Goal: Contribute content: Contribute content

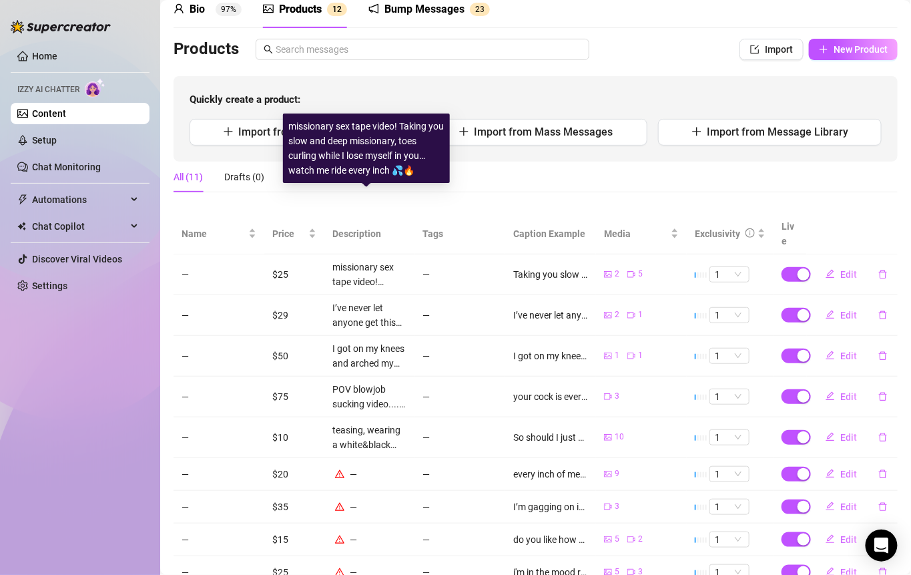
scroll to position [143, 0]
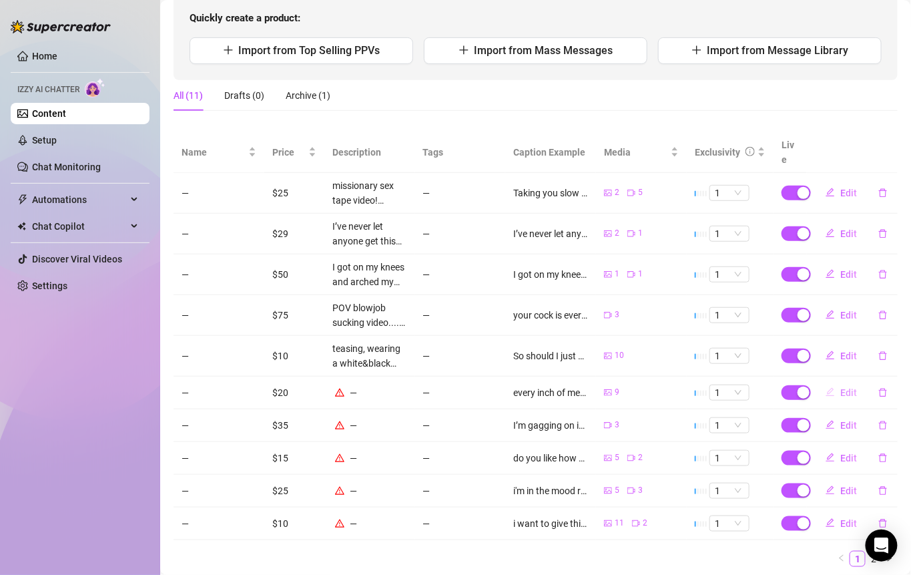
click at [830, 382] on button "Edit" at bounding box center [841, 392] width 53 height 21
type textarea "every inch of me, bare, soft, and yours to explore 😈come lose yourself in my bo…"
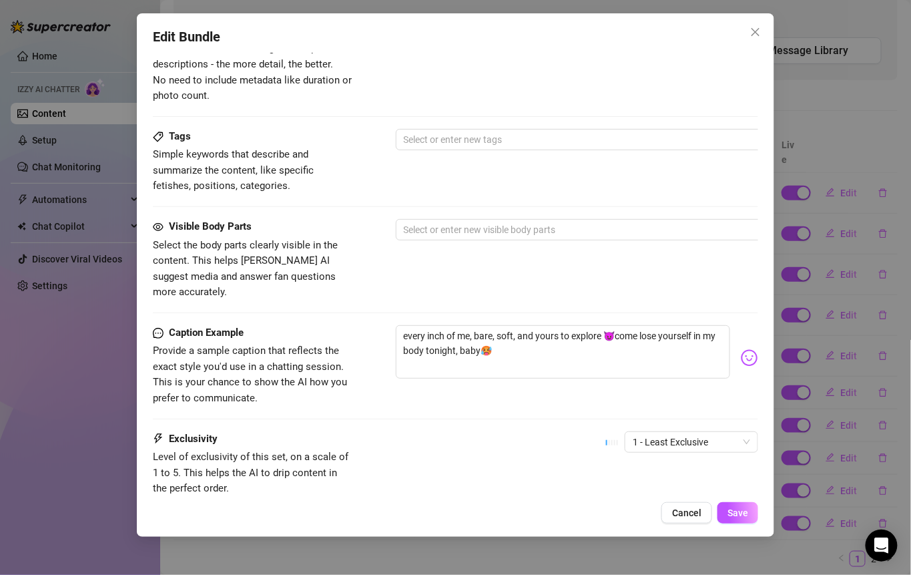
scroll to position [738, 0]
drag, startPoint x: 539, startPoint y: 340, endPoint x: 400, endPoint y: 303, distance: 143.7
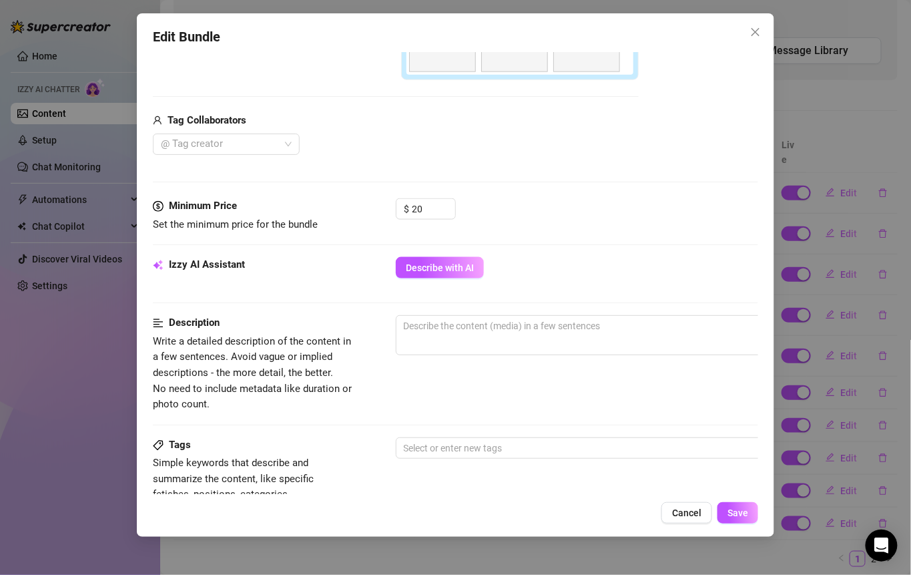
scroll to position [417, 0]
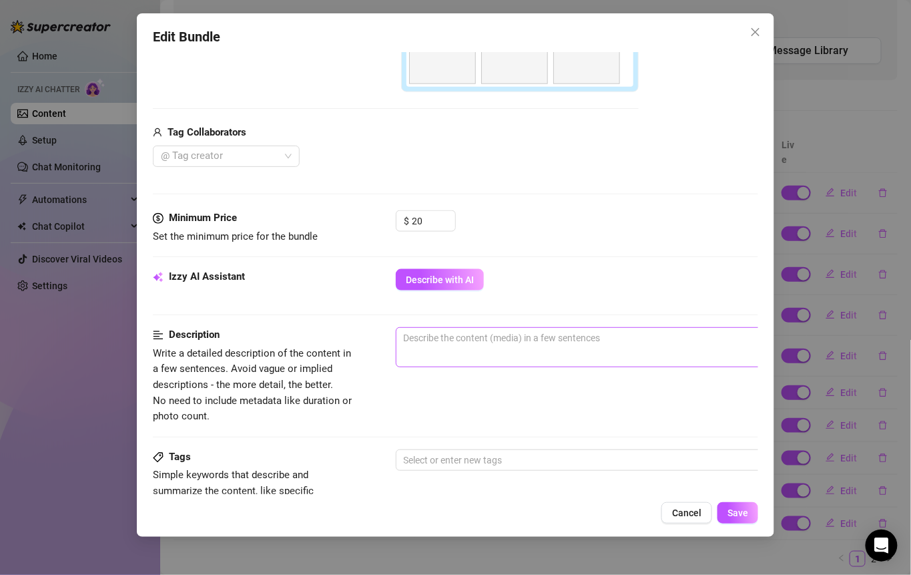
click at [450, 347] on span "0 / 1000" at bounding box center [629, 347] width 467 height 40
click at [446, 343] on textarea at bounding box center [630, 338] width 466 height 20
paste textarea "every inch of me, bare, soft, and yours to explore 😈come lose yourself in my bo…"
type textarea "every inch of me, bare, soft, and yours to explore 😈come lose yourself in my bo…"
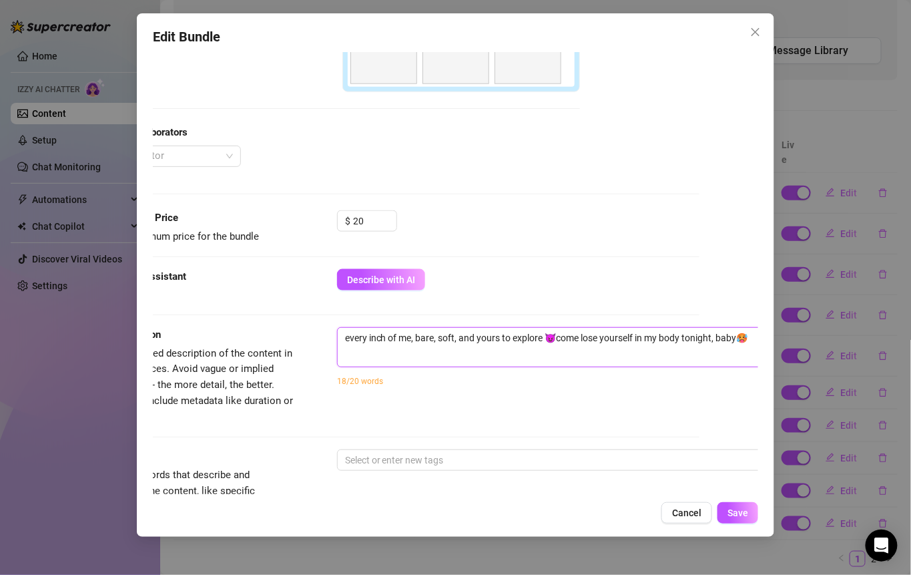
click at [446, 337] on textarea "every inch of me, bare, soft, and yours to explore 😈come lose yourself in my bo…" at bounding box center [571, 338] width 466 height 20
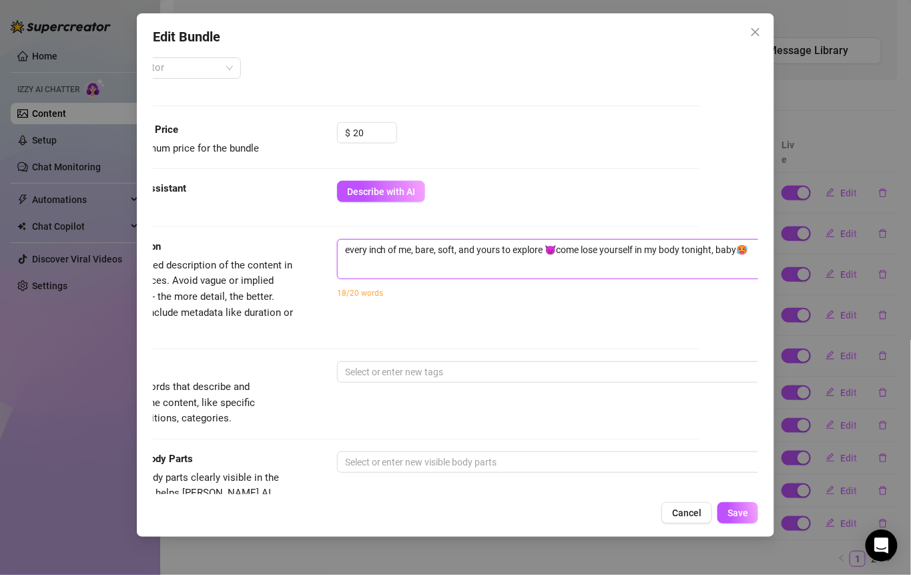
scroll to position [505, 116]
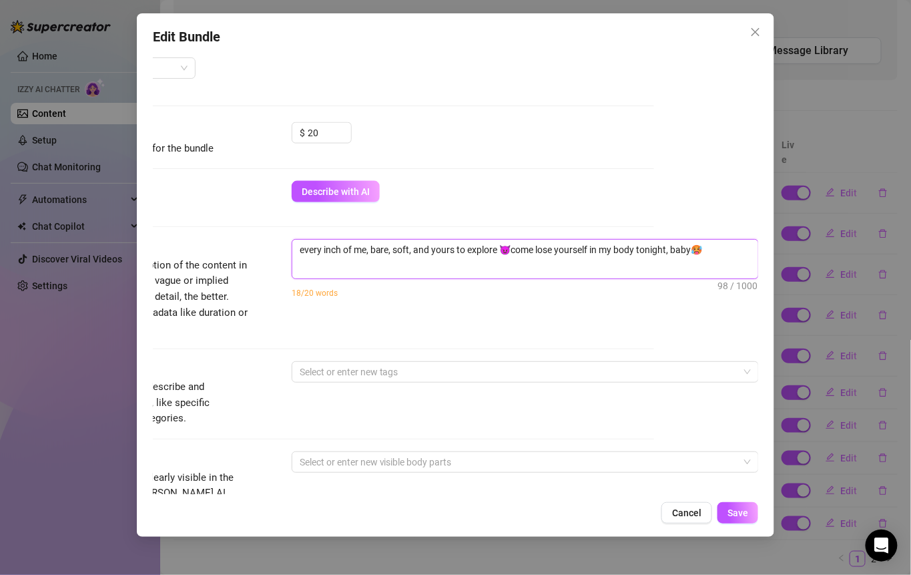
click at [719, 244] on textarea "every inch of me, bare, soft, and yours to explore 😈come lose yourself in my bo…" at bounding box center [525, 250] width 466 height 20
type textarea "every inch of me, bare, soft, and yours to explore 😈come lose yourself in my bo…"
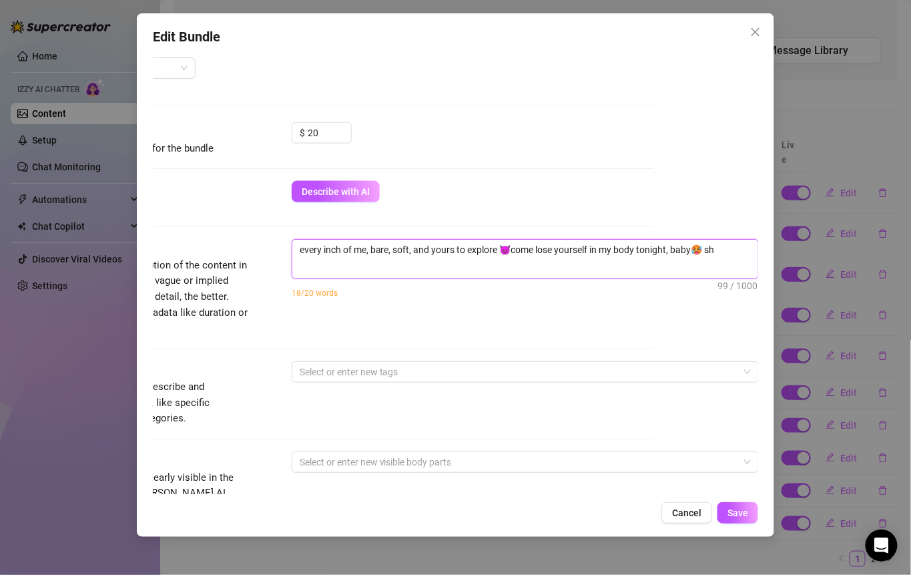
type textarea "every inch of me, bare, soft, and yours to explore 😈come lose yourself in my bo…"
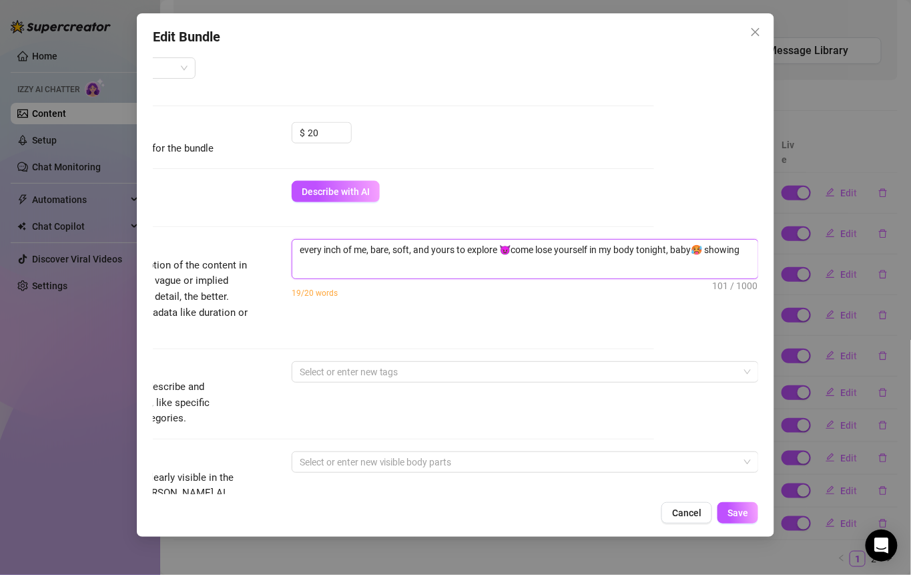
type textarea "every inch of me, bare, soft, and yours to explore 😈come lose yourself in my bo…"
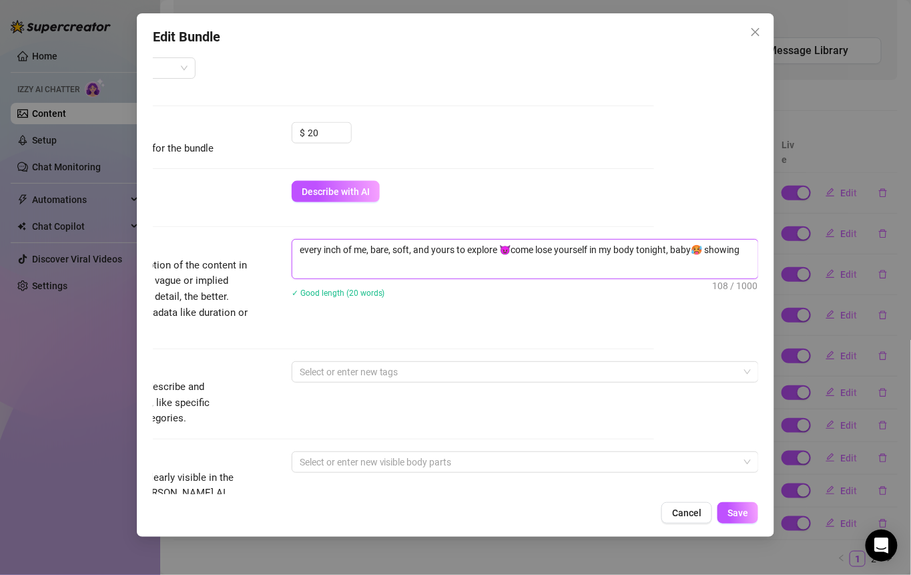
scroll to position [5, 0]
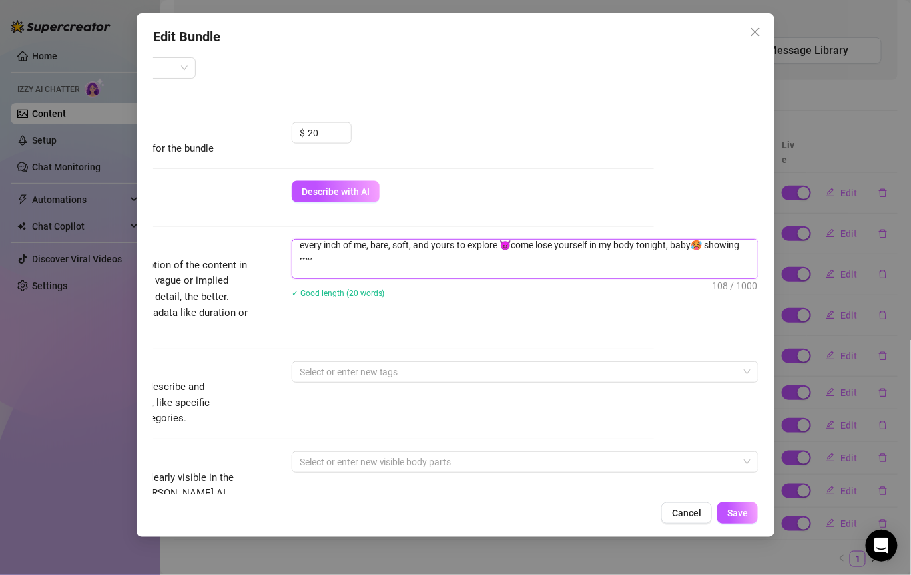
type textarea "every inch of me, bare, soft, and yours to explore 😈come lose yourself in my bo…"
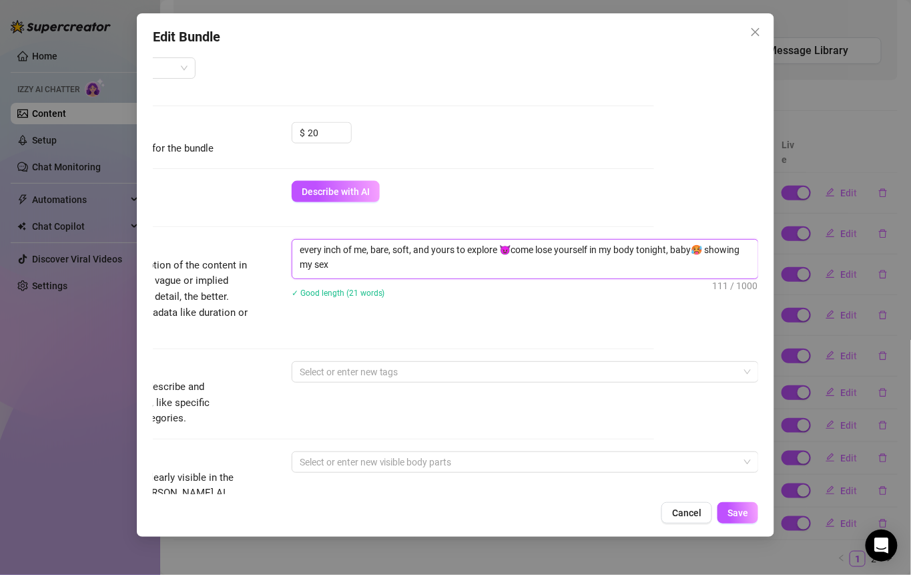
type textarea "every inch of me, bare, soft, and yours to explore 😈come lose yourself in my bo…"
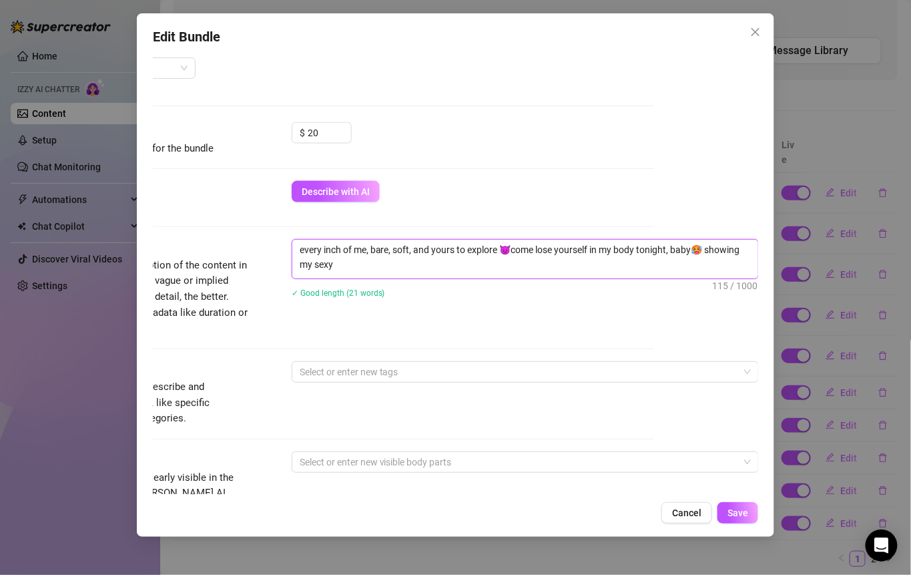
type textarea "every inch of me, bare, soft, and yours to explore 😈come lose yourself in my bo…"
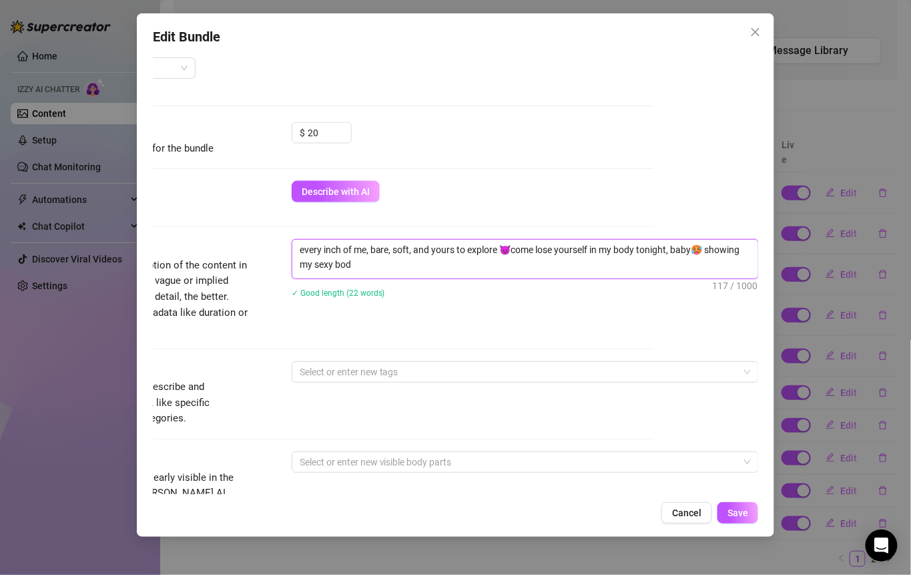
type textarea "every inch of me, bare, soft, and yours to explore 😈come lose yourself in my bo…"
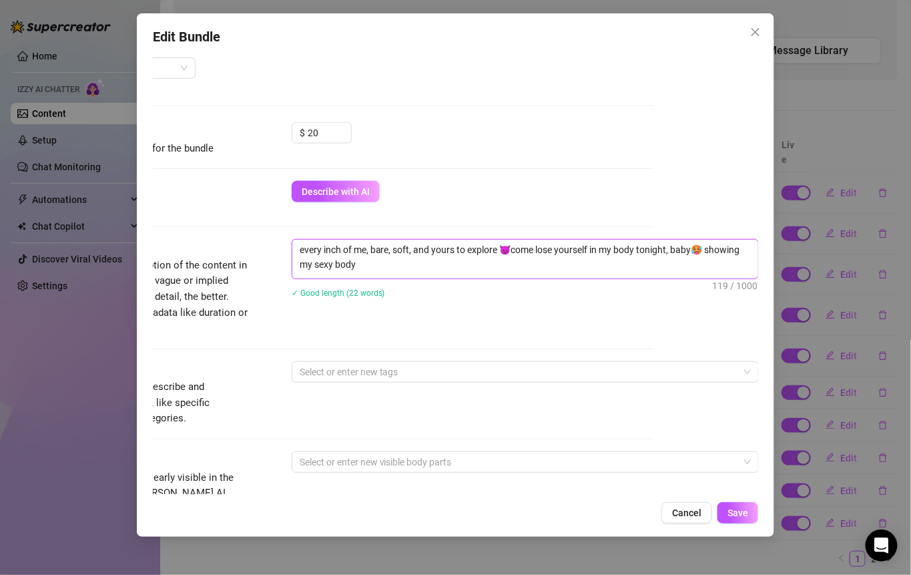
type textarea "every inch of me, bare, soft, and yours to explore 😈come lose yourself in my bo…"
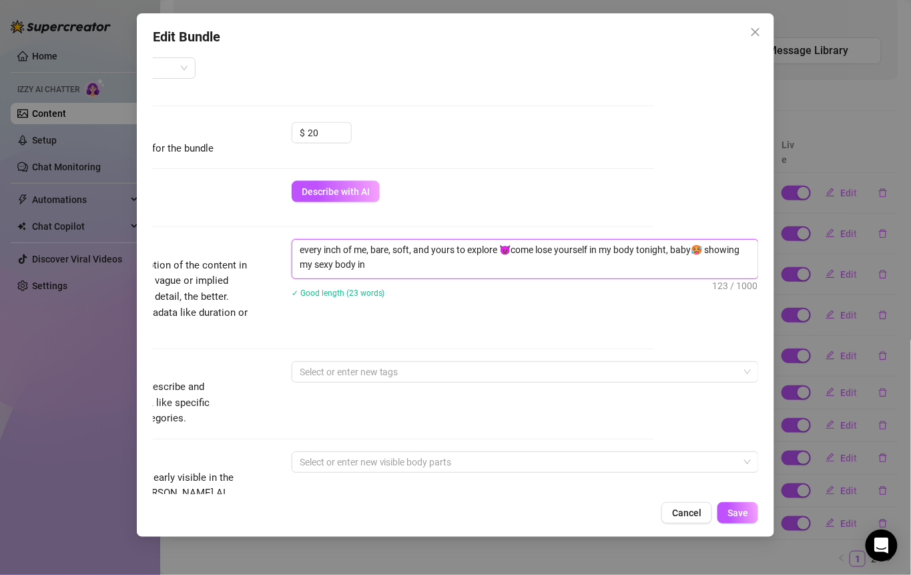
type textarea "every inch of me, bare, soft, and yours to explore 😈come lose yourself in my bo…"
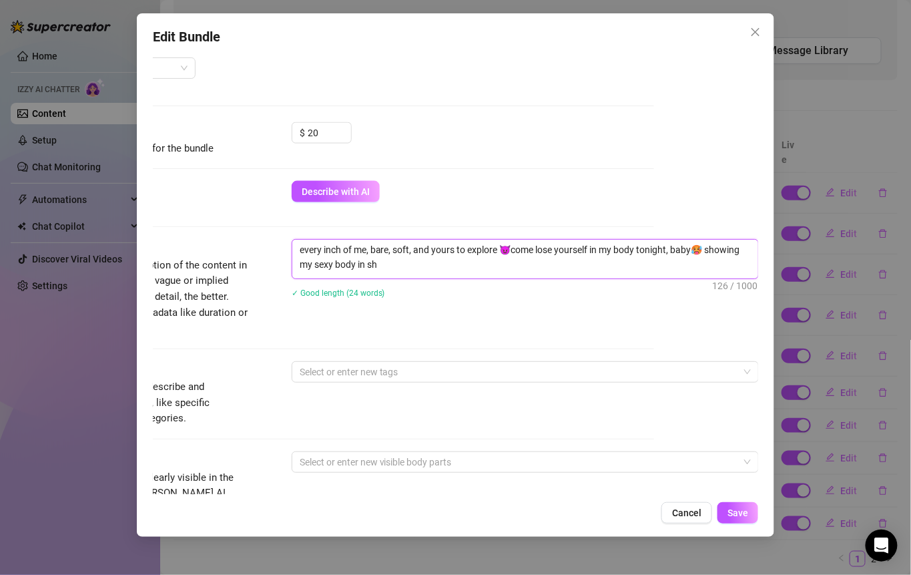
type textarea "every inch of me, bare, soft, and yours to explore 😈come lose yourself in my bo…"
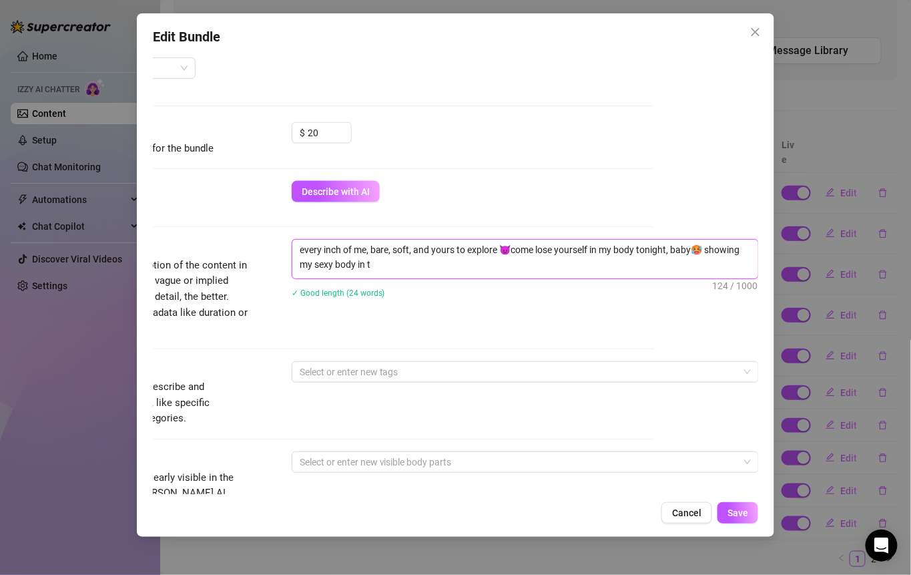
type textarea "every inch of me, bare, soft, and yours to explore 😈come lose yourself in my bo…"
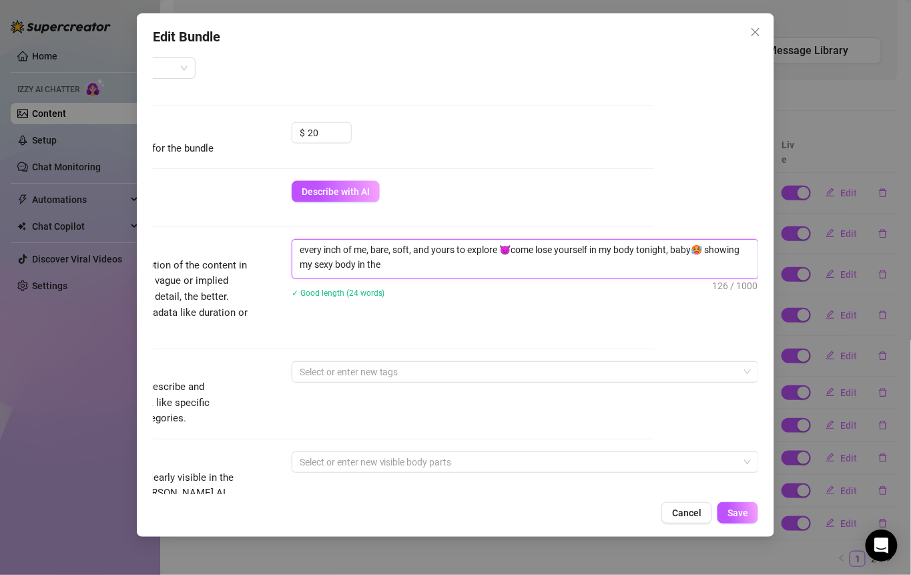
type textarea "every inch of me, bare, soft, and yours to explore 😈come lose yourself in my bo…"
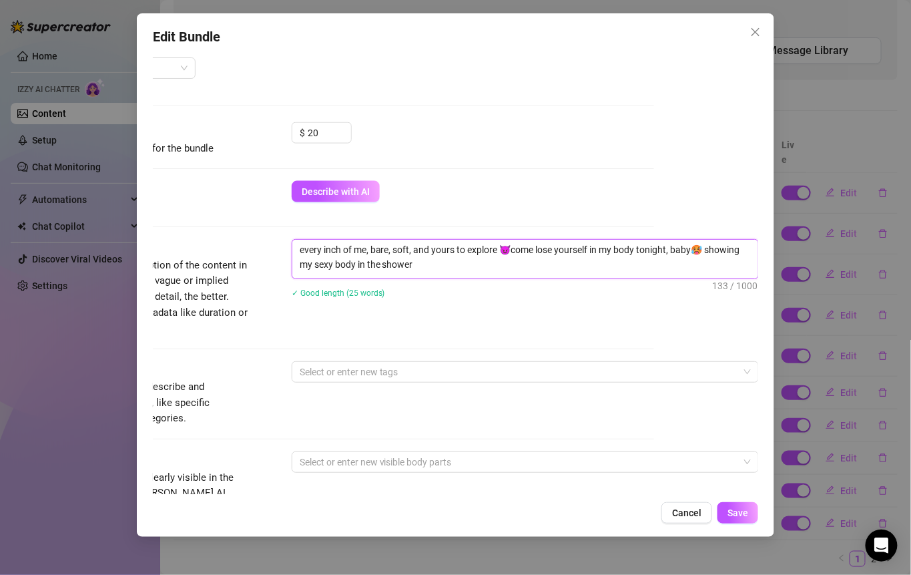
type textarea "every inch of me, bare, soft, and yours to explore 😈come lose yourself in my bo…"
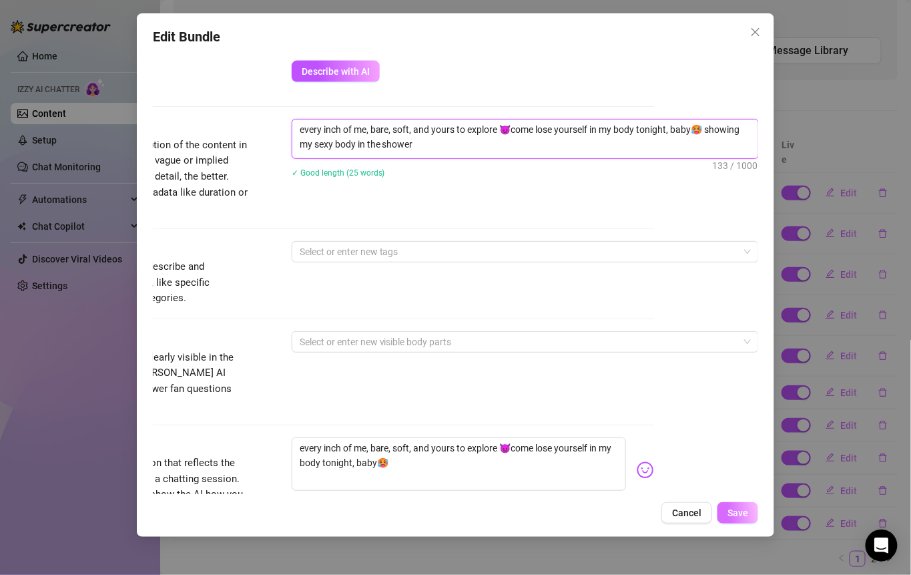
type textarea "every inch of me, bare, soft, and yours to explore 😈come lose yourself in my bo…"
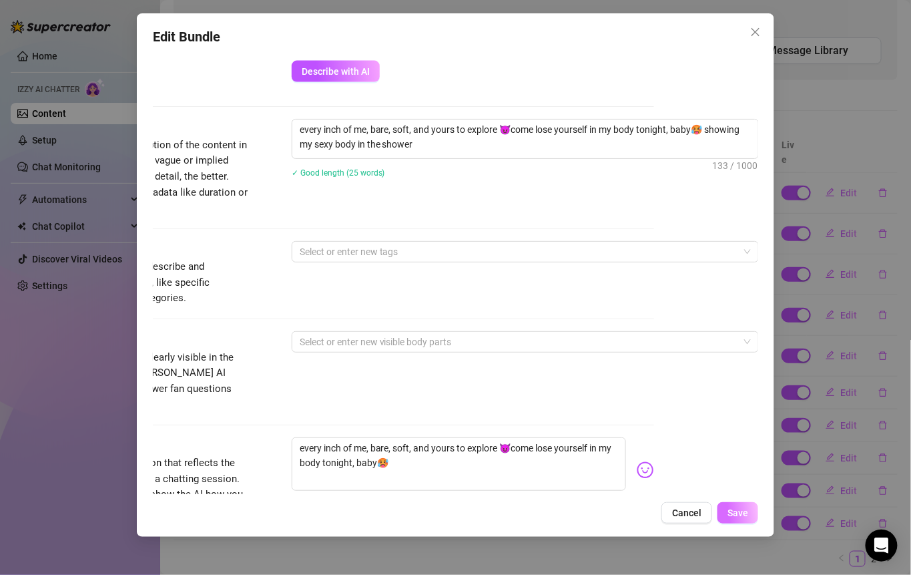
click at [732, 509] on span "Save" at bounding box center [738, 512] width 21 height 11
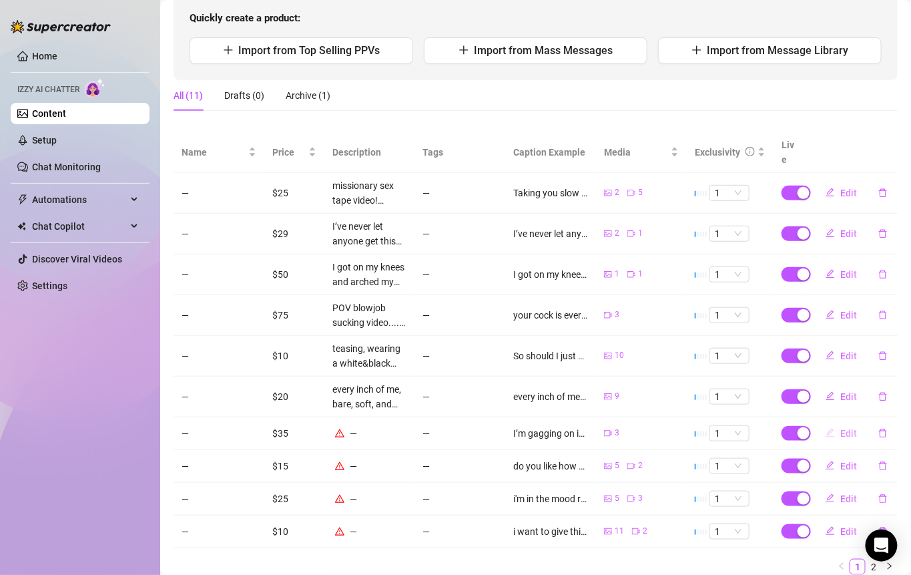
click at [830, 423] on button "Edit" at bounding box center [841, 433] width 53 height 21
type textarea "I’m gagging on it and loving every second. Come watch this sloppy mess 🍆💦"
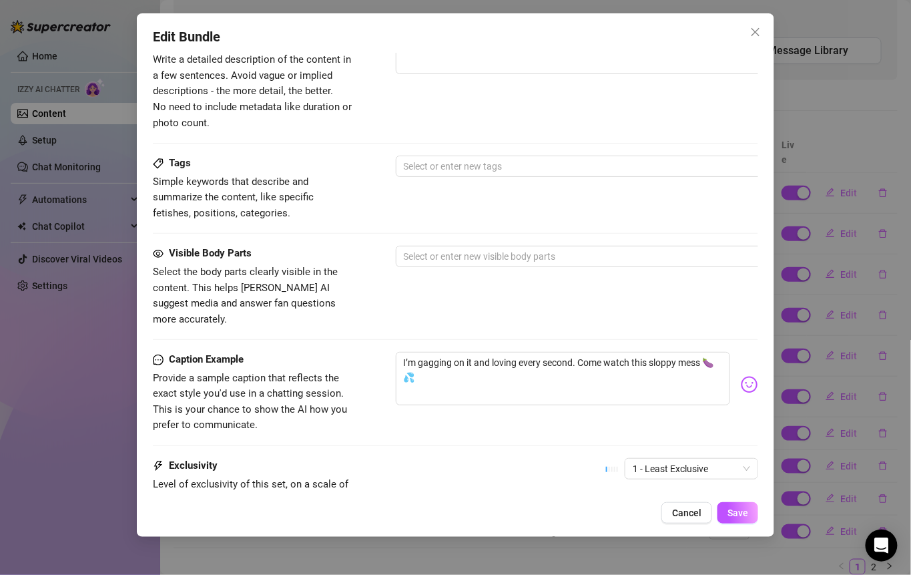
scroll to position [573, 0]
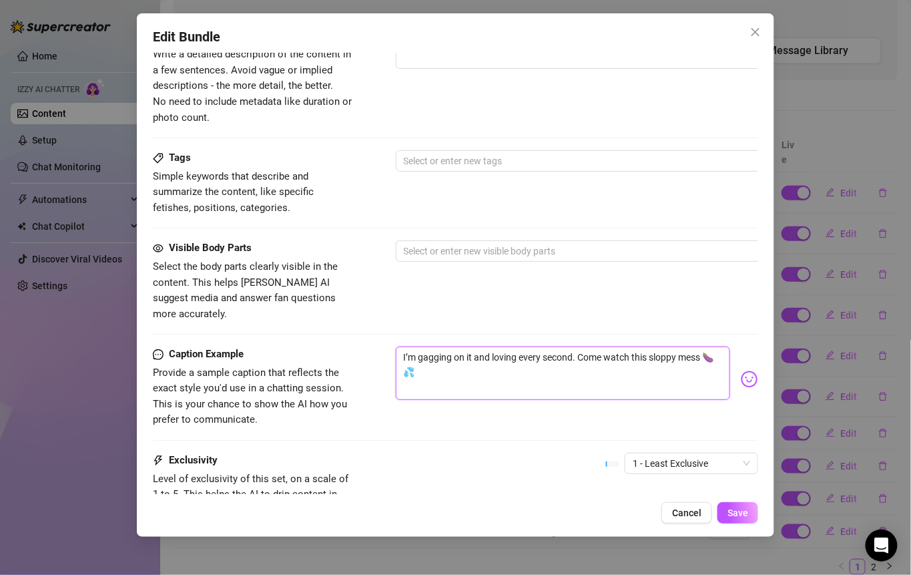
click at [596, 363] on textarea "I’m gagging on it and loving every second. Come watch this sloppy mess 🍆💦" at bounding box center [563, 373] width 335 height 53
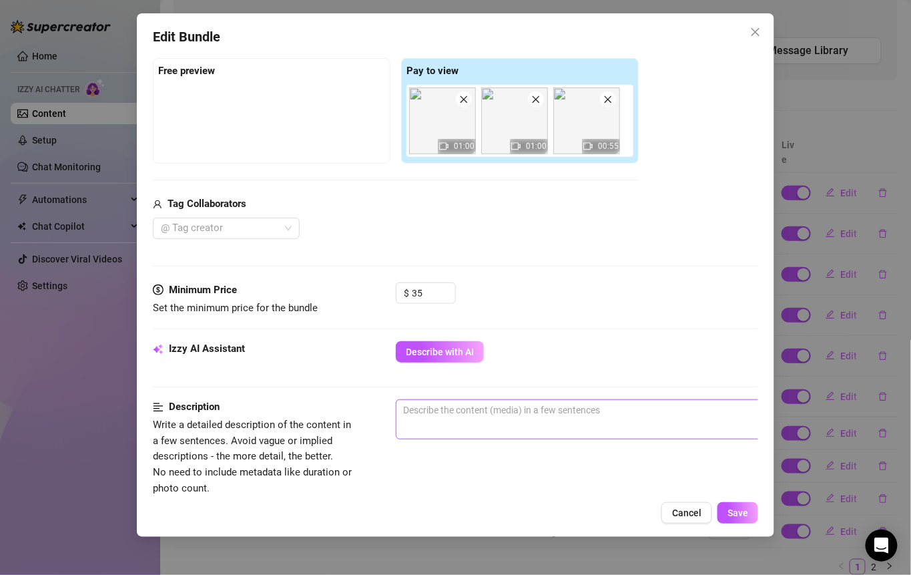
scroll to position [222, 0]
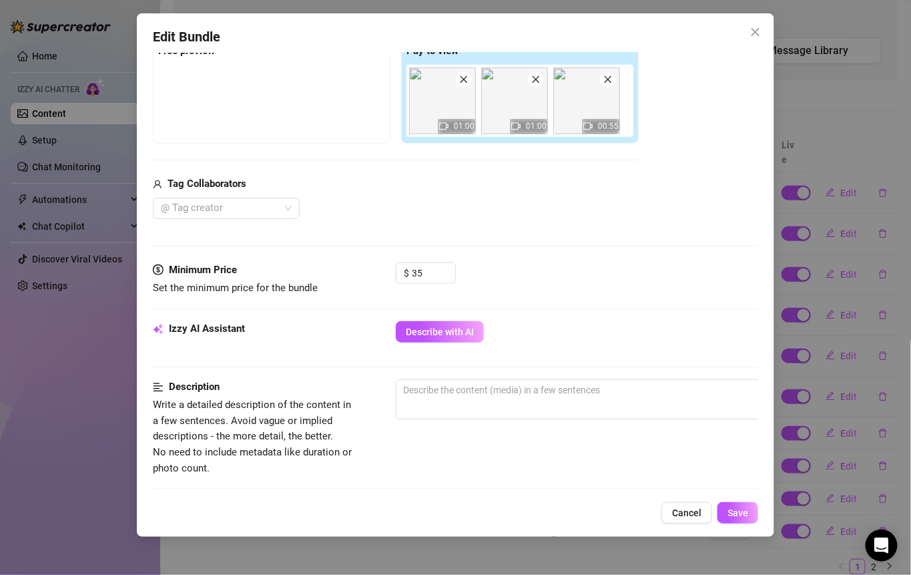
click at [466, 375] on div "Izzy AI Assistant Describe with AI" at bounding box center [456, 350] width 606 height 58
click at [465, 375] on div "Izzy AI Assistant Describe with AI" at bounding box center [456, 350] width 606 height 58
click at [477, 389] on textarea at bounding box center [630, 390] width 466 height 20
paste textarea "I’m gagging on it and loving every second. Come watch this sloppy mess 🍆💦"
type textarea "I’m gagging on it and loving every second. Come watch this sloppy mess 🍆💦"
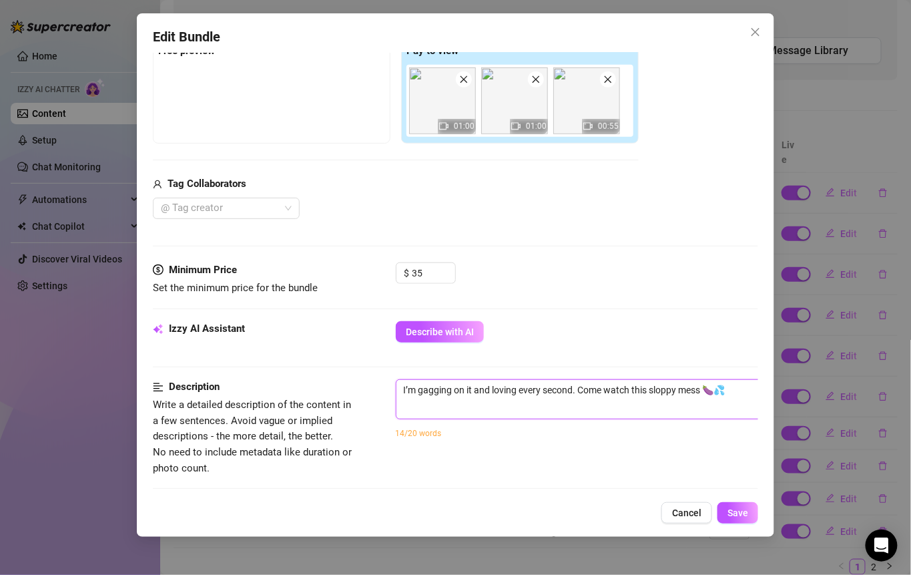
type textarea "I’m gagging on it and loving every second. Come watch this sloppy mess 🍆💦"
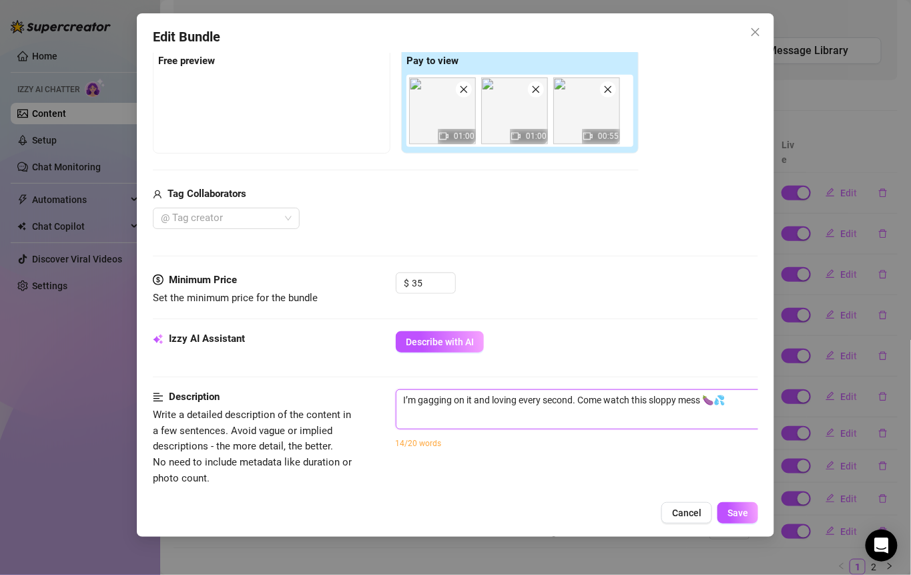
click at [738, 395] on textarea "I’m gagging on it and loving every second. Come watch this sloppy mess 🍆💦" at bounding box center [630, 400] width 466 height 20
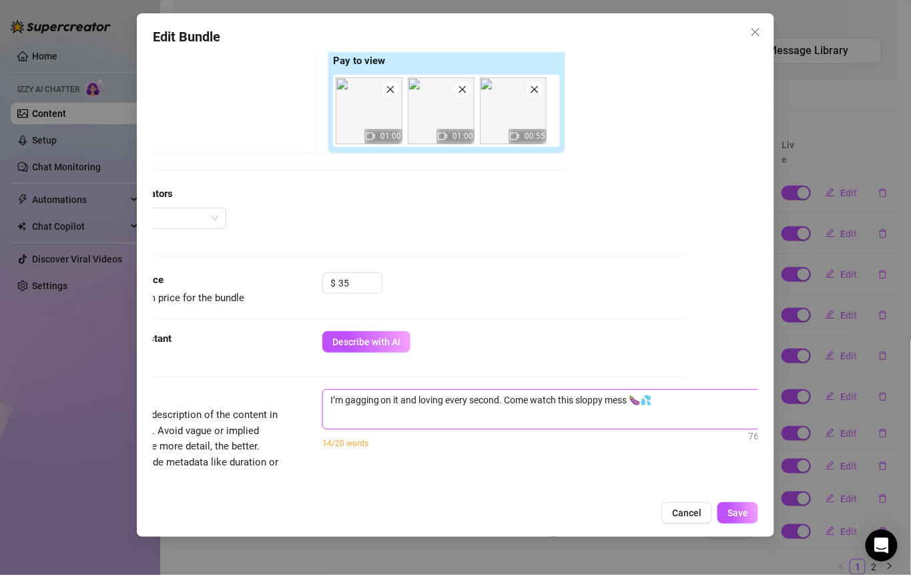
scroll to position [212, 96]
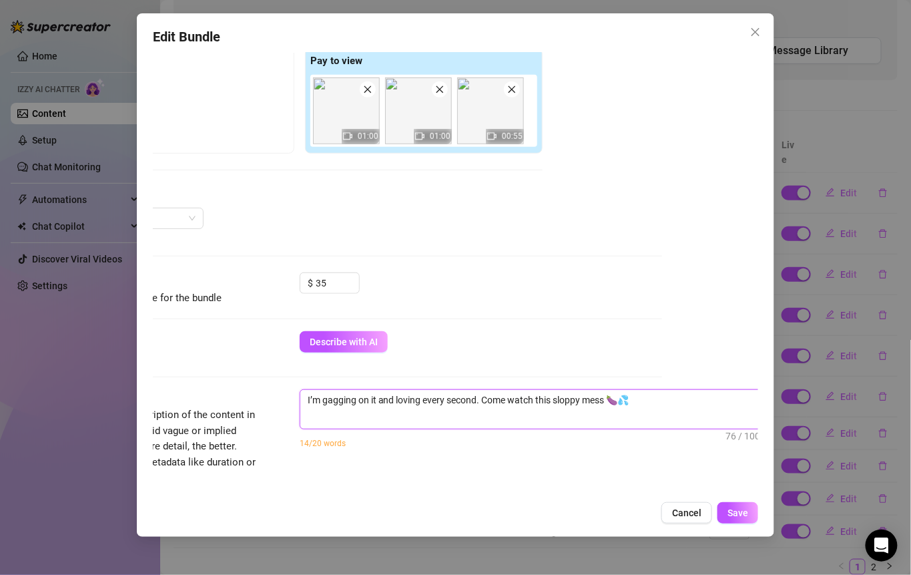
click at [668, 402] on textarea "I’m gagging on it and loving every second. Come watch this sloppy mess 🍆💦" at bounding box center [533, 400] width 466 height 20
type textarea "I’m gagging on it and loving every second. Come watch this sloppy mess 🍆💦 n"
type textarea "I’m gagging on it and loving every second. Come watch this sloppy mess 🍆💦 n b"
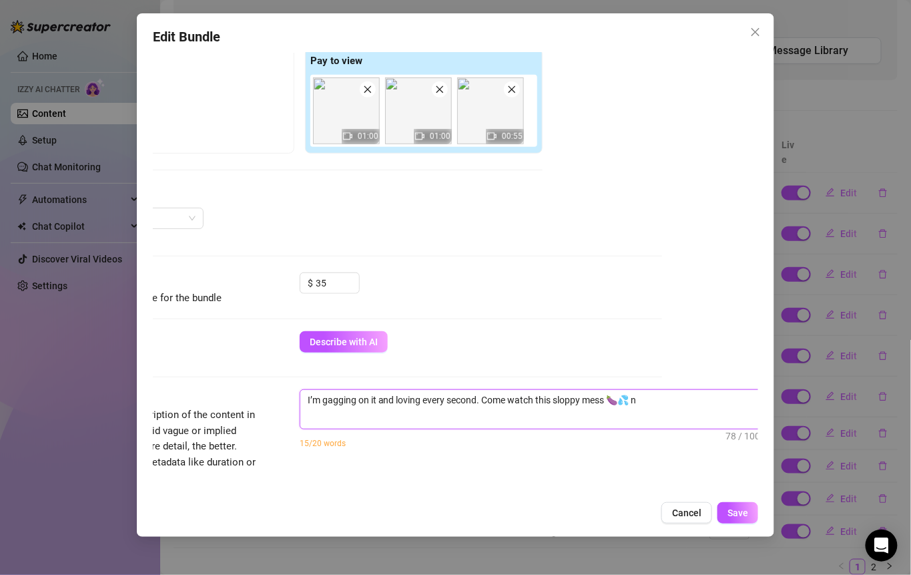
type textarea "I’m gagging on it and loving every second. Come watch this sloppy mess 🍆💦 n"
type textarea "I’m gagging on it and loving every second. Come watch this sloppy mess 🍆💦"
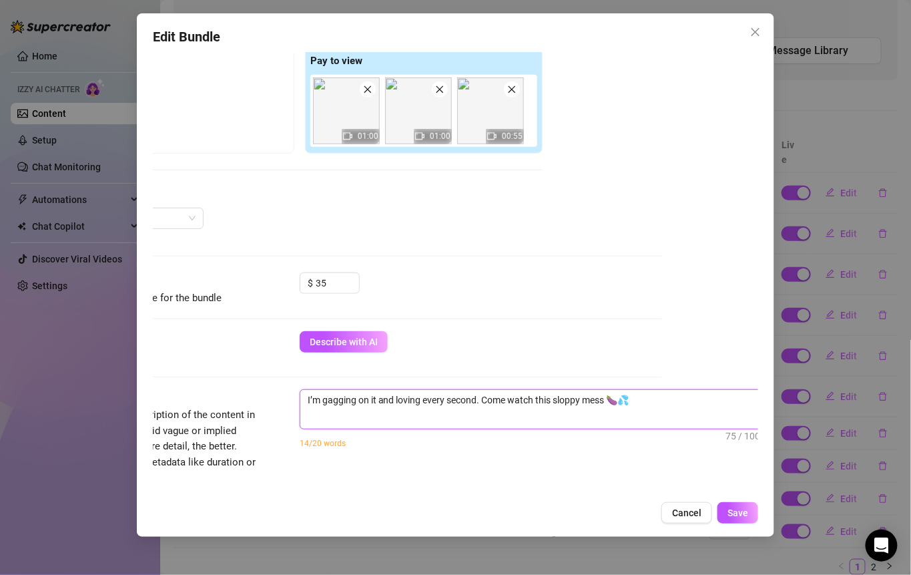
type textarea "I’m gagging on it and loving every second. Come watch this sloppy mess 🍆💦i"
type textarea "I’m gagging on it and loving every second. Come watch this sloppy mess 🍆💦i'"
type textarea "I’m gagging on it and loving every second. Come watch this sloppy mess 🍆💦i'm"
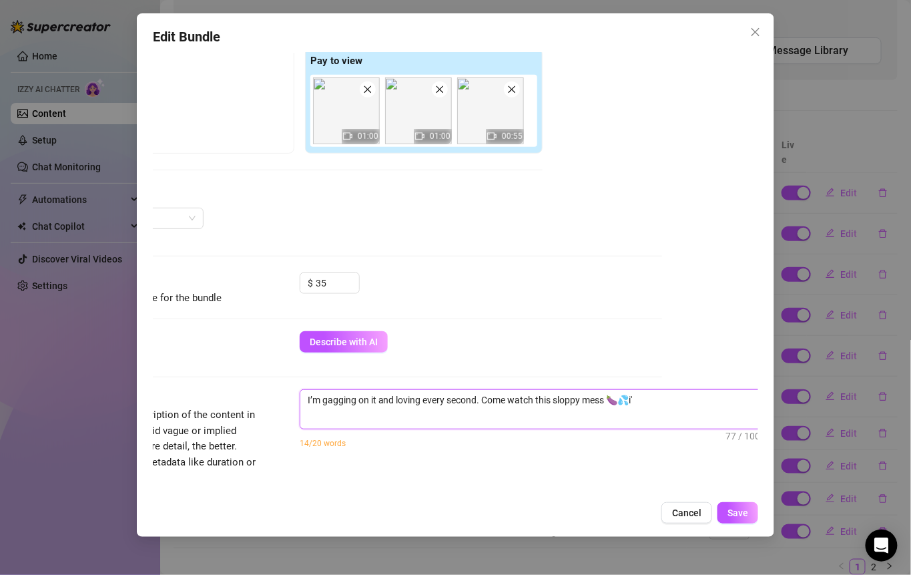
type textarea "I’m gagging on it and loving every second. Come watch this sloppy mess 🍆💦i'm"
type textarea "I’m gagging on it and loving every second. Come watch this sloppy mess 🍆💦i'm o"
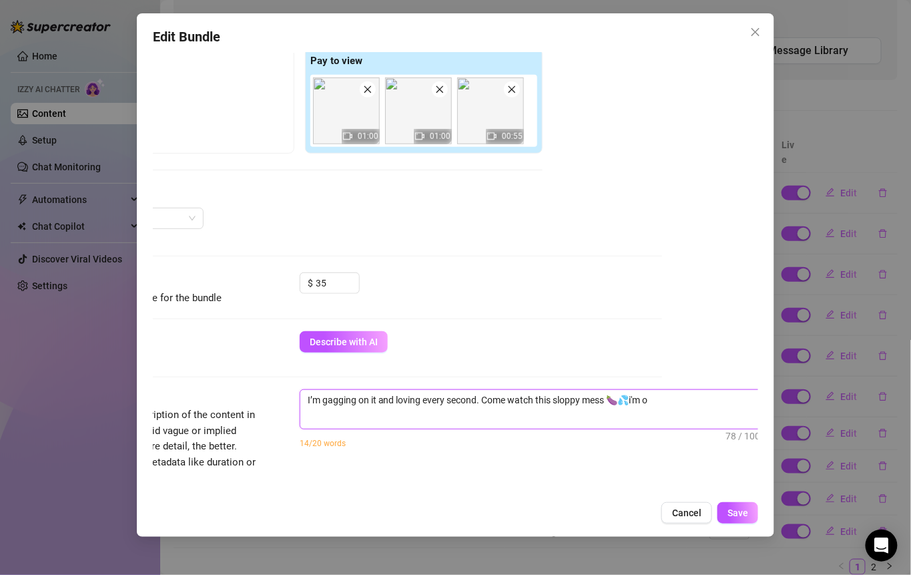
type textarea "I’m gagging on it and loving every second. Come watch this sloppy mess 🍆💦i'm on"
type textarea "I’m gagging on it and loving every second. Come watch this sloppy mess 🍆💦i'm on…"
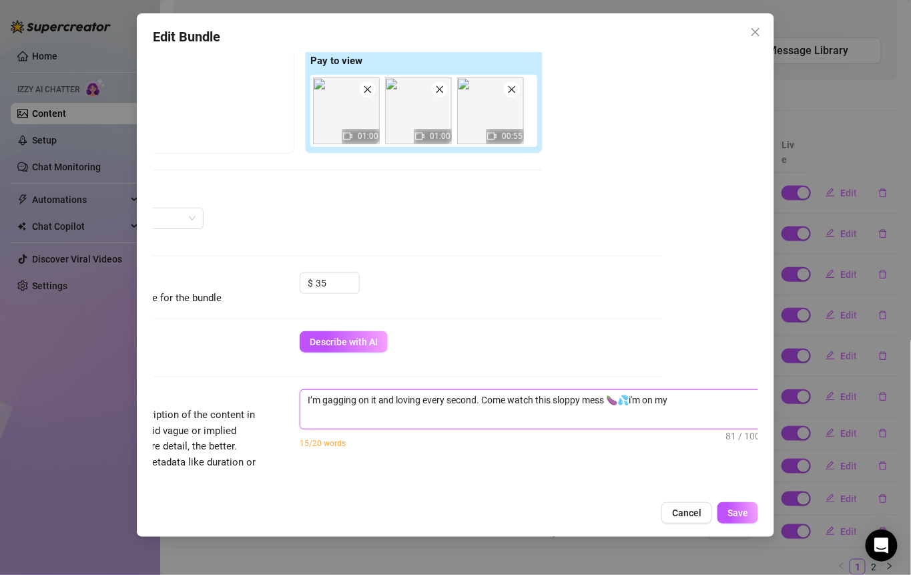
type textarea "I’m gagging on it and loving every second. Come watch this sloppy mess 🍆💦i'm on…"
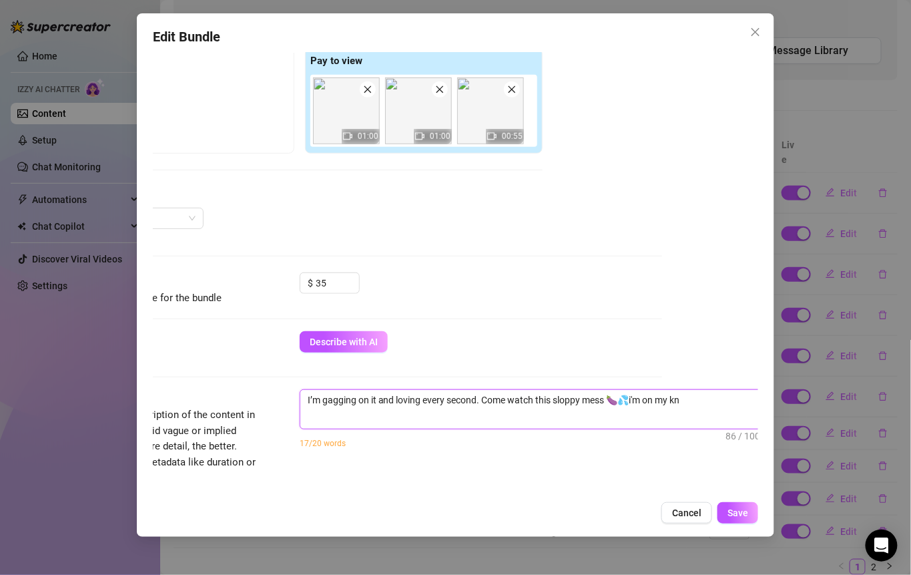
type textarea "I’m gagging on it and loving every second. Come watch this sloppy mess 🍆💦i'm on…"
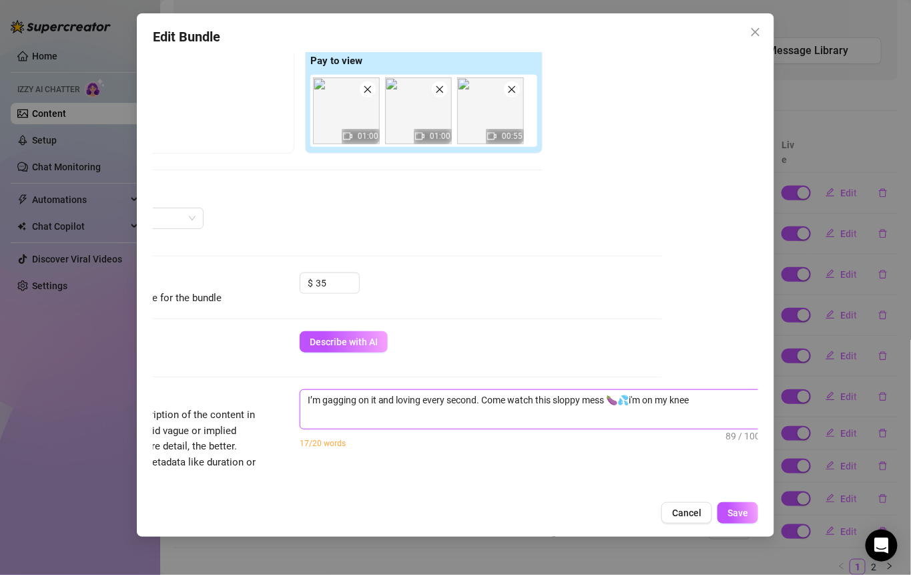
type textarea "I’m gagging on it and loving every second. Come watch this sloppy mess 🍆💦i'm on…"
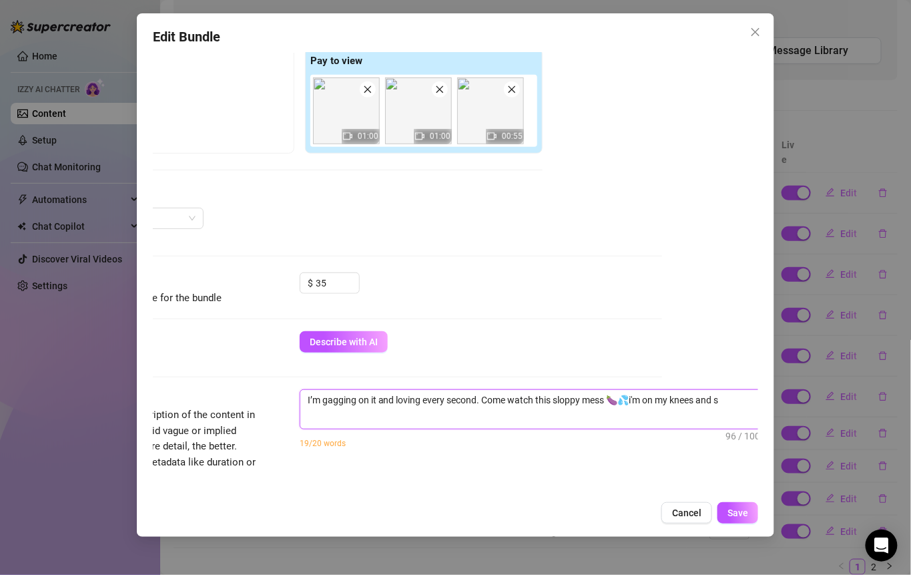
type textarea "I’m gagging on it and loving every second. Come watch this sloppy mess 🍆💦i'm on…"
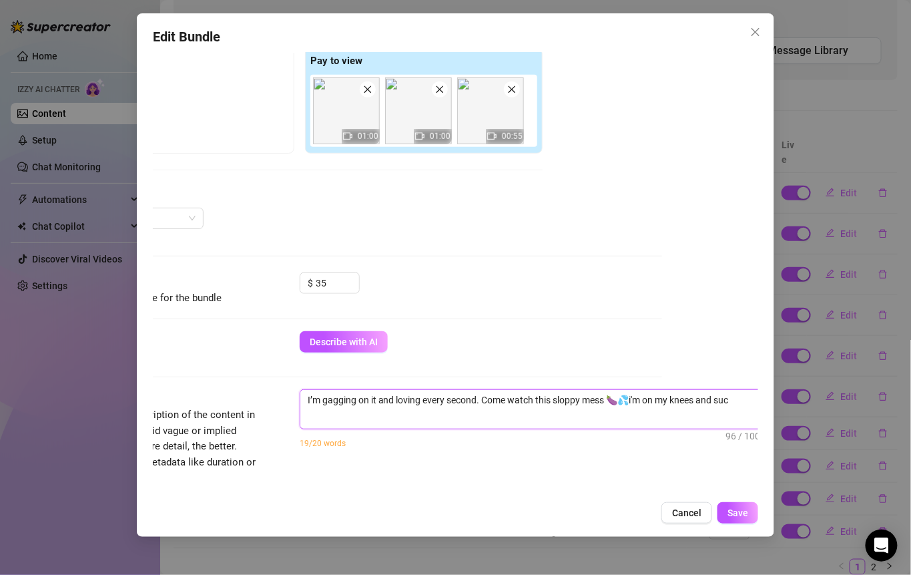
type textarea "I’m gagging on it and loving every second. Come watch this sloppy mess 🍆💦i'm on…"
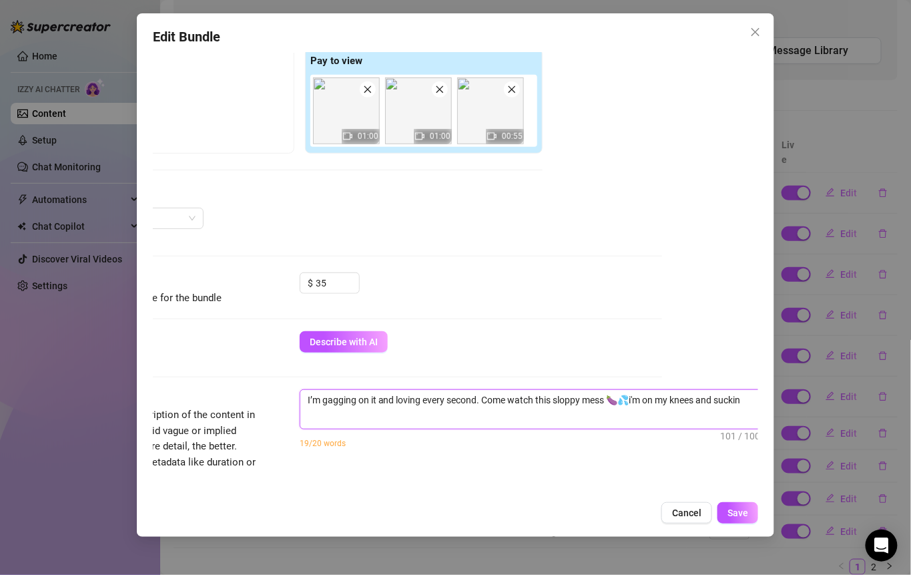
type textarea "I’m gagging on it and loving every second. Come watch this sloppy mess 🍆💦i'm on…"
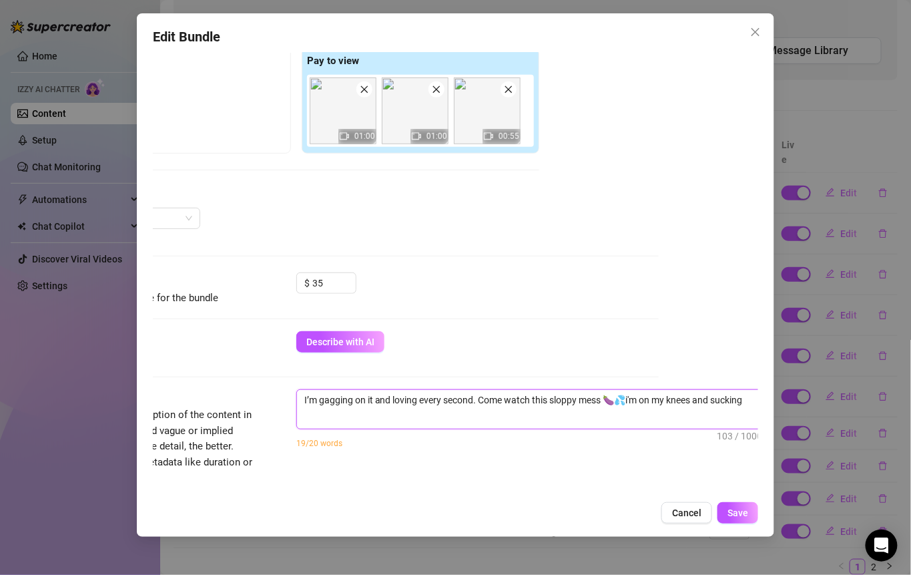
type textarea "I’m gagging on it and loving every second. Come watch this sloppy mess 🍆💦i'm on…"
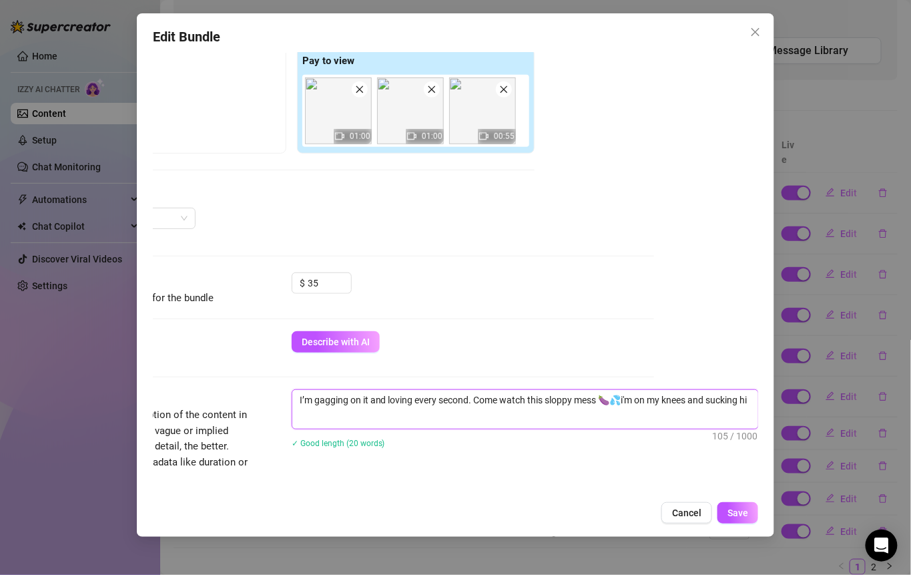
type textarea "I’m gagging on it and loving every second. Come watch this sloppy mess 🍆💦i'm on…"
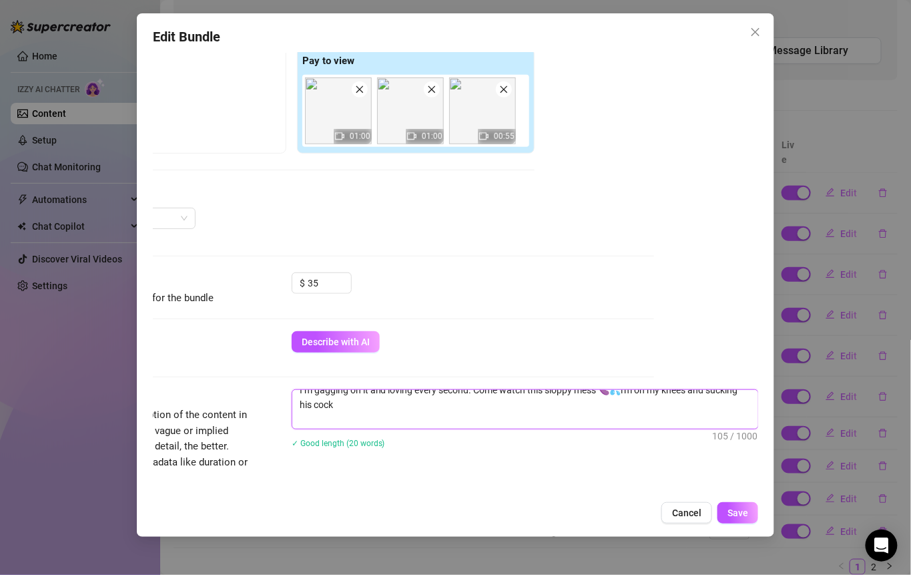
type textarea "I’m gagging on it and loving every second. Come watch this sloppy mess 🍆💦i'm on…"
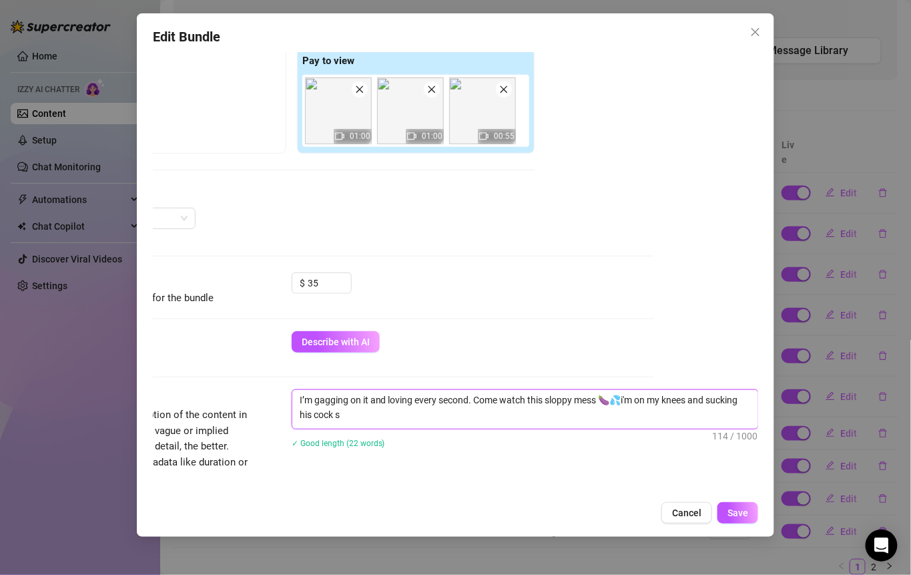
type textarea "I’m gagging on it and loving every second. Come watch this sloppy mess 🍆💦i'm on…"
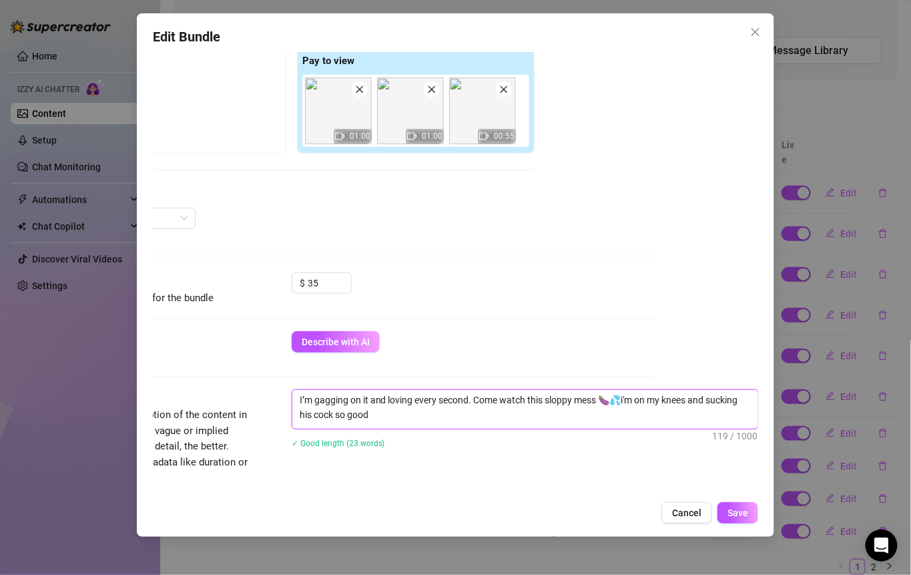
type textarea "I’m gagging on it and loving every second. Come watch this sloppy mess 🍆💦i'm on…"
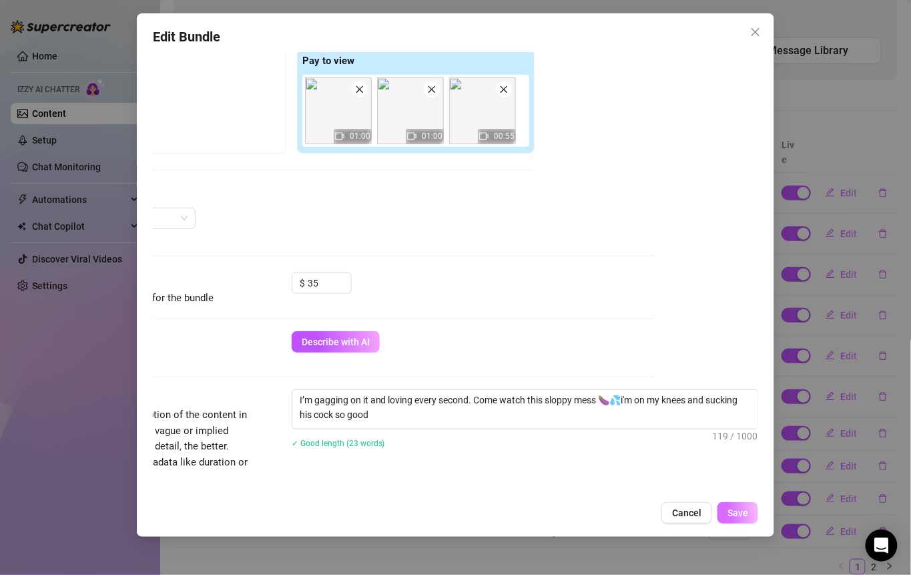
click at [742, 516] on span "Save" at bounding box center [738, 512] width 21 height 11
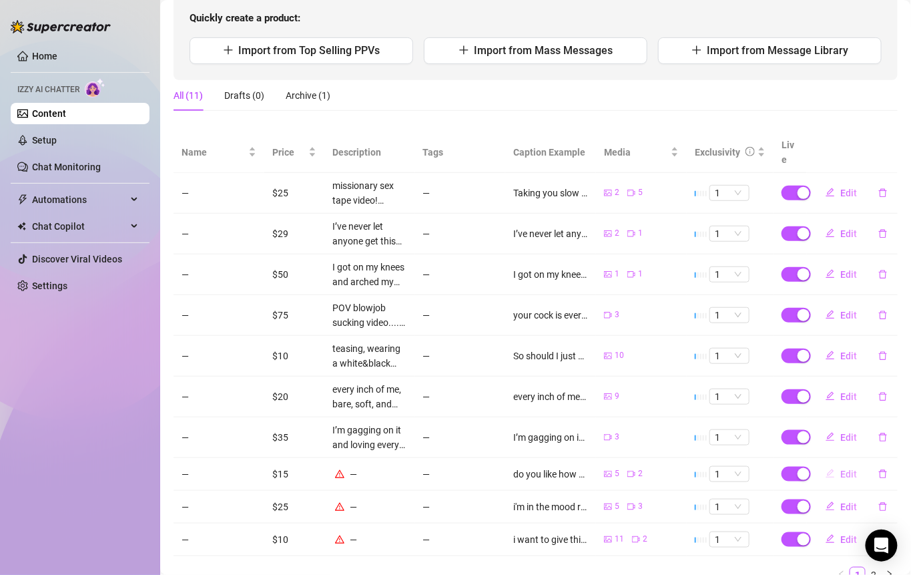
click at [841, 469] on span "Edit" at bounding box center [849, 474] width 17 height 11
type textarea "do you like how wet i am here or would you like to make it wet yourself using y…"
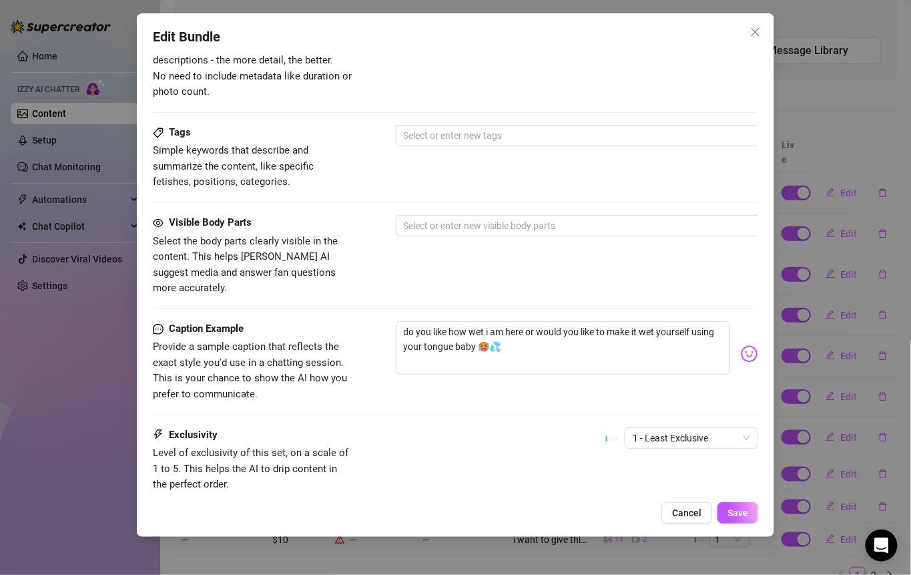
scroll to position [830, 0]
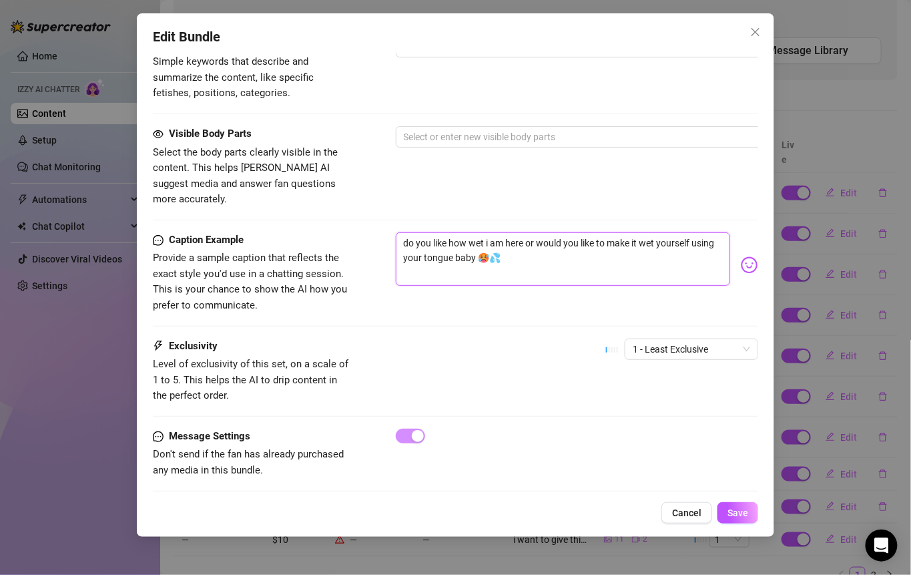
drag, startPoint x: 544, startPoint y: 238, endPoint x: 376, endPoint y: 228, distance: 168.5
click at [376, 232] on div "Caption Example Provide a sample caption that reflects the exact style you'd us…" at bounding box center [456, 272] width 606 height 81
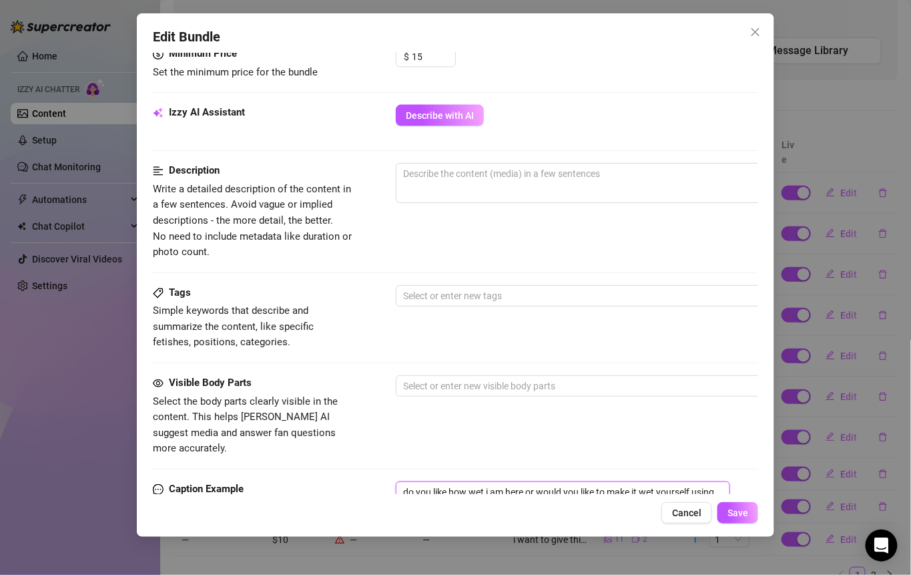
scroll to position [535, 0]
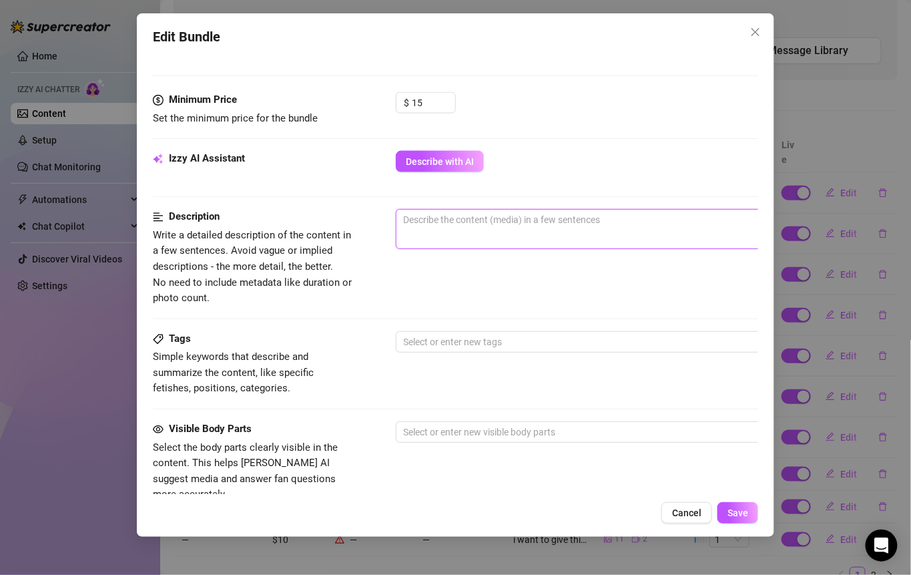
click at [435, 225] on textarea at bounding box center [630, 220] width 466 height 20
paste textarea "do you like how wet i am here or would you like to make it wet yourself using y…"
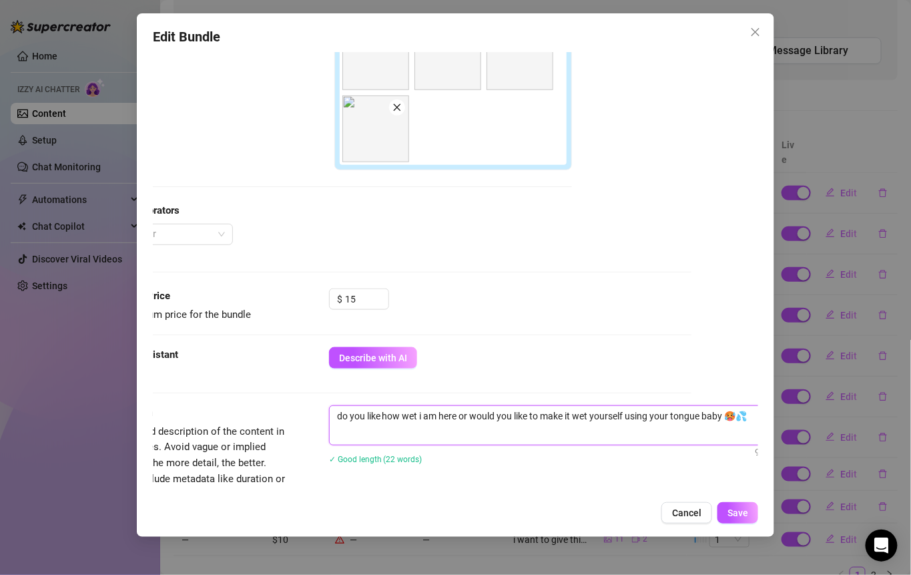
scroll to position [341, 67]
type textarea "do you like how wet i am here or would you like to make it wet yourself using y…"
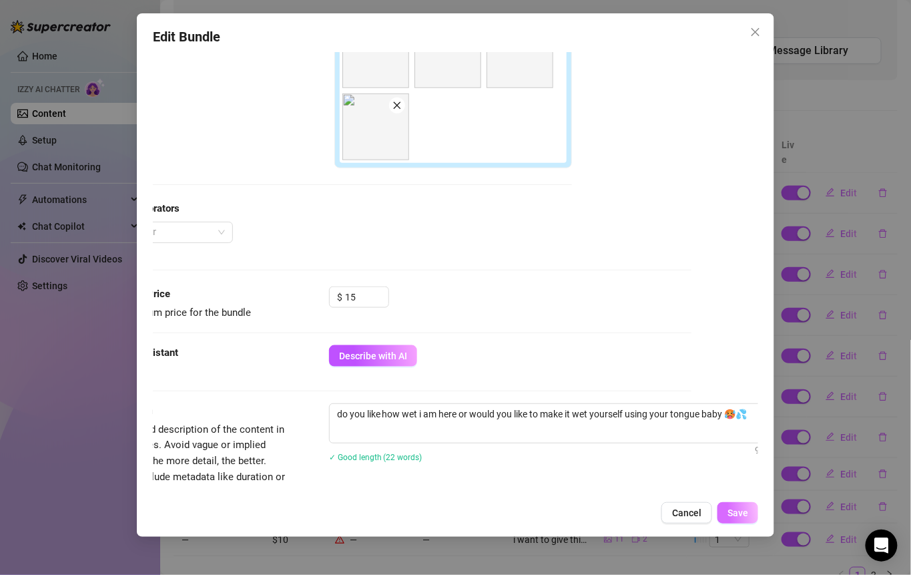
click at [739, 520] on button "Save" at bounding box center [738, 512] width 41 height 21
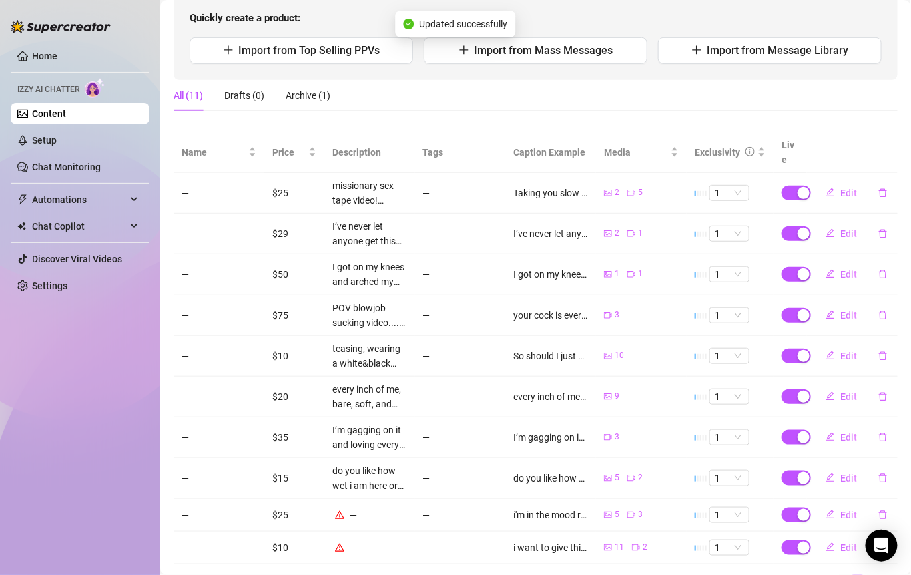
scroll to position [191, 0]
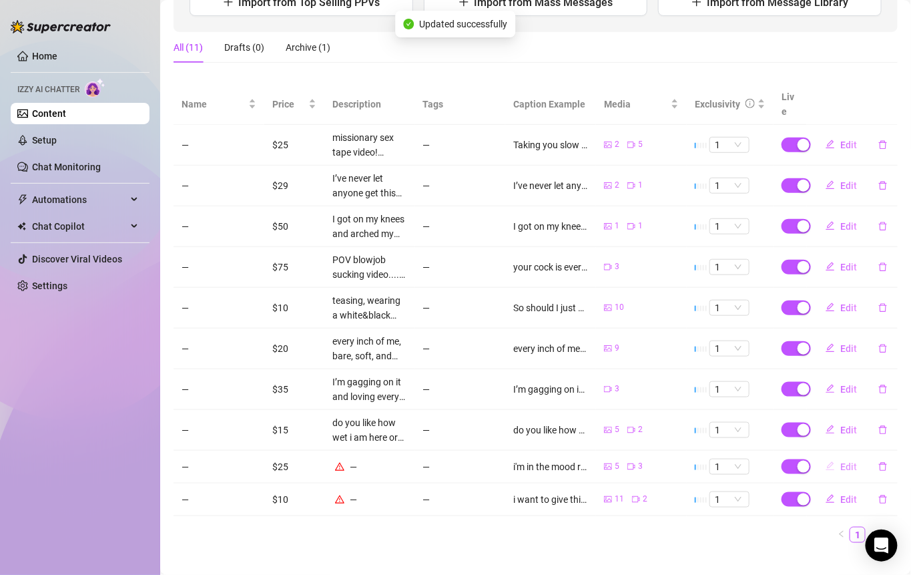
click at [841, 461] on span "Edit" at bounding box center [849, 466] width 17 height 11
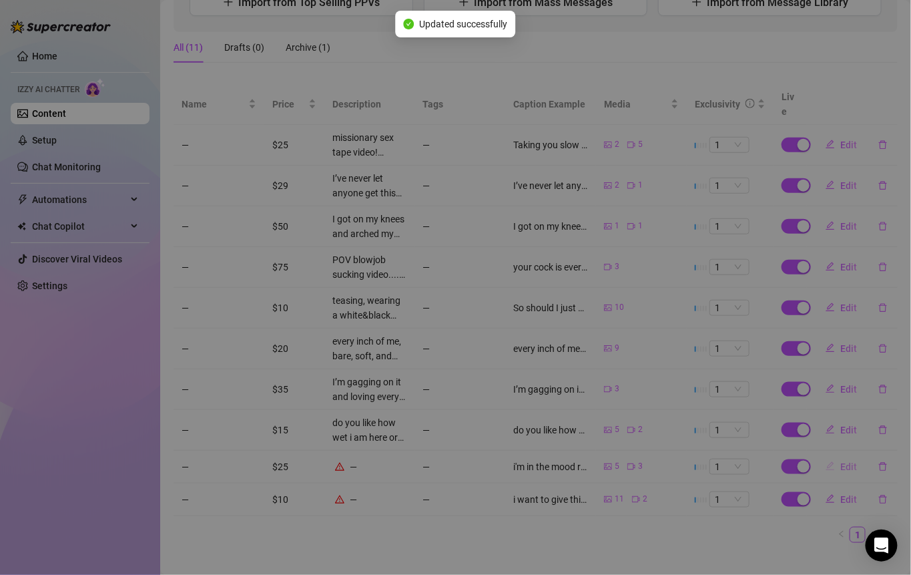
type textarea "i'm in the mood rn... why don't you help me out with this one... i want this as…"
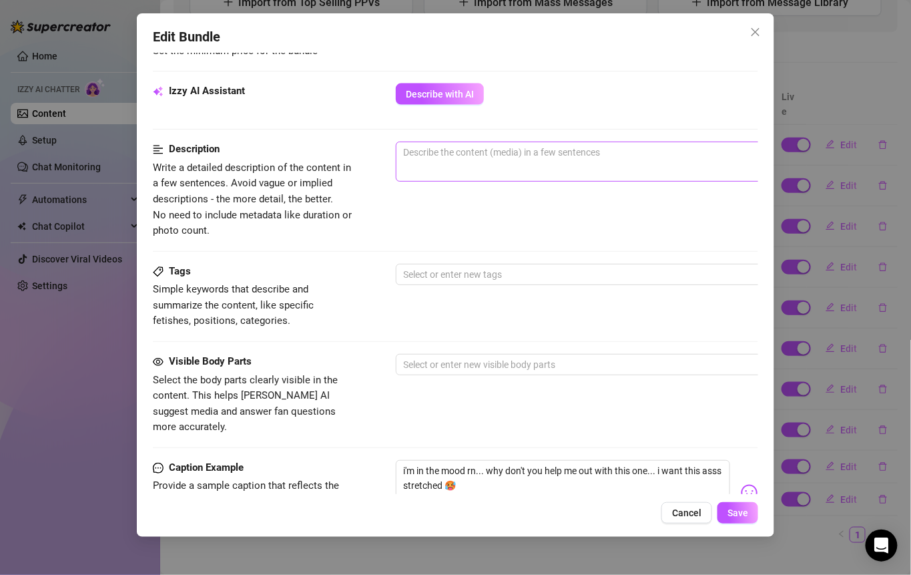
scroll to position [729, 1]
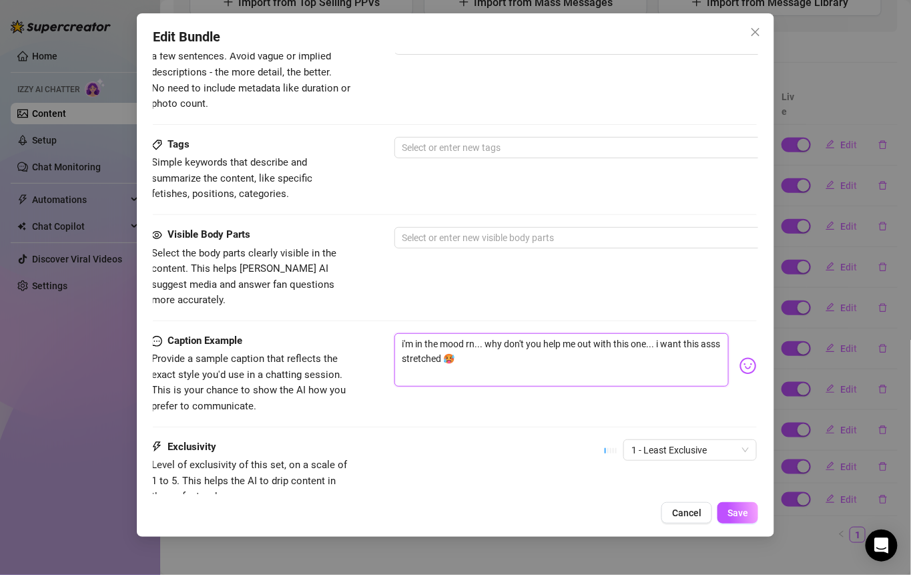
click at [488, 341] on textarea "i'm in the mood rn... why don't you help me out with this one... i want this as…" at bounding box center [562, 359] width 335 height 53
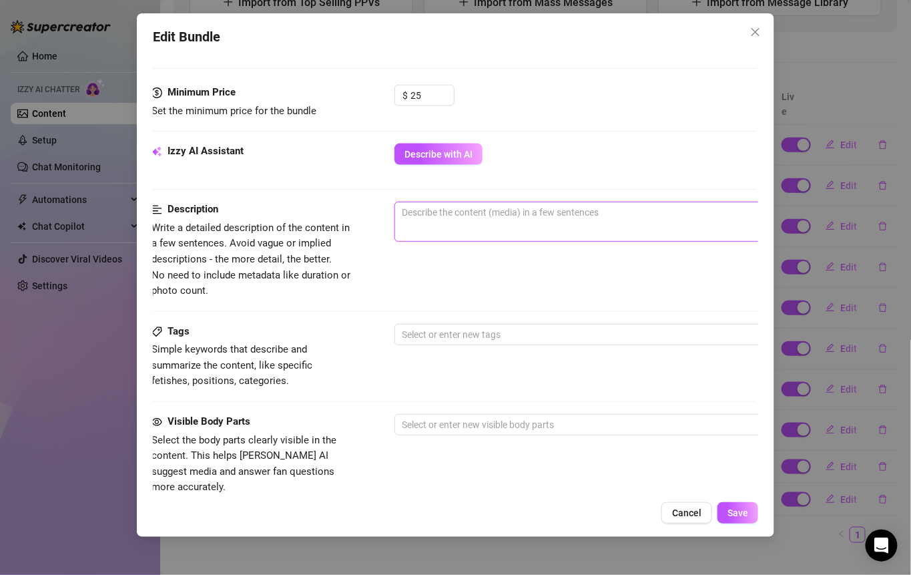
click at [449, 205] on textarea at bounding box center [628, 212] width 466 height 20
paste textarea "i'm in the mood rn... why don't you help me out with this one... i want this as…"
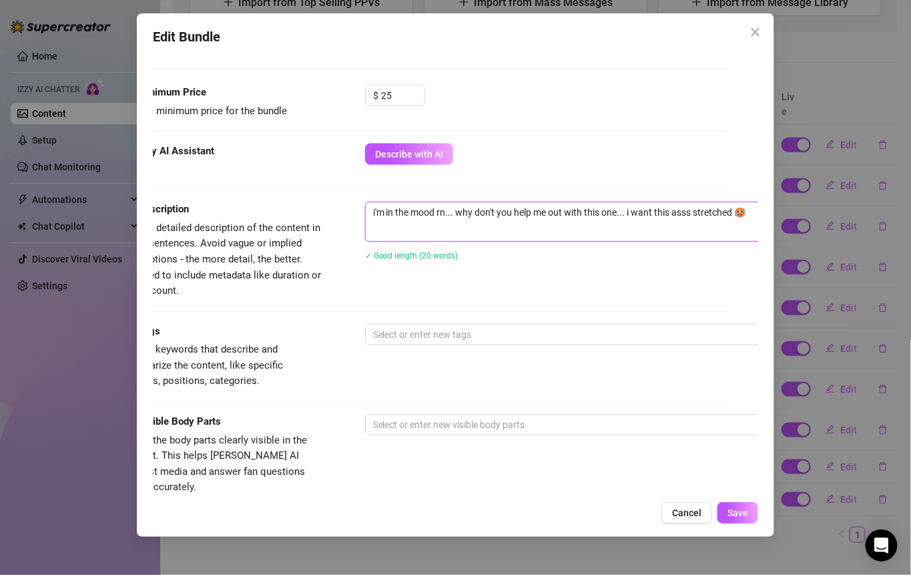
scroll to position [473, 31]
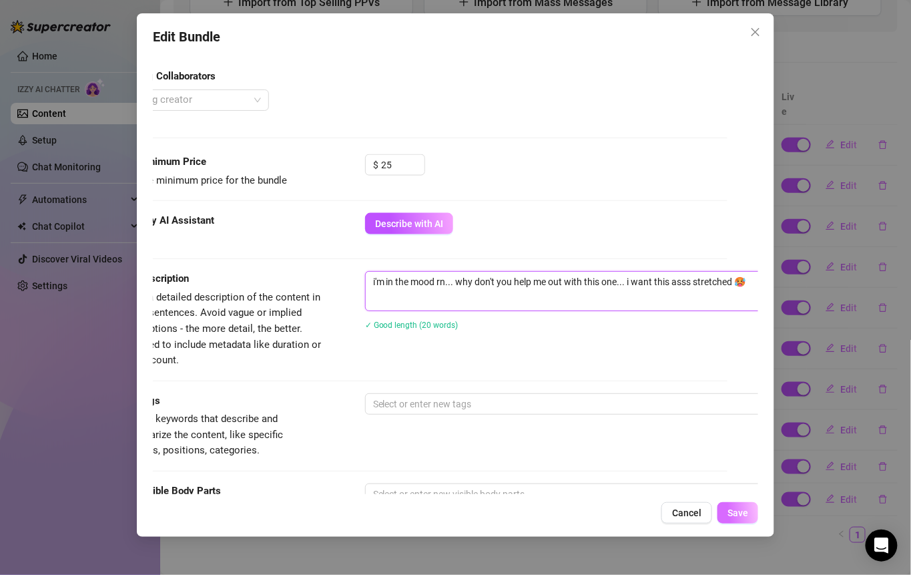
type textarea "i'm in the mood rn... why don't you help me out with this one... i want this as…"
click at [732, 521] on button "Save" at bounding box center [738, 512] width 41 height 21
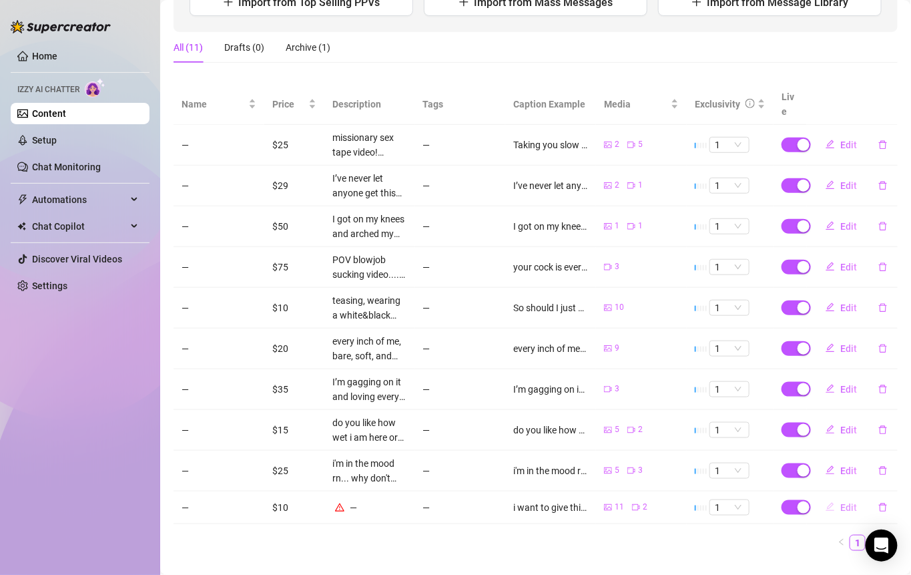
click at [827, 497] on button "Edit" at bounding box center [841, 507] width 53 height 21
type textarea "i want to give this to daddy as a little motivation to make his 🍆 hard 😈... i h…"
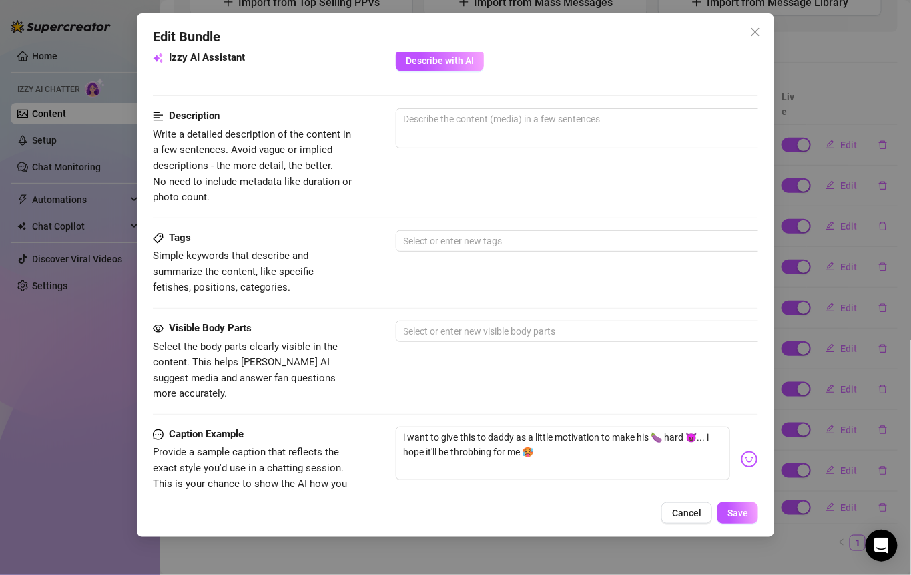
scroll to position [697, 0]
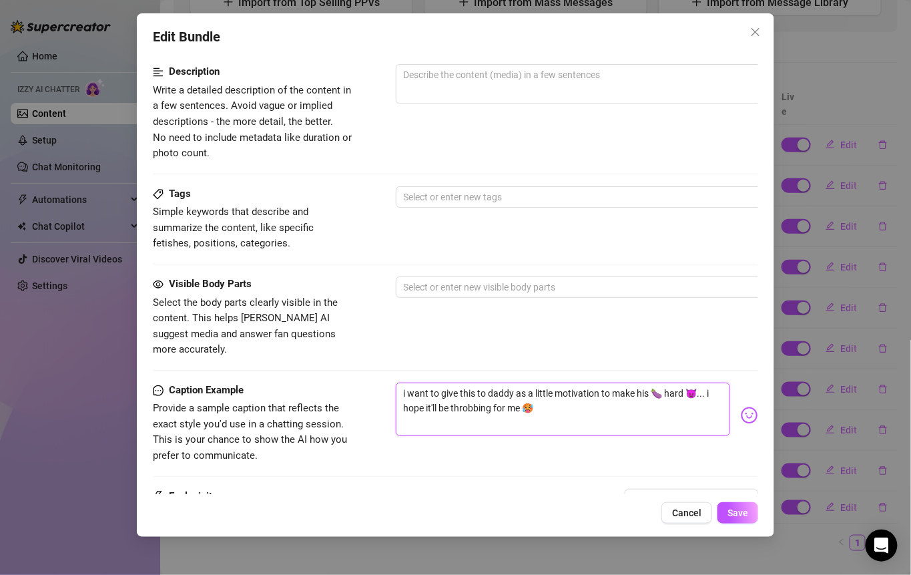
click at [521, 393] on textarea "i want to give this to daddy as a little motivation to make his 🍆 hard 😈... i h…" at bounding box center [563, 409] width 335 height 53
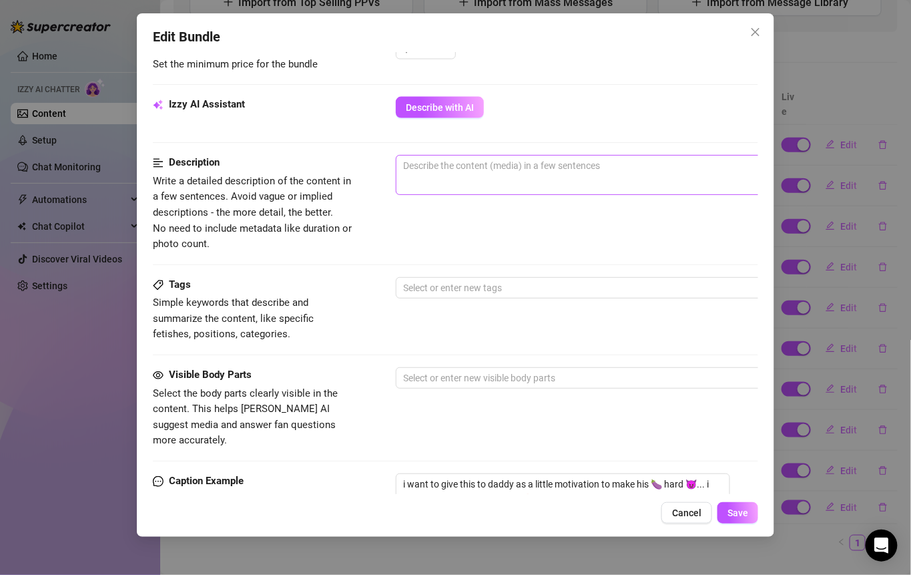
click at [444, 178] on span "0 / 1000" at bounding box center [629, 175] width 467 height 40
click at [562, 166] on textarea at bounding box center [630, 166] width 466 height 20
paste textarea "i want to give this to daddy as a little motivation to make his 🍆 hard 😈... i h…"
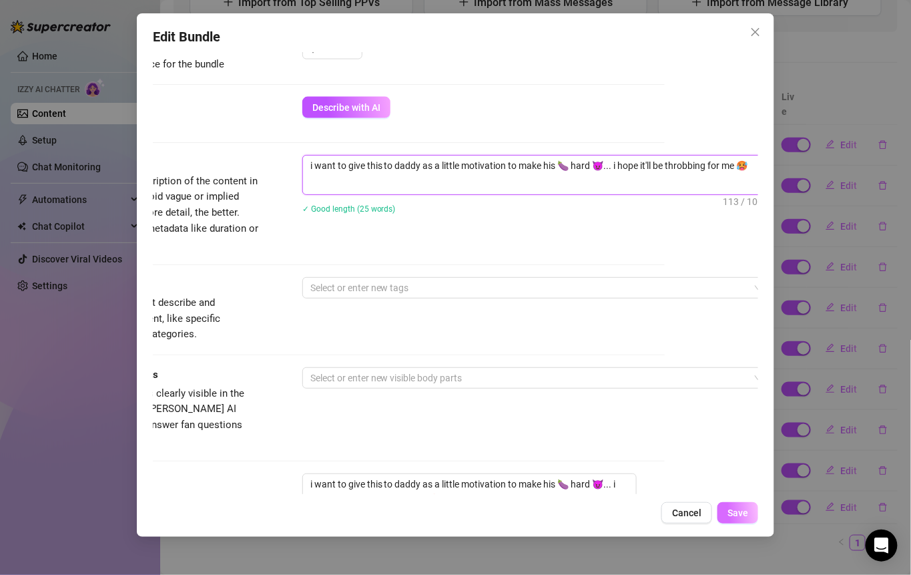
type textarea "i want to give this to daddy as a little motivation to make his 🍆 hard 😈... i h…"
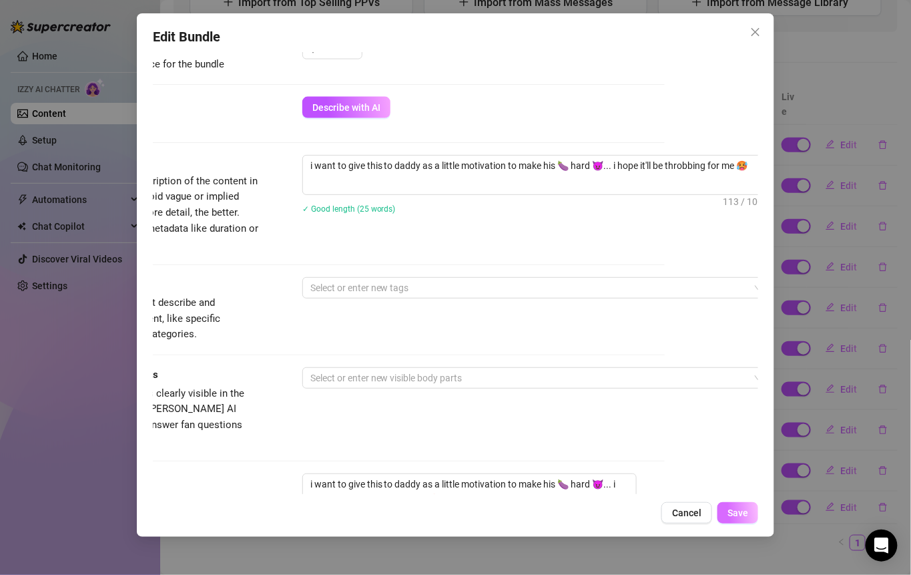
click at [727, 512] on button "Save" at bounding box center [738, 512] width 41 height 21
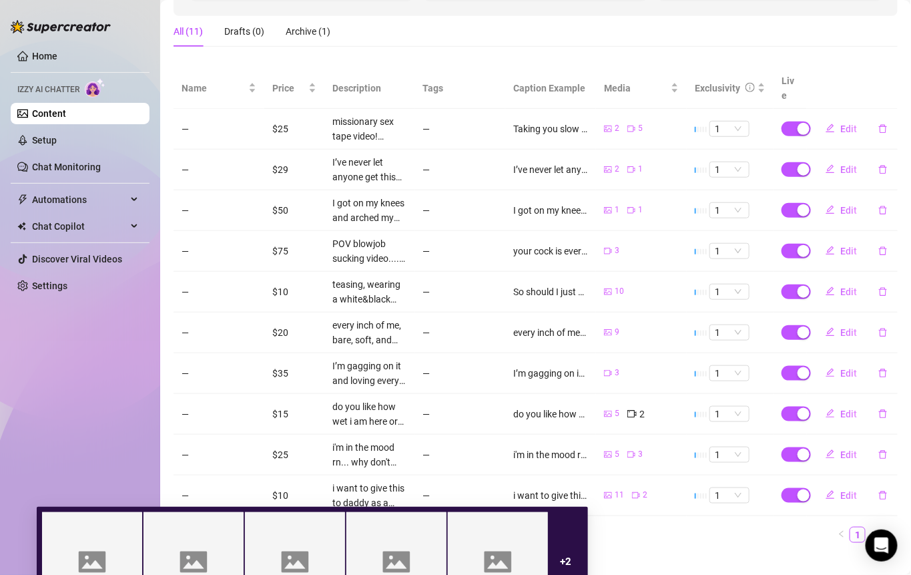
scroll to position [0, 0]
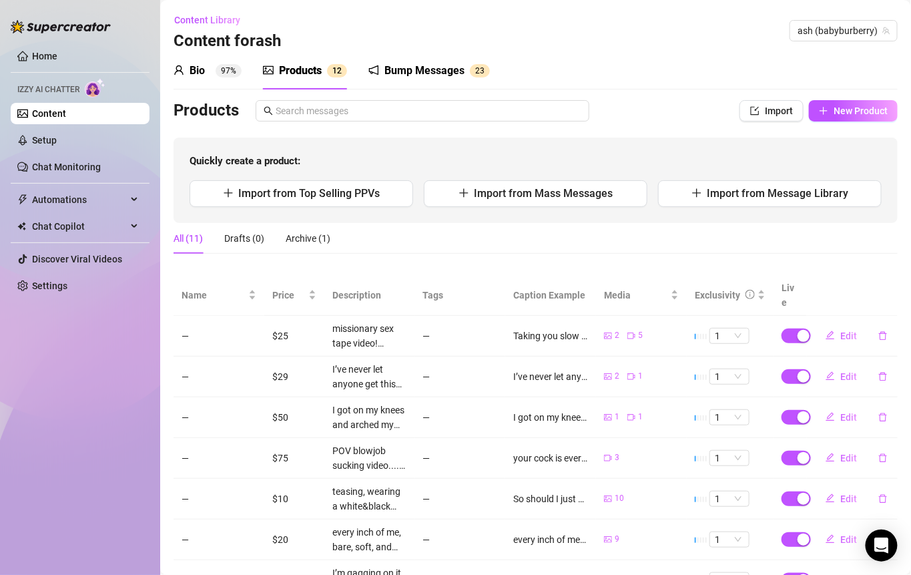
click at [66, 116] on link "Content" at bounding box center [49, 113] width 34 height 11
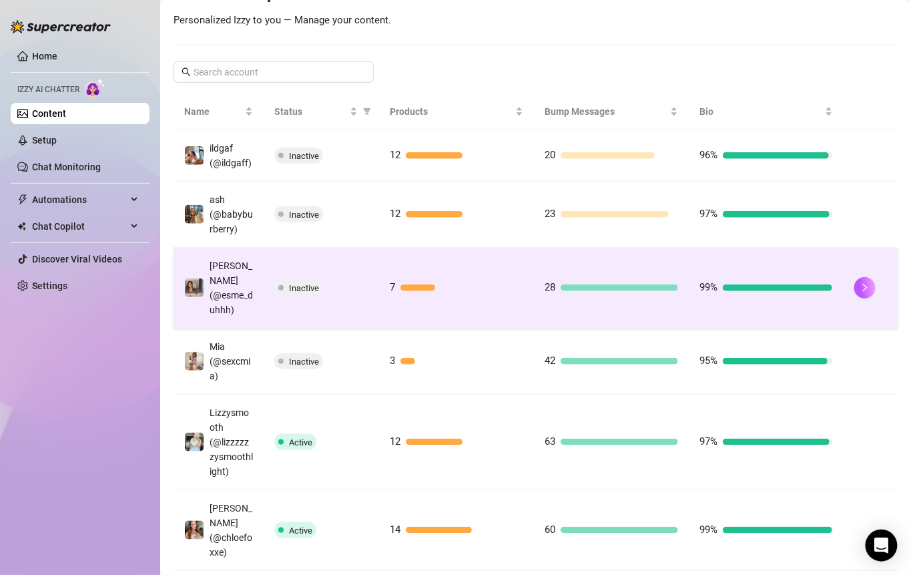
scroll to position [218, 0]
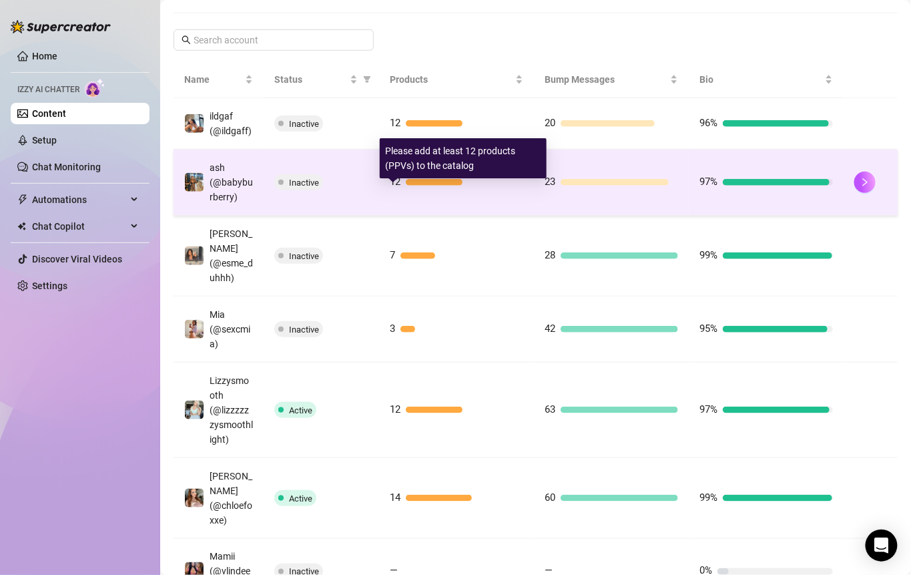
click at [411, 186] on div at bounding box center [434, 182] width 56 height 7
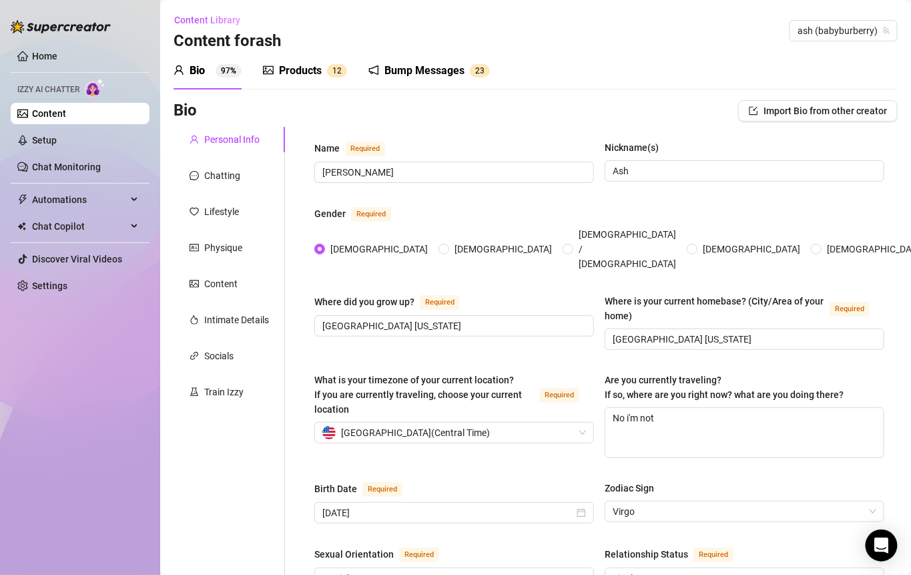
click at [310, 78] on div "Products" at bounding box center [300, 71] width 43 height 16
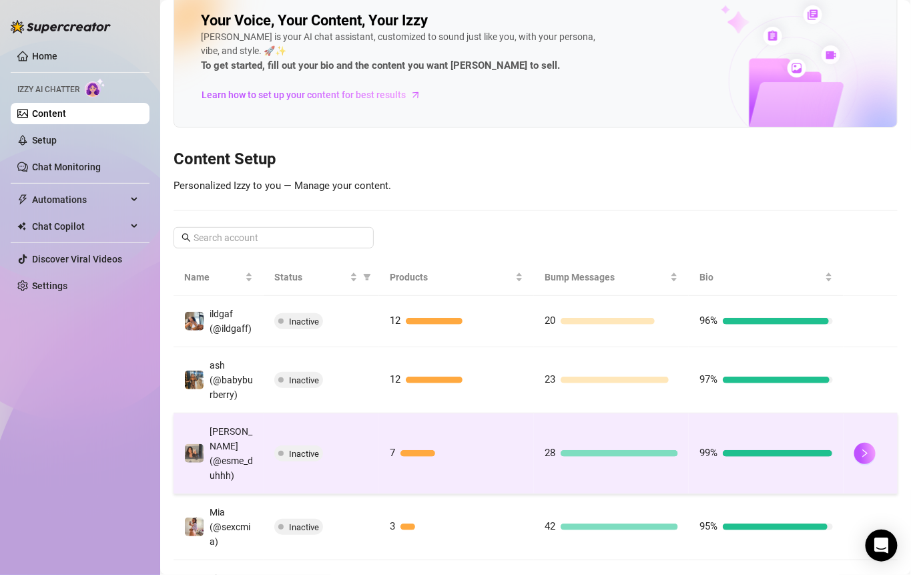
scroll to position [29, 0]
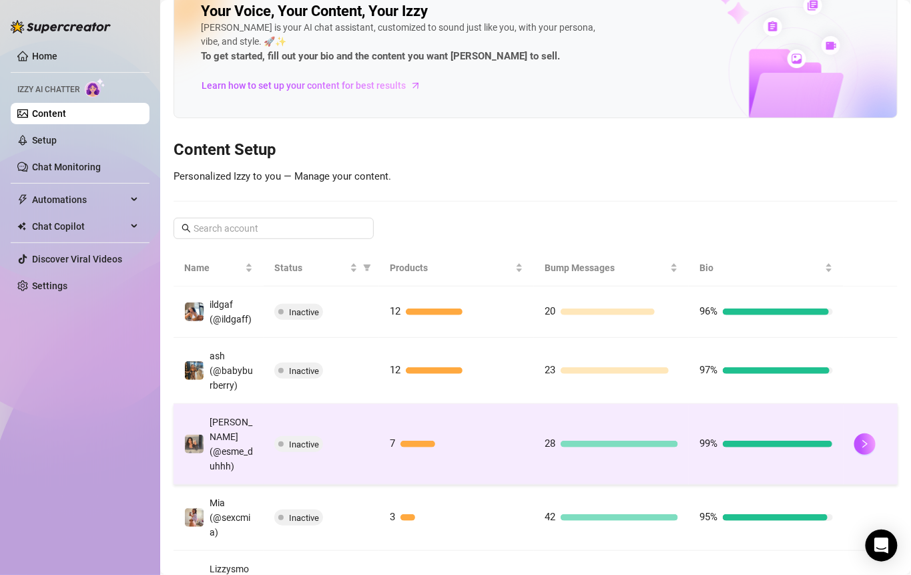
click at [401, 447] on div at bounding box center [418, 444] width 35 height 7
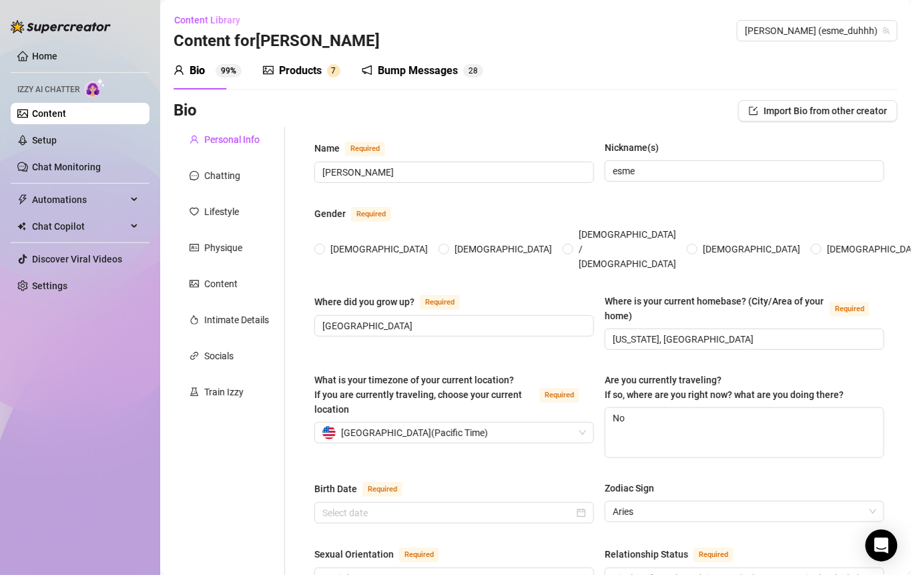
radio input "true"
type input "[DATE]"
click at [312, 65] on div "Products" at bounding box center [300, 71] width 43 height 16
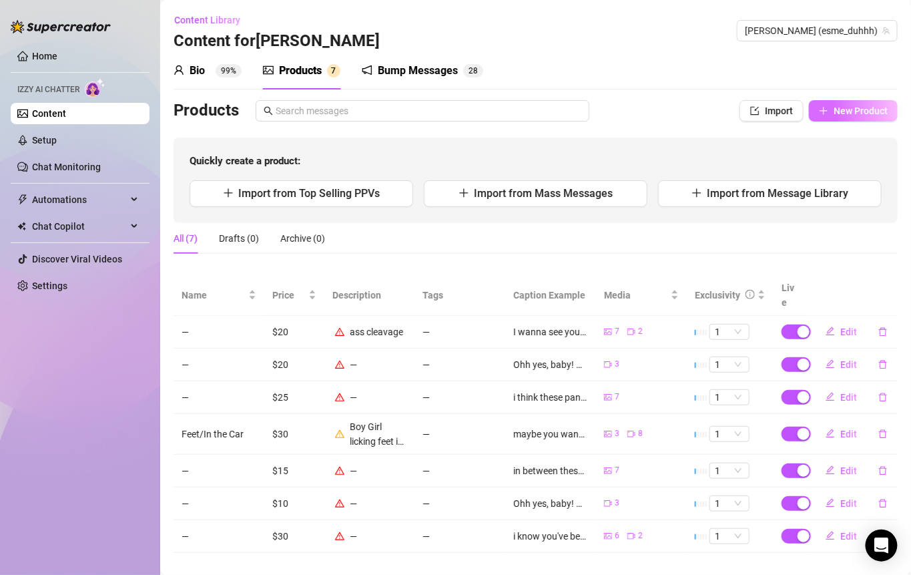
click at [834, 109] on span "New Product" at bounding box center [861, 110] width 54 height 11
type textarea "Type your message here..."
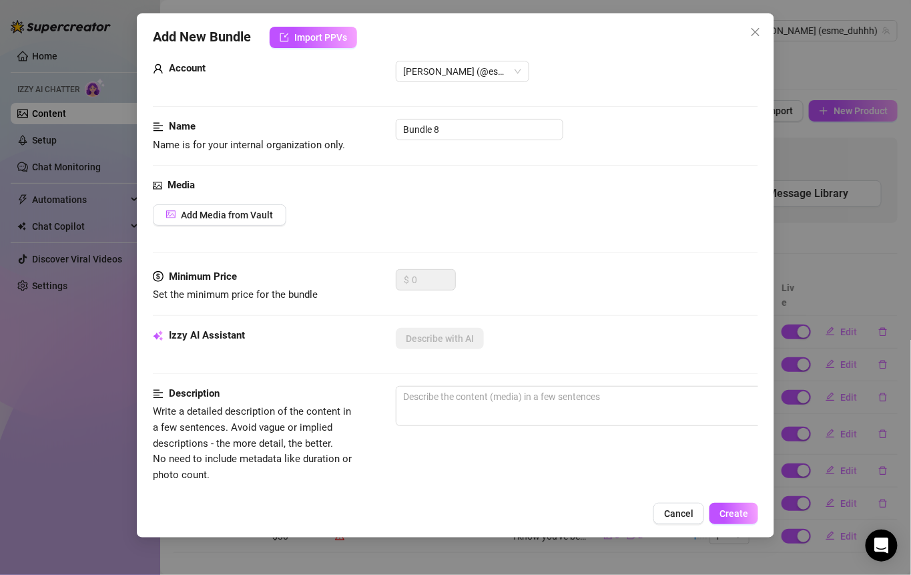
scroll to position [13, 0]
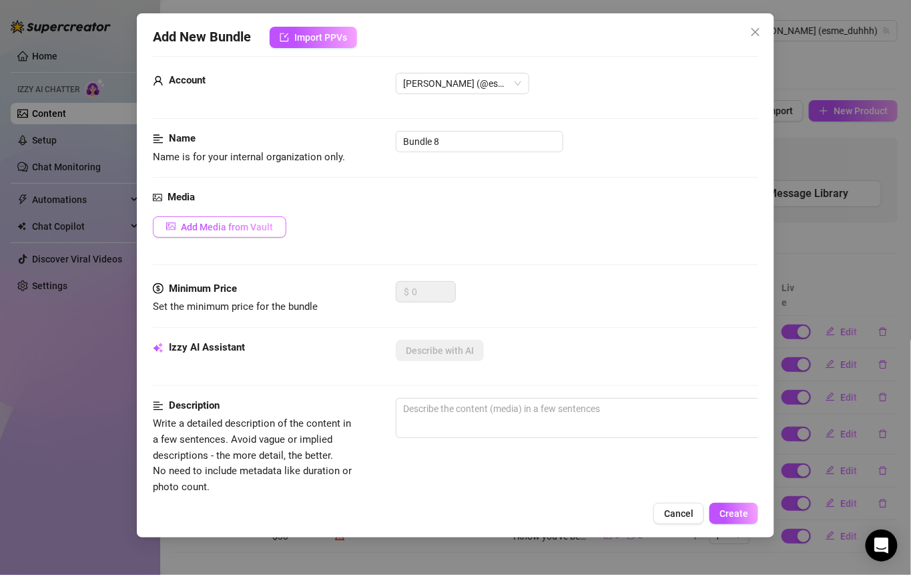
click at [225, 224] on span "Add Media from Vault" at bounding box center [227, 227] width 92 height 11
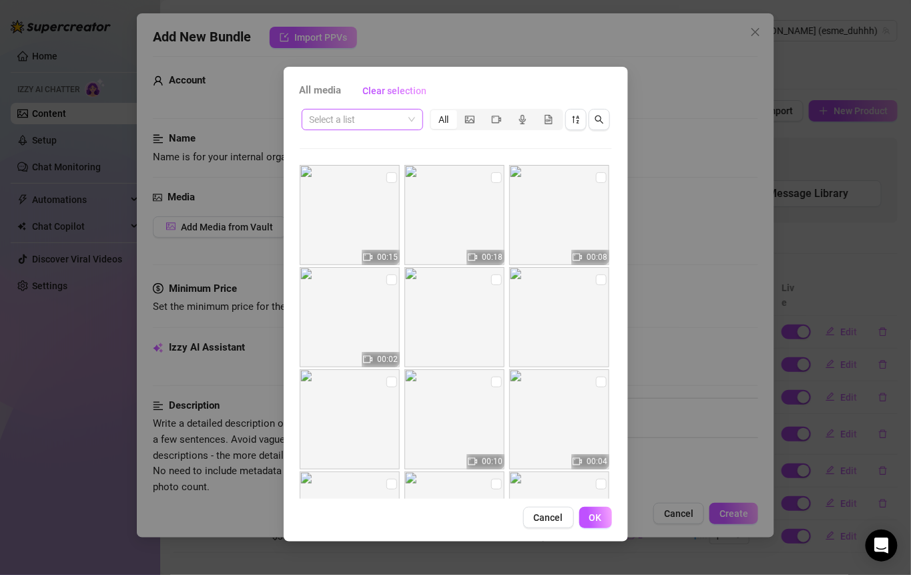
scroll to position [326, 0]
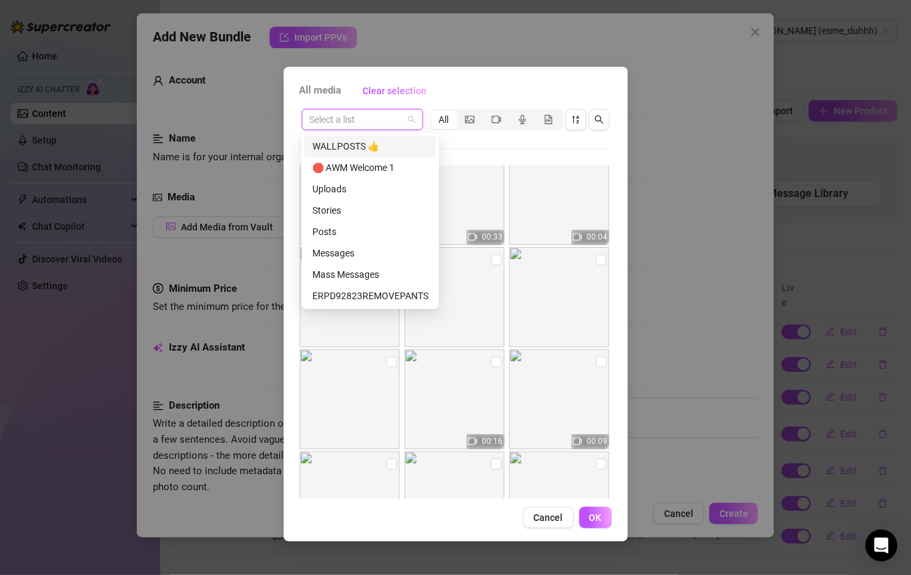
drag, startPoint x: 402, startPoint y: 123, endPoint x: 386, endPoint y: 154, distance: 34.6
click at [401, 123] on input "search" at bounding box center [356, 119] width 93 height 20
click at [395, 296] on div "ERPD121323CLEAVAGE" at bounding box center [370, 296] width 116 height 15
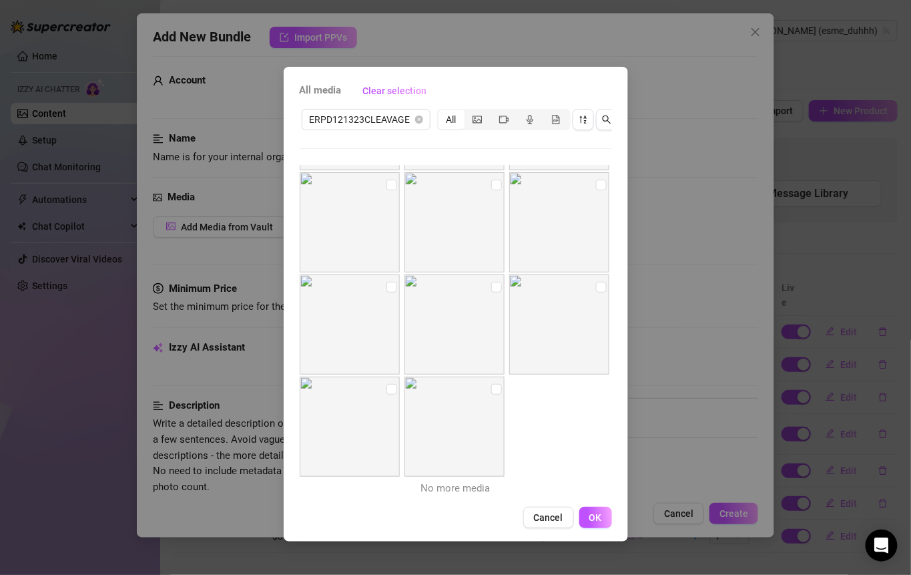
scroll to position [0, 0]
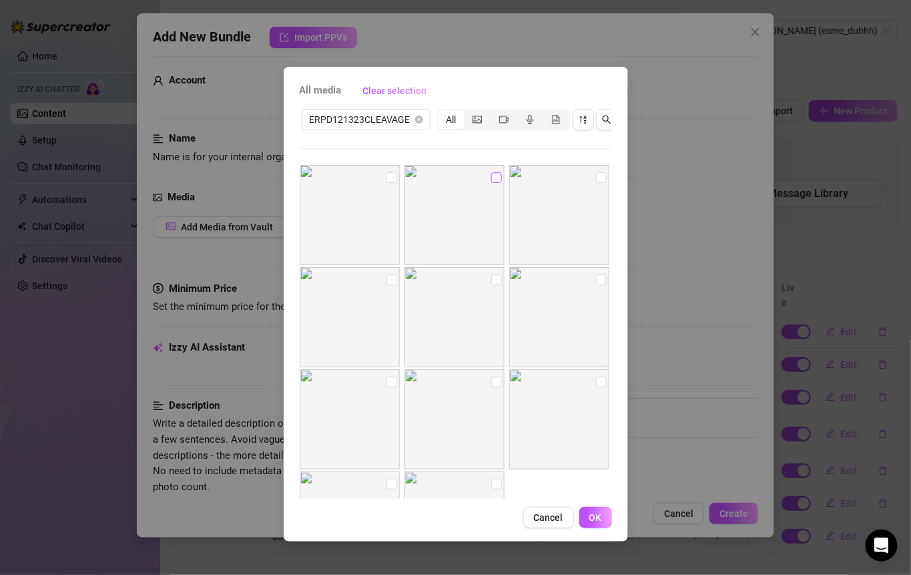
click at [491, 172] on input "checkbox" at bounding box center [496, 177] width 11 height 11
checkbox input "true"
click at [598, 174] on input "checkbox" at bounding box center [601, 177] width 11 height 11
checkbox input "true"
click at [390, 280] on input "checkbox" at bounding box center [392, 279] width 11 height 11
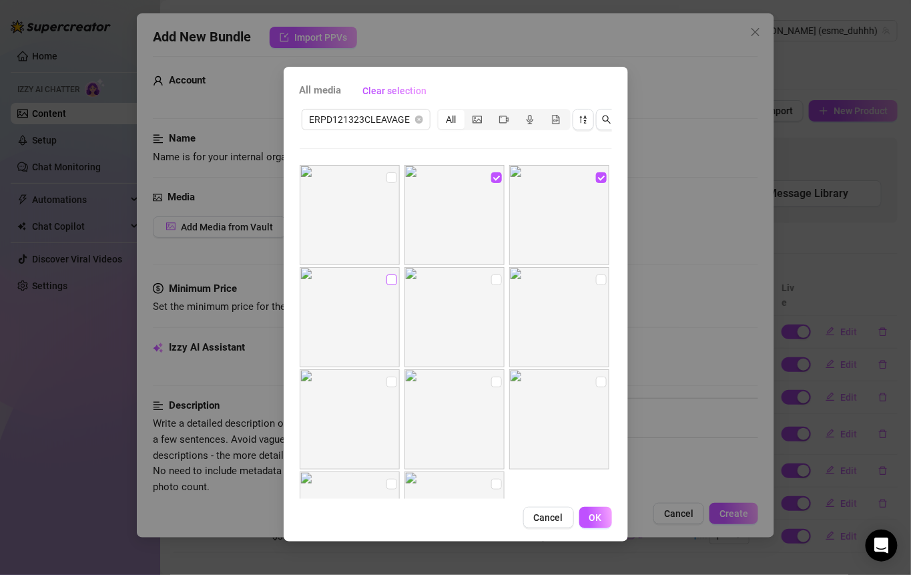
checkbox input "true"
click at [494, 278] on input "checkbox" at bounding box center [496, 279] width 11 height 11
checkbox input "true"
click at [596, 280] on input "checkbox" at bounding box center [601, 279] width 11 height 11
checkbox input "true"
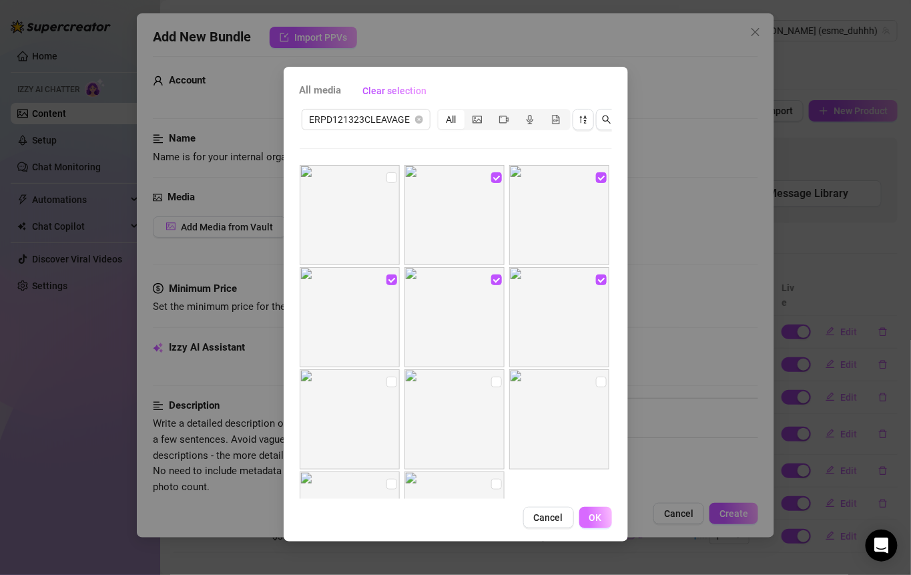
click at [596, 523] on span "OK" at bounding box center [596, 517] width 13 height 11
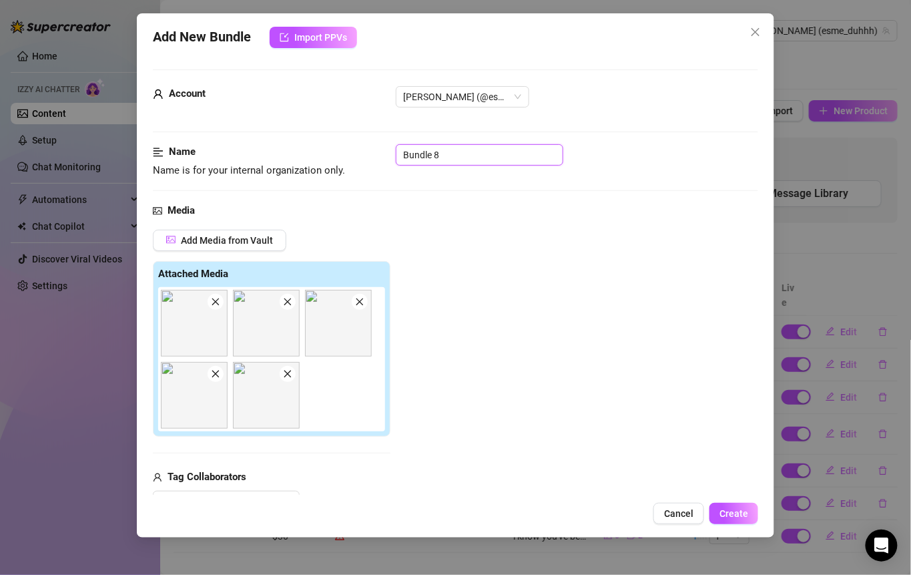
drag, startPoint x: 451, startPoint y: 152, endPoint x: 364, endPoint y: 151, distance: 86.8
click at [364, 152] on div "Name Name is for your internal organization only. Bundle 8" at bounding box center [456, 161] width 606 height 34
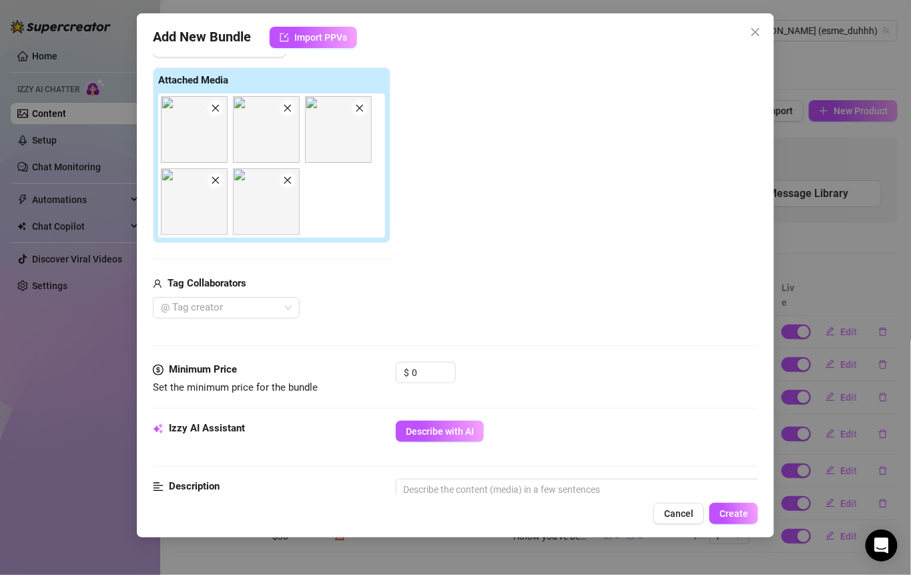
scroll to position [215, 0]
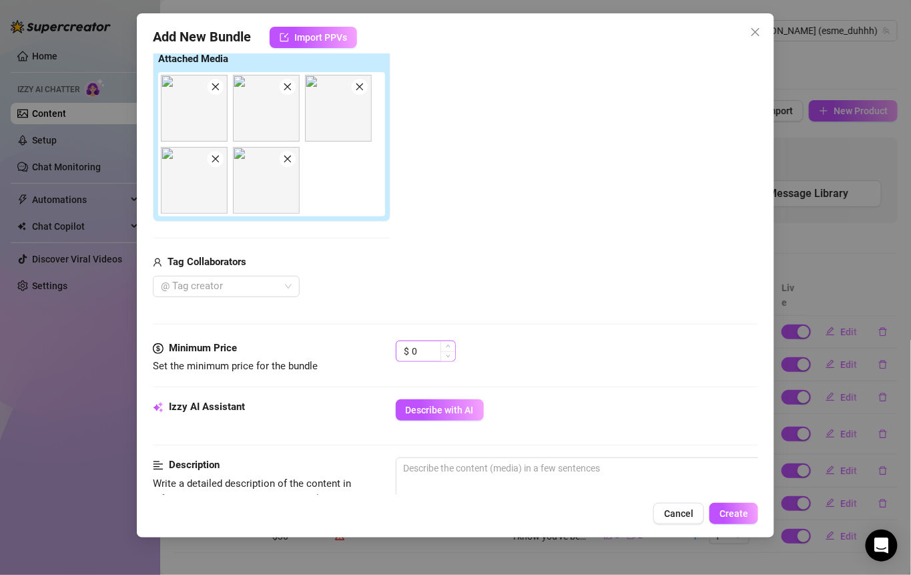
type input "Cleavage"
drag, startPoint x: 426, startPoint y: 347, endPoint x: 407, endPoint y: 347, distance: 19.4
click at [407, 347] on div "$ 0" at bounding box center [426, 351] width 60 height 21
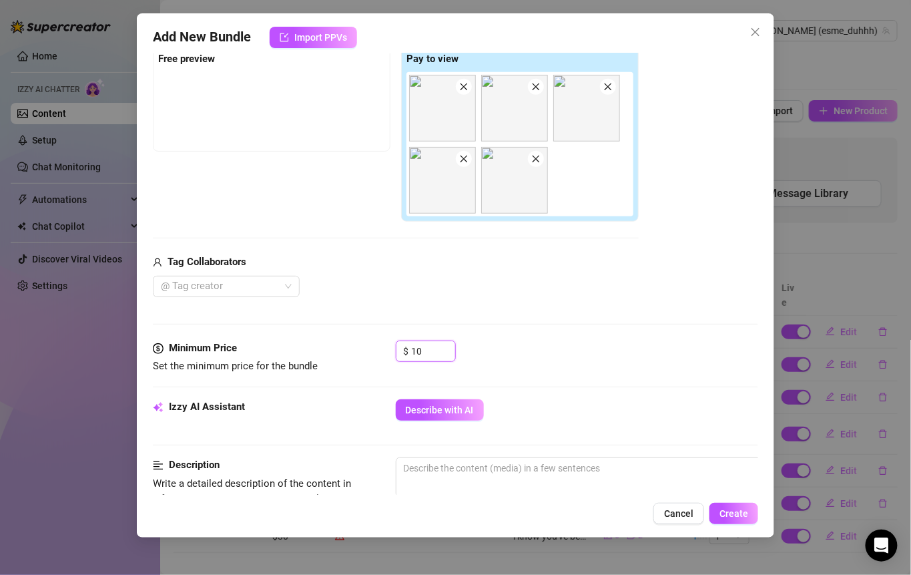
type input "10"
click at [583, 335] on div "Media Add Media from Vault Free preview Pay to view Tag Collaborators @ Tag cre…" at bounding box center [456, 164] width 606 height 353
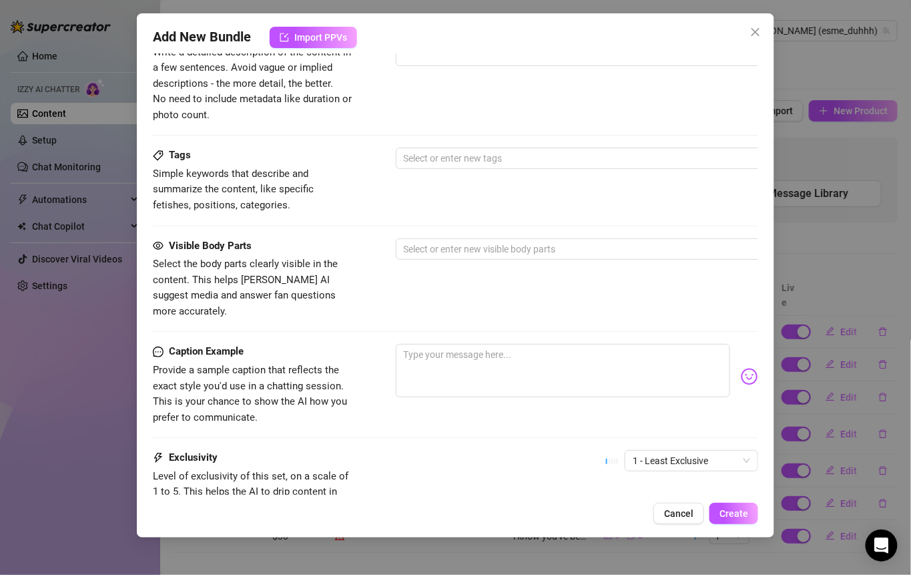
scroll to position [728, 0]
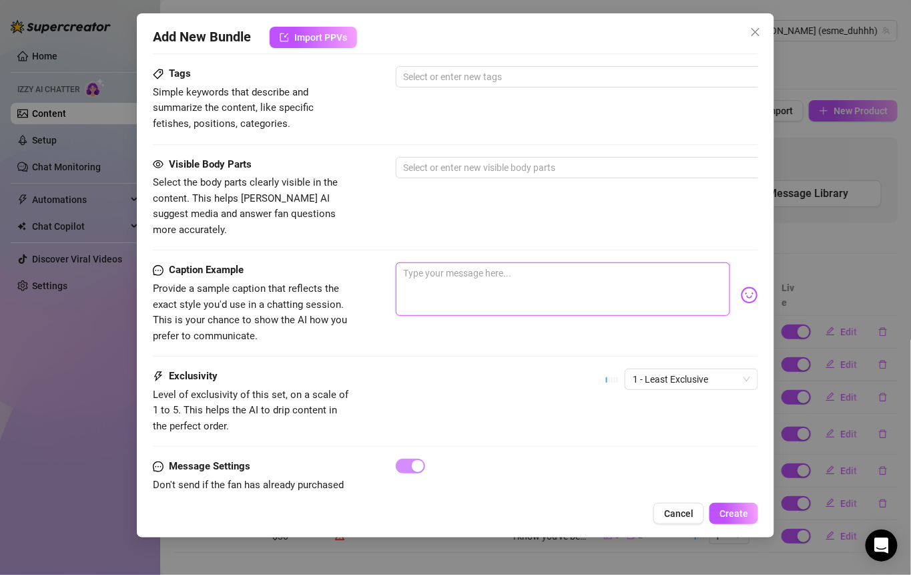
click at [431, 262] on textarea at bounding box center [563, 288] width 335 height 53
type textarea "y"
type textarea "yo"
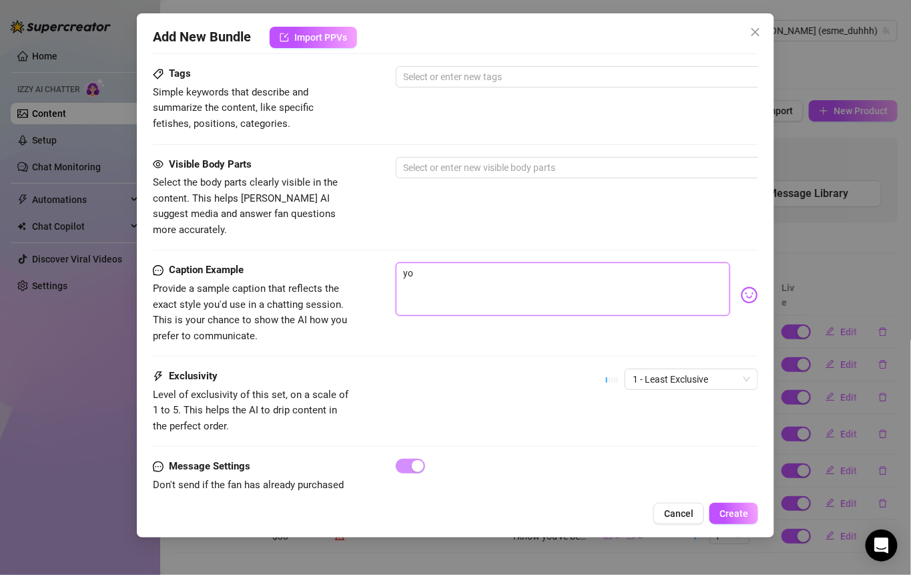
type textarea "you"
type textarea "you'"
type textarea "you'v"
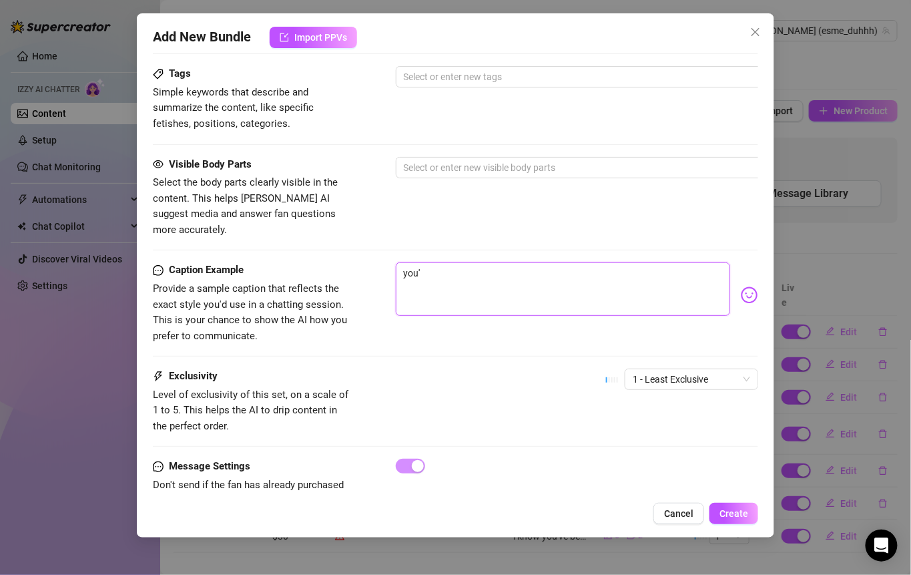
type textarea "you'v"
type textarea "you've"
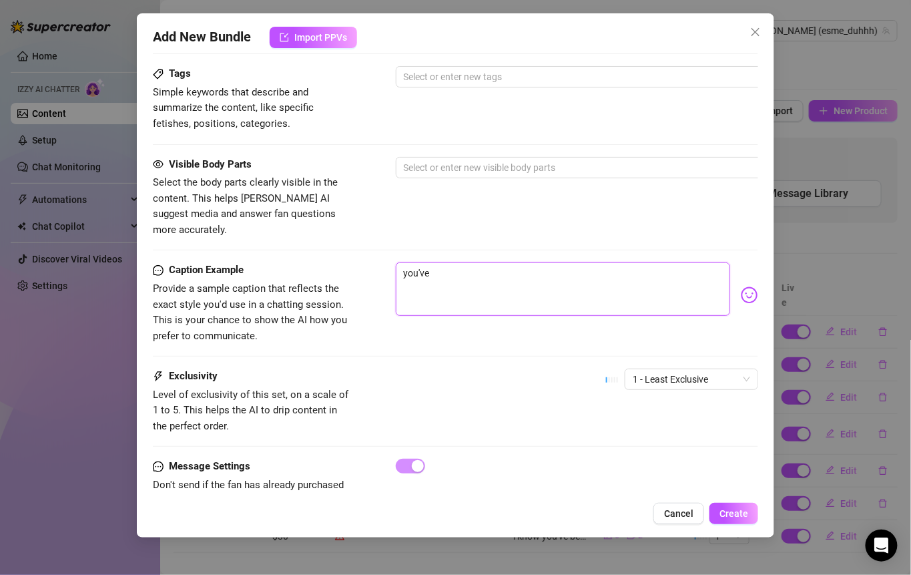
type textarea "you've b"
type textarea "you've be"
type textarea "you've bee"
type textarea "you've been"
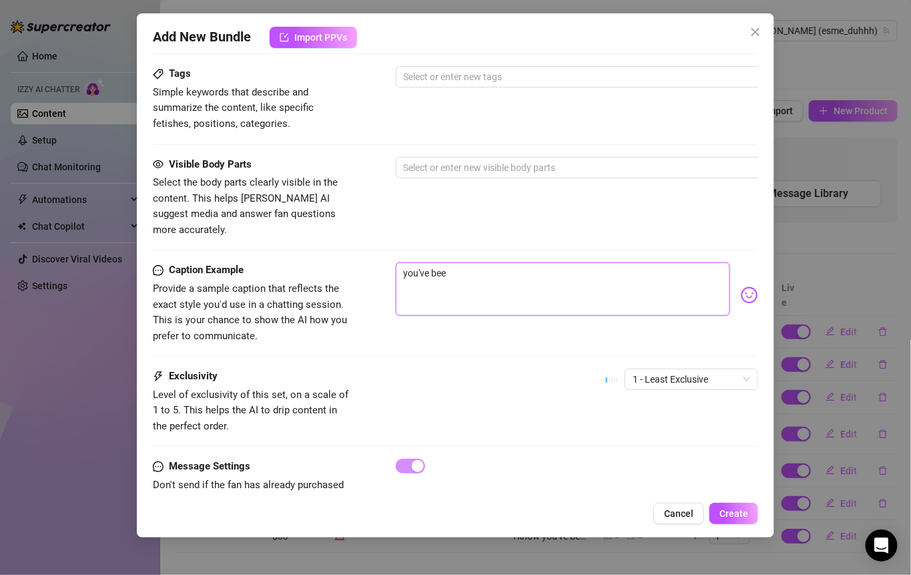
type textarea "you've been"
type textarea "you've been c"
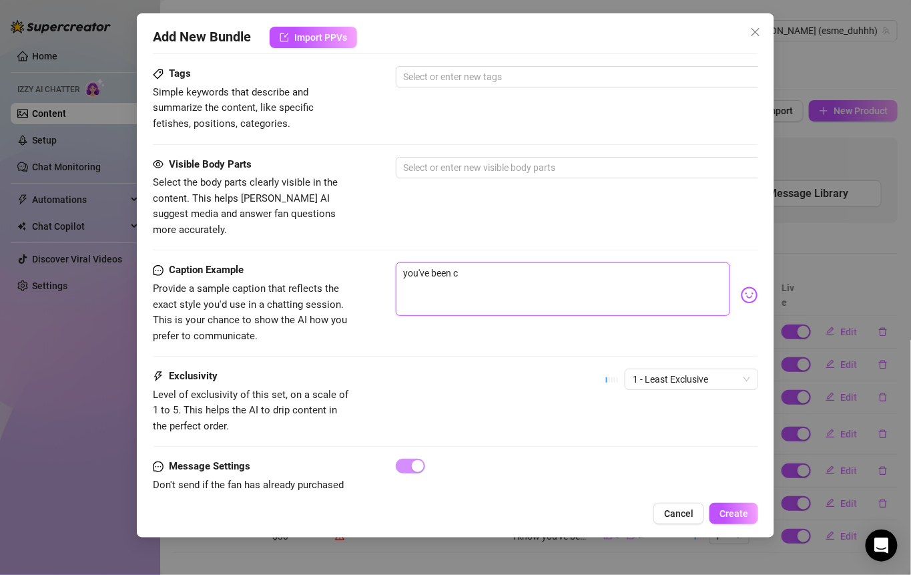
type textarea "you've been cr"
type textarea "you've been cra"
type textarea "you've been cr"
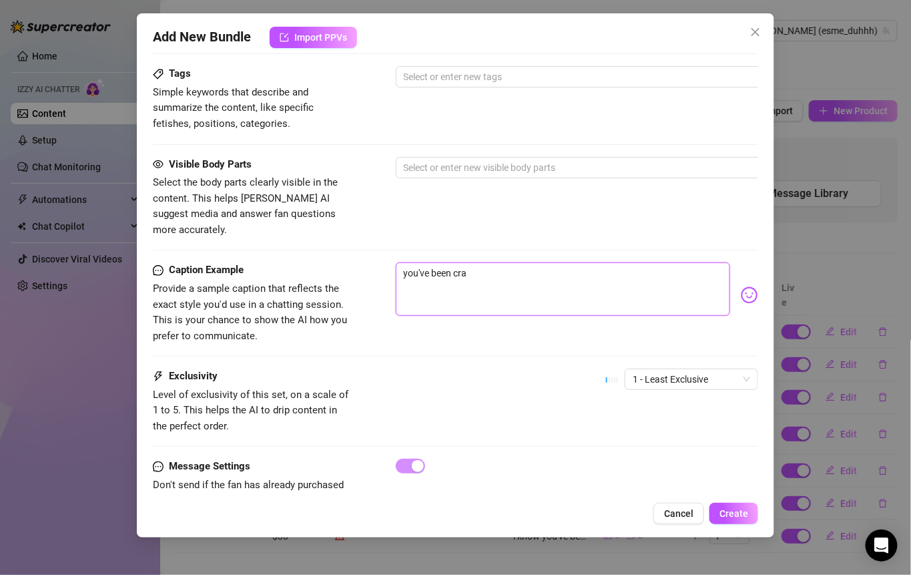
type textarea "you've been cr"
type textarea "you've been c"
type textarea "you've been"
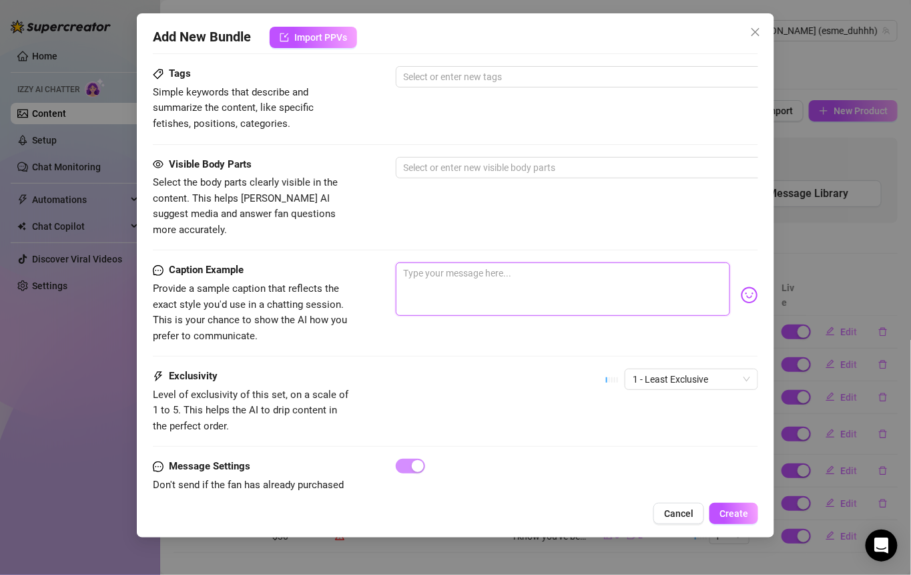
click at [465, 265] on textarea at bounding box center [563, 288] width 335 height 53
click at [583, 262] on textarea at bounding box center [563, 288] width 335 height 53
type textarea "w"
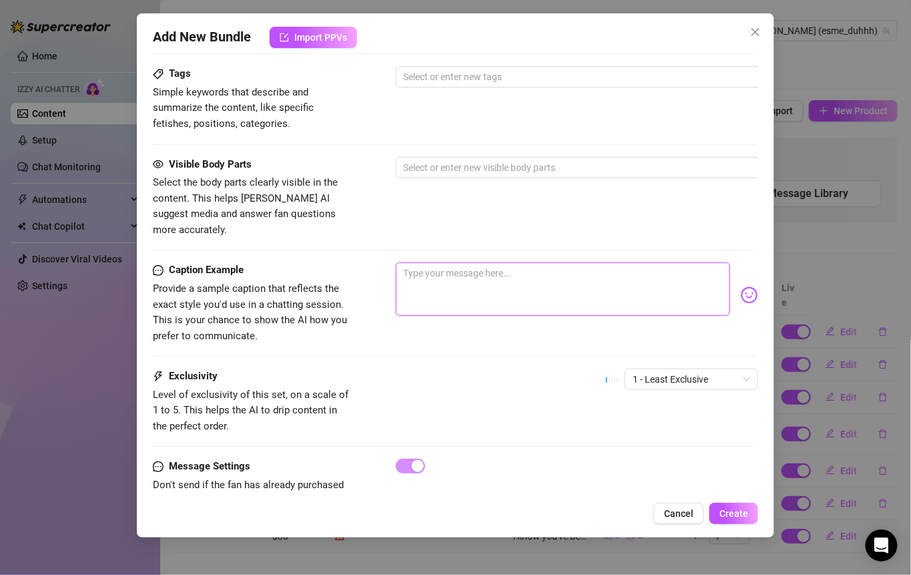
type textarea "w"
type textarea "wo"
type textarea "wou"
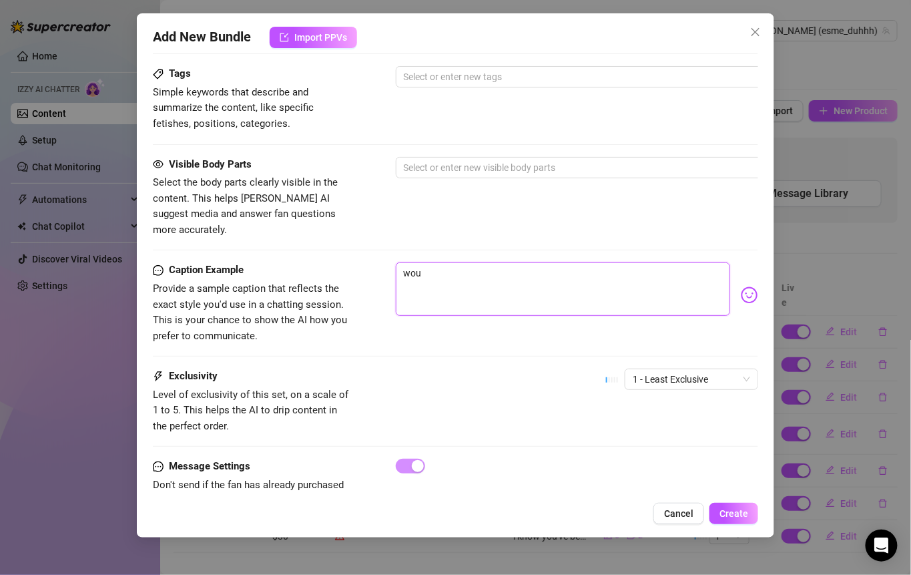
type textarea "woul"
type textarea "would"
type textarea "would y"
type textarea "would yo"
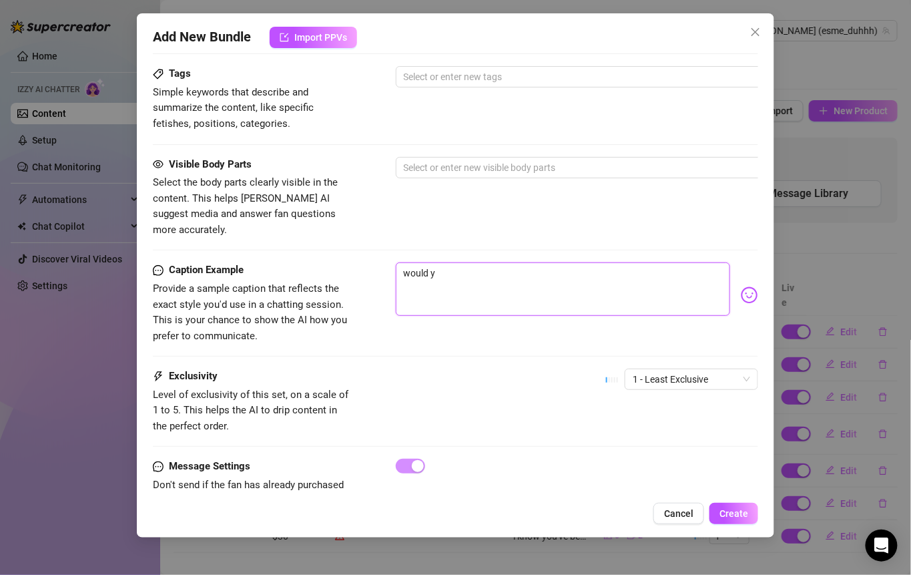
type textarea "would yo"
type textarea "would you"
type textarea "Type your message here..."
type textarea "y"
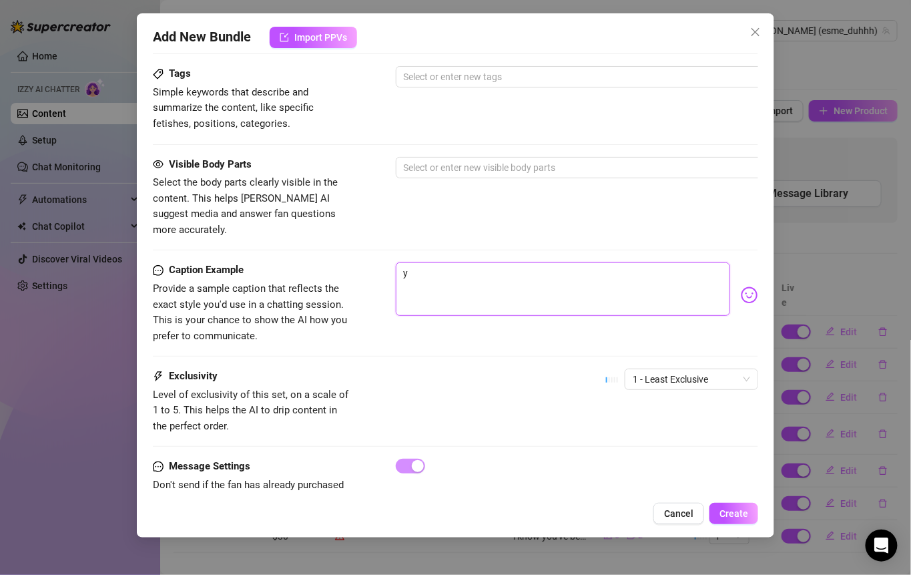
type textarea "Type your message here..."
type textarea "y"
click at [456, 272] on textarea at bounding box center [563, 288] width 335 height 53
paste textarea "Just a little peek of my day… keeping it cute but still making you wonder what’…"
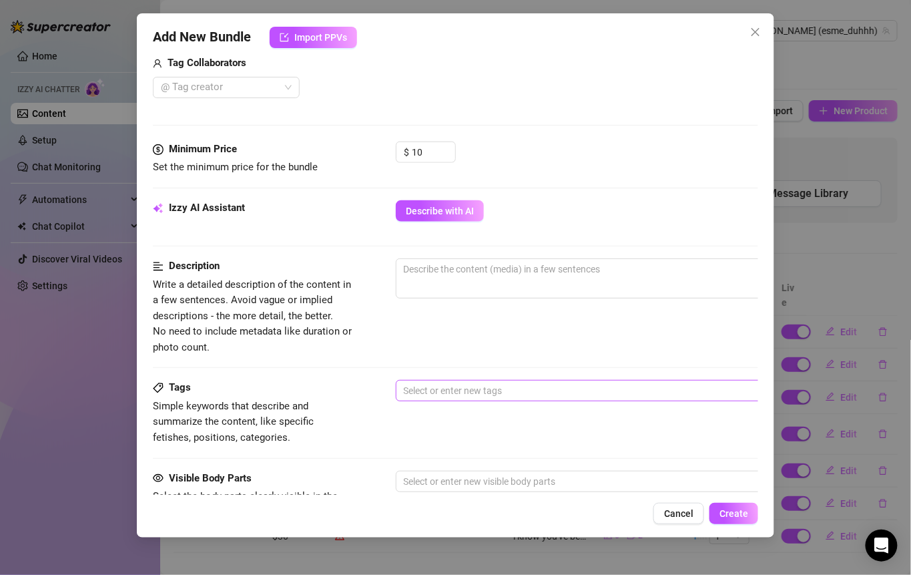
scroll to position [398, 0]
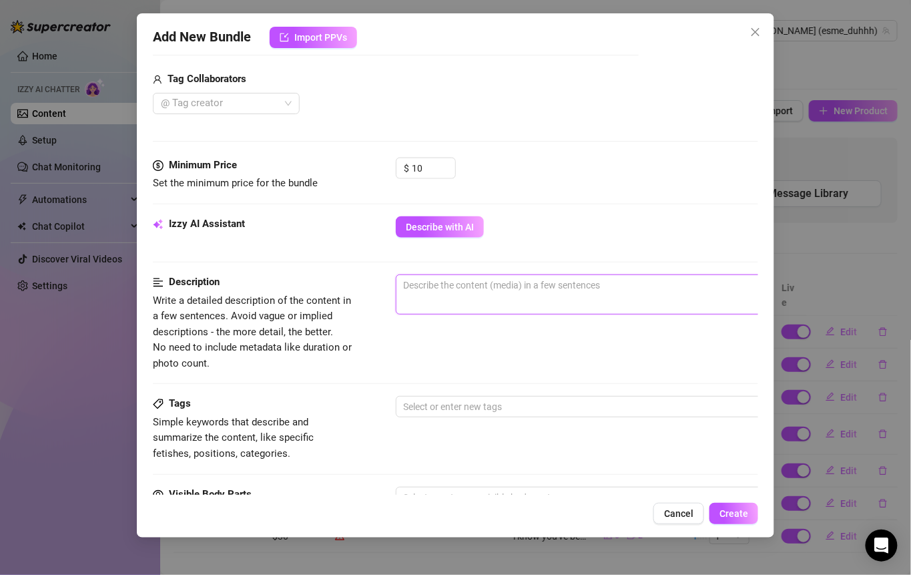
click at [439, 278] on textarea at bounding box center [630, 285] width 466 height 20
click at [439, 279] on textarea at bounding box center [630, 285] width 466 height 20
paste textarea "Just a little peek of my day… keeping it cute but still making you wonder what’…"
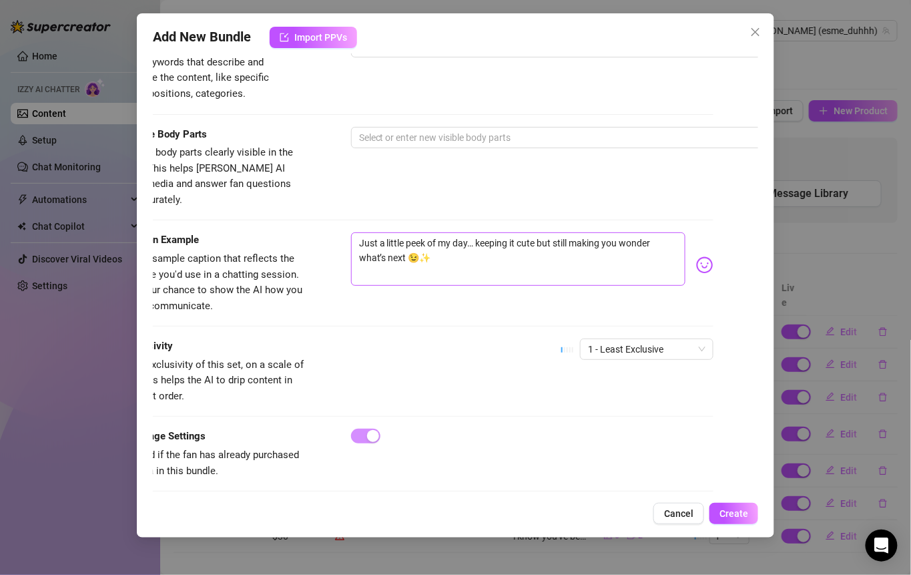
scroll to position [758, 0]
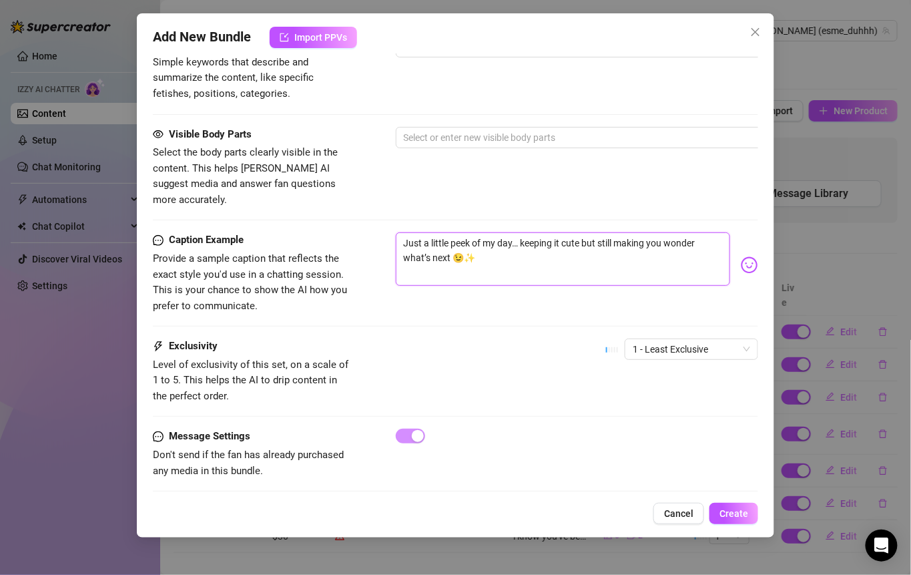
click at [411, 232] on textarea "Just a little peek of my day… keeping it cute but still making you wonder what’…" at bounding box center [563, 258] width 335 height 53
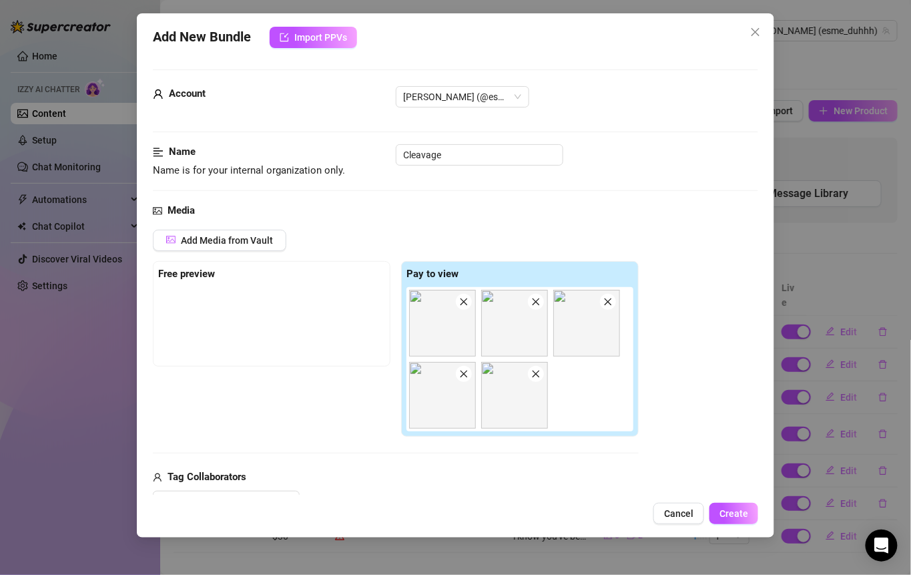
scroll to position [229, 0]
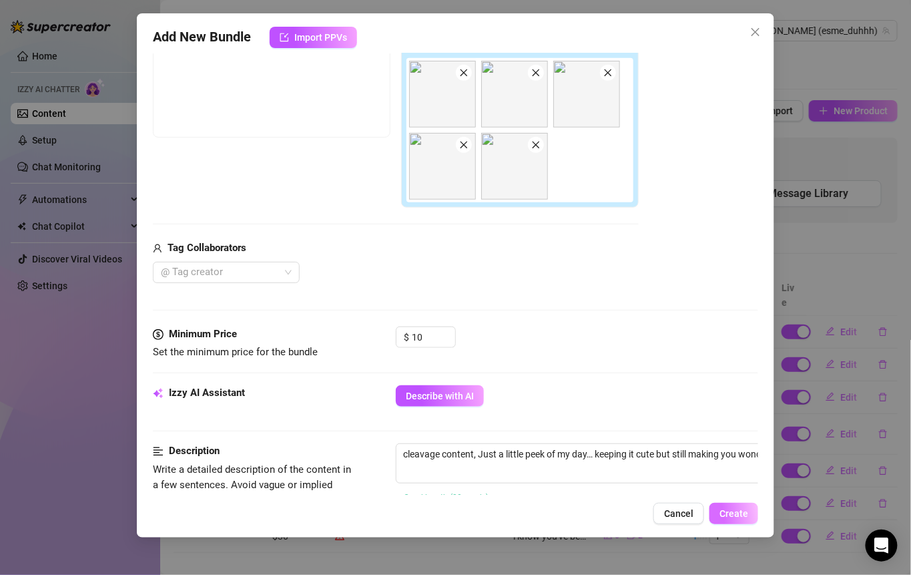
click at [732, 510] on span "Create" at bounding box center [734, 513] width 29 height 11
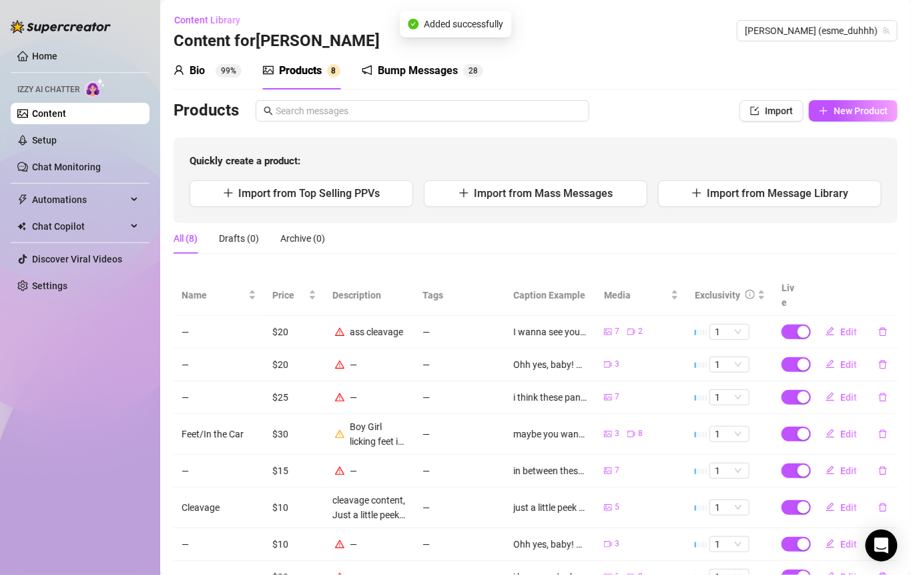
scroll to position [41, 0]
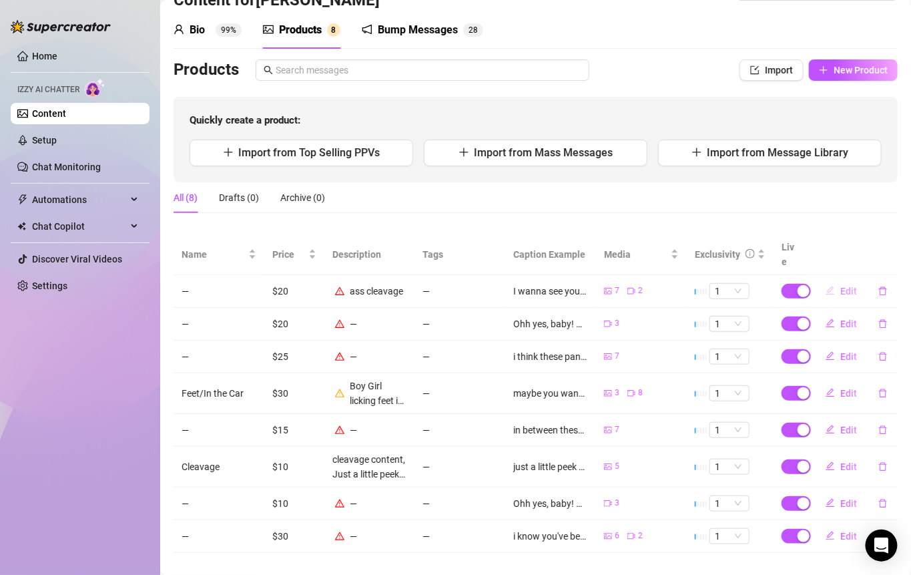
click at [841, 286] on span "Edit" at bounding box center [849, 291] width 17 height 11
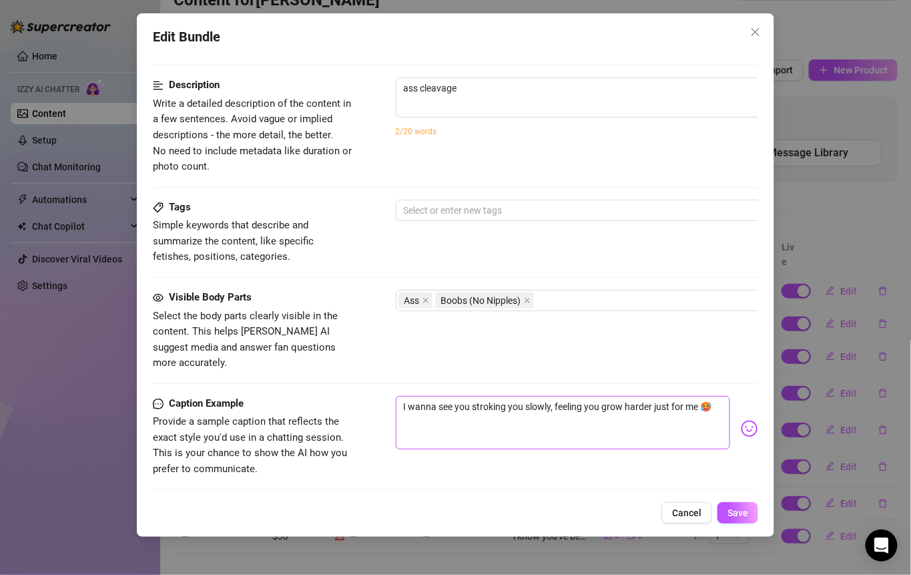
scroll to position [686, 0]
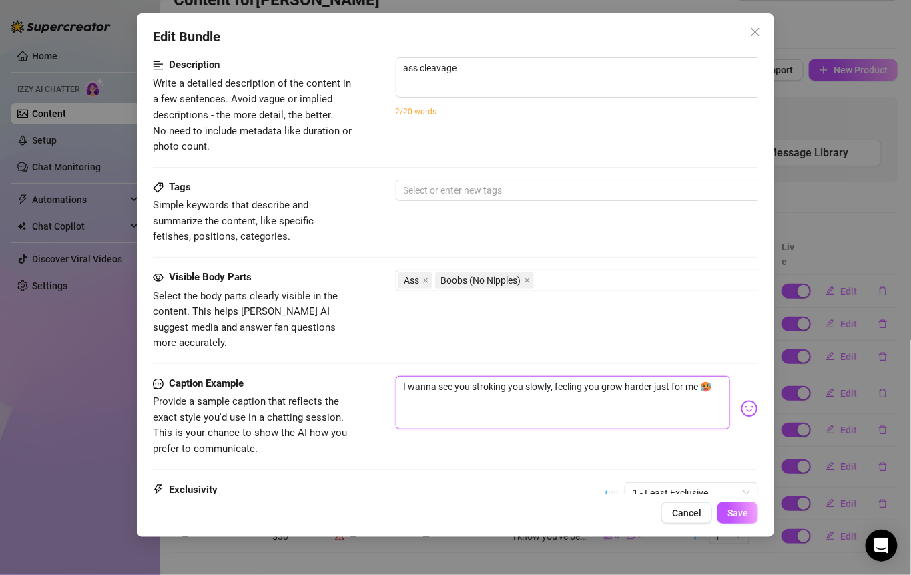
click at [447, 383] on textarea "I wanna see you stroking you slowly, feeling you grow harder just for me 🥵" at bounding box center [563, 402] width 335 height 53
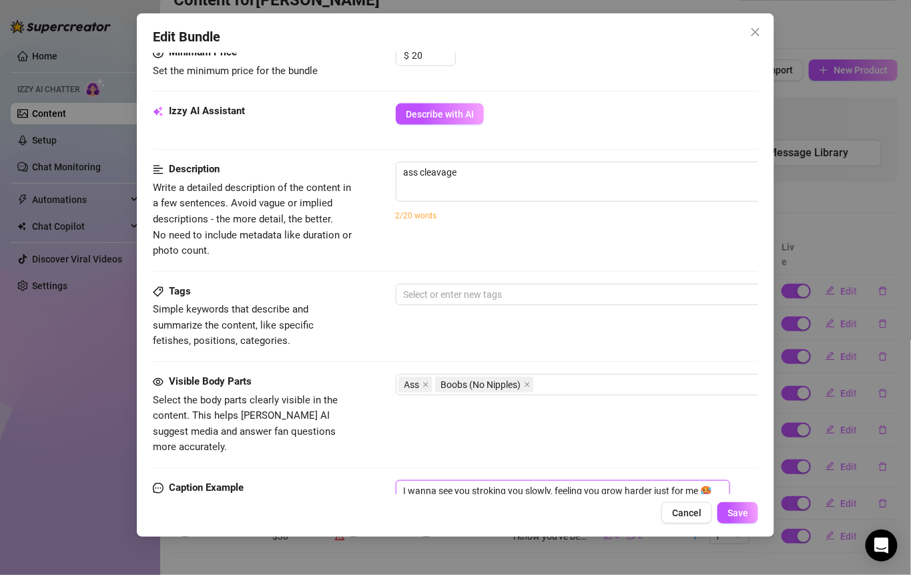
scroll to position [543, 0]
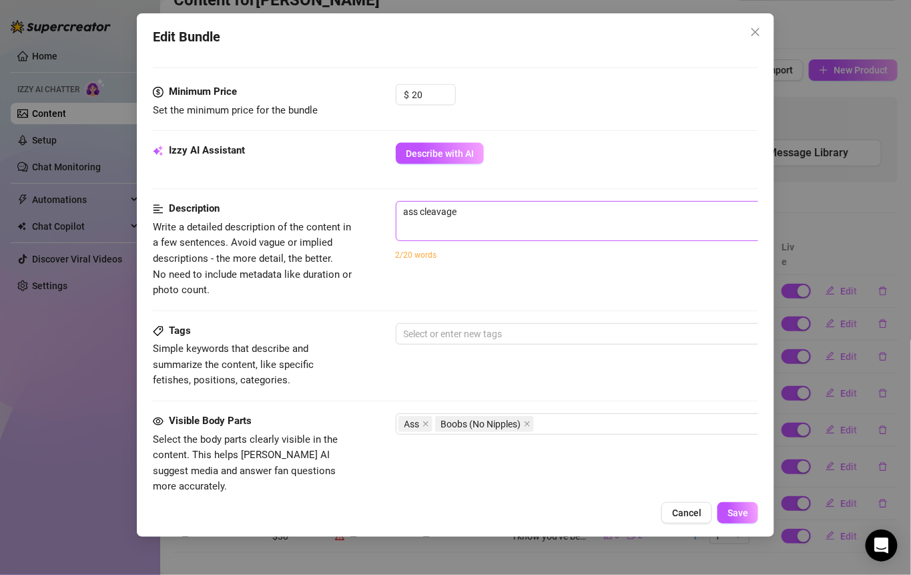
click at [481, 218] on span "ass cleavage 12 / 1000" at bounding box center [629, 221] width 467 height 40
click at [472, 212] on textarea "ass cleavage" at bounding box center [630, 212] width 466 height 20
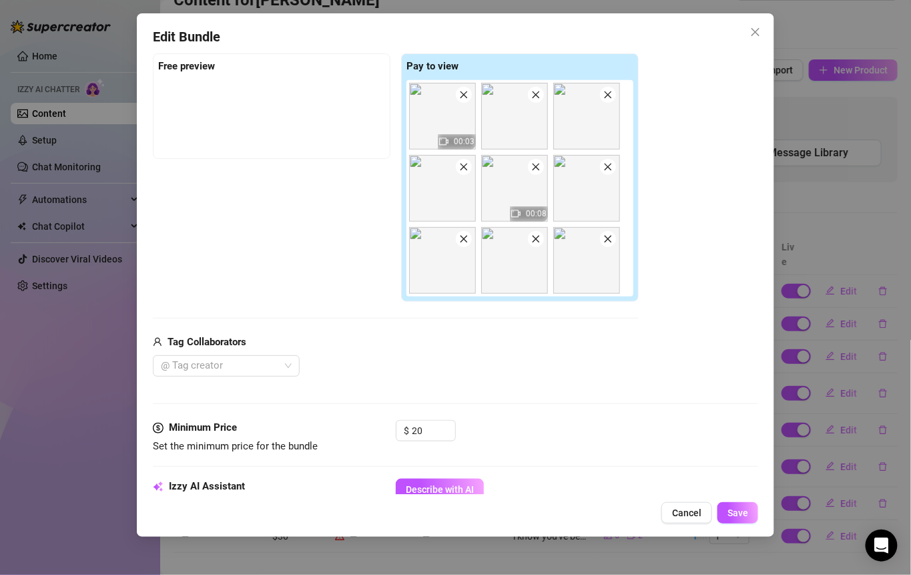
scroll to position [274, 0]
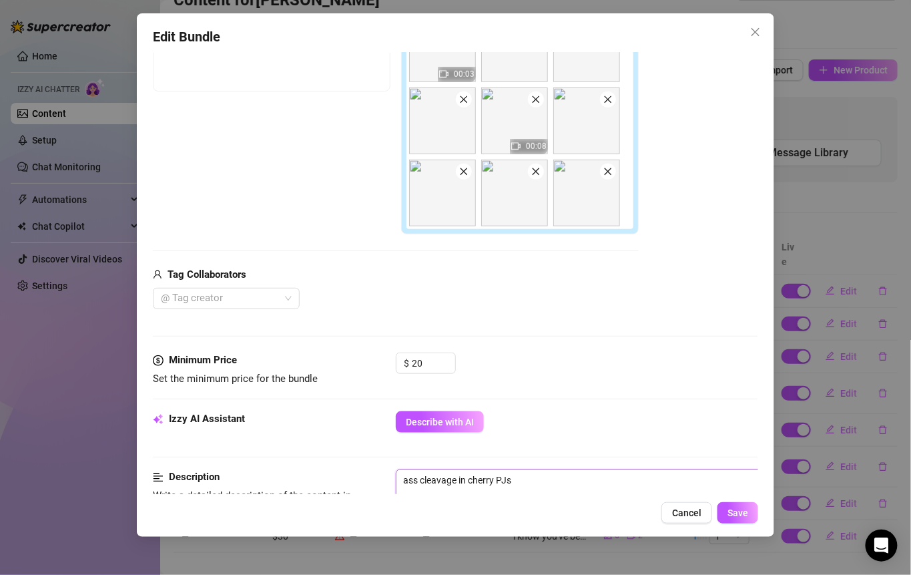
paste textarea "I wanna see you stroking you slowly, feeling you grow harder just for me 🥵"
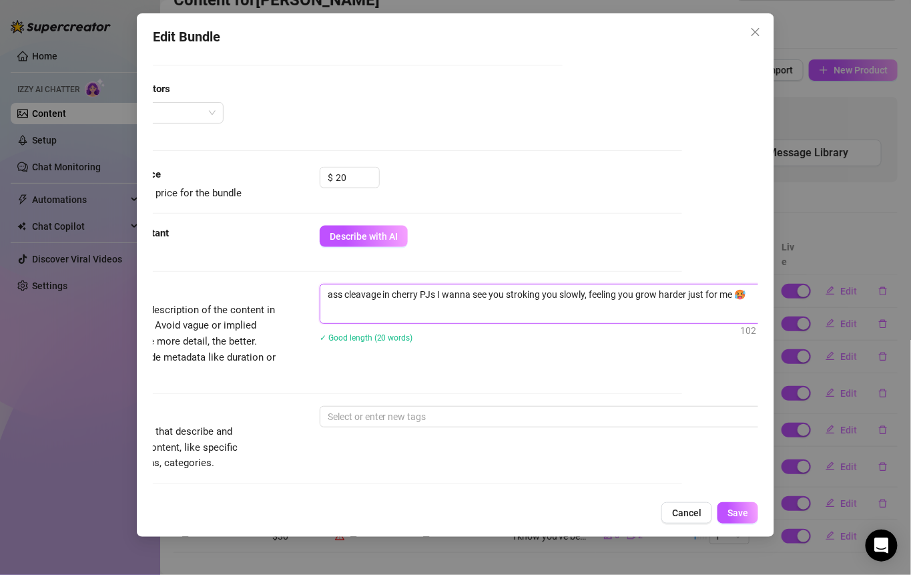
scroll to position [579, 76]
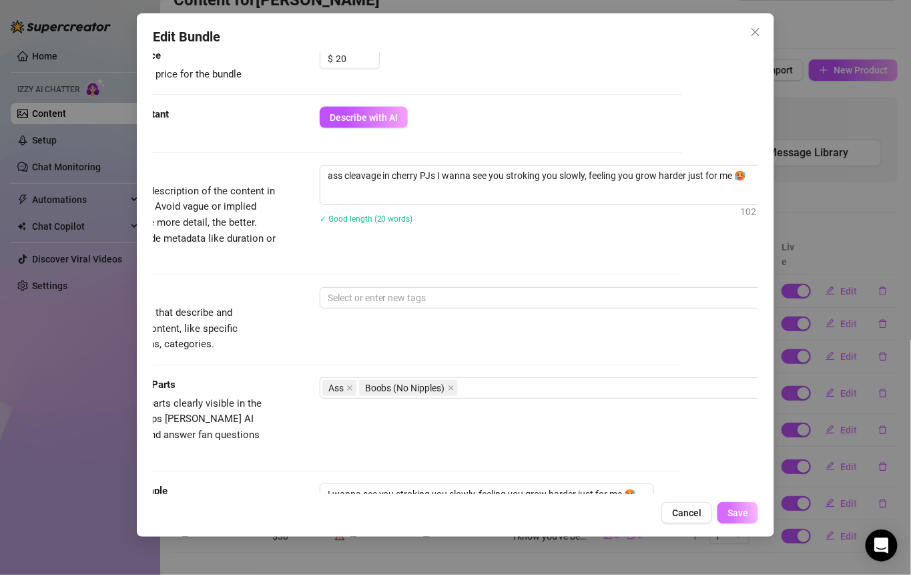
click at [742, 521] on button "Save" at bounding box center [738, 512] width 41 height 21
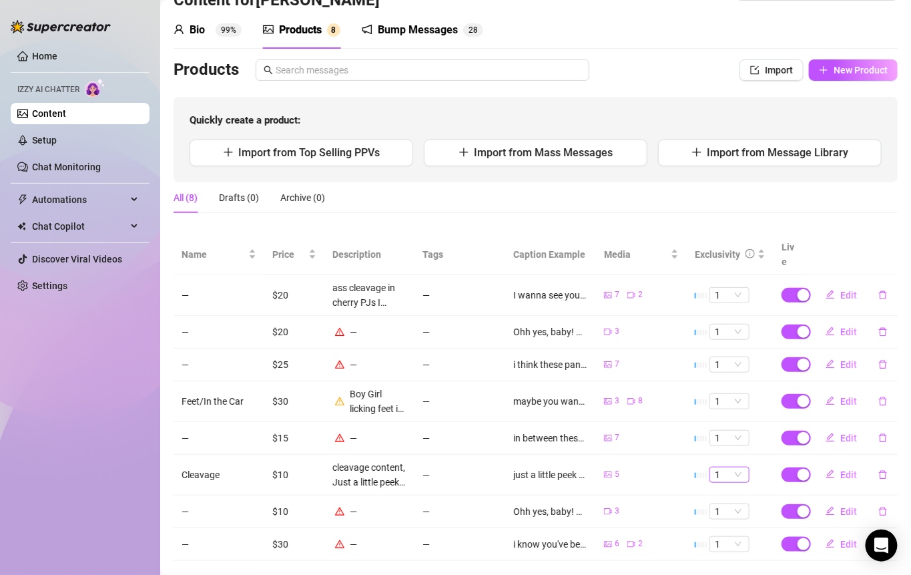
scroll to position [49, 0]
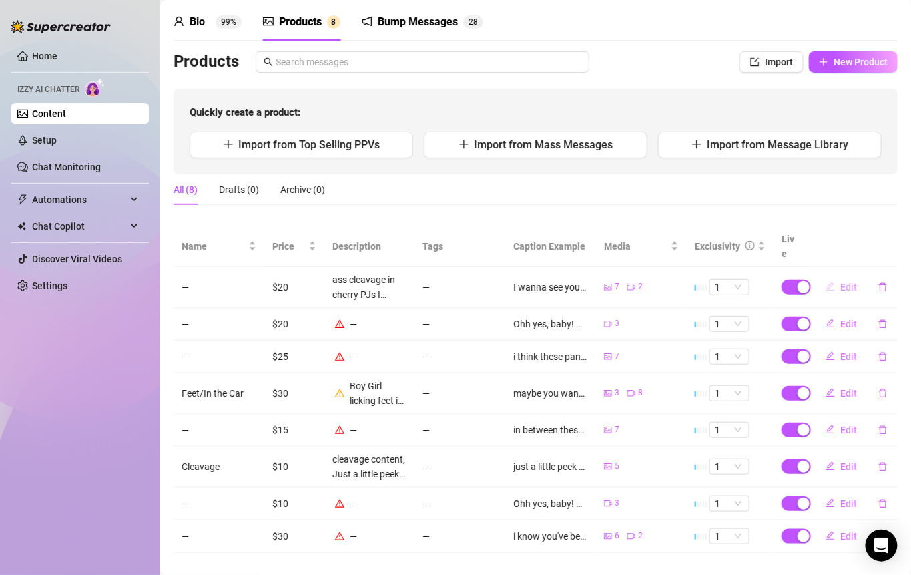
click at [826, 276] on button "Edit" at bounding box center [841, 286] width 53 height 21
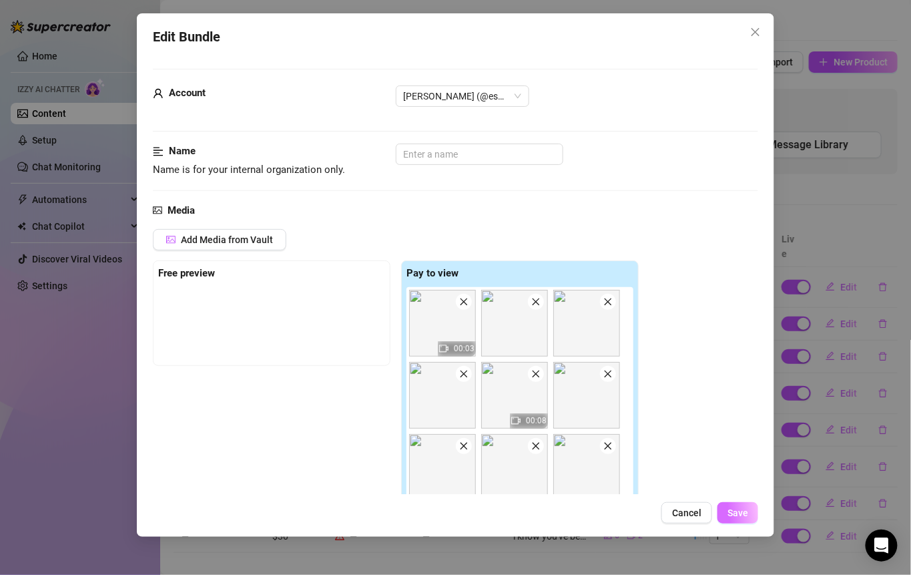
click at [738, 513] on span "Save" at bounding box center [738, 512] width 21 height 11
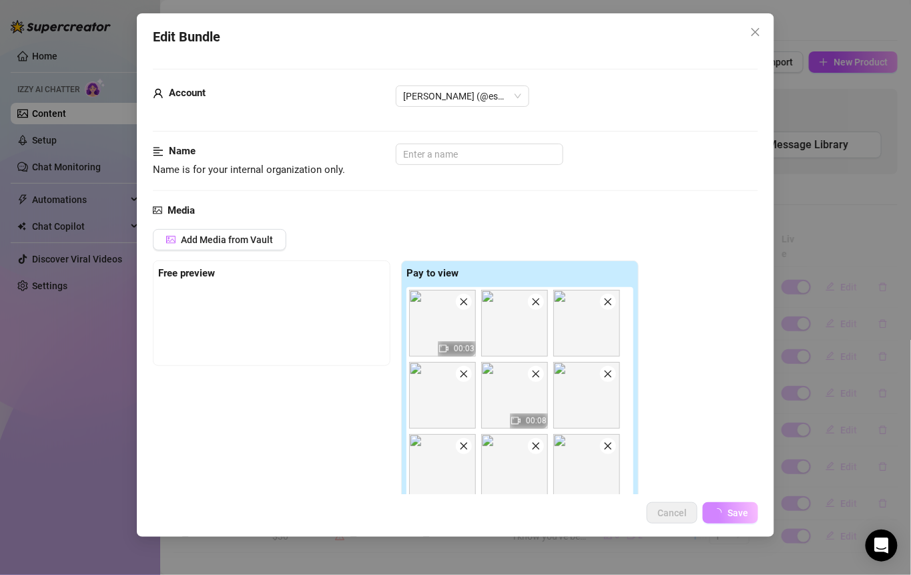
click at [837, 313] on div "Edit Bundle Account [PERSON_NAME] (@esme_duhhh) Name Name is for your internal …" at bounding box center [455, 287] width 911 height 575
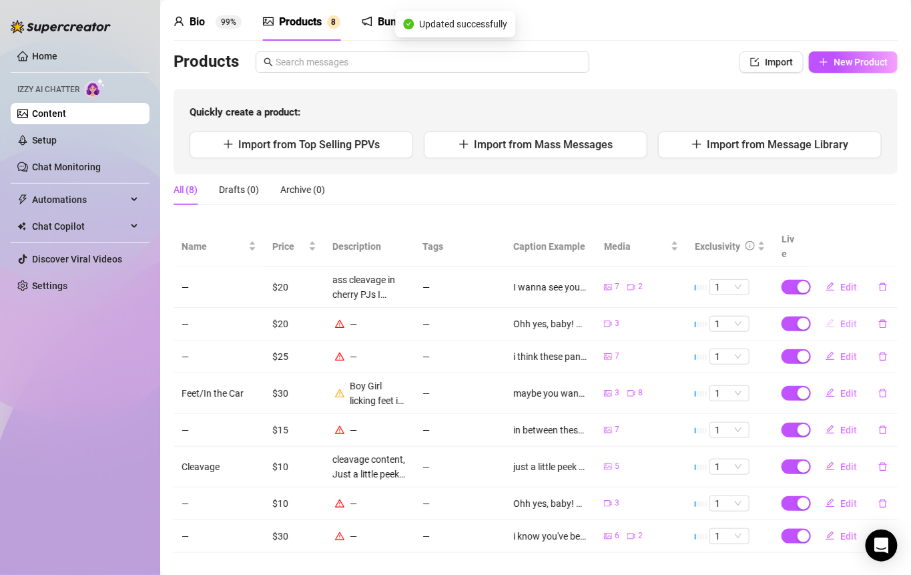
click at [841, 318] on span "Edit" at bounding box center [849, 323] width 17 height 11
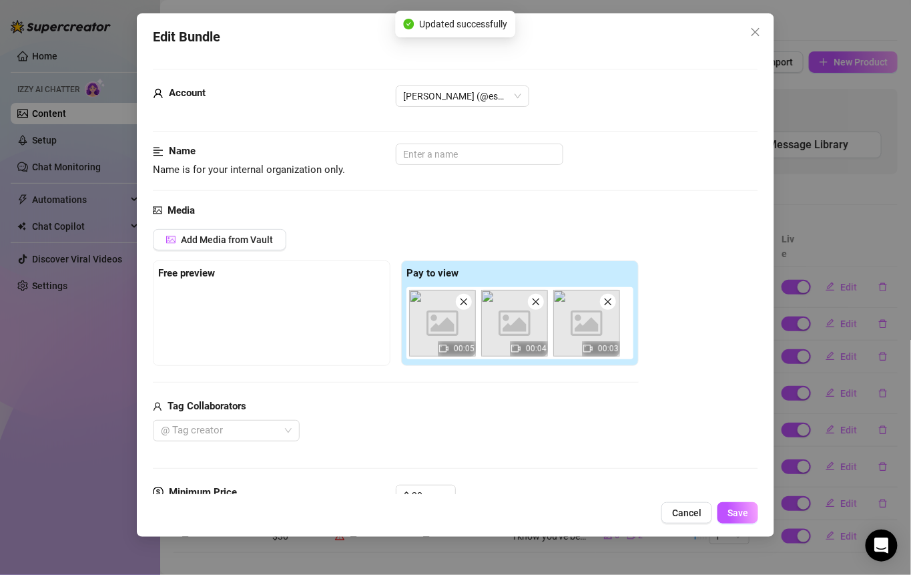
scroll to position [541, 0]
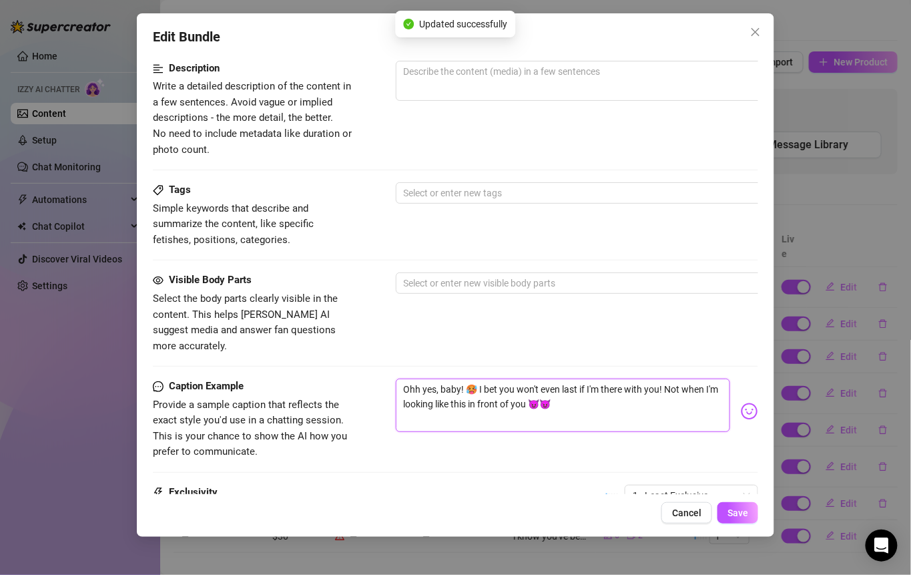
click at [547, 379] on textarea "Ohh yes, baby! 🥵 I bet you won't even last if I'm there with you! Not when I'm …" at bounding box center [563, 405] width 335 height 53
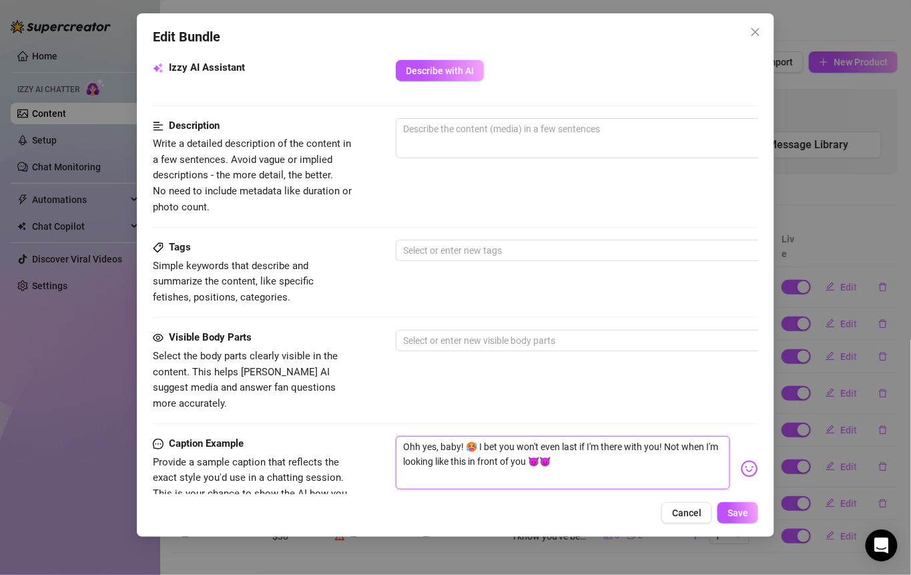
scroll to position [427, 0]
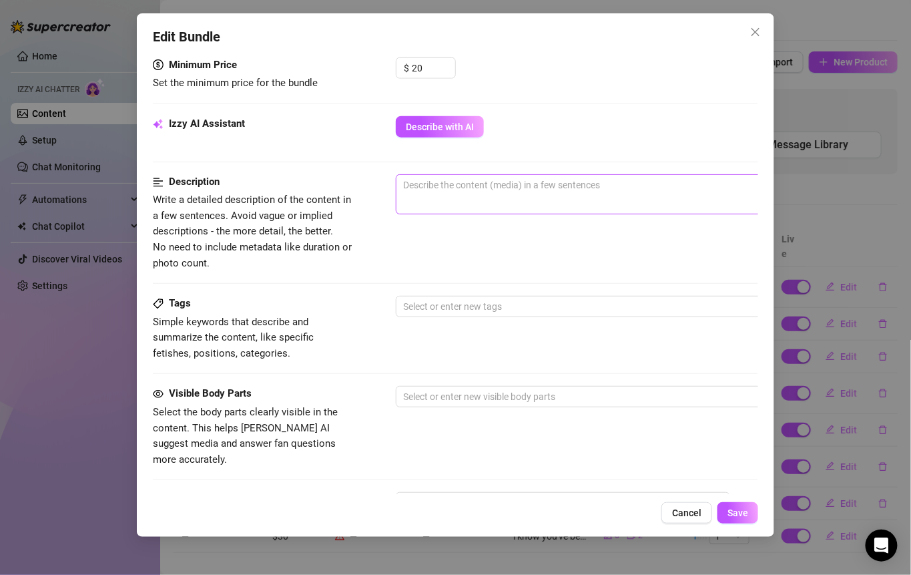
click at [487, 207] on span "0 / 1000" at bounding box center [629, 194] width 467 height 40
click at [487, 192] on span "0 / 1000" at bounding box center [629, 194] width 467 height 40
click at [550, 189] on textarea at bounding box center [630, 185] width 466 height 20
paste textarea "Ohh yes, baby! 🥵 I bet you won't even last if I'm there with you! Not when I'm …"
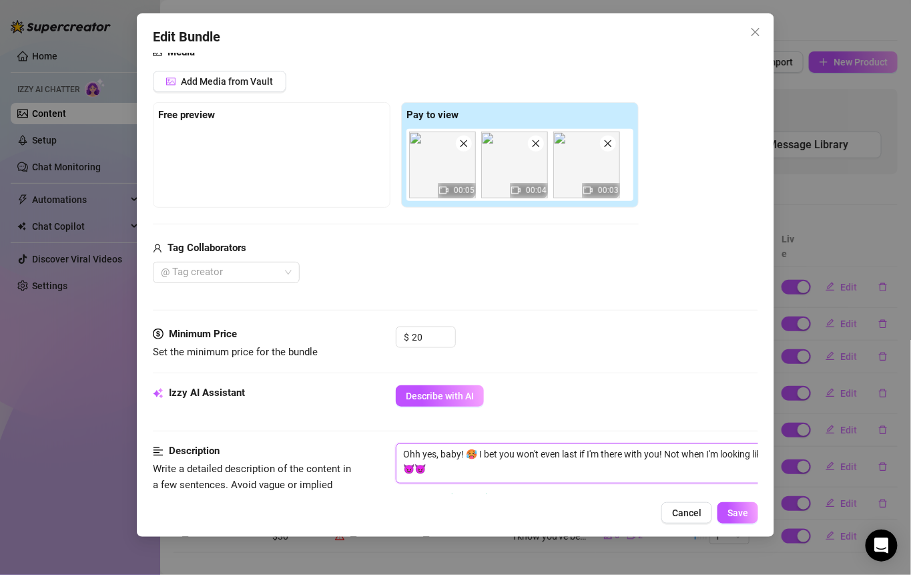
scroll to position [431, 0]
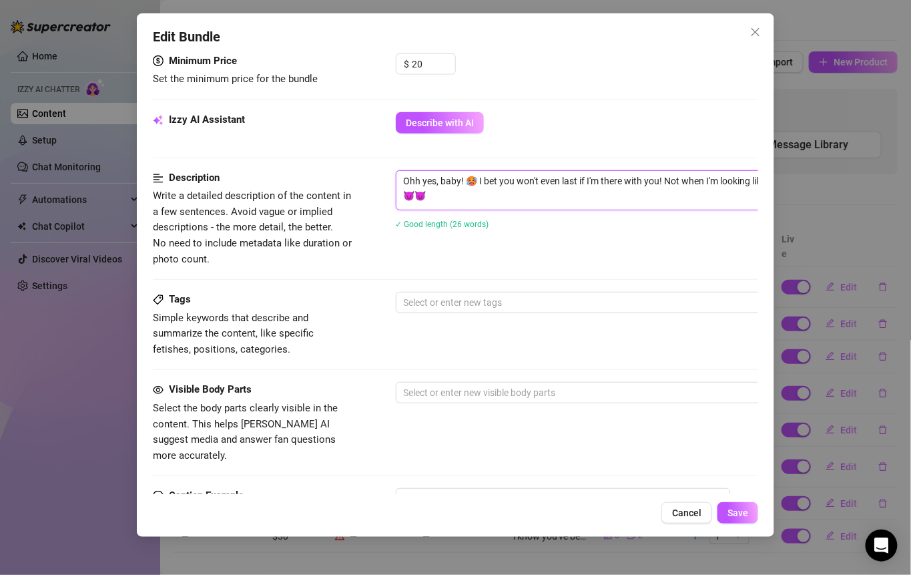
click at [405, 177] on textarea "Ohh yes, baby! 🥵 I bet you won't even last if I'm there with you! Not when I'm …" at bounding box center [630, 188] width 466 height 35
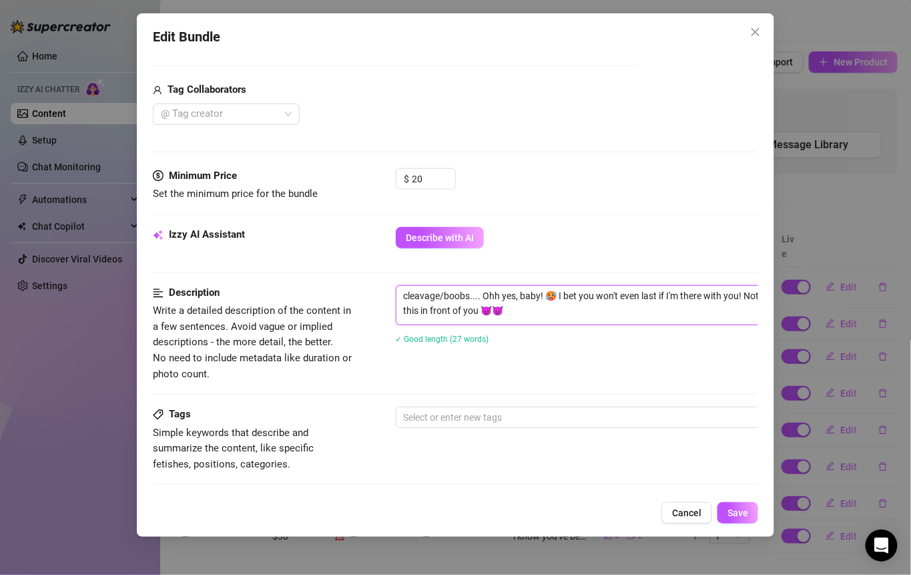
scroll to position [346, 0]
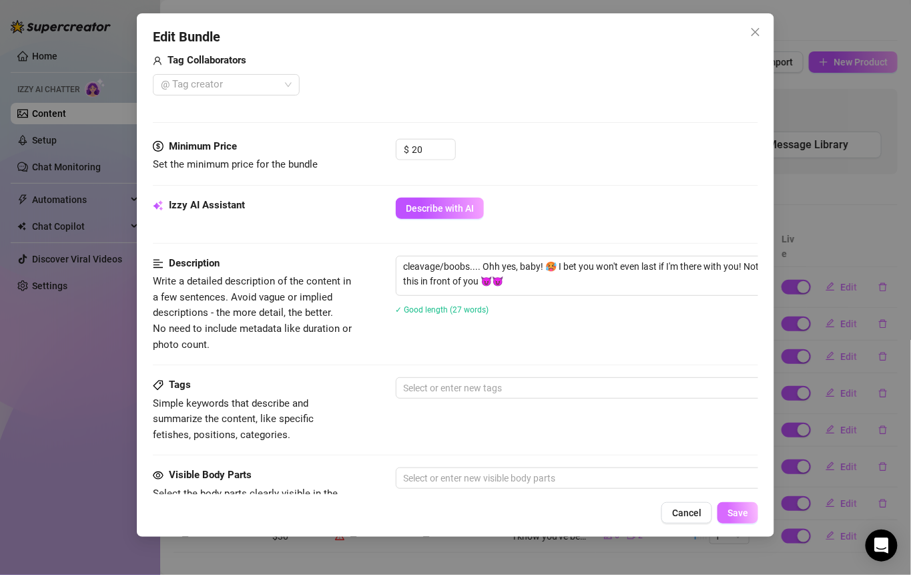
click at [740, 513] on span "Save" at bounding box center [738, 512] width 21 height 11
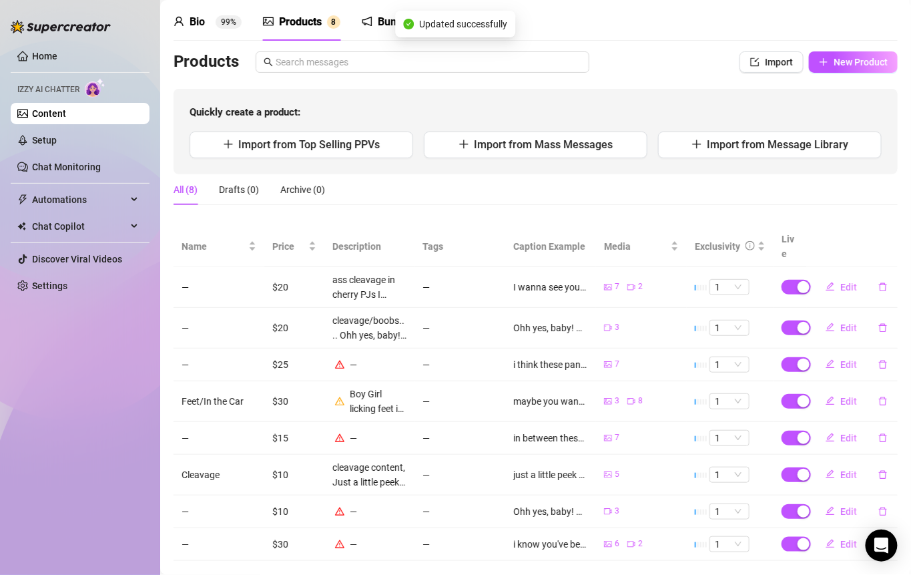
scroll to position [57, 0]
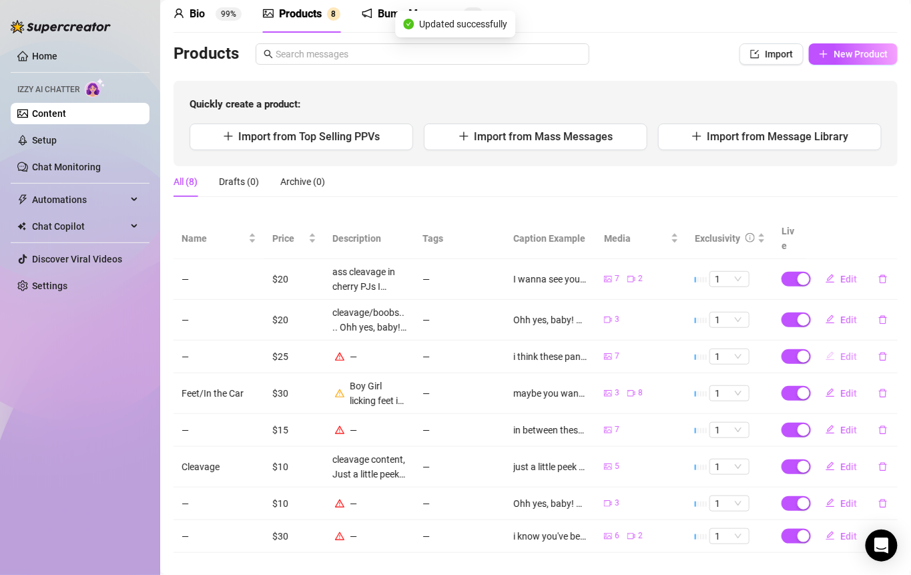
click at [826, 346] on button "Edit" at bounding box center [841, 356] width 53 height 21
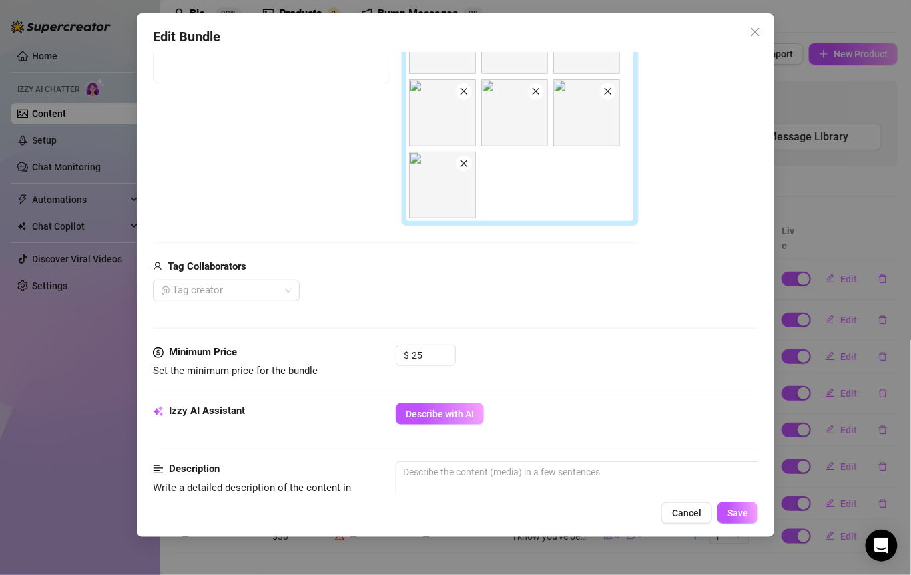
scroll to position [343, 0]
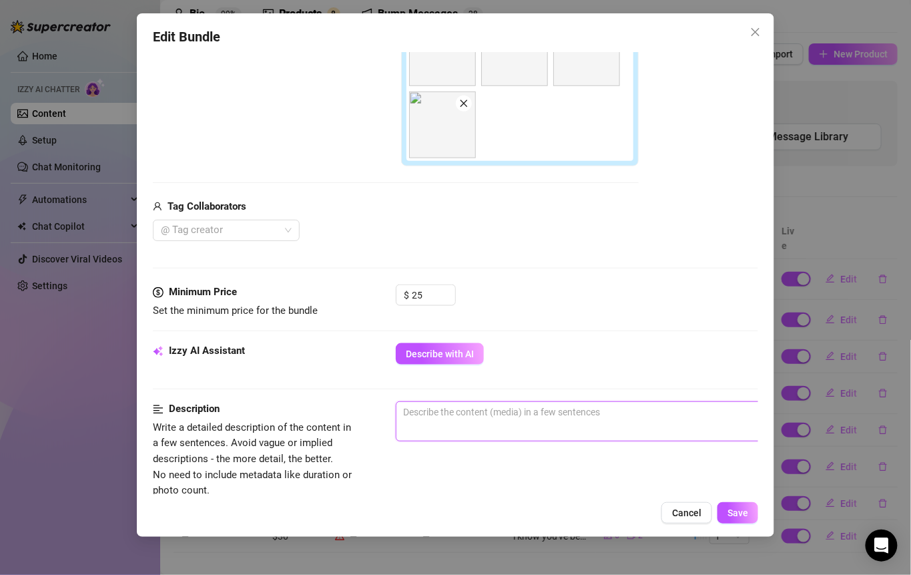
click at [469, 412] on textarea at bounding box center [630, 412] width 466 height 20
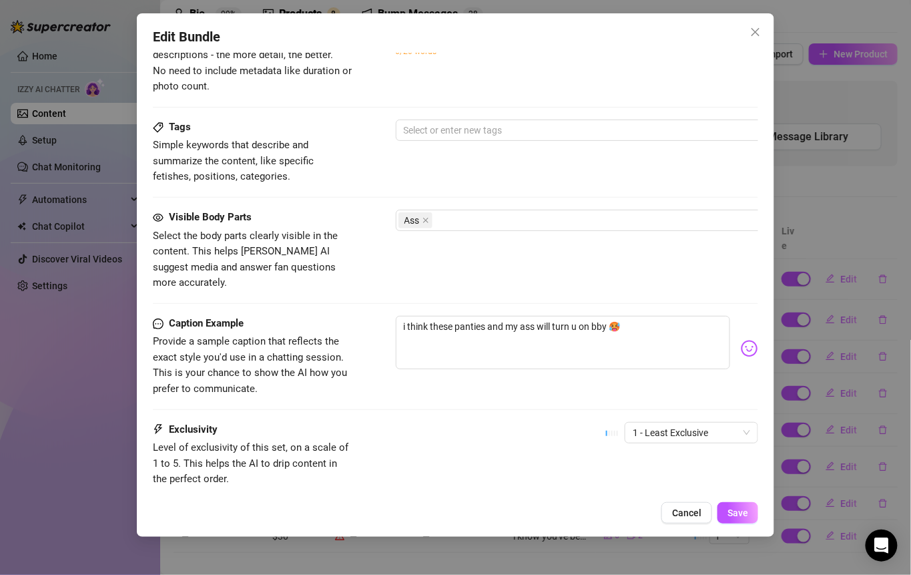
scroll to position [762, 0]
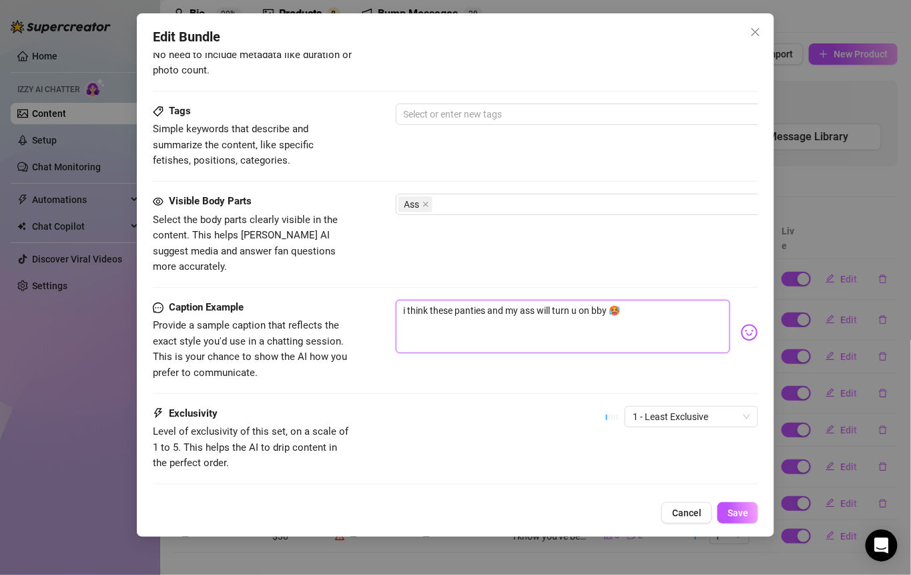
click at [475, 300] on textarea "i think these panties and my ass will turn u on bby 🥵" at bounding box center [563, 326] width 335 height 53
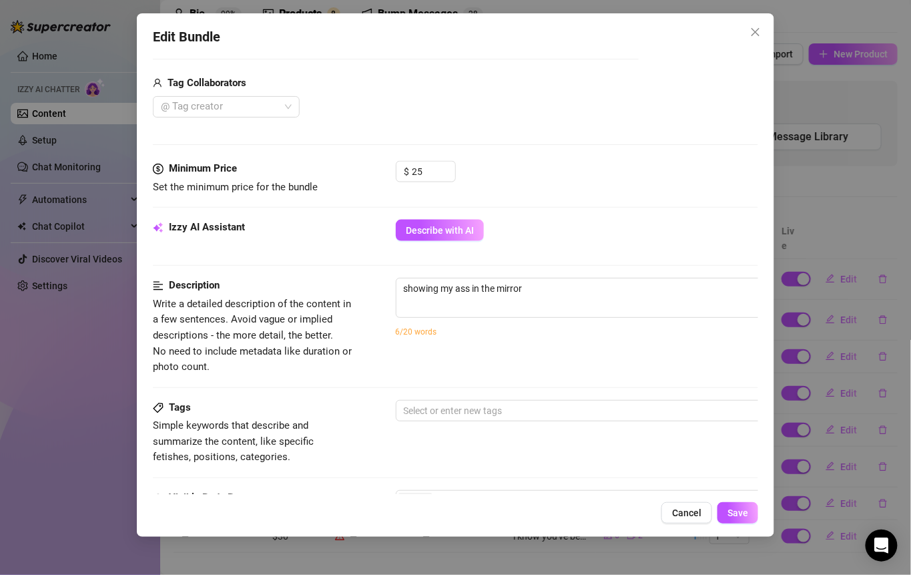
scroll to position [449, 0]
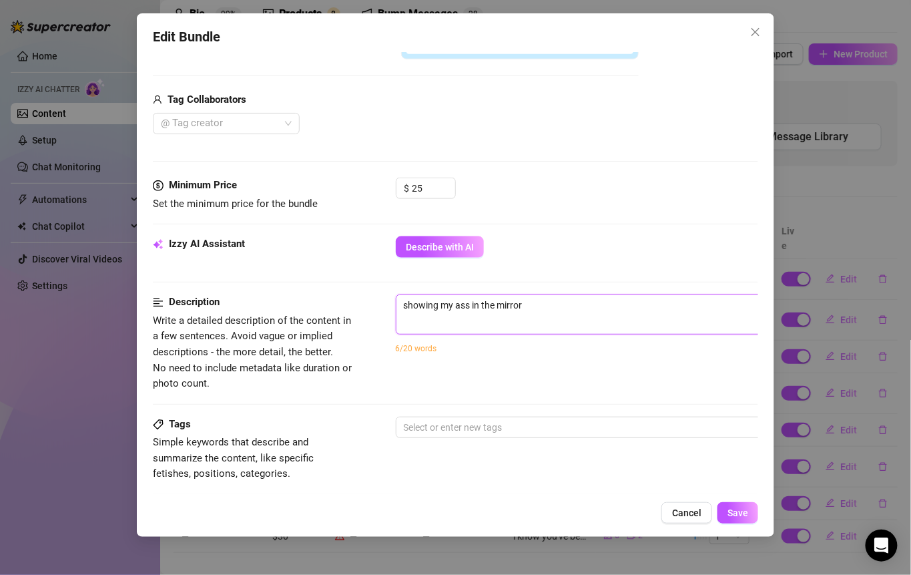
click at [583, 307] on textarea "showing my ass in the mirror" at bounding box center [630, 305] width 466 height 20
paste textarea "i think these panties and my ass will turn u on bby 🥵"
click at [526, 302] on textarea "showing my ass in the mirror i think these panties and my ass will turn u on bb…" at bounding box center [630, 305] width 466 height 20
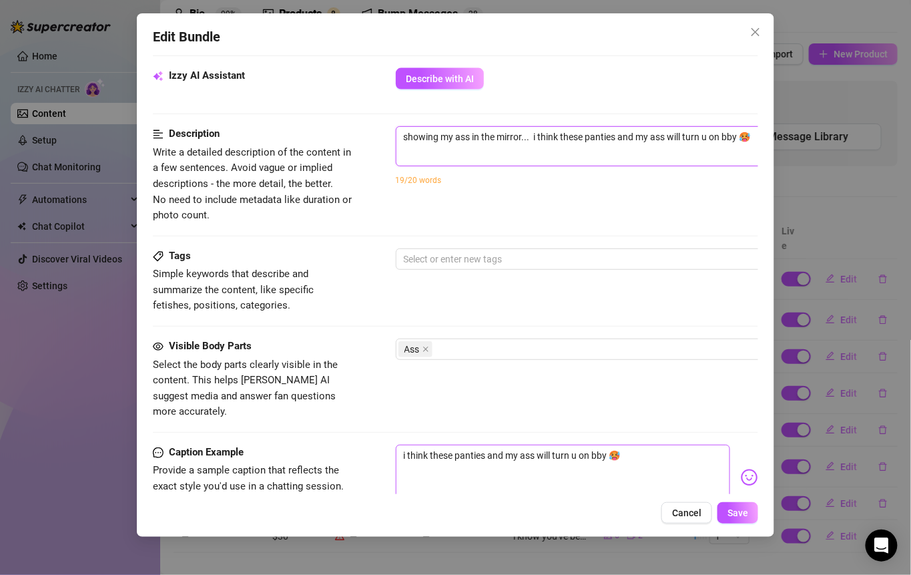
scroll to position [562, 0]
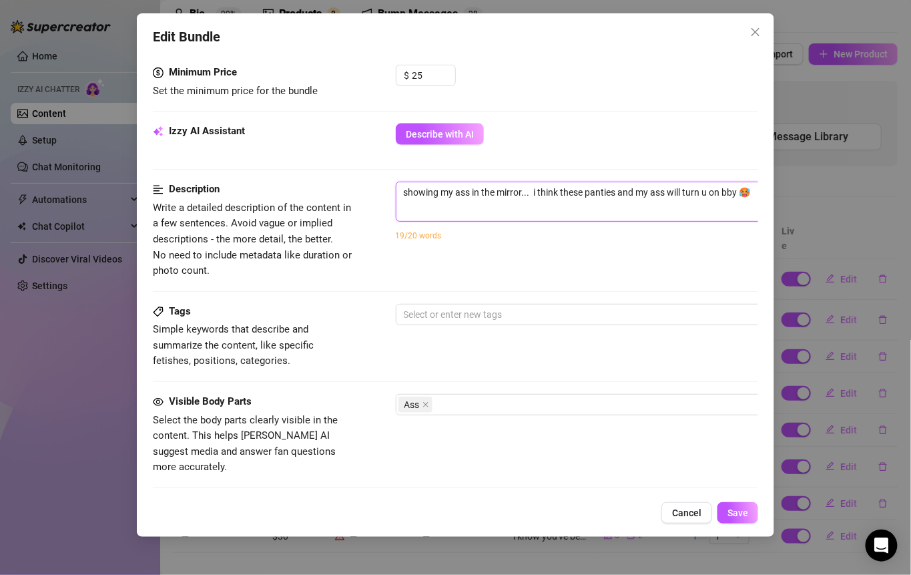
click at [472, 191] on textarea "showing my ass in the mirror... i think these panties and my ass will turn u on…" at bounding box center [630, 192] width 466 height 20
drag, startPoint x: 523, startPoint y: 188, endPoint x: 362, endPoint y: 185, distance: 161.6
click at [362, 185] on div "Description Write a detailed description of the content in a few sentences. Avo…" at bounding box center [456, 230] width 606 height 97
click at [495, 194] on textarea "showing my ass in the mirror... i think these panties and my ass will turn u on…" at bounding box center [630, 192] width 466 height 20
click at [521, 189] on textarea "showing my ass in the mirror... i think these panties and my ass will turn u on…" at bounding box center [630, 192] width 466 height 20
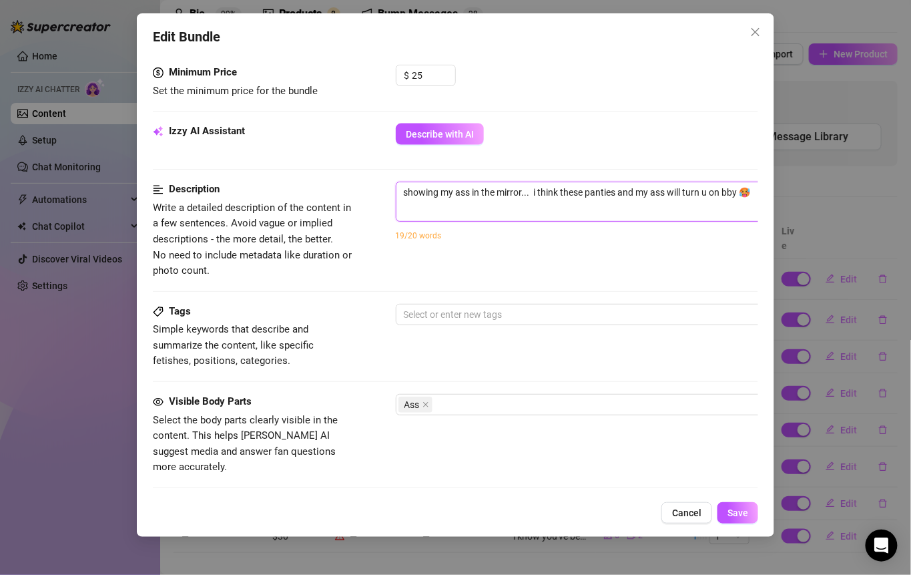
click at [468, 192] on textarea "showing my ass in the mirror... i think these panties and my ass will turn u on…" at bounding box center [630, 192] width 466 height 20
drag, startPoint x: 555, startPoint y: 190, endPoint x: 572, endPoint y: 190, distance: 16.7
click at [572, 190] on textarea "showing my ass in different panties the mirror... i think these panties and my …" at bounding box center [630, 192] width 466 height 20
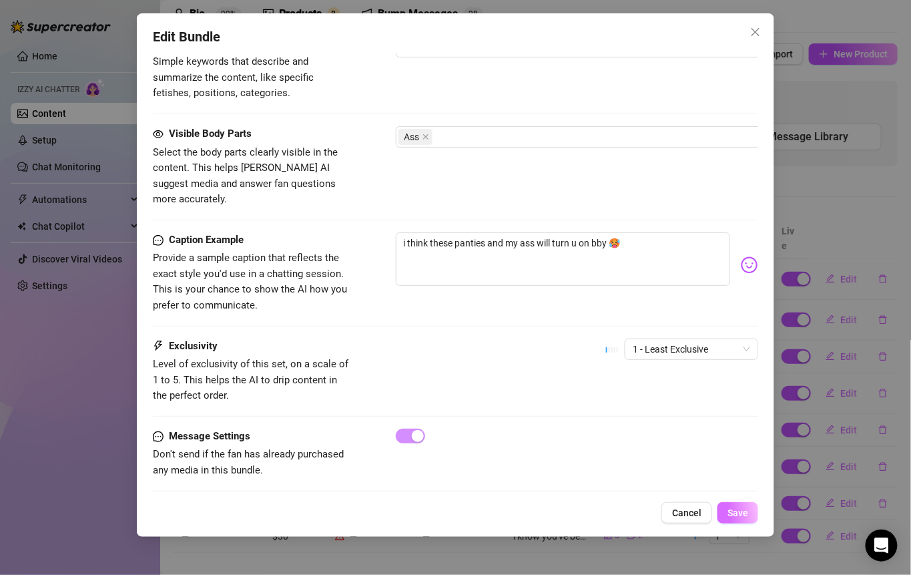
click at [736, 508] on span "Save" at bounding box center [738, 512] width 21 height 11
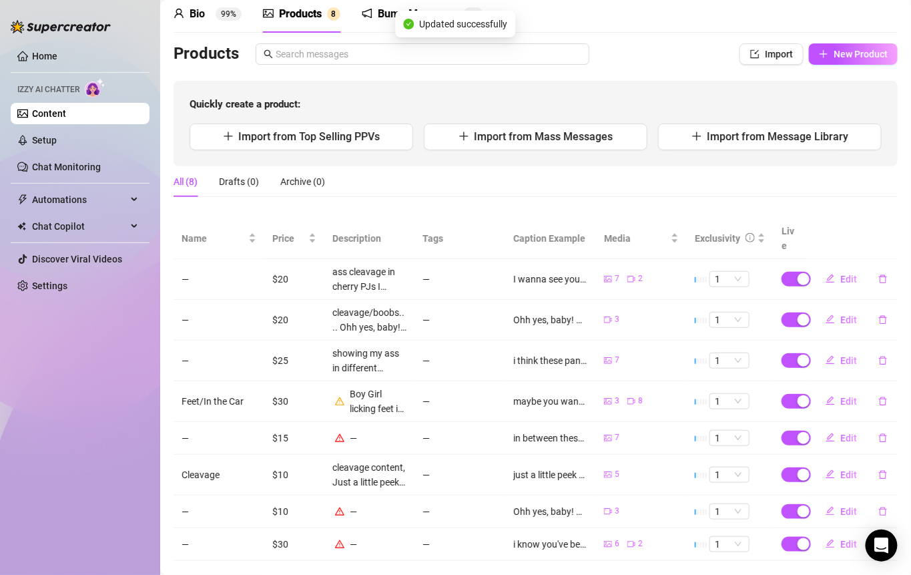
scroll to position [65, 0]
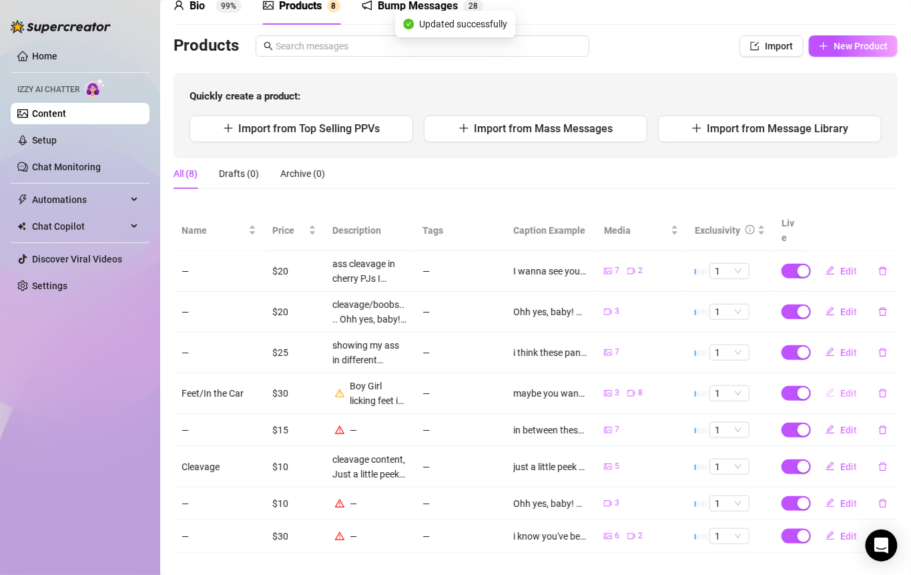
click at [827, 383] on button "Edit" at bounding box center [841, 393] width 53 height 21
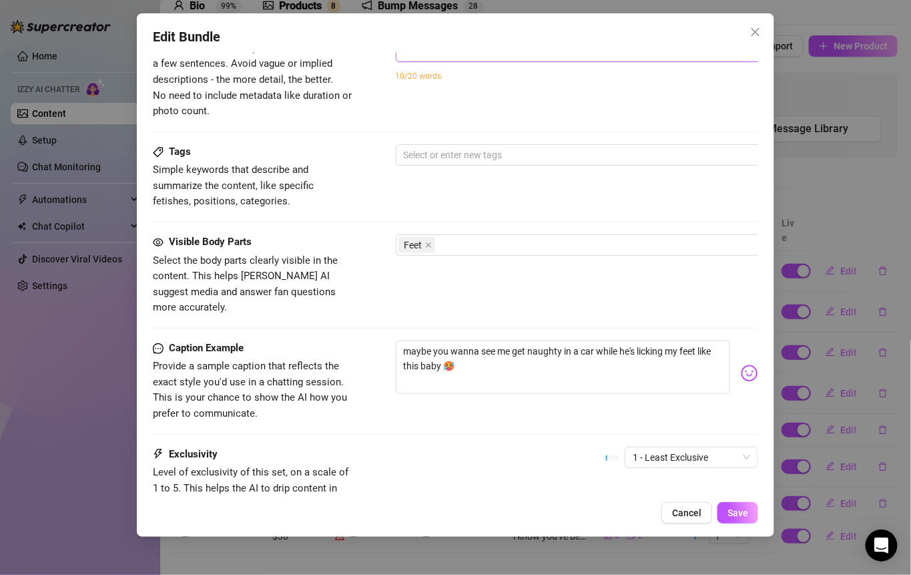
scroll to position [755, 0]
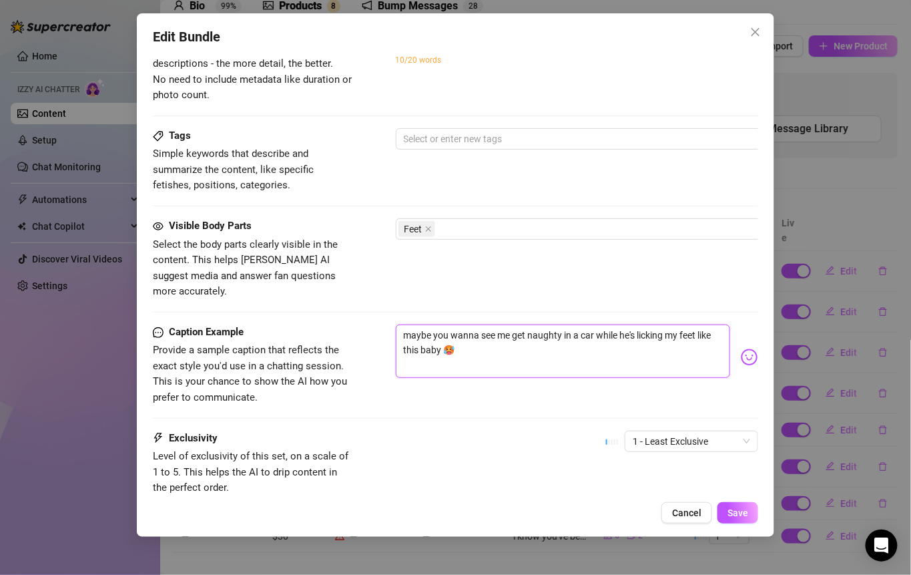
click at [499, 324] on textarea "maybe you wanna see me get naughty in a car while he's licking my feet like thi…" at bounding box center [563, 350] width 335 height 53
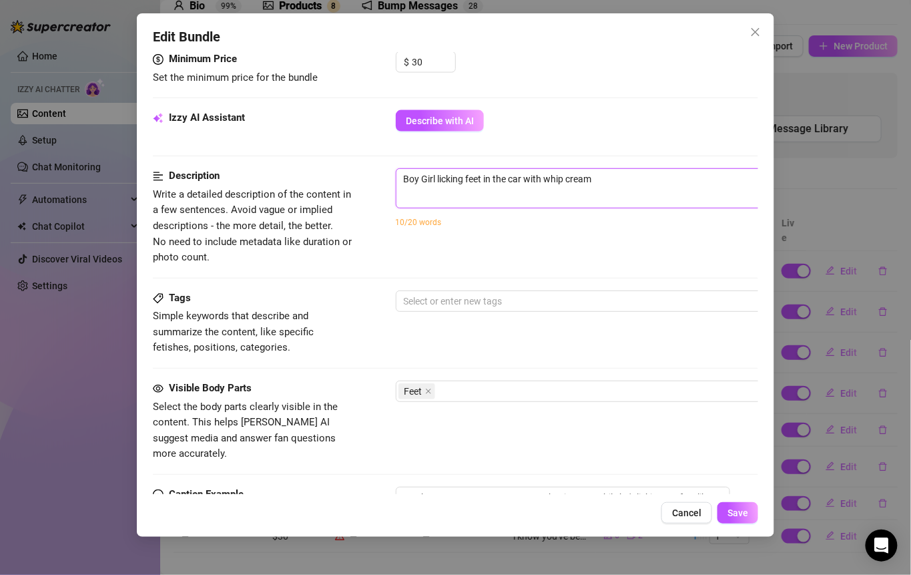
click at [616, 171] on textarea "Boy Girl licking feet in the car with whip cream" at bounding box center [630, 179] width 466 height 20
paste textarea "maybe you wanna see me get naughty in a car while he's licking my feet like thi…"
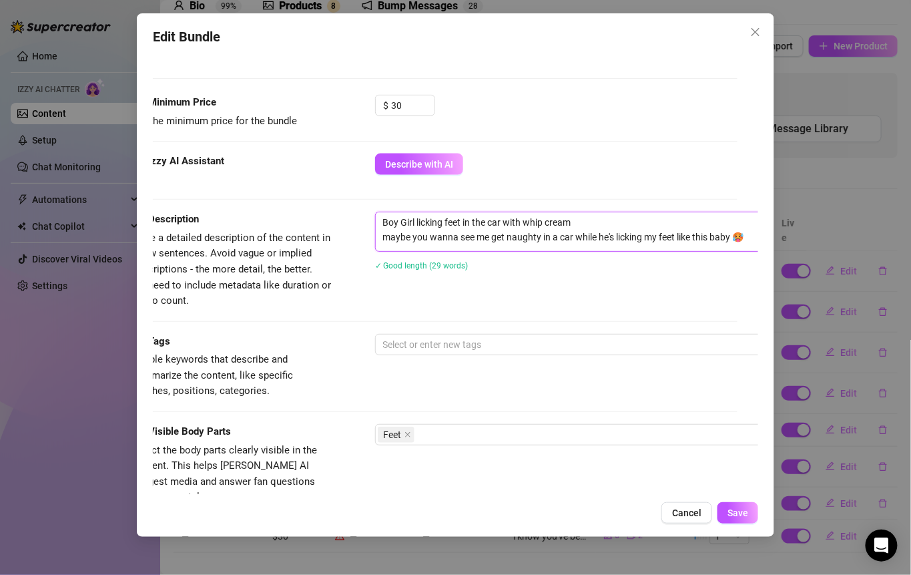
scroll to position [847, 21]
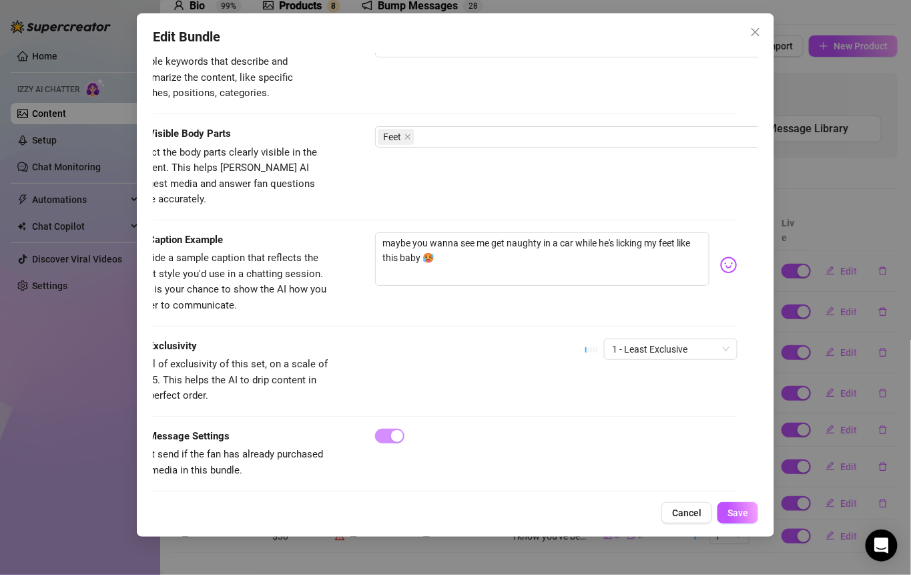
click at [731, 501] on div "Edit Bundle Account [PERSON_NAME] (@esme_duhhh) Name Name is for your internal …" at bounding box center [456, 274] width 638 height 523
click at [736, 517] on span "Save" at bounding box center [738, 512] width 21 height 11
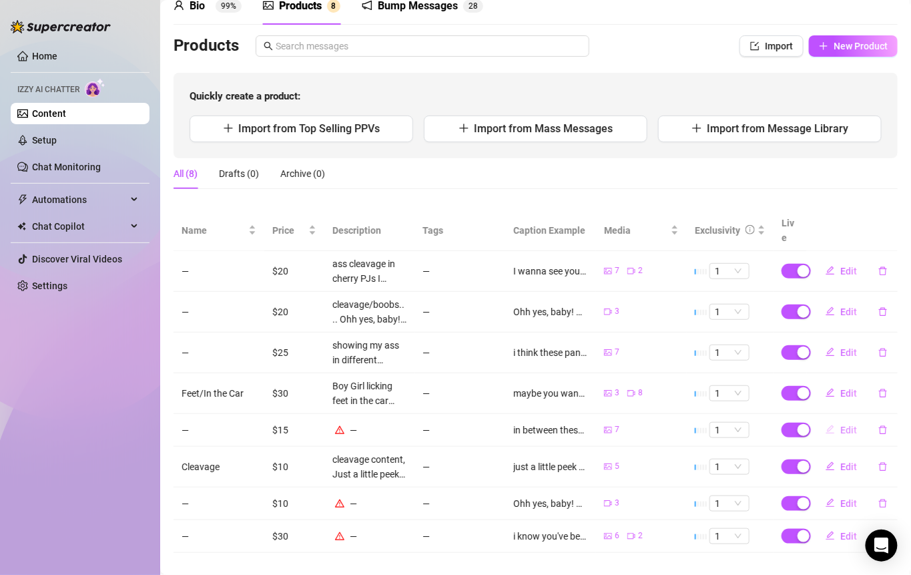
click at [826, 425] on icon "edit" at bounding box center [830, 429] width 9 height 9
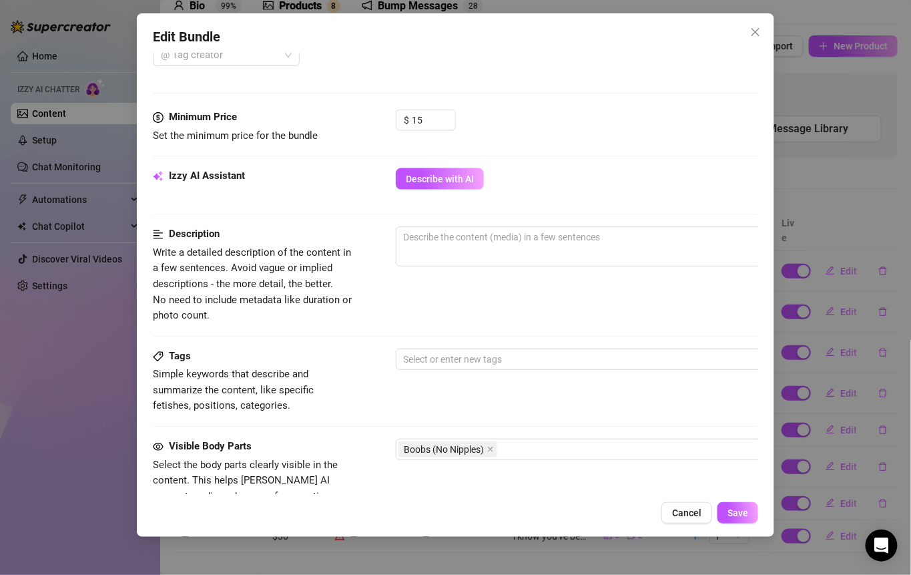
scroll to position [485, 0]
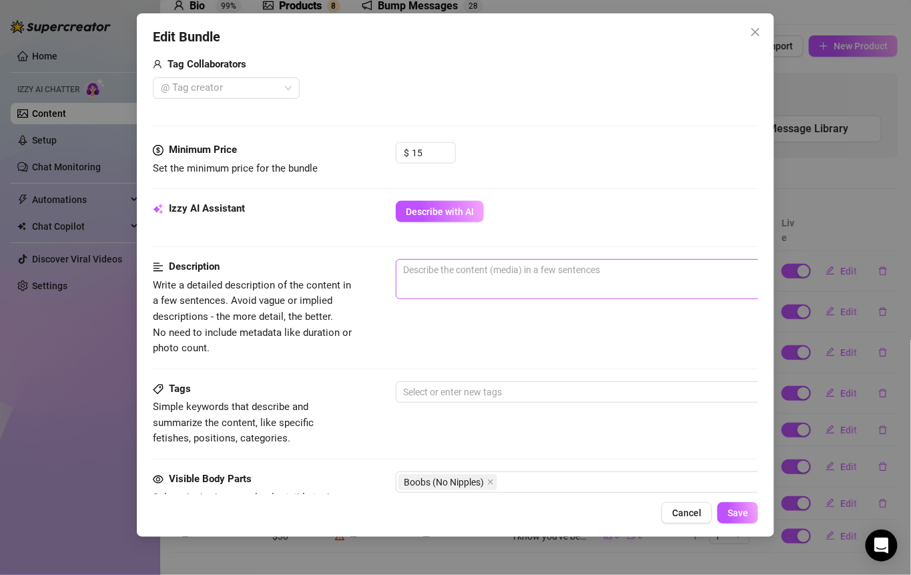
click at [479, 280] on span "0 / 1000" at bounding box center [629, 279] width 467 height 40
click at [464, 272] on textarea at bounding box center [630, 270] width 466 height 20
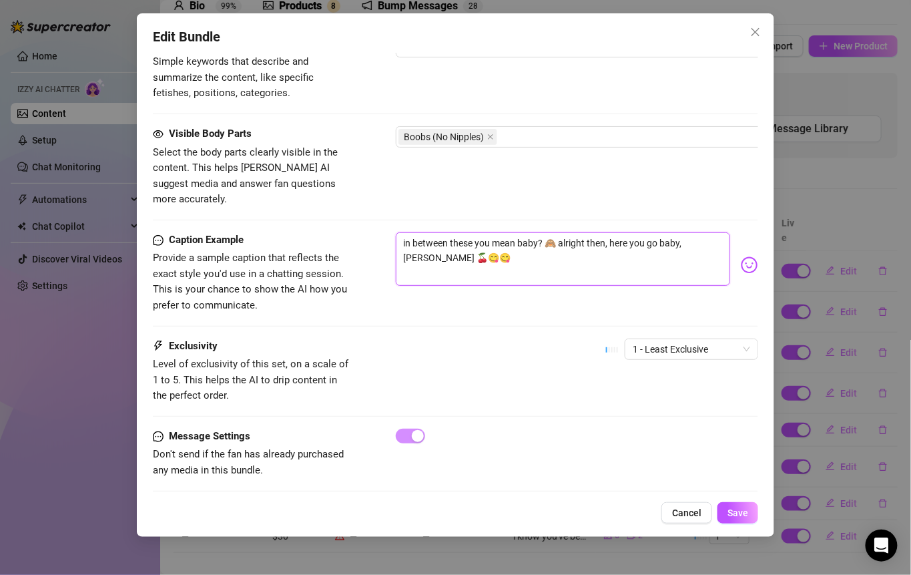
click at [467, 256] on textarea "in between these you mean baby? 🙈 alright then, here you go baby, [PERSON_NAME]…" at bounding box center [563, 258] width 335 height 53
drag, startPoint x: 494, startPoint y: 239, endPoint x: 385, endPoint y: 216, distance: 112.0
click at [385, 232] on div "Caption Example Provide a sample caption that reflects the exact style you'd us…" at bounding box center [456, 272] width 606 height 81
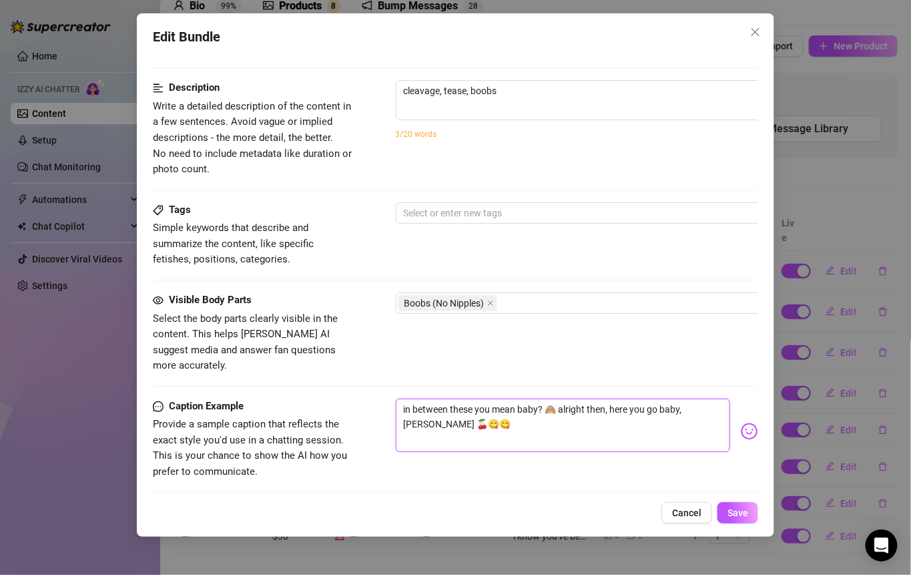
scroll to position [572, 0]
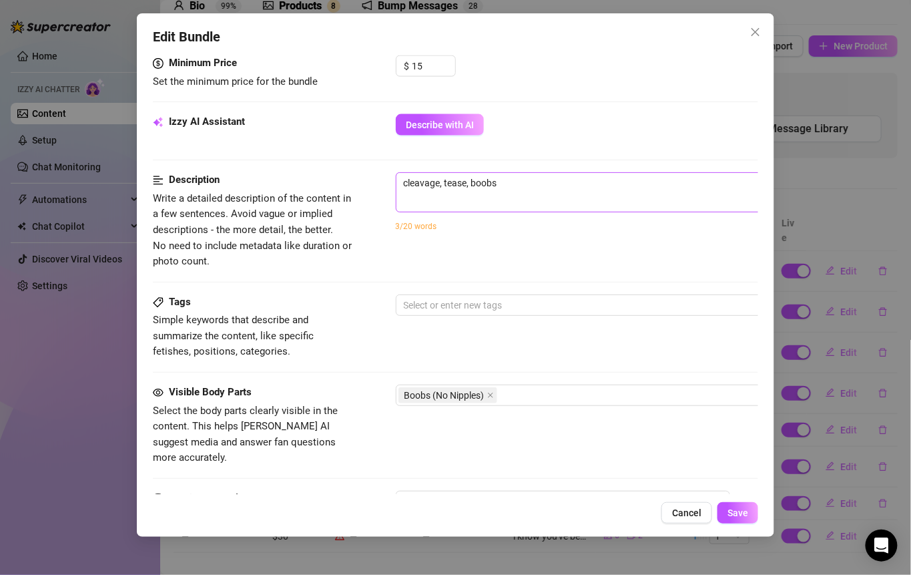
click at [439, 204] on span "cleavage, tease, boobs 24 / 1000" at bounding box center [629, 192] width 467 height 40
click at [457, 190] on textarea "cleavage, tease, boobs" at bounding box center [630, 190] width 466 height 35
paste textarea "in between these you mean baby? 🙈 alright then, here you go baby, [PERSON_NAME]…"
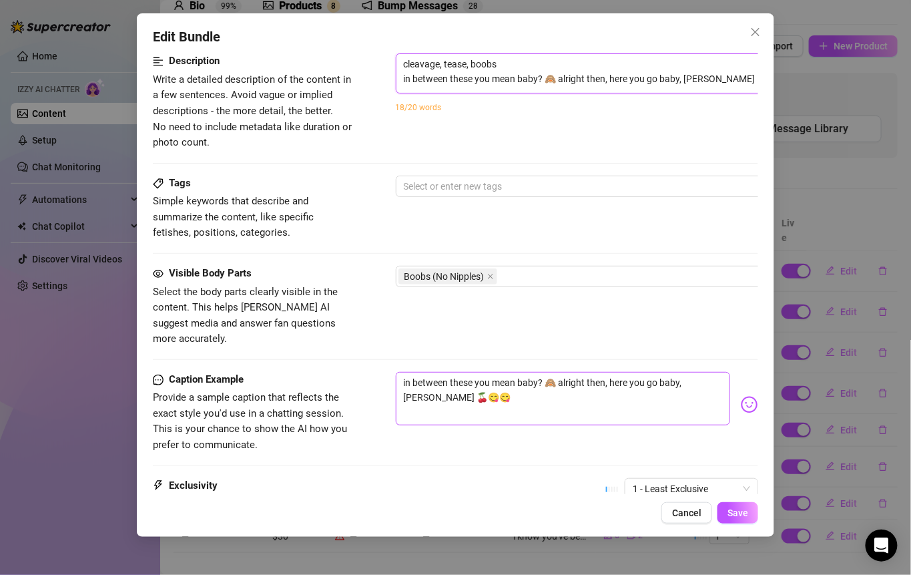
scroll to position [603, 0]
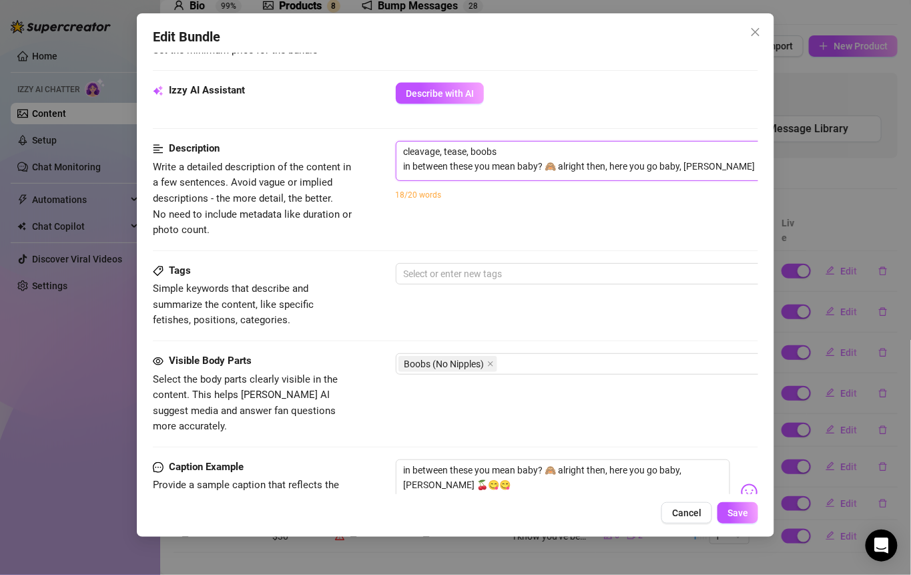
click at [527, 150] on textarea "cleavage, tease, boobs in between these you mean baby? 🙈 alright then, here you…" at bounding box center [630, 159] width 466 height 35
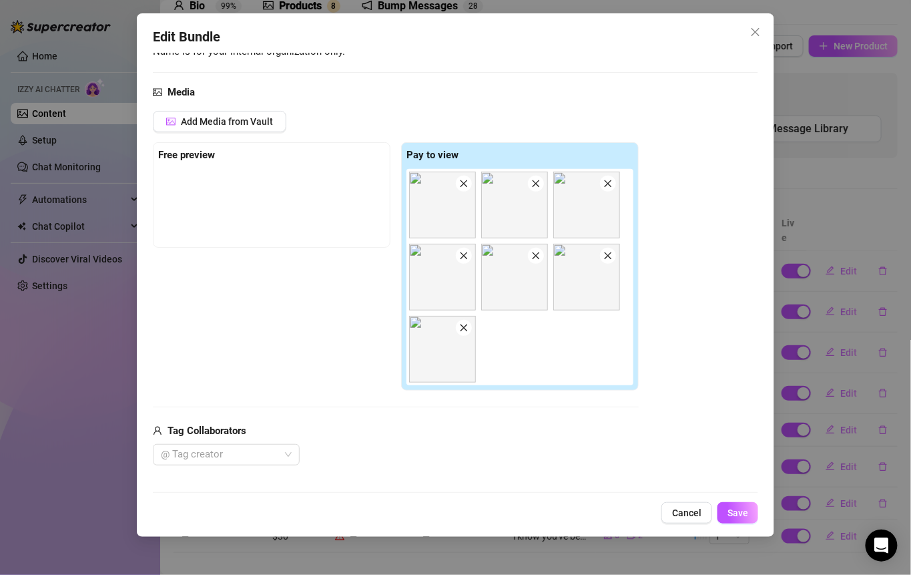
scroll to position [86, 0]
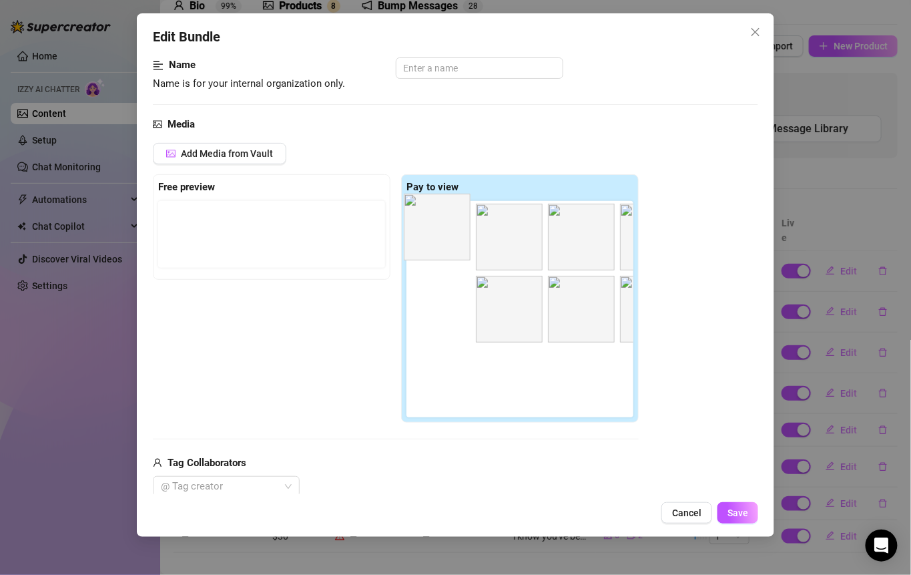
drag, startPoint x: 451, startPoint y: 241, endPoint x: 517, endPoint y: 224, distance: 67.5
click at [236, 227] on div "Free preview Pay to view" at bounding box center [396, 298] width 486 height 248
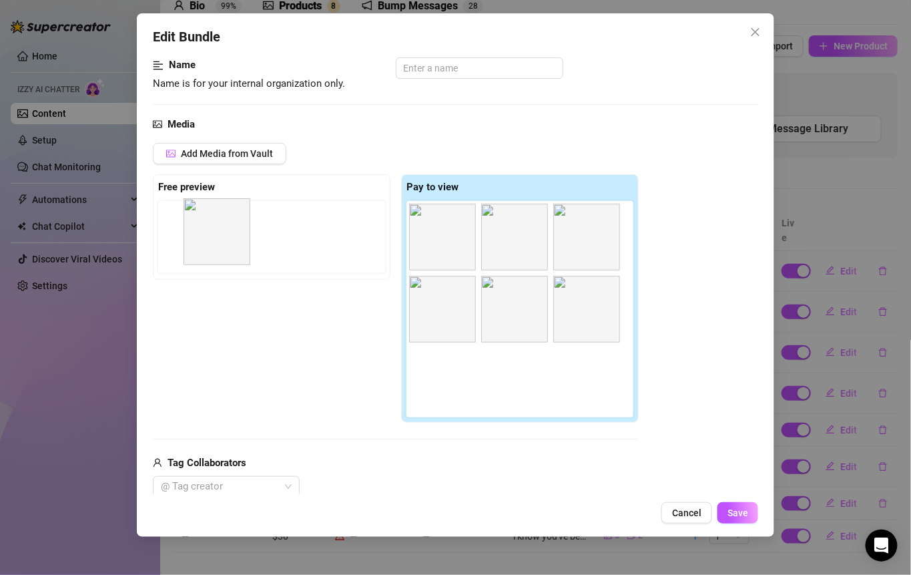
drag, startPoint x: 465, startPoint y: 236, endPoint x: 232, endPoint y: 232, distance: 233.7
click at [232, 232] on div "Free preview Pay to view" at bounding box center [396, 298] width 486 height 248
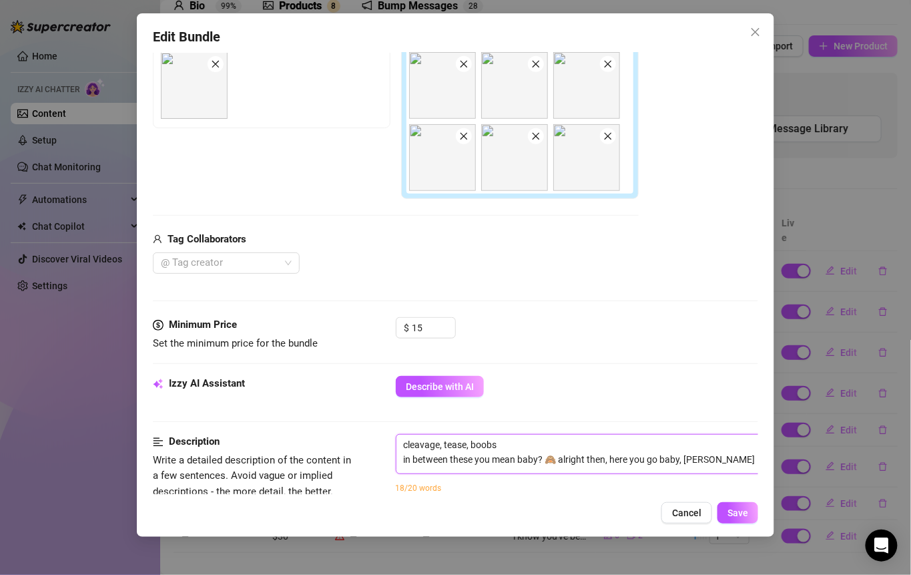
scroll to position [347, 0]
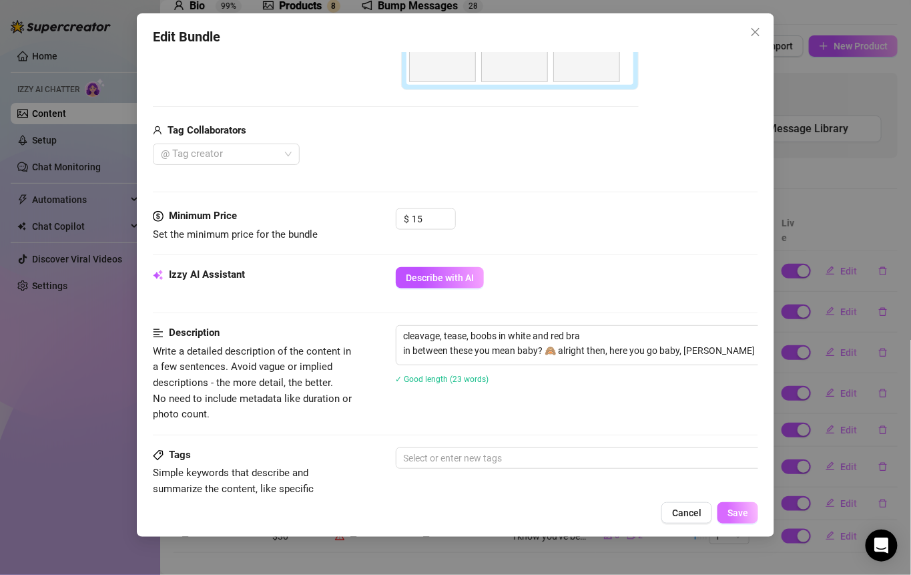
click at [736, 503] on button "Save" at bounding box center [738, 512] width 41 height 21
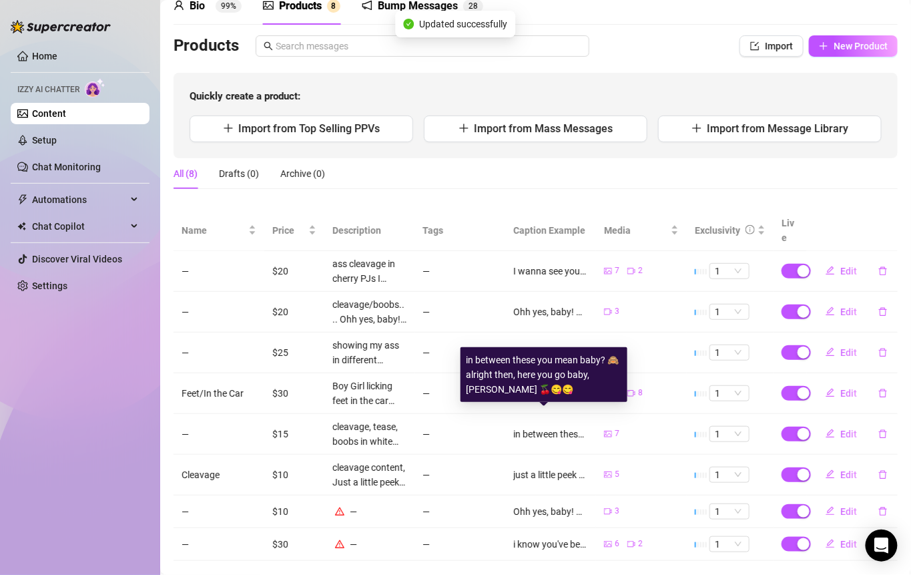
scroll to position [73, 0]
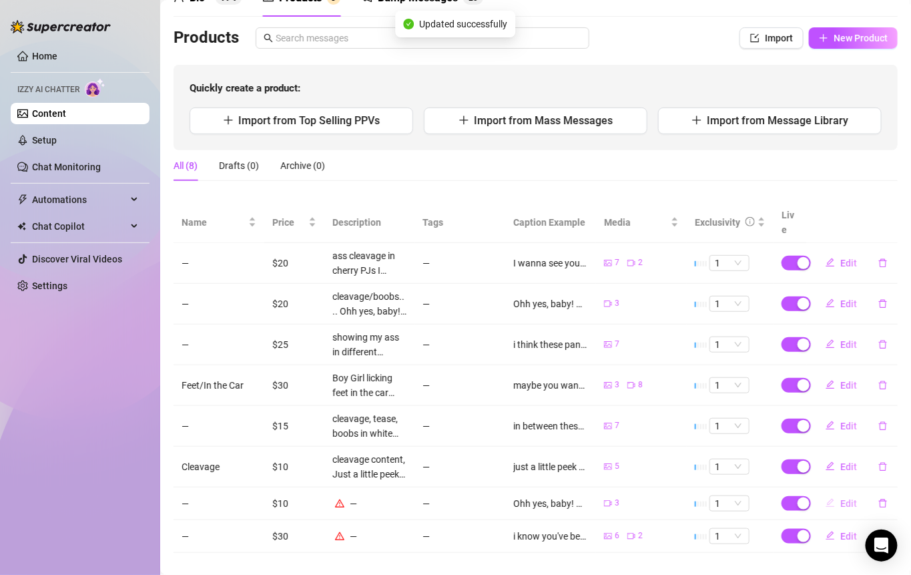
click at [841, 498] on span "Edit" at bounding box center [849, 503] width 17 height 11
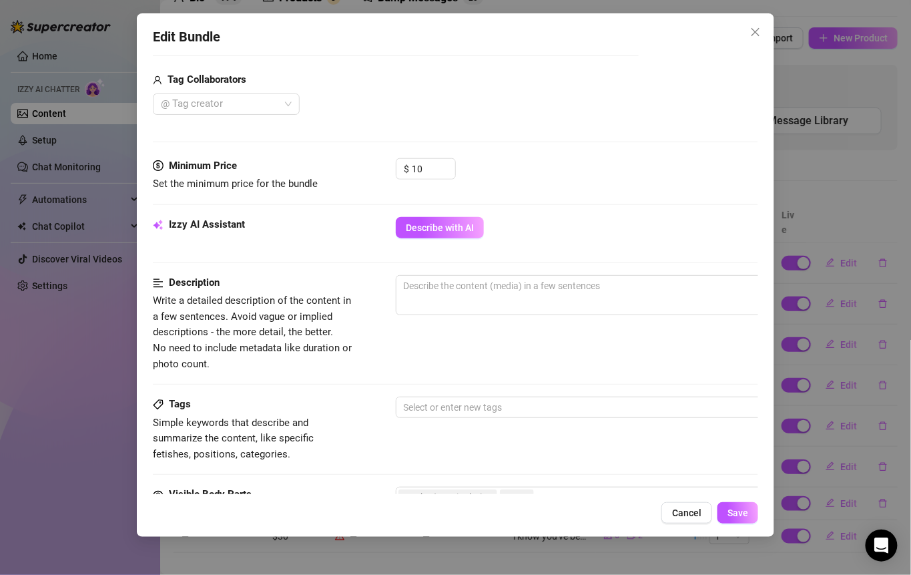
scroll to position [331, 1]
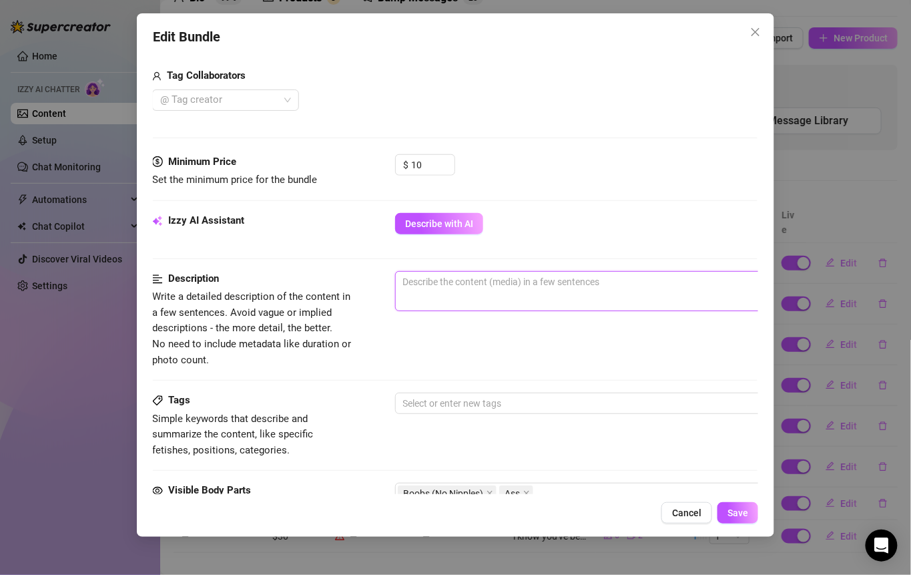
click at [481, 275] on textarea at bounding box center [629, 282] width 466 height 20
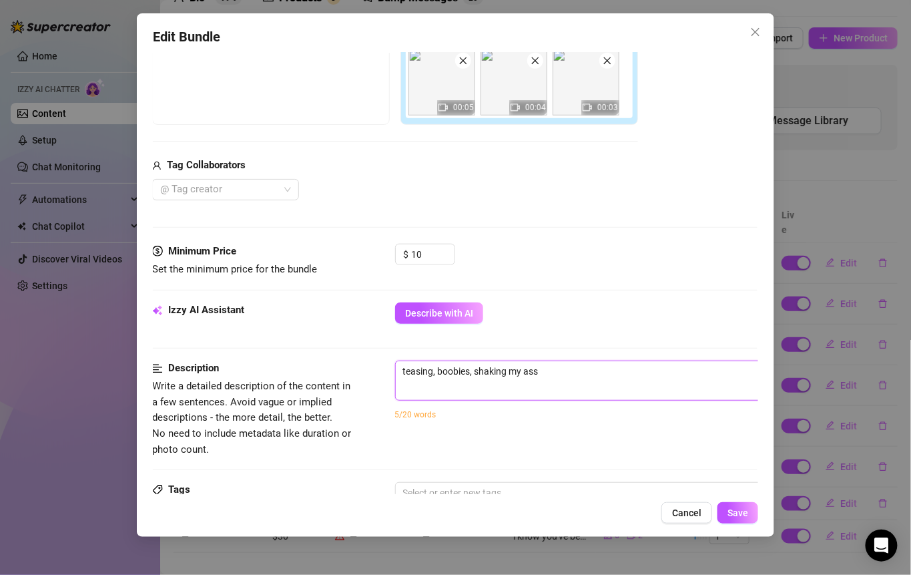
scroll to position [250, 1]
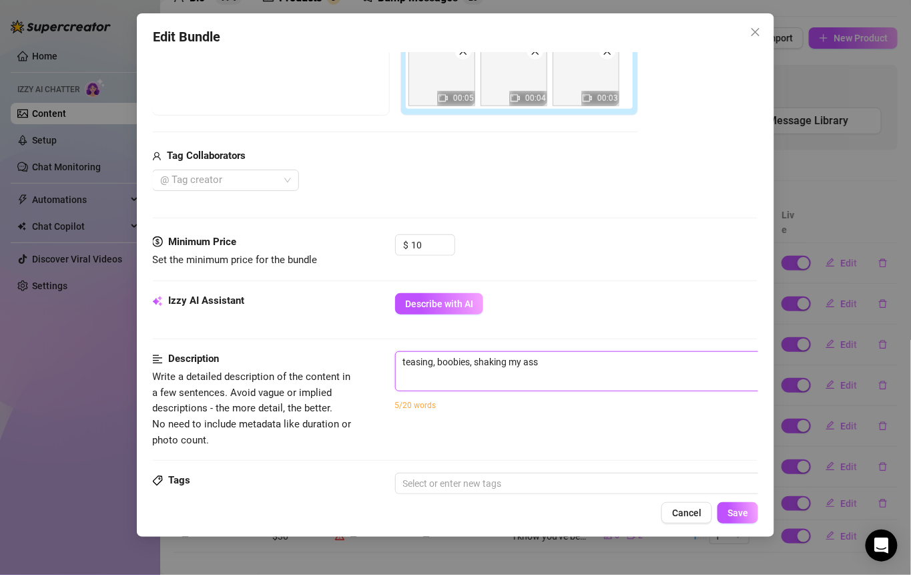
click at [471, 363] on textarea "teasing, boobies, shaking my ass" at bounding box center [629, 362] width 466 height 20
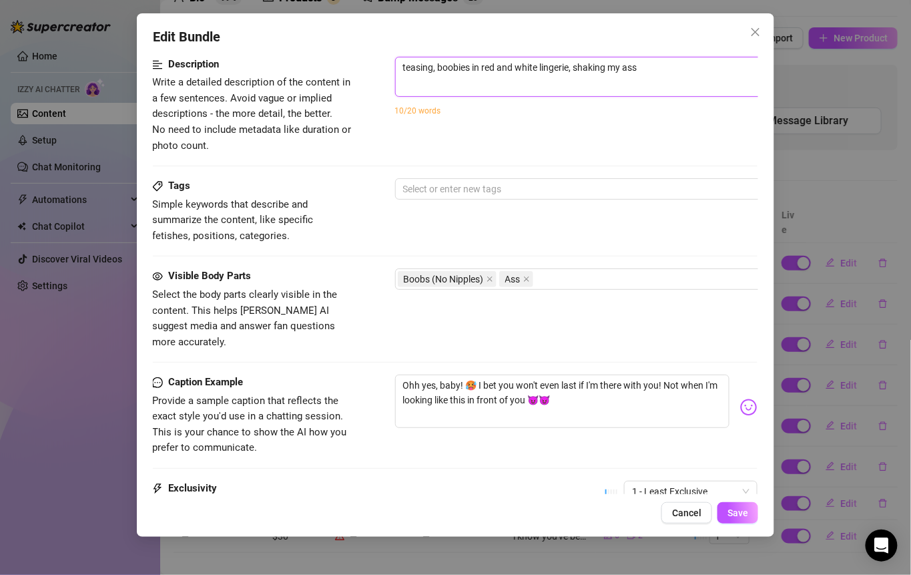
scroll to position [551, 1]
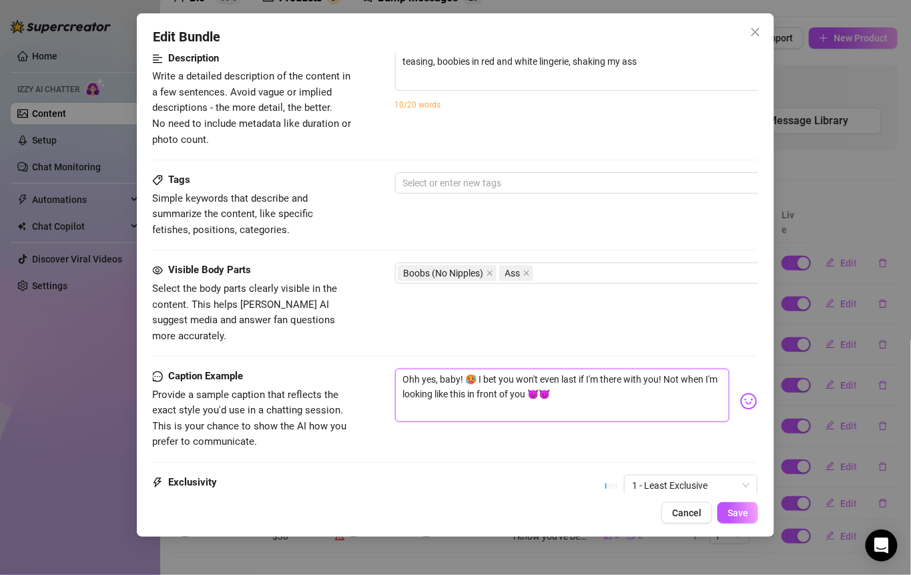
click at [543, 376] on textarea "Ohh yes, baby! 🥵 I bet you won't even last if I'm there with you! Not when I'm …" at bounding box center [562, 395] width 335 height 53
drag, startPoint x: 596, startPoint y: 376, endPoint x: 363, endPoint y: 355, distance: 233.9
click at [363, 369] on div "Caption Example Provide a sample caption that reflects the exact style you'd us…" at bounding box center [455, 409] width 606 height 81
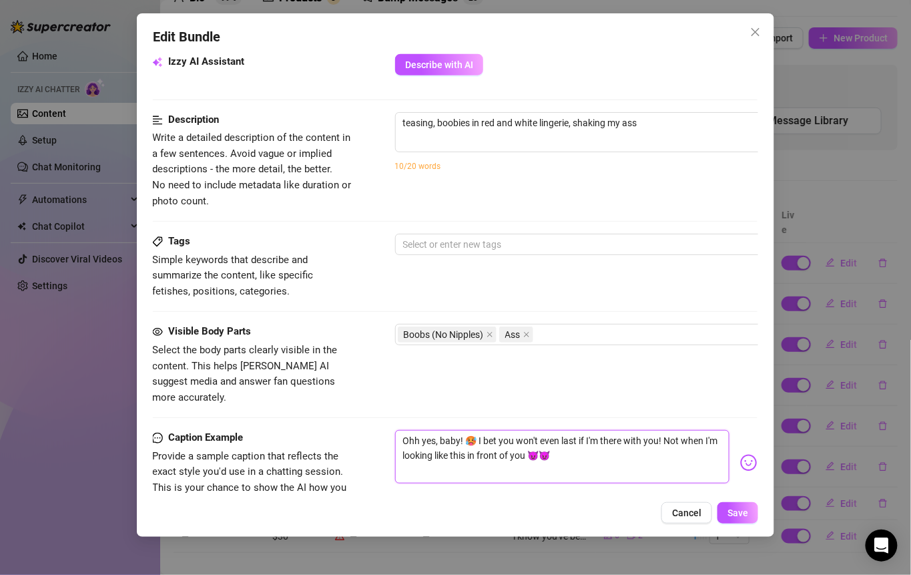
scroll to position [394, 1]
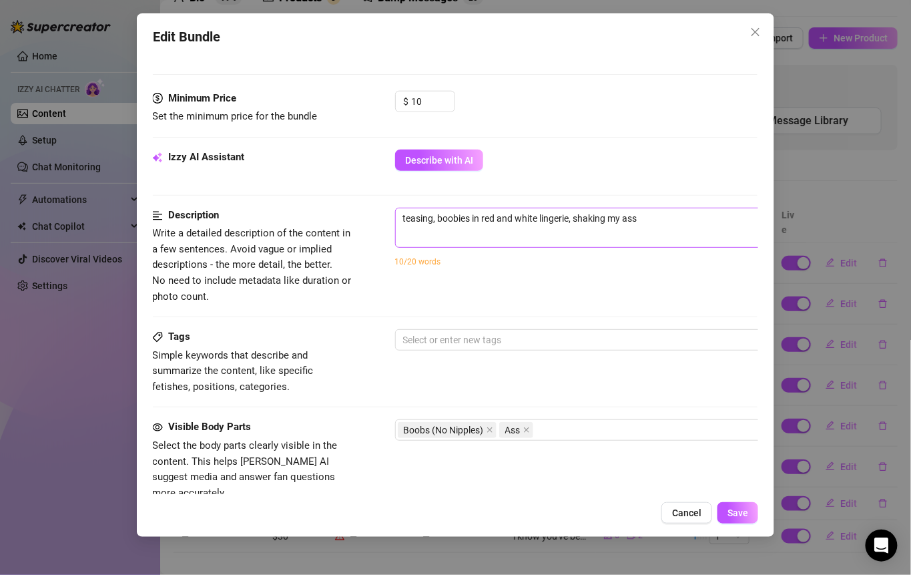
click at [463, 239] on span "teasing, boobies in red and white lingerie, shaking my ass 59 / 1000" at bounding box center [628, 228] width 467 height 40
click at [463, 232] on span "teasing, boobies in red and white lingerie, shaking my ass 59 / 1000" at bounding box center [628, 228] width 467 height 40
click at [672, 211] on textarea "teasing, boobies in red and white lingerie, shaking my ass" at bounding box center [629, 218] width 466 height 20
paste textarea "Ohh yes, baby! 🥵 I bet you won't even last if I'm there with you! Not when I'm …"
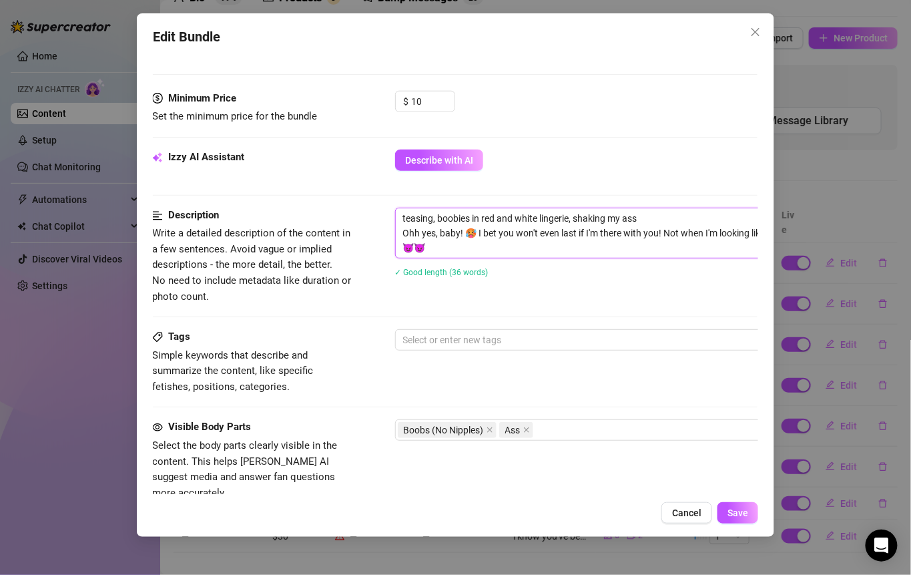
scroll to position [510, 1]
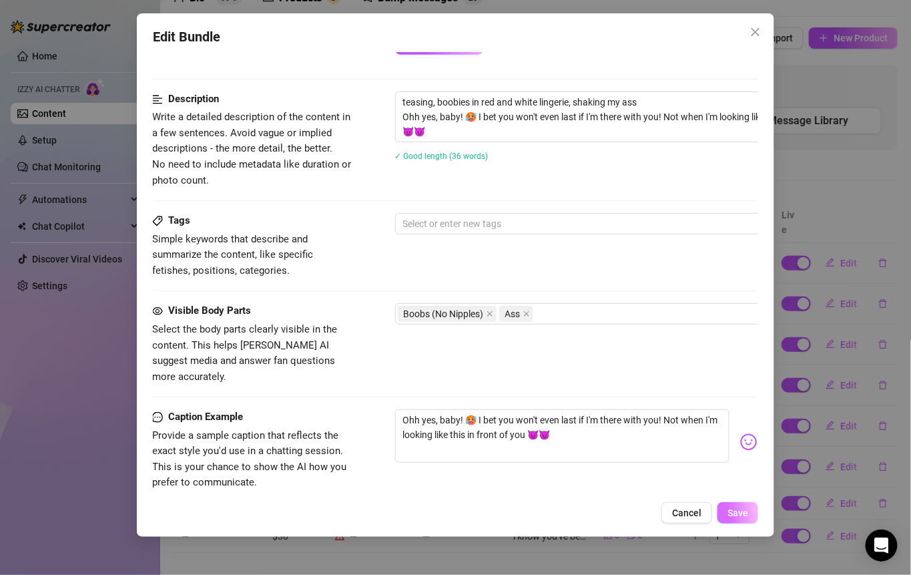
click at [740, 509] on span "Save" at bounding box center [738, 512] width 21 height 11
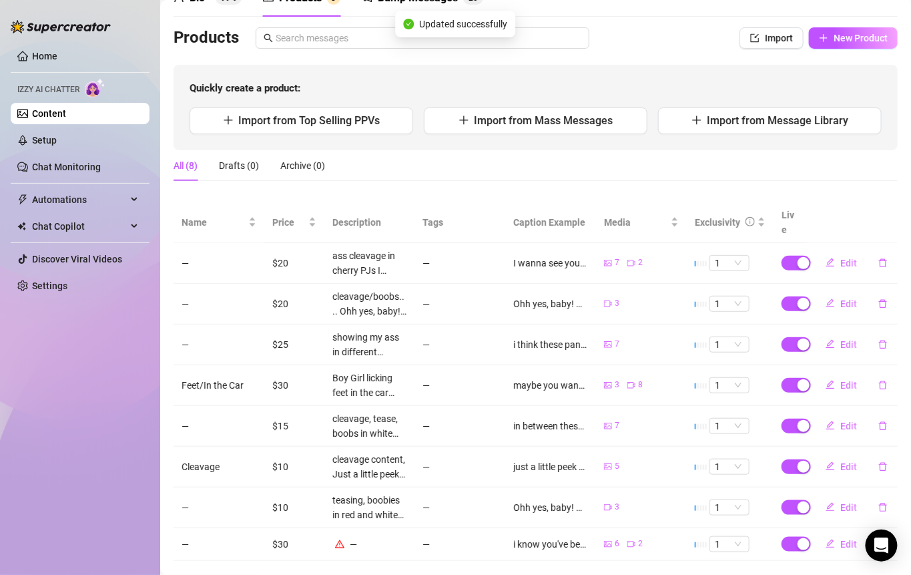
scroll to position [79, 0]
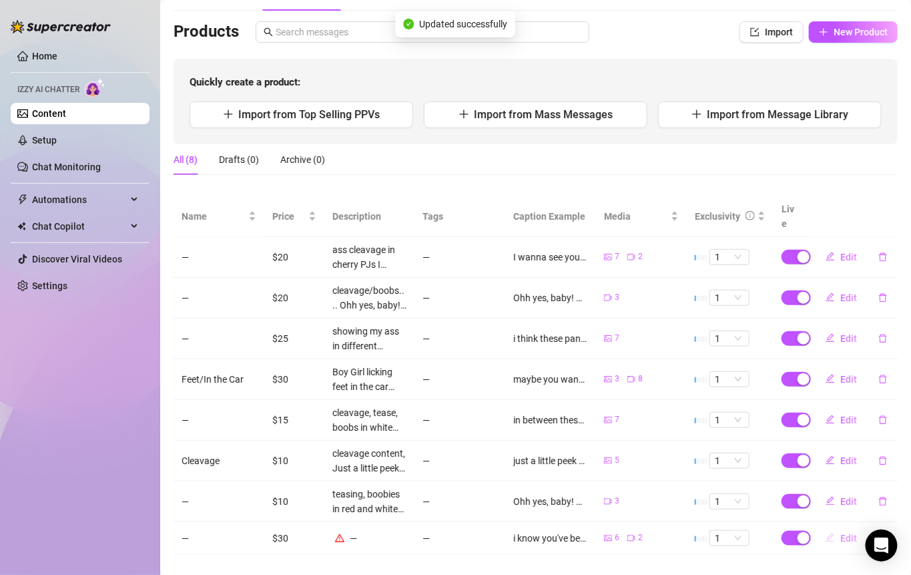
click at [841, 533] on span "Edit" at bounding box center [849, 538] width 17 height 11
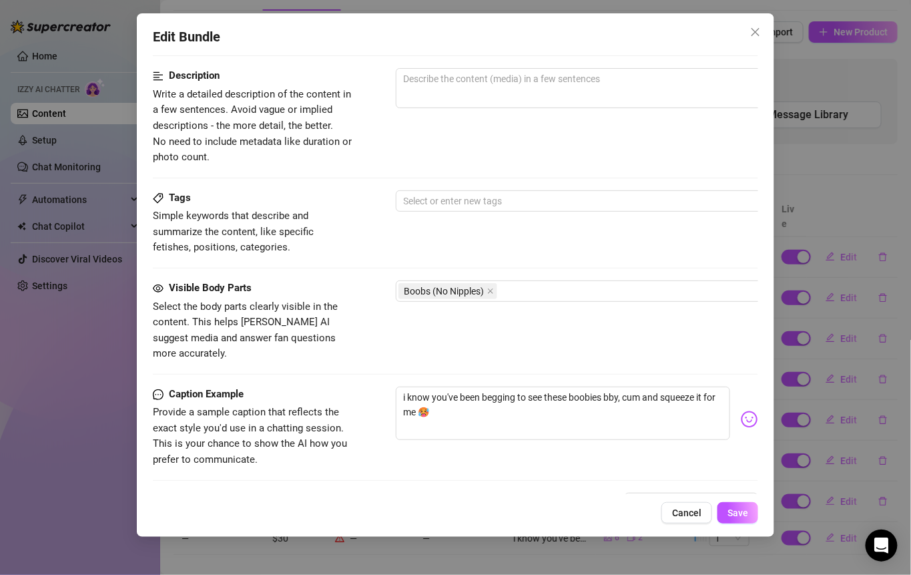
scroll to position [678, 0]
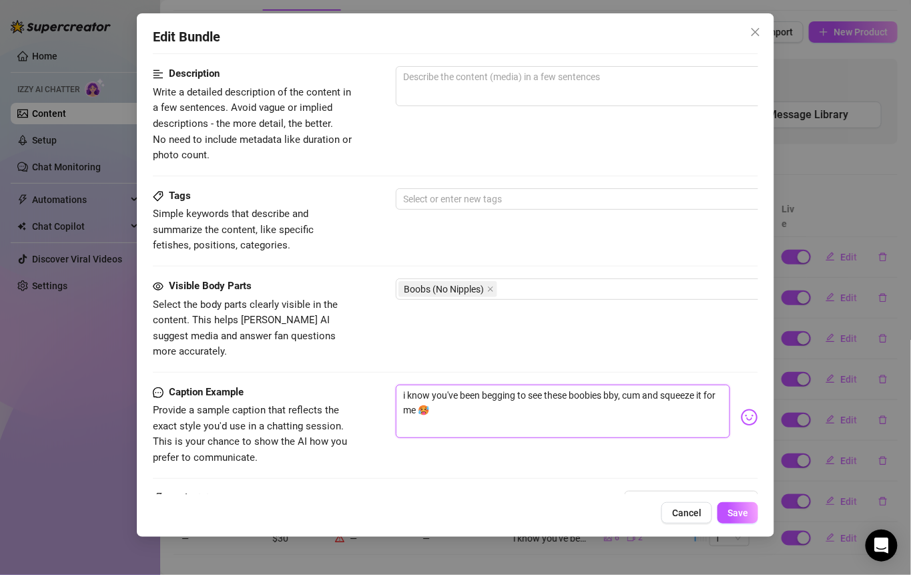
click at [502, 390] on textarea "i know you've been begging to see these boobies bby, cum and squeeze it for me 🥵" at bounding box center [563, 411] width 335 height 53
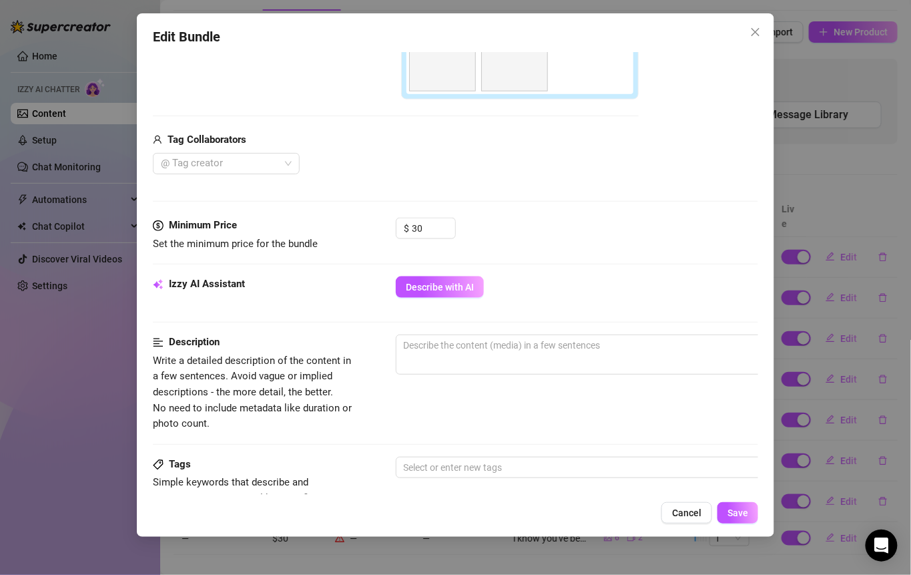
scroll to position [405, 0]
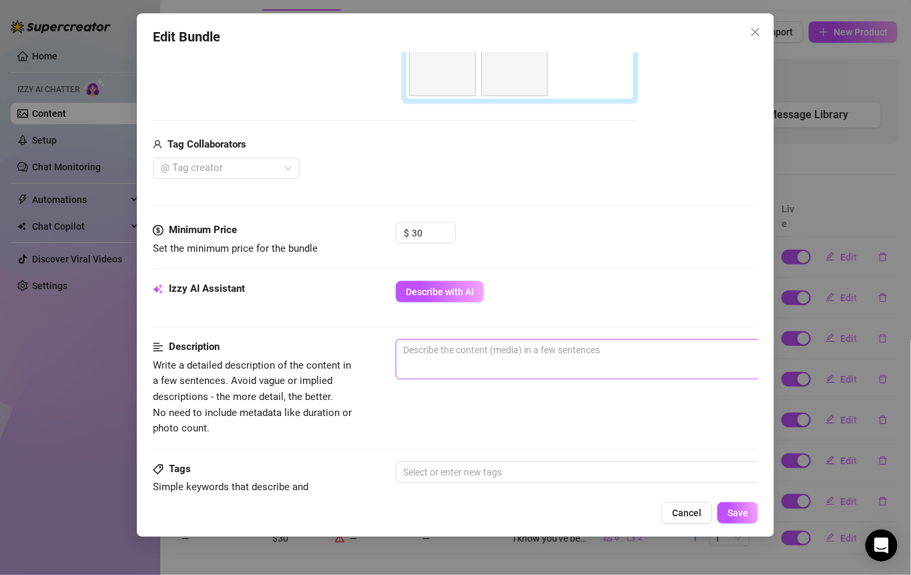
click at [448, 351] on textarea at bounding box center [630, 350] width 466 height 20
paste textarea "i know you've been begging to see these boobies bby, cum and squeeze it for me 🥵"
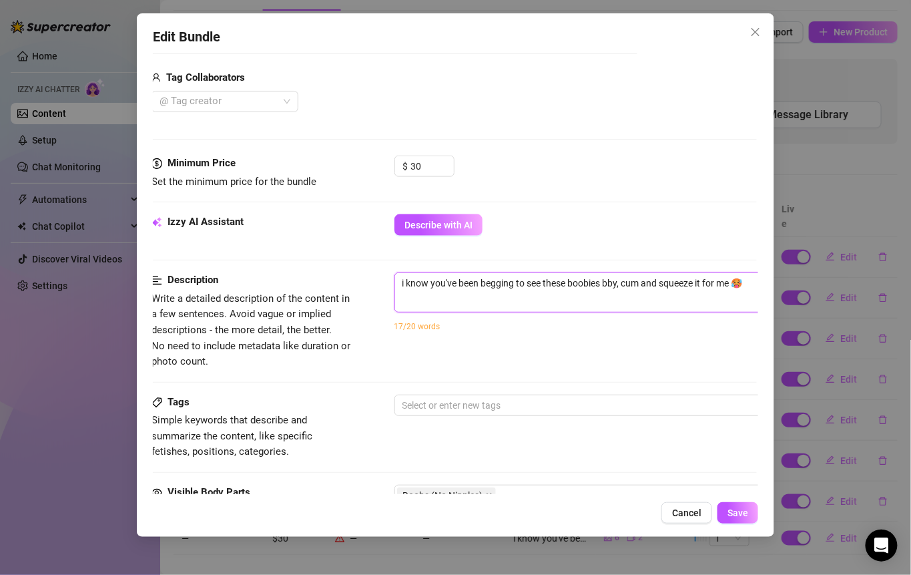
scroll to position [479, 1]
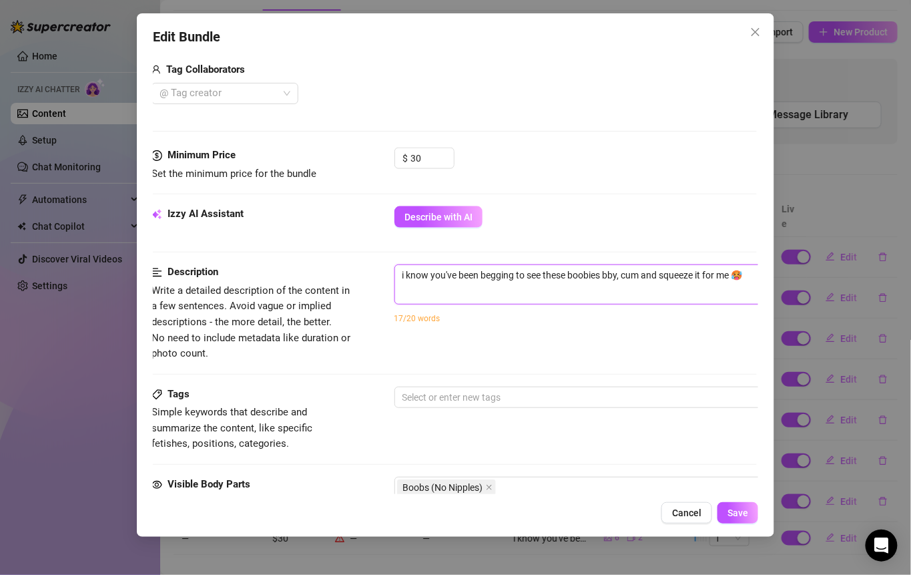
click at [404, 268] on textarea "i know you've been begging to see these boobies bby, cum and squeeze it for me 🥵" at bounding box center [628, 275] width 466 height 20
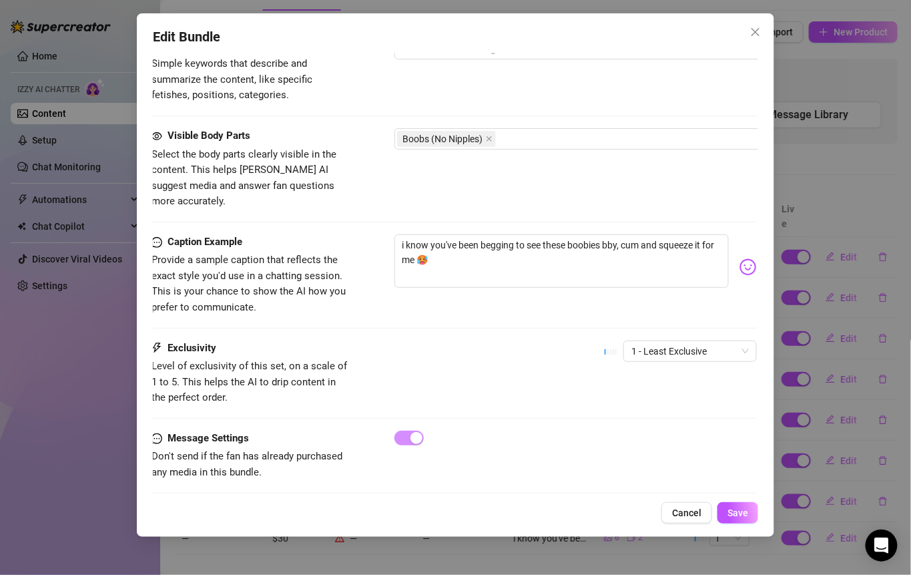
scroll to position [830, 1]
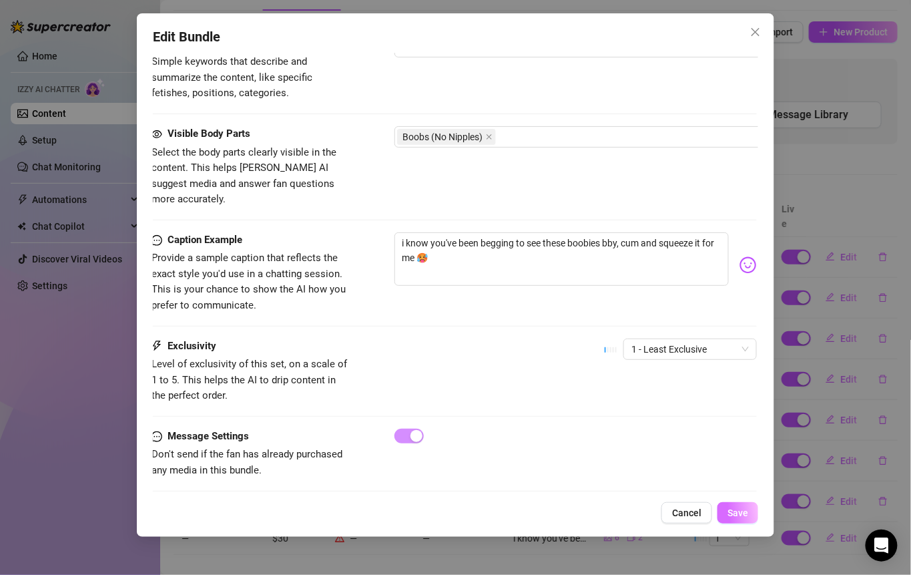
click at [744, 508] on span "Save" at bounding box center [738, 512] width 21 height 11
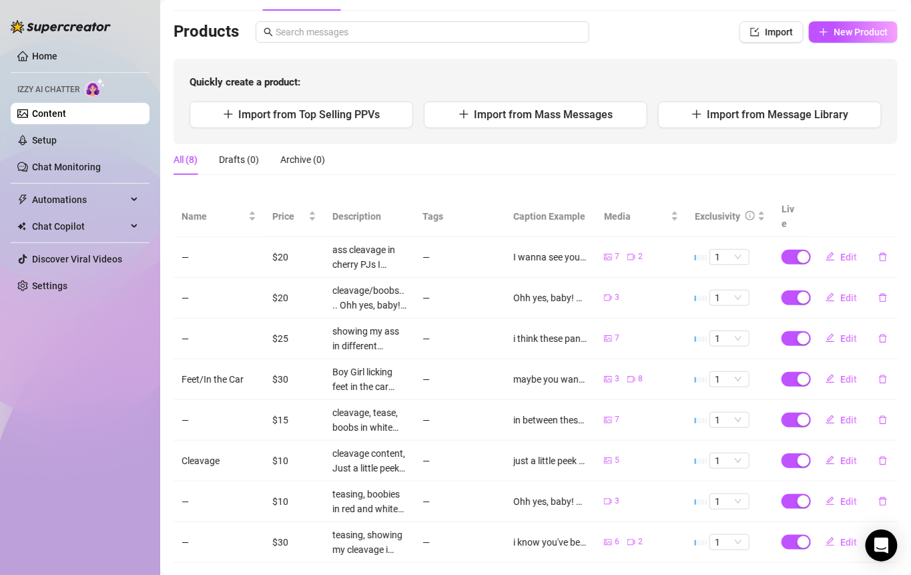
scroll to position [0, 0]
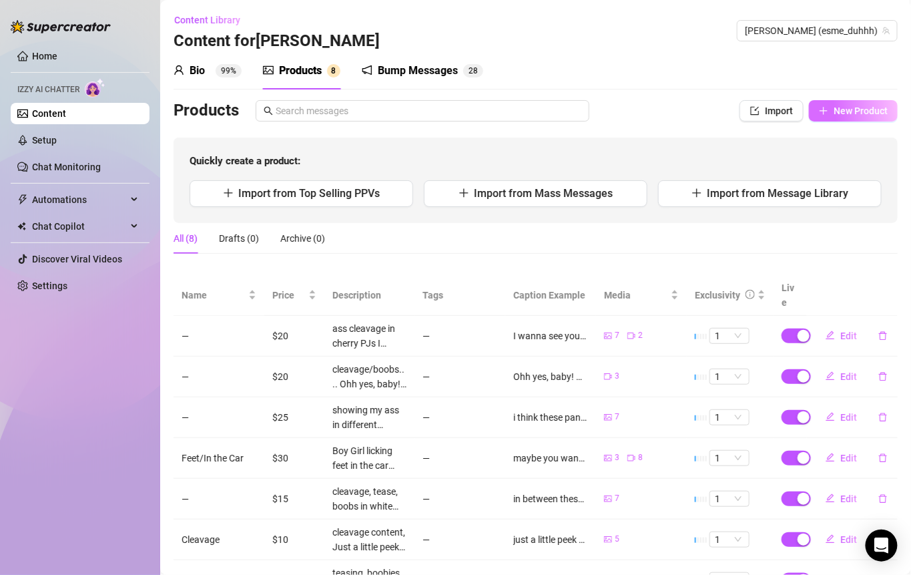
click at [837, 106] on span "New Product" at bounding box center [861, 110] width 54 height 11
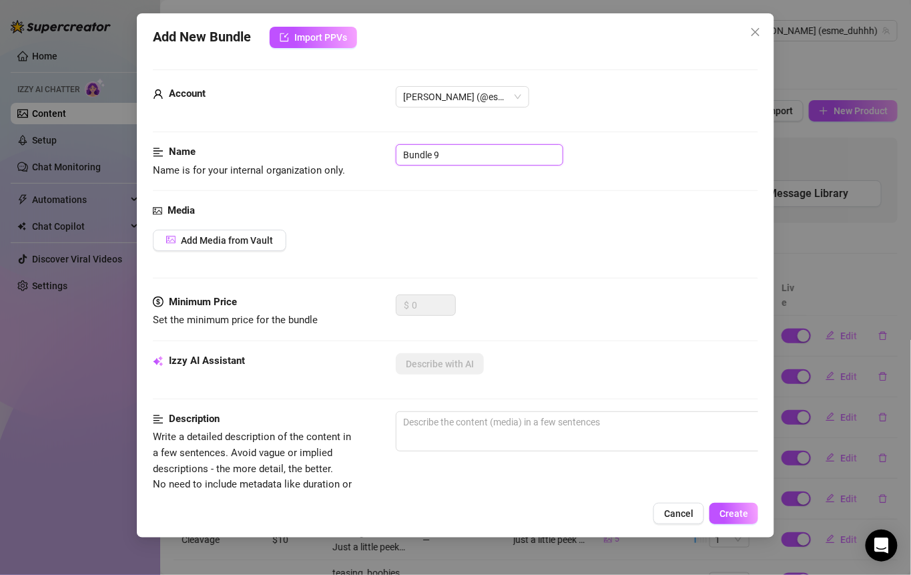
drag, startPoint x: 451, startPoint y: 151, endPoint x: 359, endPoint y: 151, distance: 92.8
click at [362, 151] on div "Name Name is for your internal organization only. Bundle 9" at bounding box center [456, 161] width 606 height 34
click at [229, 235] on span "Add Media from Vault" at bounding box center [227, 240] width 92 height 11
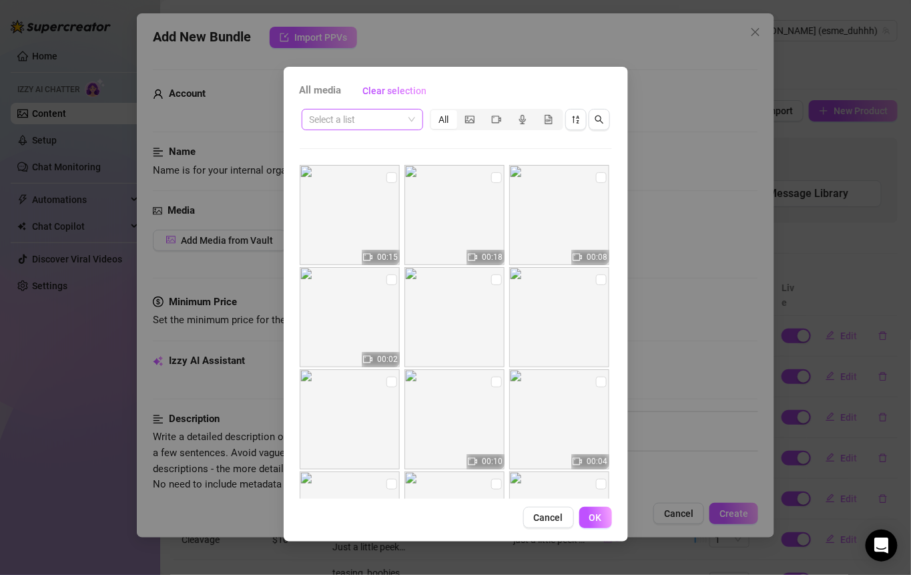
click at [411, 120] on span at bounding box center [362, 119] width 105 height 20
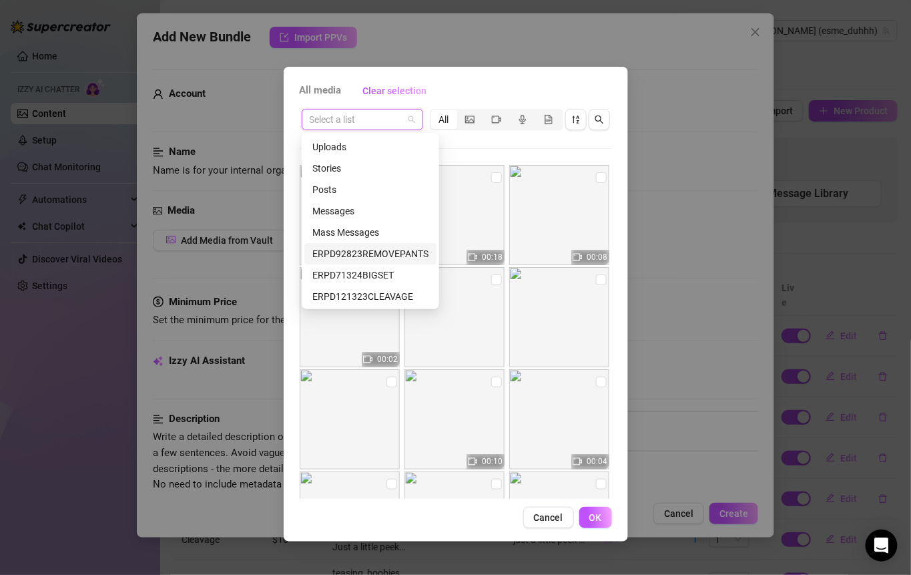
scroll to position [126, 0]
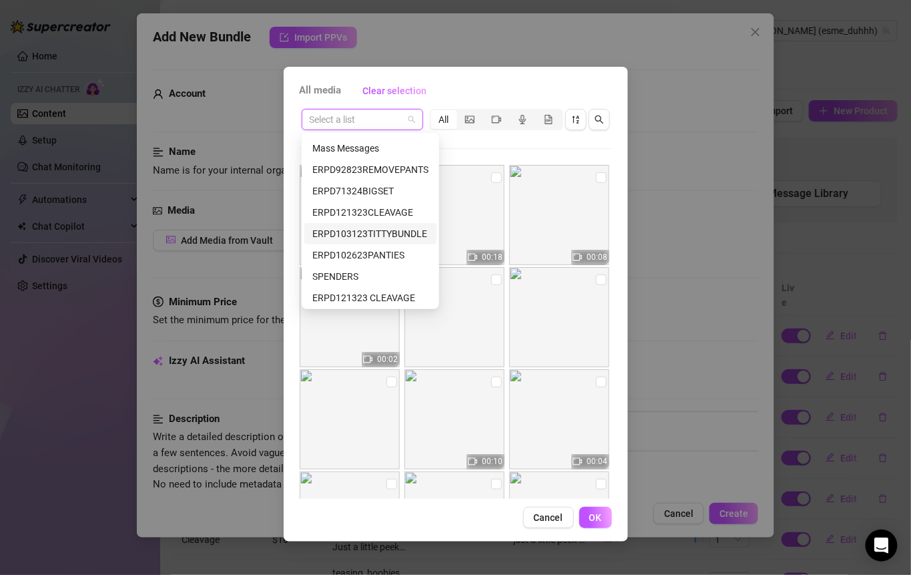
click at [406, 232] on div "ERPD103123TITTYBUNDLE" at bounding box center [370, 233] width 116 height 15
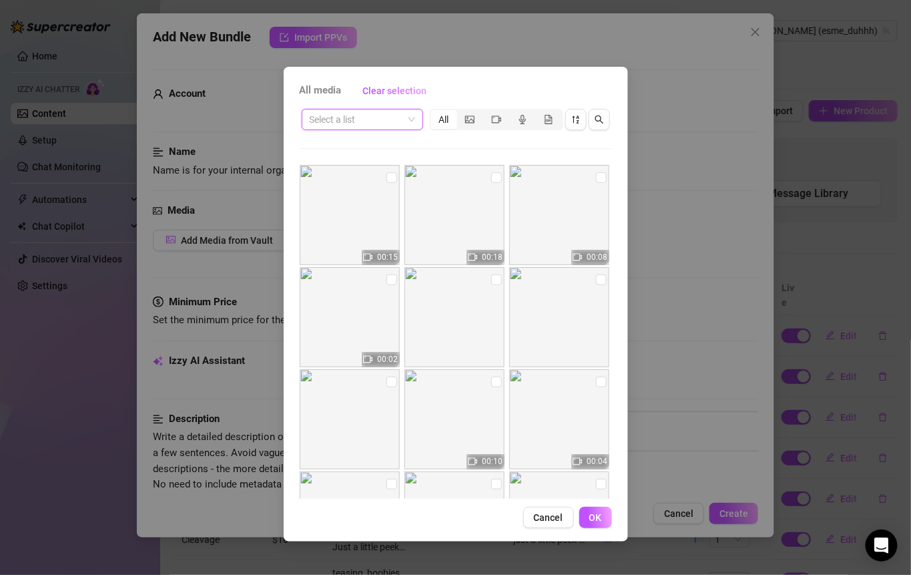
click at [405, 118] on span at bounding box center [362, 119] width 105 height 20
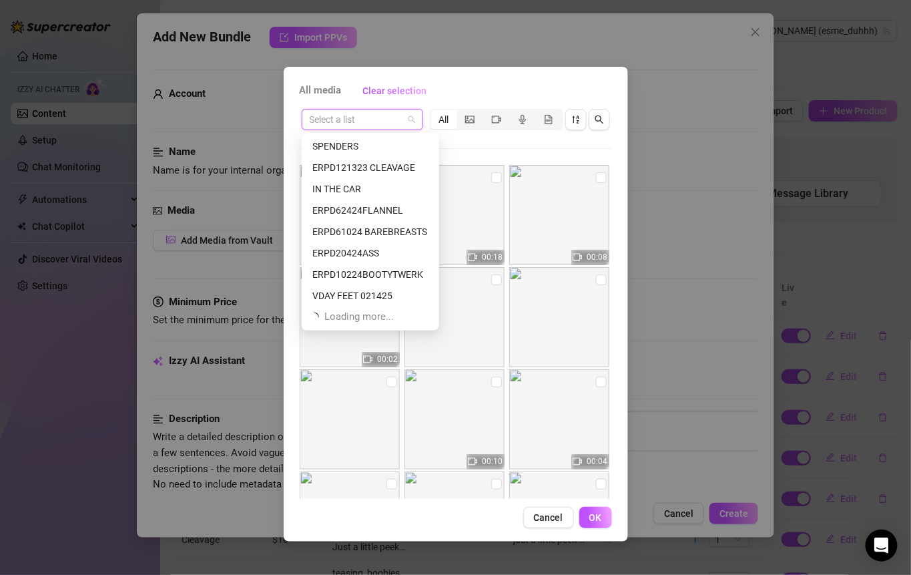
scroll to position [256, 0]
click at [387, 278] on div "ERPD10224BOOTYTWERK" at bounding box center [370, 274] width 116 height 15
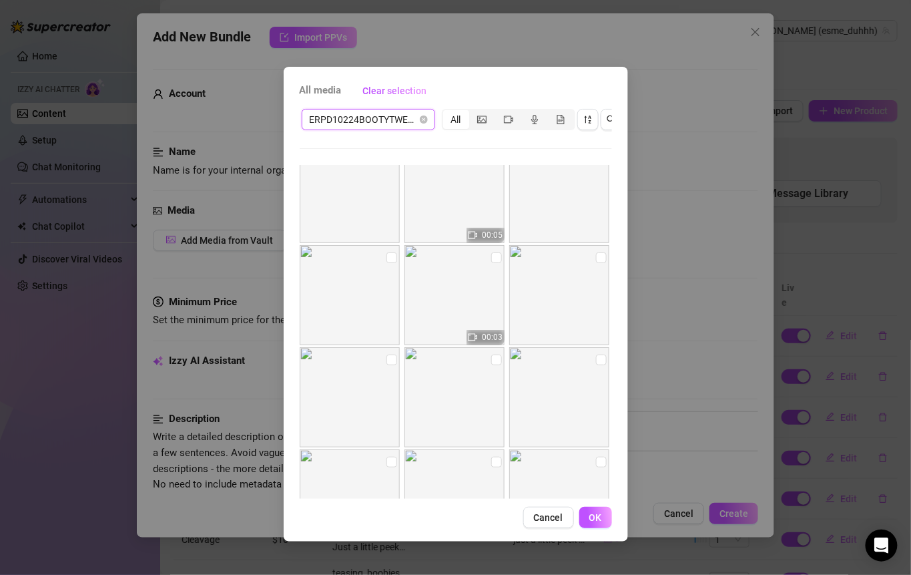
scroll to position [0, 0]
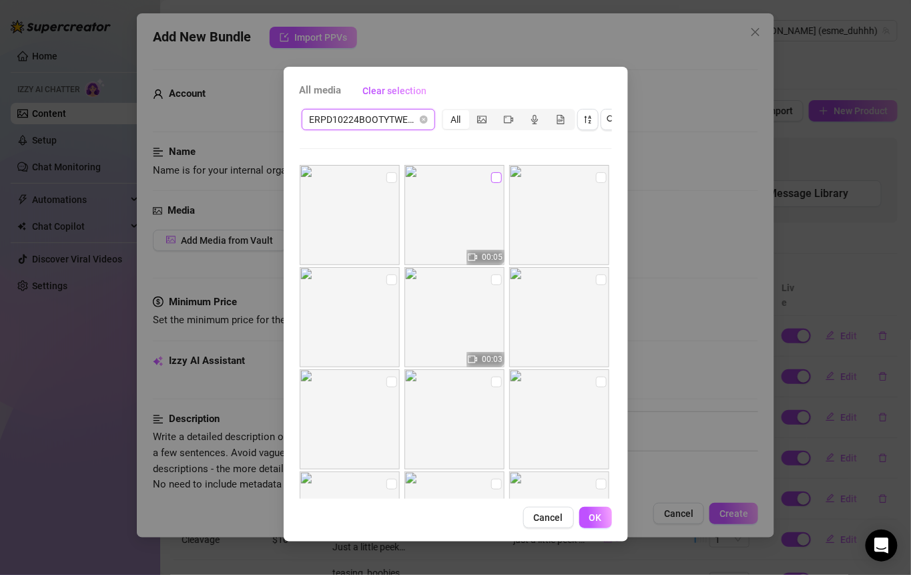
click at [491, 176] on input "checkbox" at bounding box center [496, 177] width 11 height 11
click at [596, 170] on label at bounding box center [601, 177] width 11 height 15
click at [596, 172] on input "checkbox" at bounding box center [601, 177] width 11 height 11
click at [596, 281] on input "checkbox" at bounding box center [601, 279] width 11 height 11
click at [491, 283] on input "checkbox" at bounding box center [496, 279] width 11 height 11
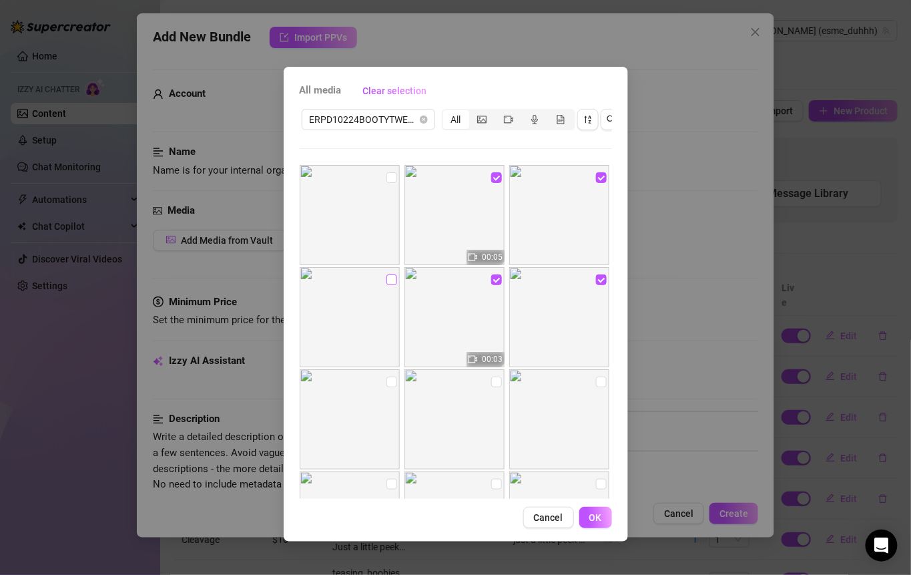
click at [387, 284] on input "checkbox" at bounding box center [392, 279] width 11 height 11
click at [389, 380] on input "checkbox" at bounding box center [392, 382] width 11 height 11
click at [483, 377] on img at bounding box center [455, 419] width 100 height 100
click at [491, 375] on label at bounding box center [496, 382] width 11 height 15
click at [491, 377] on input "checkbox" at bounding box center [496, 382] width 11 height 11
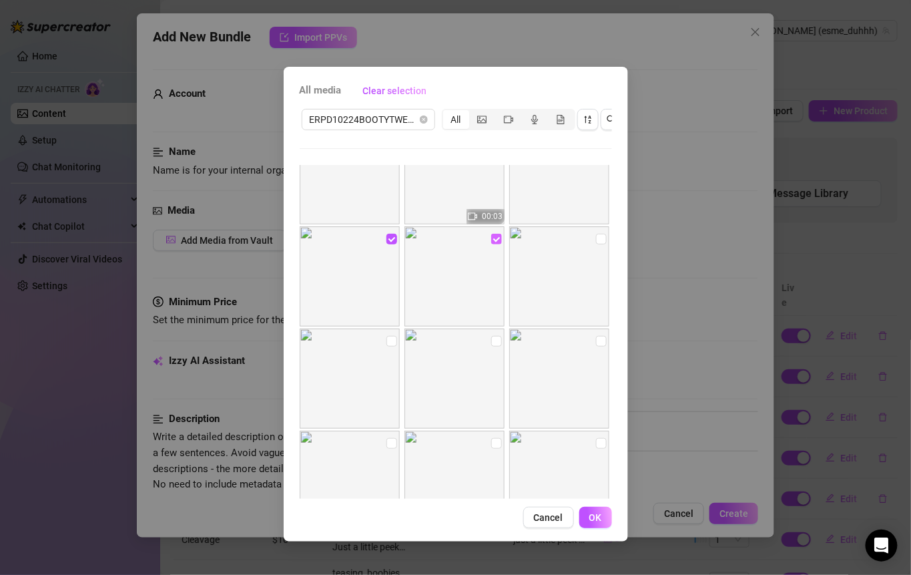
scroll to position [197, 0]
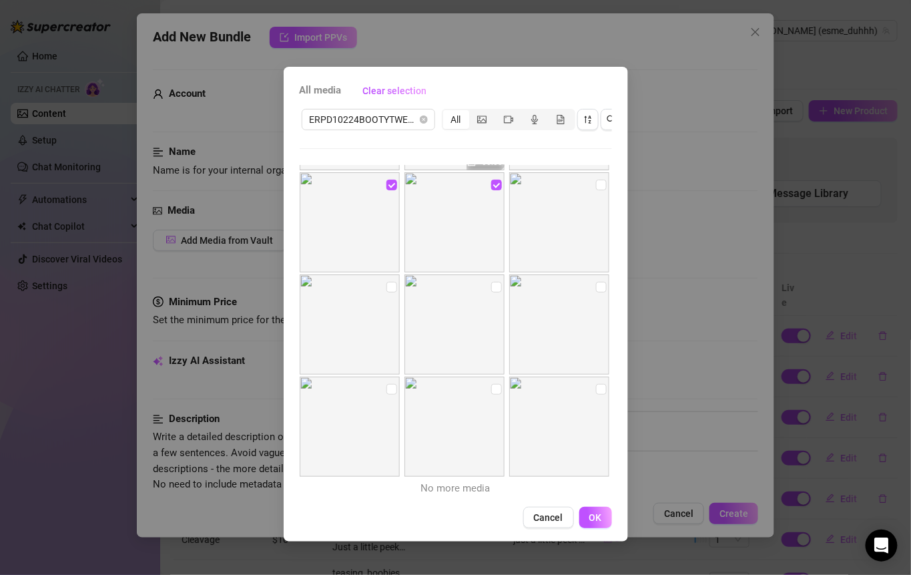
click at [600, 523] on span "OK" at bounding box center [596, 517] width 13 height 11
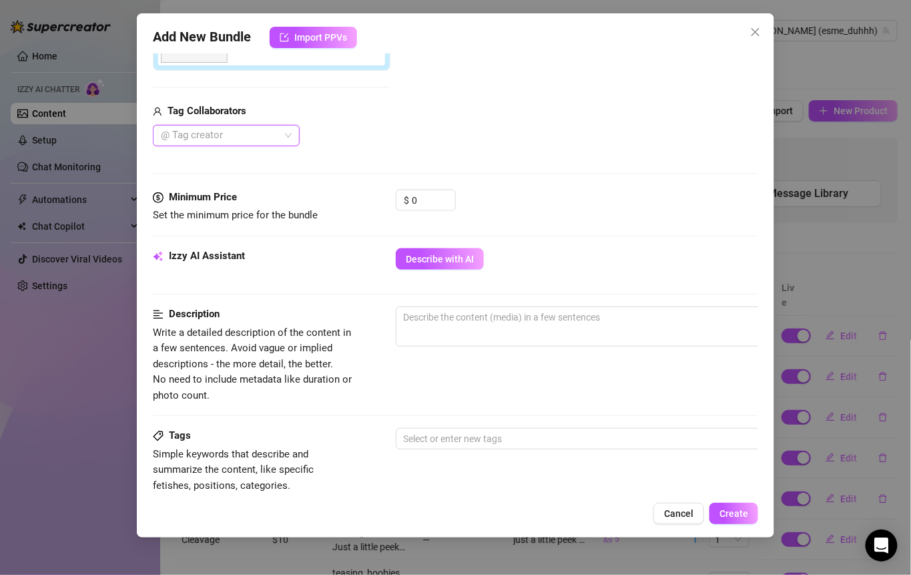
scroll to position [454, 0]
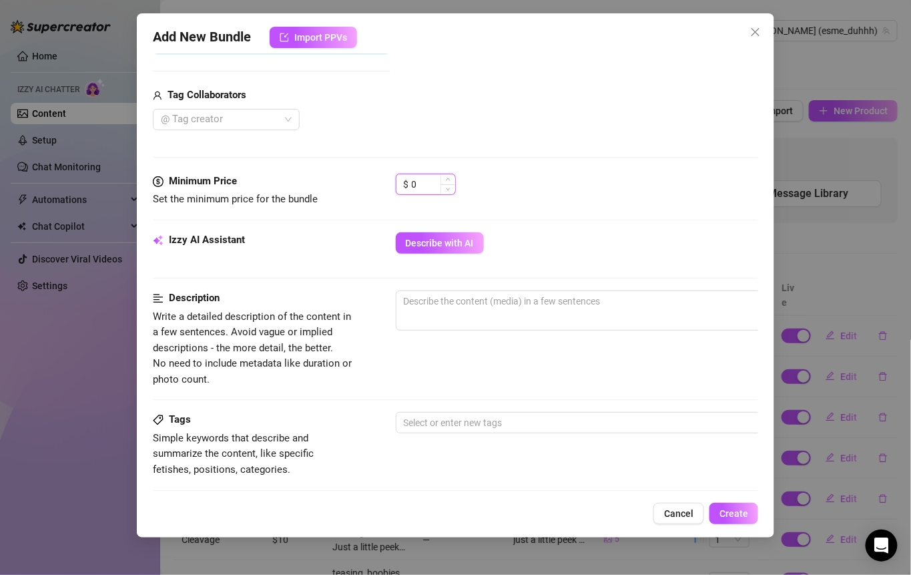
drag, startPoint x: 427, startPoint y: 177, endPoint x: 402, endPoint y: 176, distance: 25.4
click at [402, 177] on div "$ 0" at bounding box center [426, 184] width 60 height 21
click at [630, 210] on div "Minimum Price Set the minimum price for the bundle $ 18" at bounding box center [456, 203] width 606 height 59
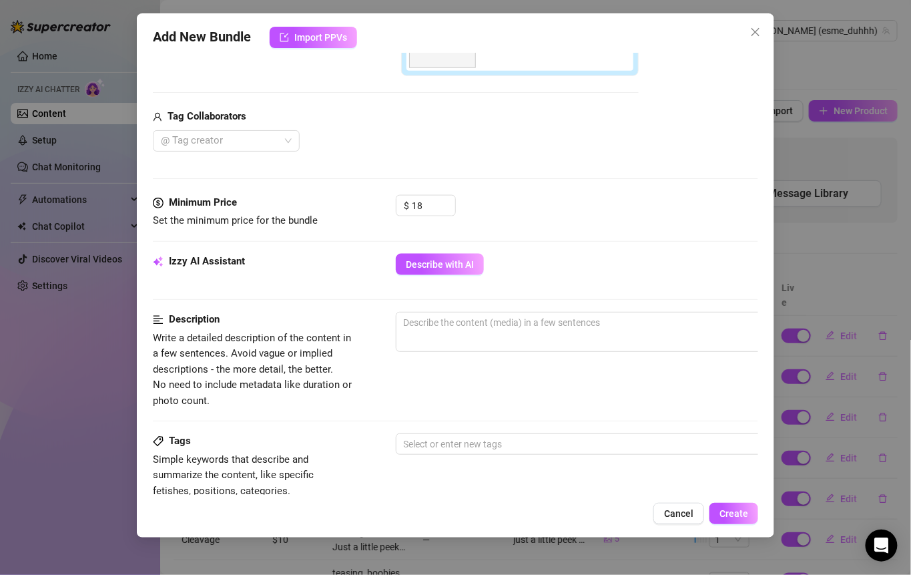
scroll to position [449, 0]
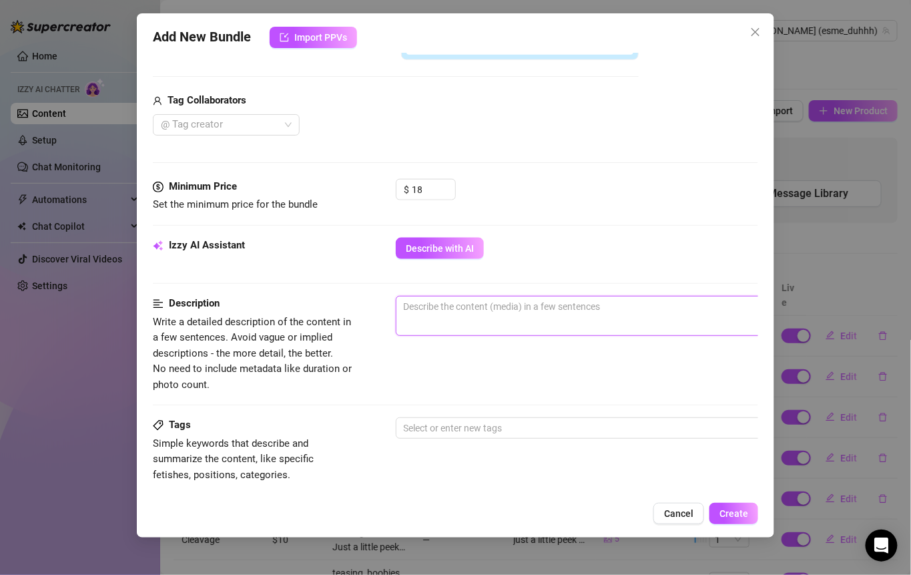
click at [504, 312] on textarea at bounding box center [630, 306] width 466 height 20
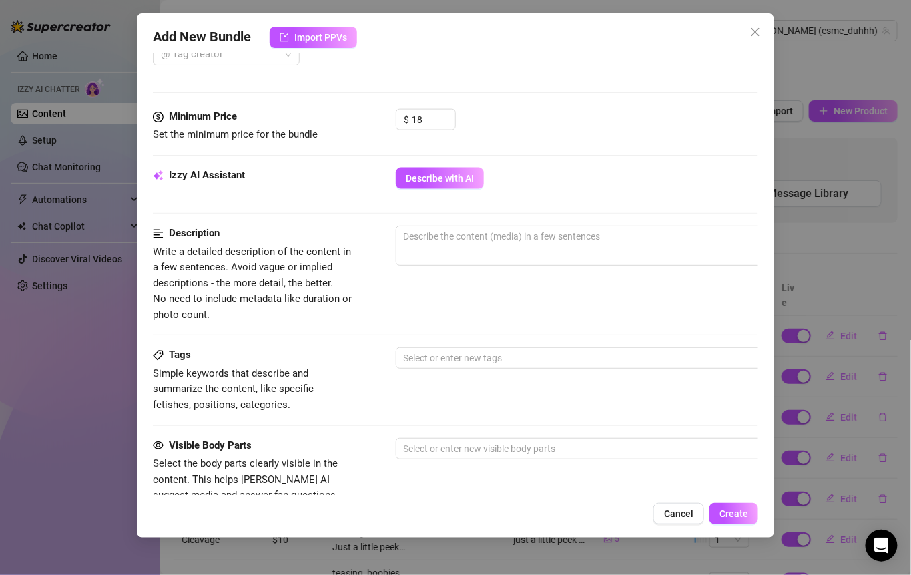
scroll to position [506, 0]
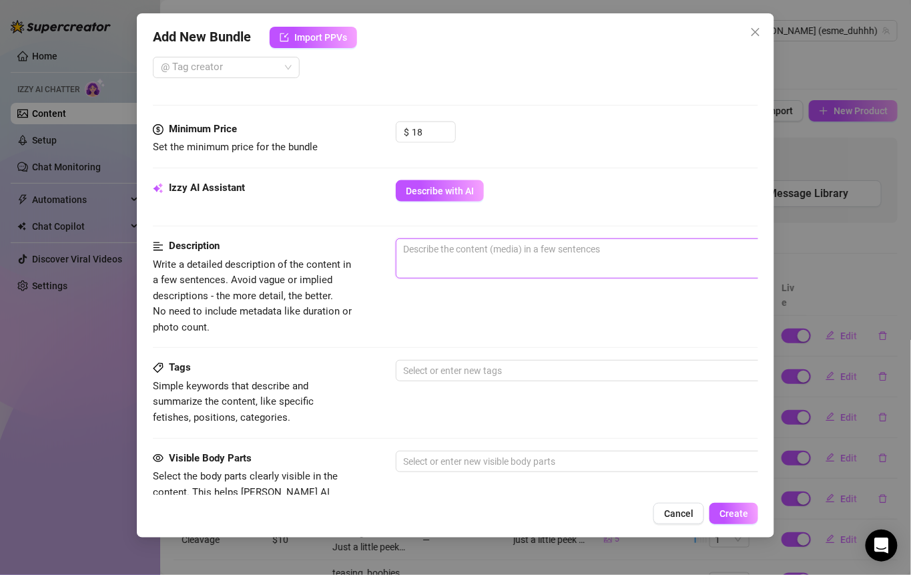
click at [521, 239] on textarea at bounding box center [630, 249] width 466 height 20
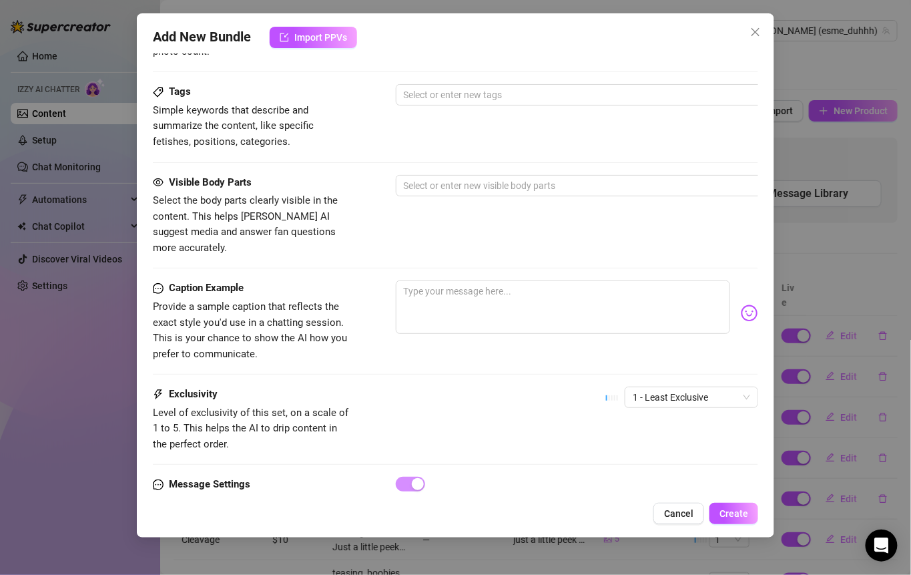
scroll to position [788, 0]
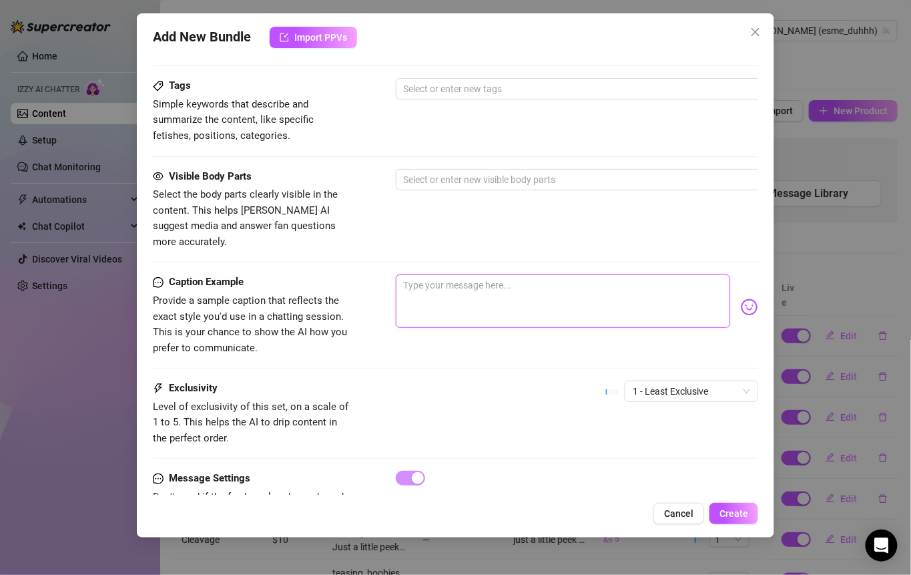
click at [435, 275] on textarea at bounding box center [563, 300] width 335 height 53
paste textarea "Just a little mid-week dance break 🍑💃 Can you keep up with this rhythm?"
click at [407, 274] on textarea "Just a little mid-week dance break 🍑💃 Can you keep up with this rhythm?" at bounding box center [563, 300] width 335 height 53
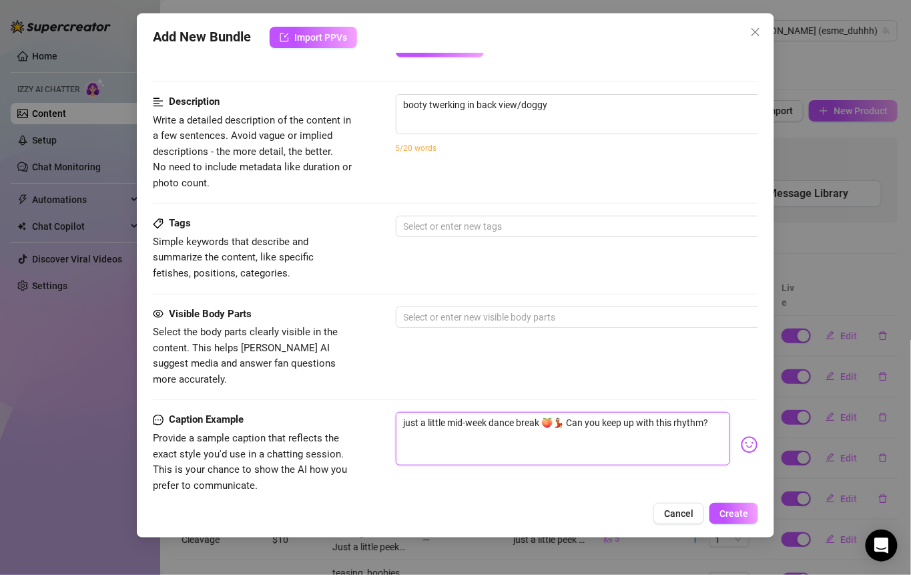
scroll to position [652, 0]
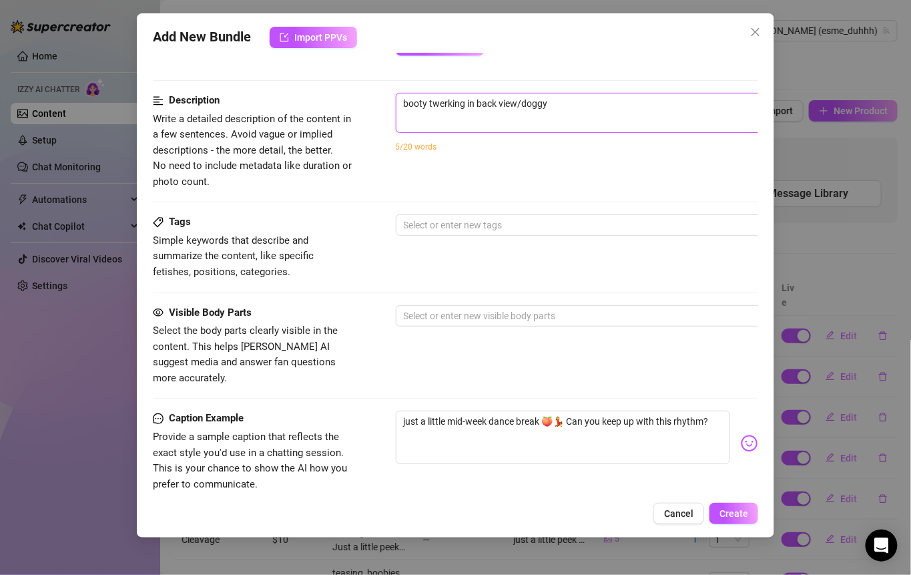
click at [559, 105] on textarea "booty twerking in back view/doggy" at bounding box center [630, 103] width 466 height 20
paste textarea "just a little mid-week dance break 🍑💃 Can you keep up with this rhythm?"
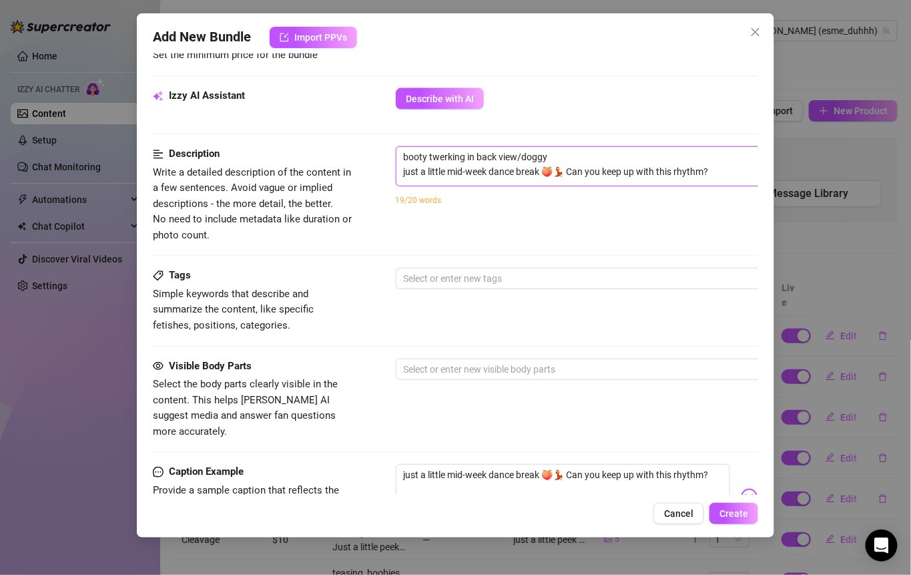
scroll to position [586, 0]
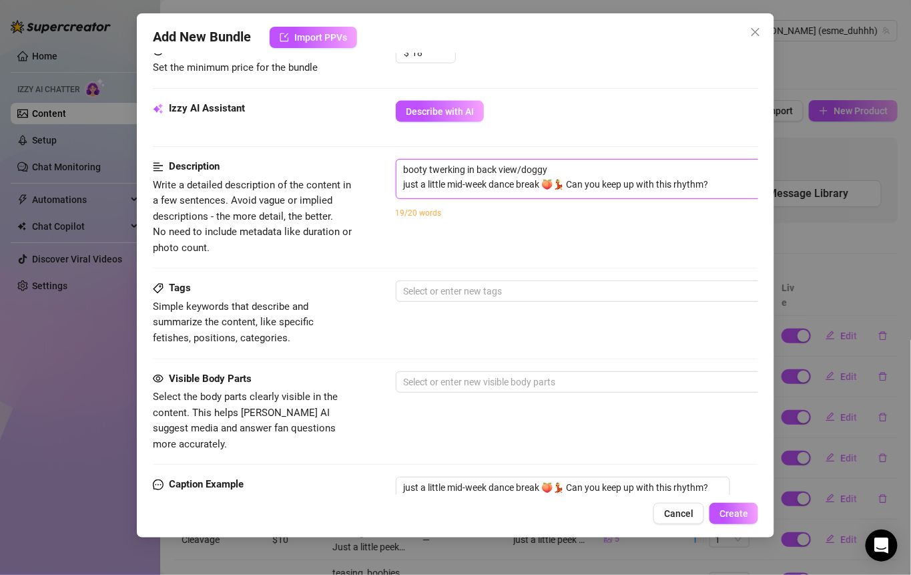
click at [582, 161] on textarea "booty twerking in back view/doggy just a little mid-week dance break 🍑💃 Can you…" at bounding box center [630, 177] width 466 height 35
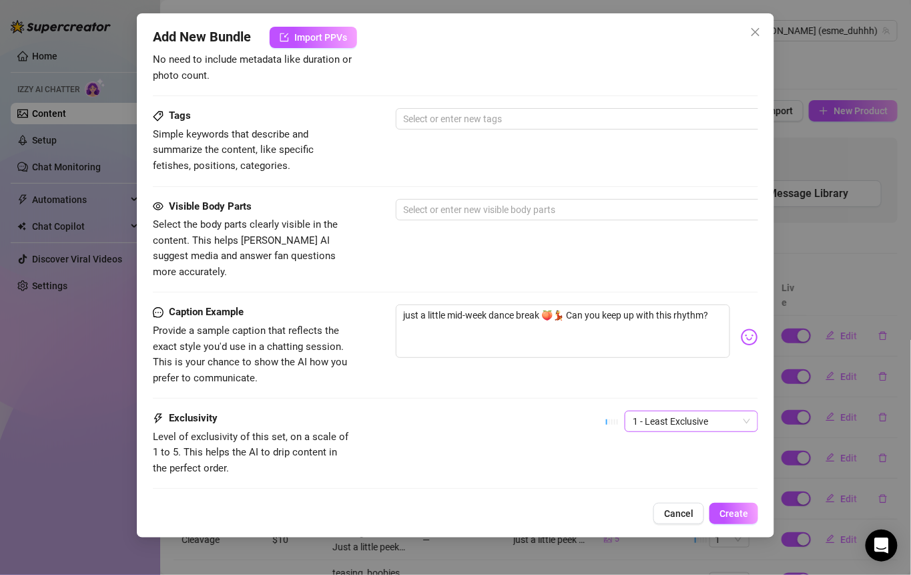
scroll to position [771, 0]
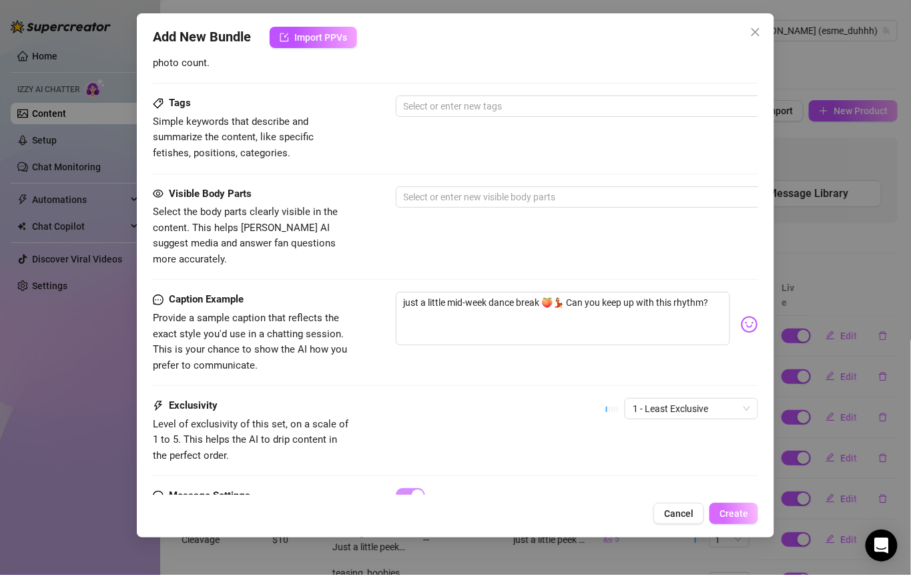
click at [744, 521] on button "Create" at bounding box center [734, 513] width 49 height 21
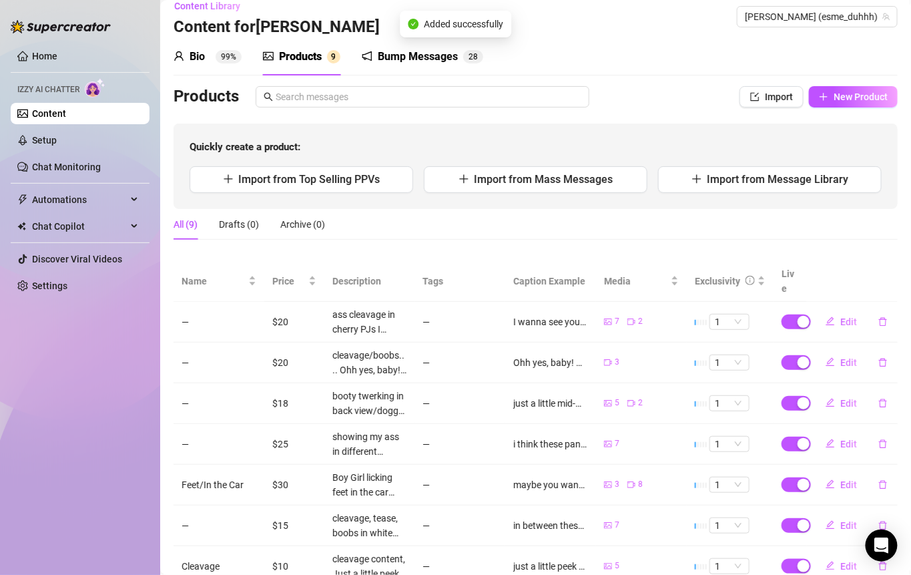
scroll to position [0, 0]
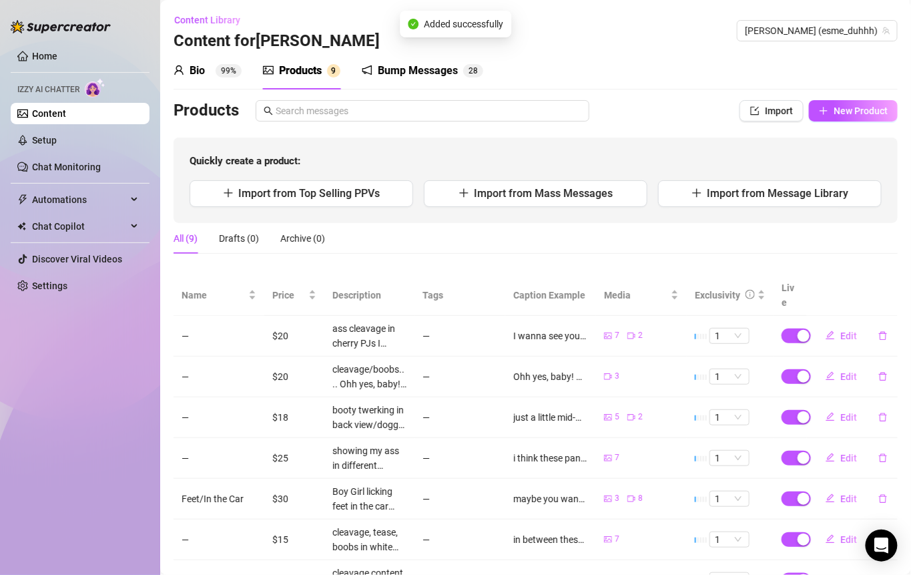
click at [813, 99] on div "Bio 99% Products 9 Bump Messages 2 8 Bio Import Bio from other creator Personal…" at bounding box center [536, 367] width 724 height 630
click at [819, 107] on icon "plus" at bounding box center [823, 110] width 9 height 9
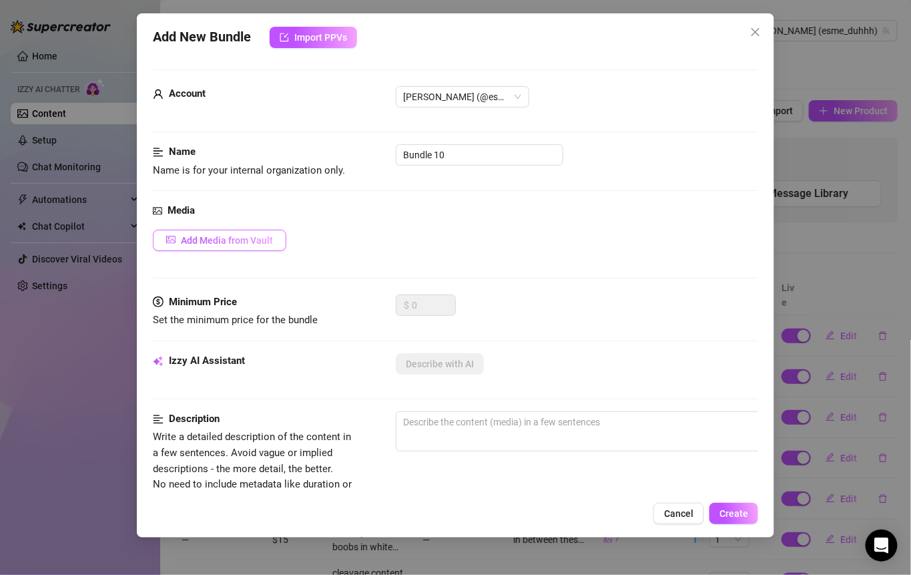
click at [256, 238] on span "Add Media from Vault" at bounding box center [227, 240] width 92 height 11
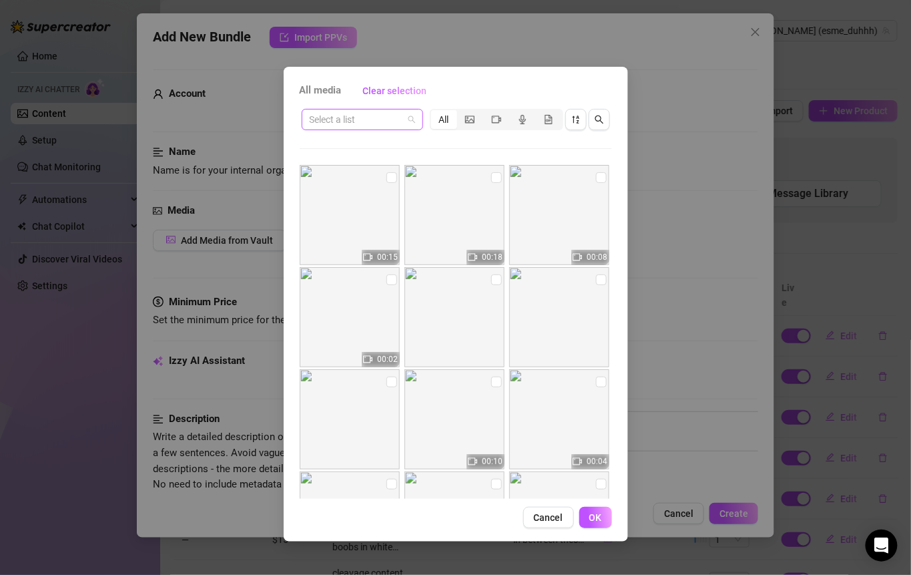
click at [408, 116] on span at bounding box center [362, 119] width 105 height 20
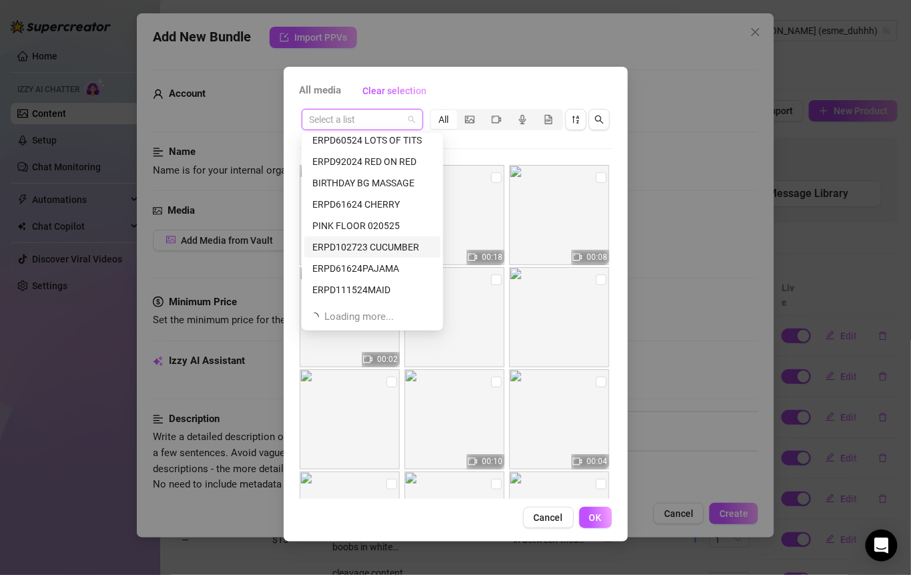
scroll to position [469, 0]
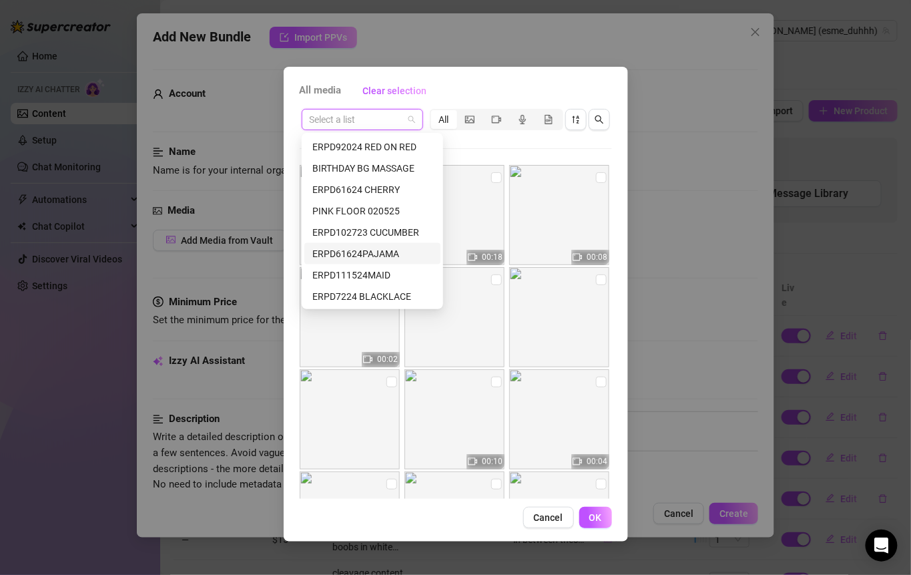
click at [369, 248] on div "ERPD61624PAJAMA" at bounding box center [372, 253] width 120 height 15
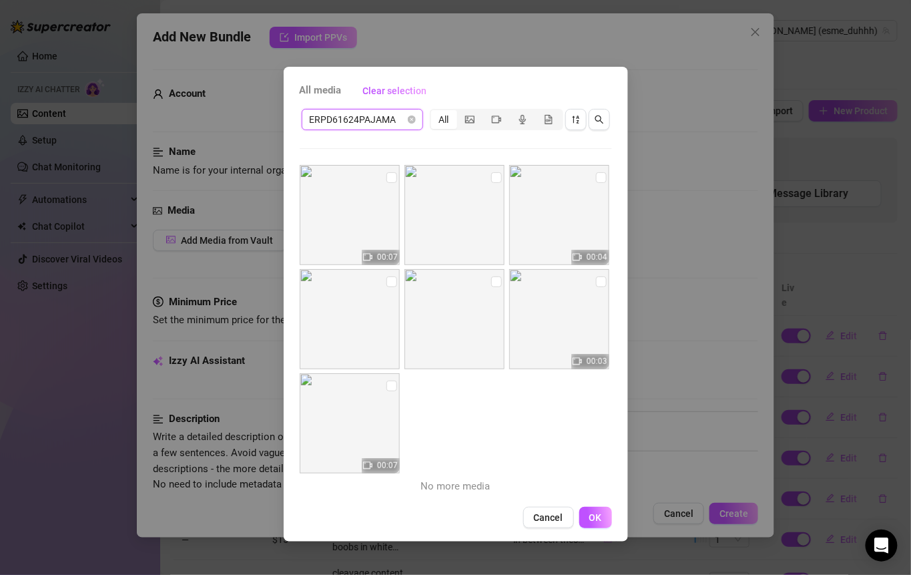
click at [451, 122] on div "All" at bounding box center [444, 119] width 26 height 19
click at [435, 112] on input "All" at bounding box center [435, 112] width 0 height 0
click at [394, 180] on input "checkbox" at bounding box center [392, 177] width 11 height 11
click at [491, 180] on input "checkbox" at bounding box center [496, 177] width 11 height 11
click at [592, 186] on img at bounding box center [559, 215] width 100 height 100
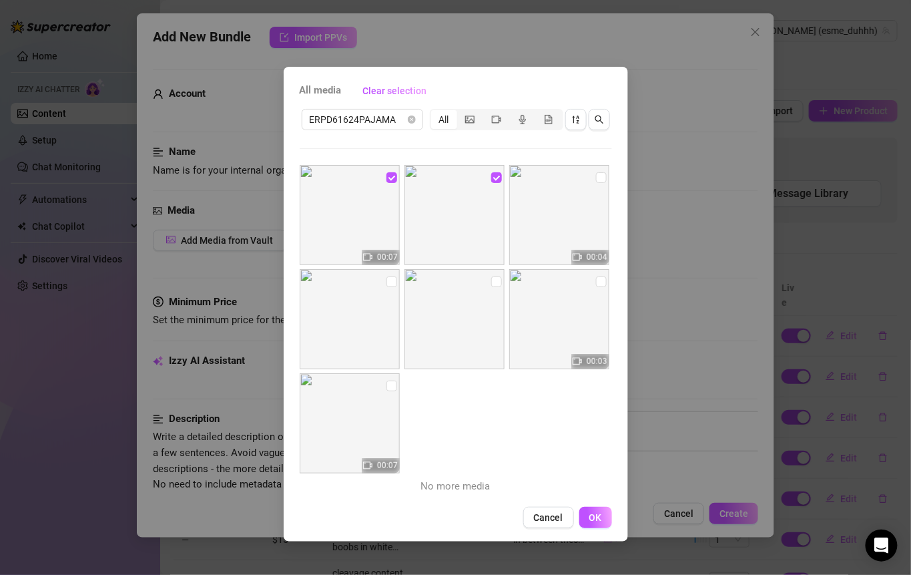
click at [591, 166] on img at bounding box center [559, 215] width 100 height 100
click at [596, 174] on input "checkbox" at bounding box center [601, 177] width 11 height 11
click at [596, 278] on input "checkbox" at bounding box center [601, 281] width 11 height 11
click at [491, 281] on input "checkbox" at bounding box center [496, 281] width 11 height 11
click at [391, 282] on input "checkbox" at bounding box center [392, 281] width 11 height 11
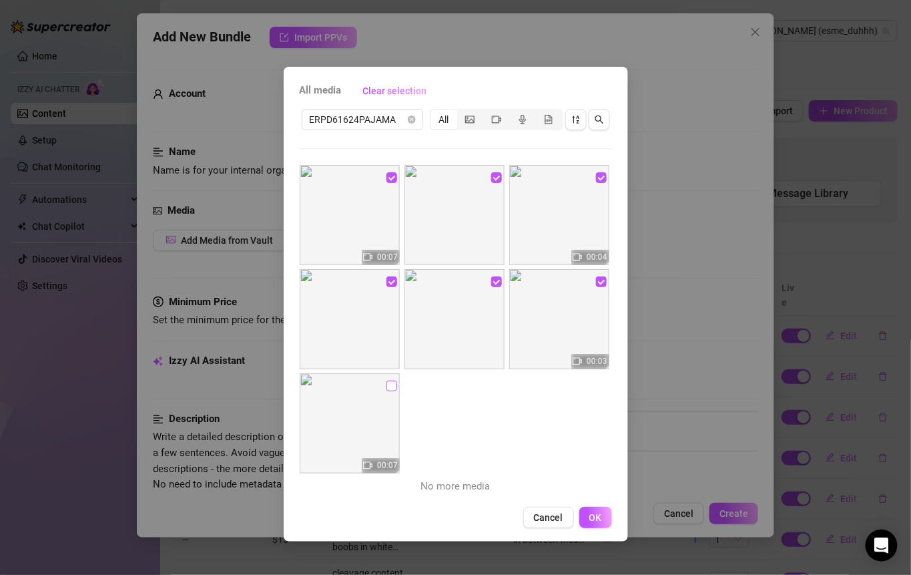
click at [389, 387] on input "checkbox" at bounding box center [392, 386] width 11 height 11
click at [594, 521] on span "OK" at bounding box center [596, 517] width 13 height 11
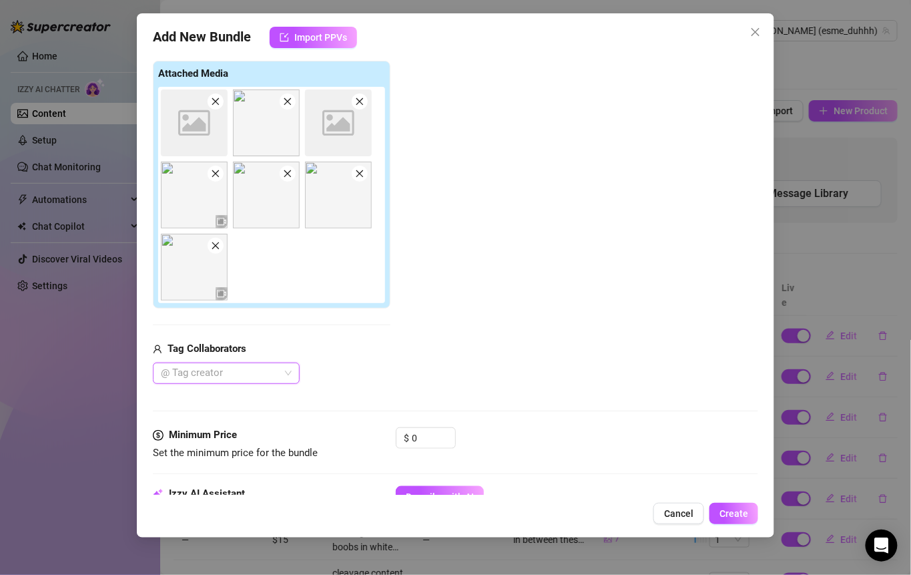
scroll to position [234, 0]
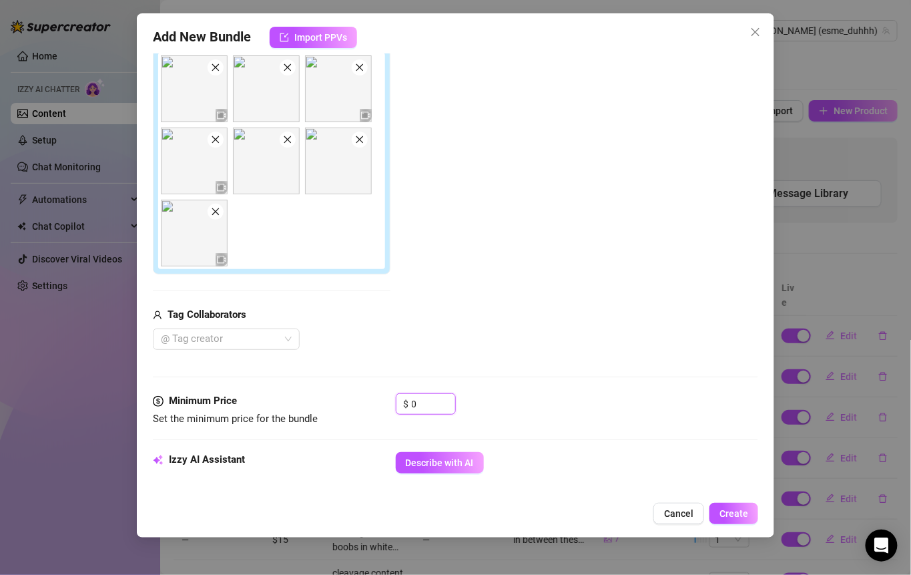
drag, startPoint x: 436, startPoint y: 399, endPoint x: 377, endPoint y: 399, distance: 59.4
click at [377, 399] on div "Minimum Price Set the minimum price for the bundle $ 0" at bounding box center [456, 410] width 606 height 34
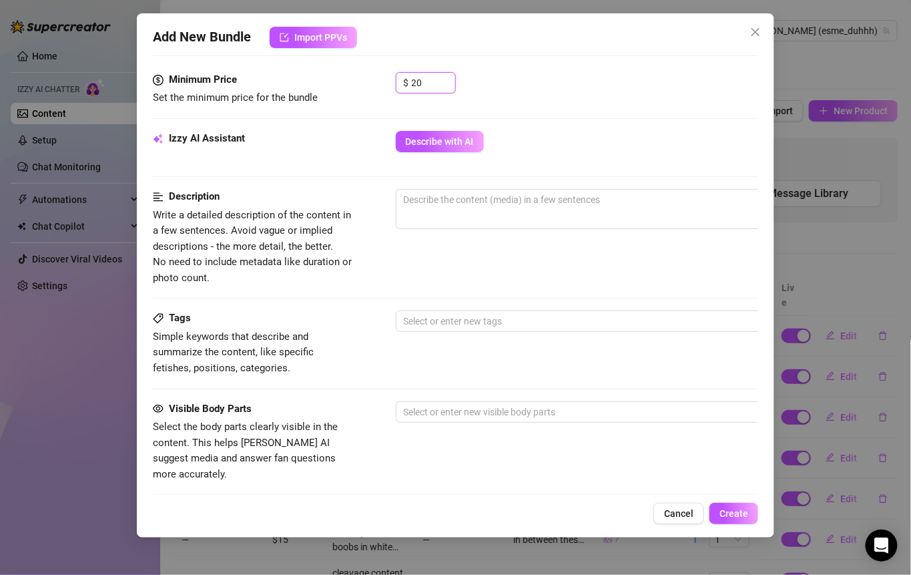
scroll to position [541, 0]
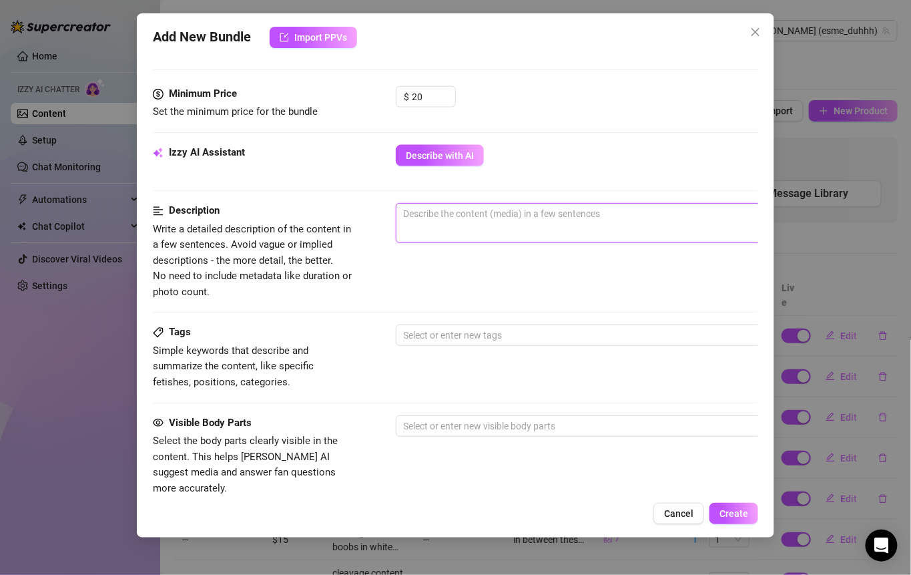
click at [455, 220] on textarea at bounding box center [630, 214] width 466 height 20
click at [467, 223] on span "0 / 1000" at bounding box center [629, 223] width 467 height 40
click at [463, 216] on textarea at bounding box center [630, 214] width 466 height 20
paste textarea "Serving a little curve and a little tease… just enough to make you look twice 😉"
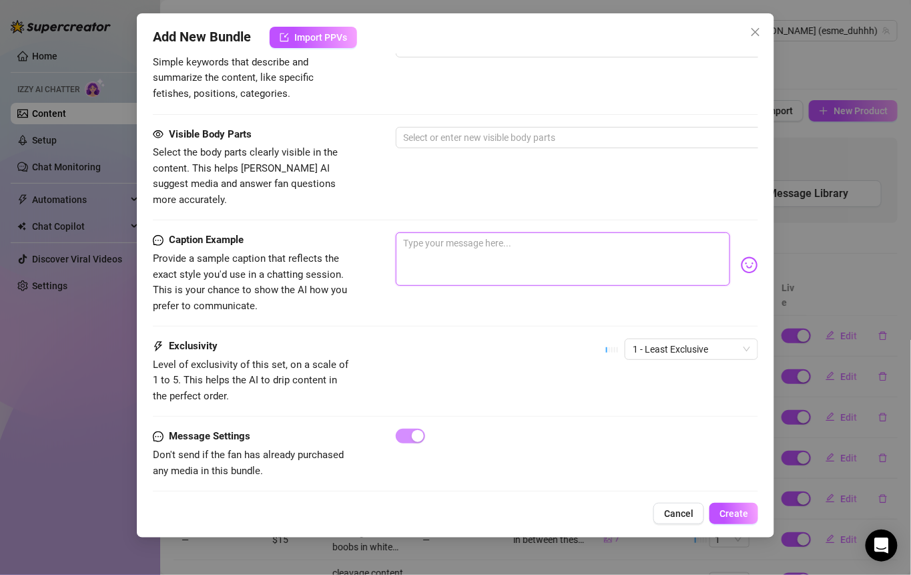
click at [454, 234] on textarea at bounding box center [563, 258] width 335 height 53
paste textarea "Serving a little curve and a little tease… just enough to make you look twice 😉"
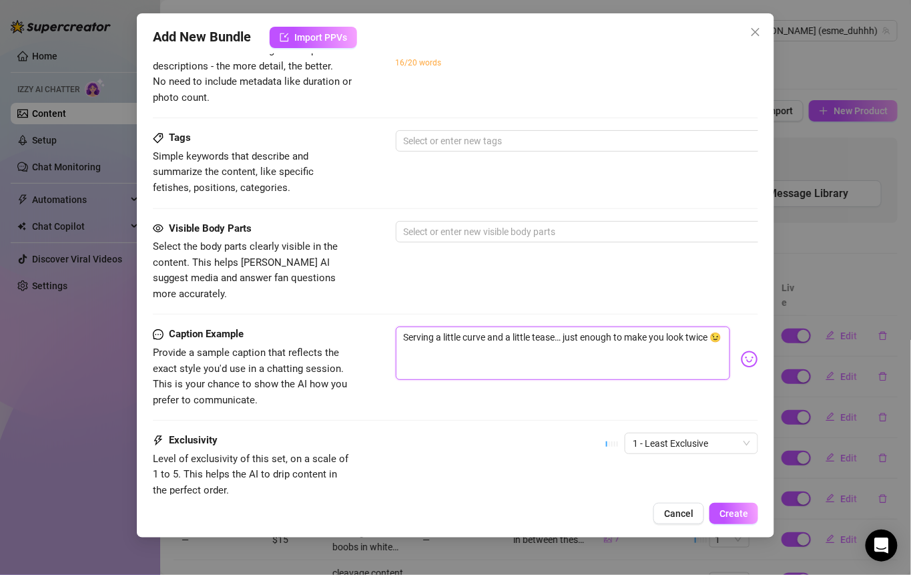
scroll to position [735, 0]
click at [408, 327] on textarea "Serving a little curve and a little tease… just enough to make you look twice 😉" at bounding box center [563, 353] width 335 height 53
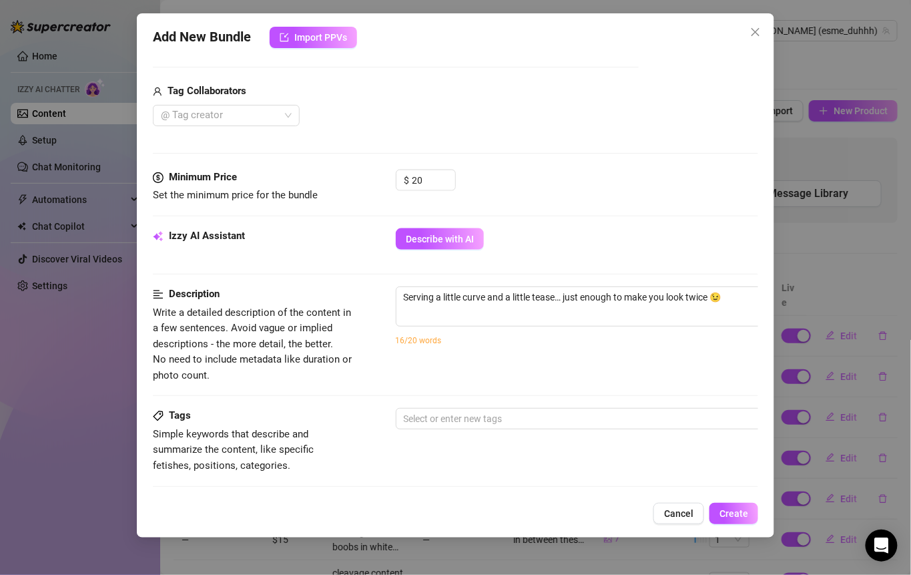
scroll to position [455, 0]
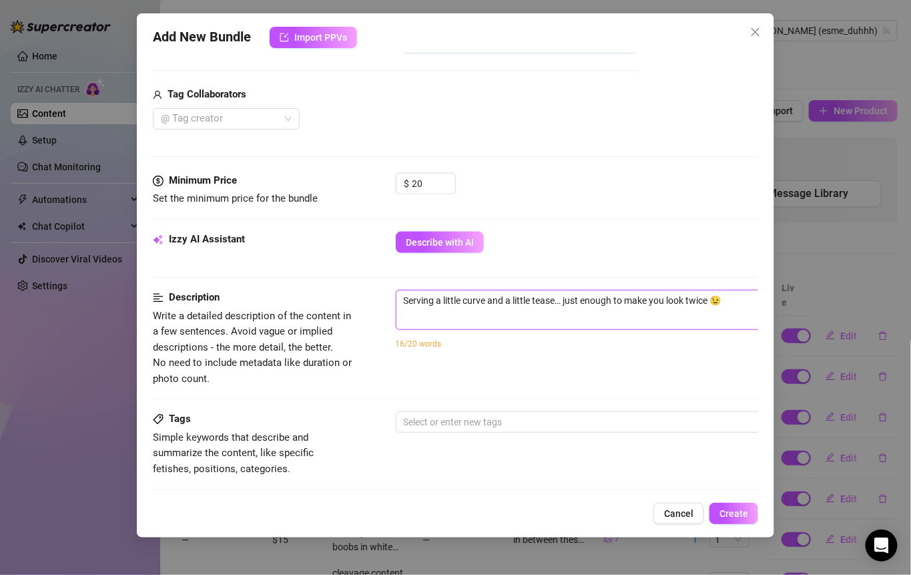
click at [405, 301] on textarea "Serving a little curve and a little tease… just enough to make you look twice 😉" at bounding box center [630, 300] width 466 height 20
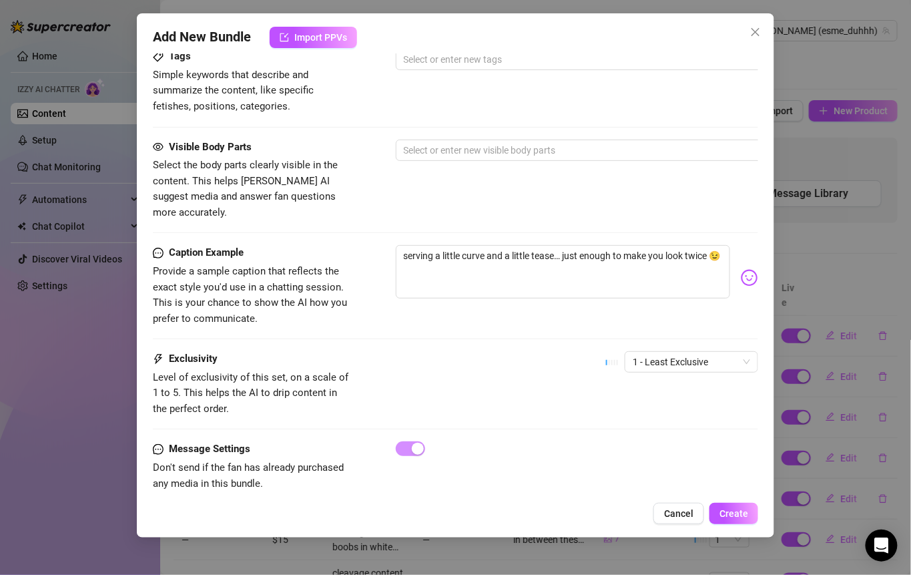
scroll to position [830, 0]
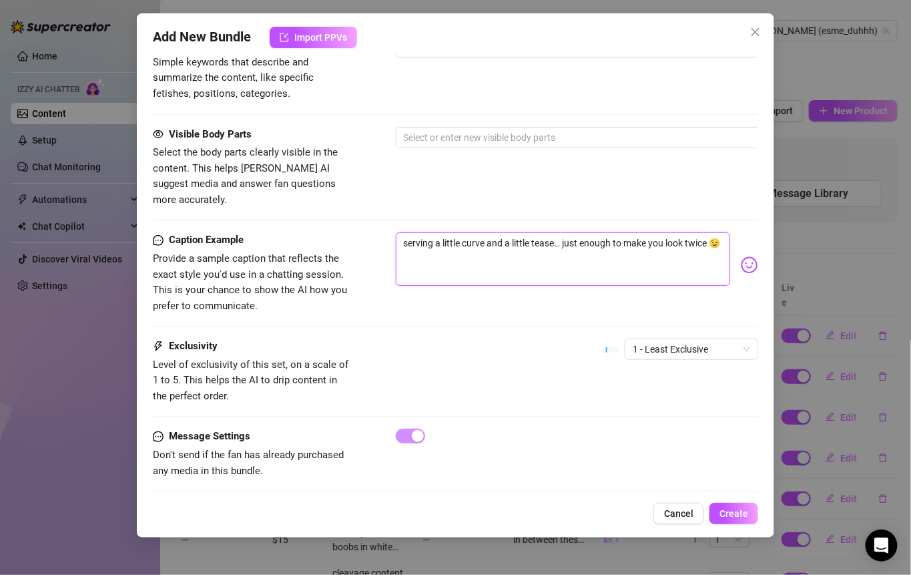
click at [453, 238] on textarea "serving a little curve and a little tease… just enough to make you look twice 😉" at bounding box center [563, 258] width 335 height 53
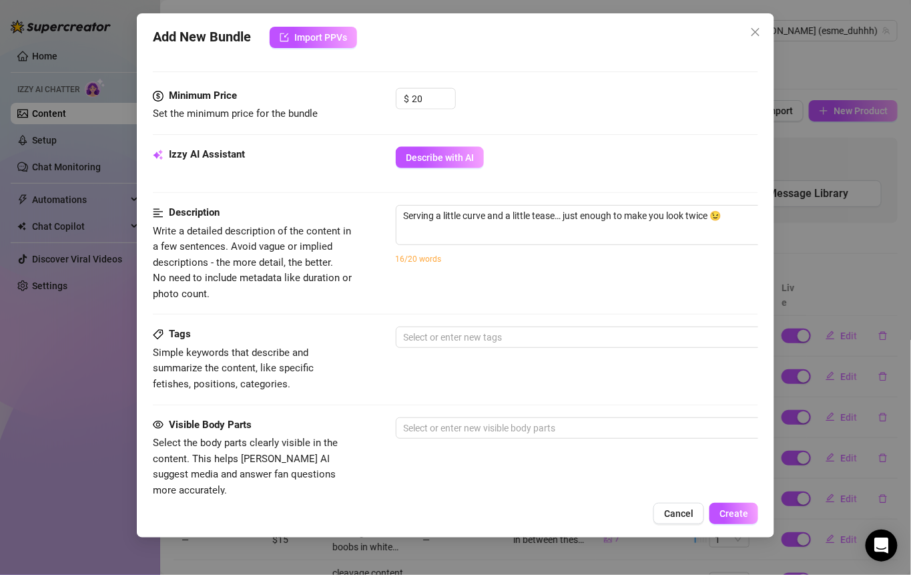
scroll to position [481, 0]
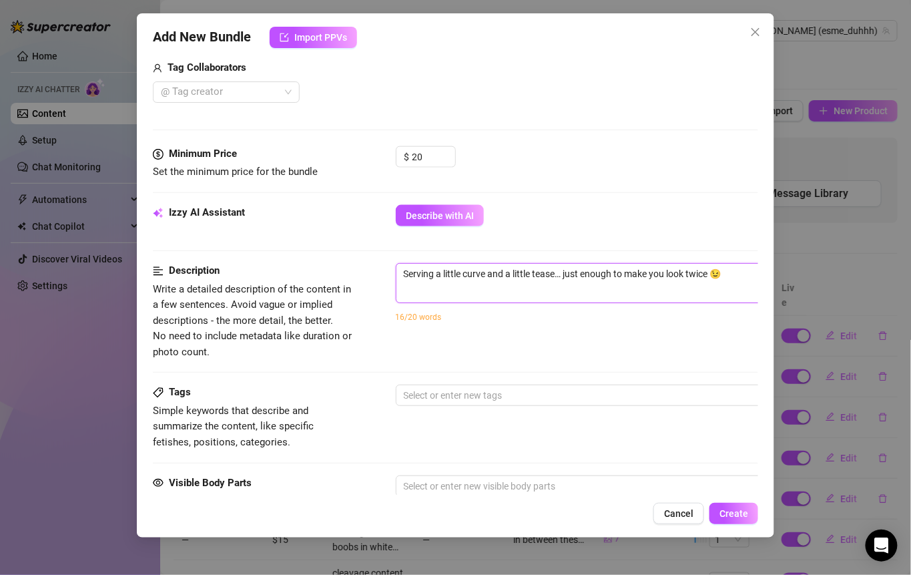
click at [421, 269] on textarea "Serving a little curve and a little tease… just enough to make you look twice 😉" at bounding box center [630, 274] width 466 height 20
click at [402, 272] on textarea "Serving a little curve and a little tease… just enough to make you look twice 😉" at bounding box center [630, 274] width 466 height 20
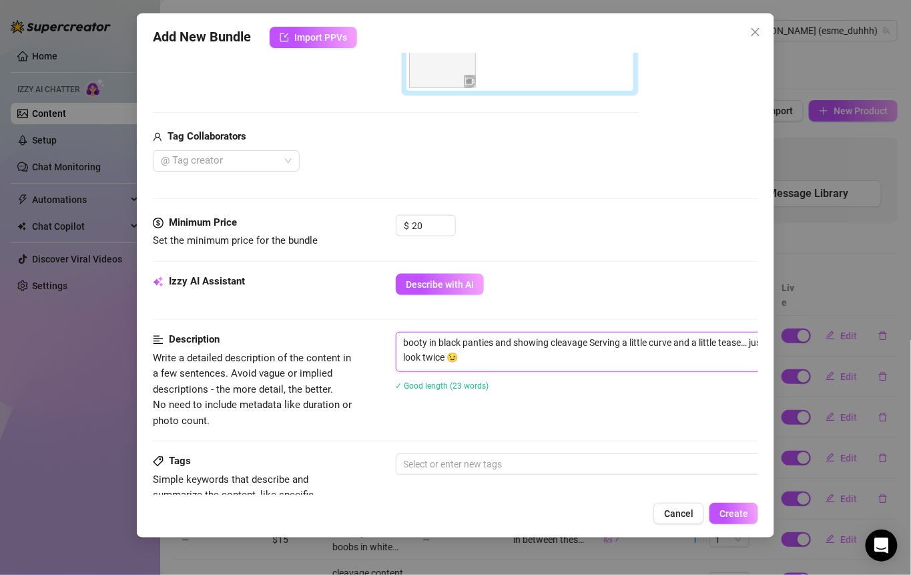
scroll to position [529, 0]
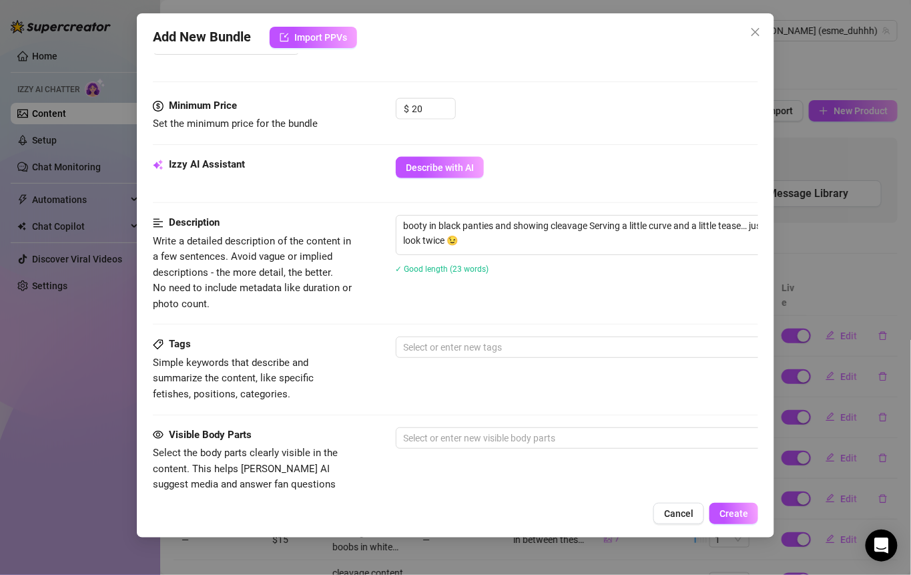
click at [738, 499] on div "Add New Bundle Import PPVs Account [PERSON_NAME] (@esme_duhhh) Name Name is for…" at bounding box center [456, 275] width 638 height 524
click at [738, 509] on span "Create" at bounding box center [734, 513] width 29 height 11
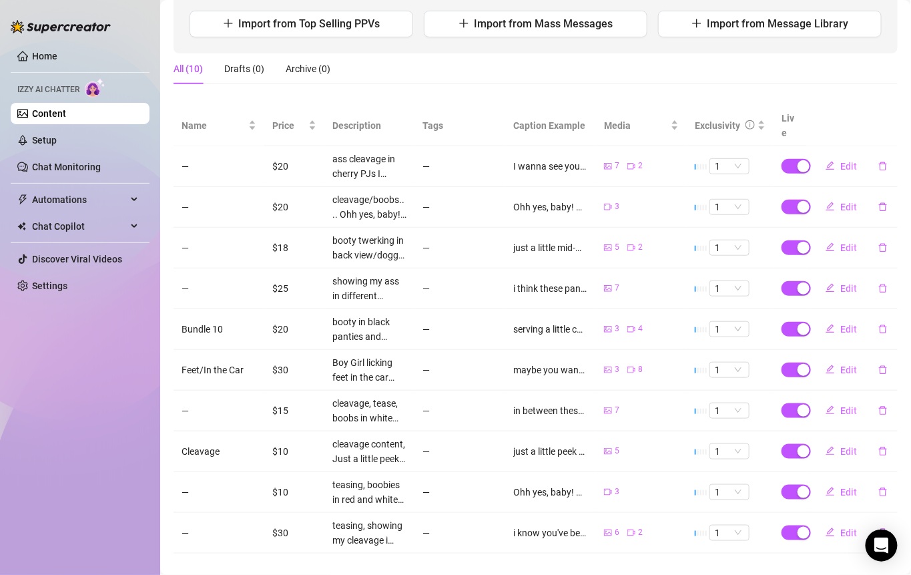
scroll to position [0, 0]
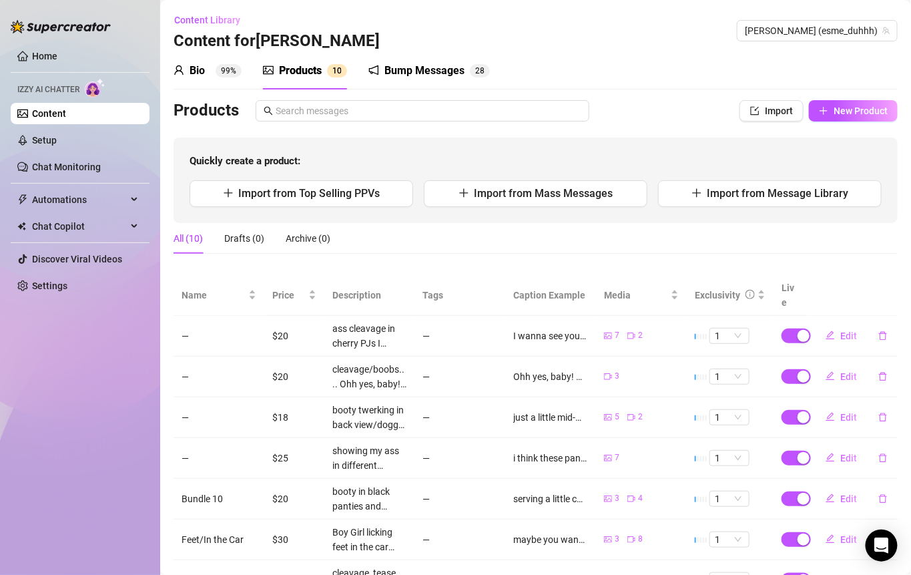
click at [838, 124] on div "Products Import New Product Quickly create a product: Import from Top Selling P…" at bounding box center [536, 161] width 724 height 123
click at [836, 116] on span "New Product" at bounding box center [861, 110] width 54 height 11
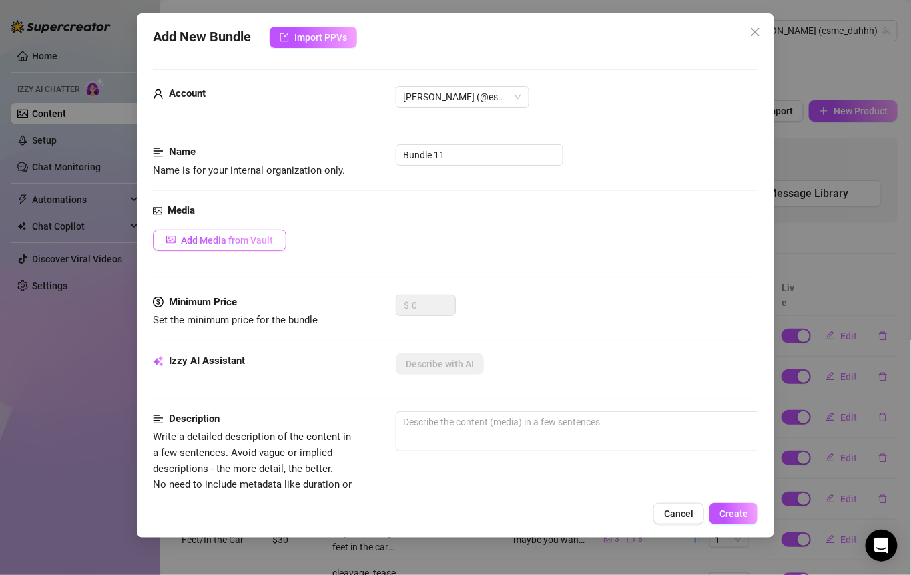
click at [268, 233] on button "Add Media from Vault" at bounding box center [220, 240] width 134 height 21
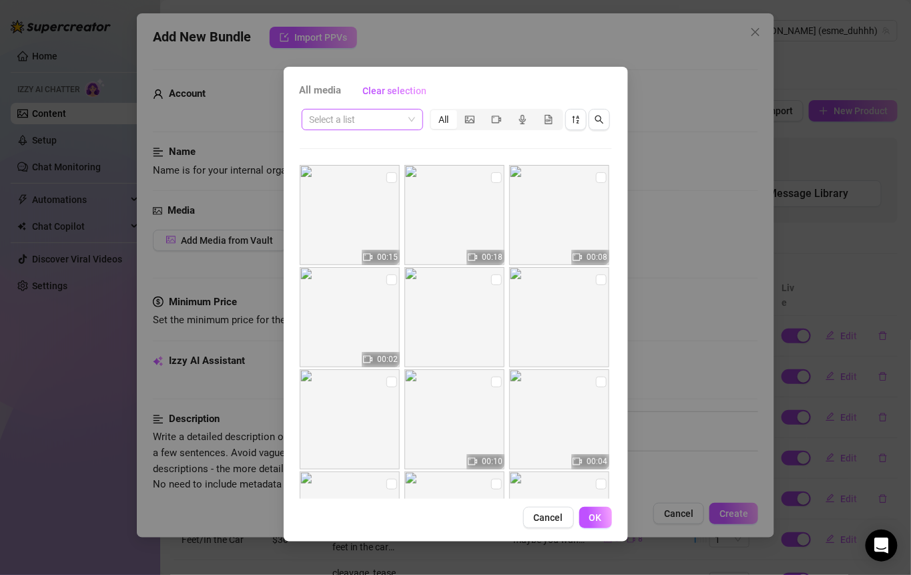
click at [401, 114] on input "search" at bounding box center [356, 119] width 93 height 20
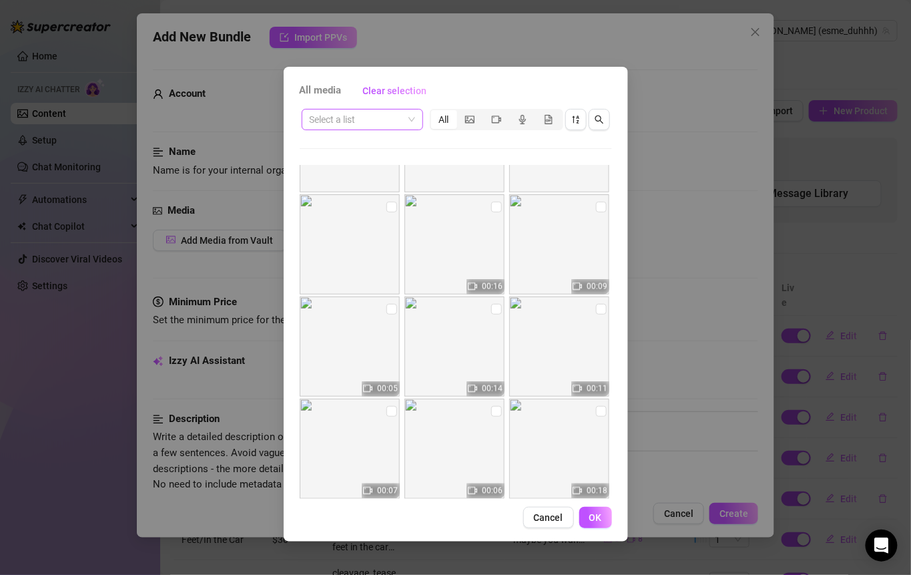
click at [411, 122] on span at bounding box center [362, 119] width 105 height 20
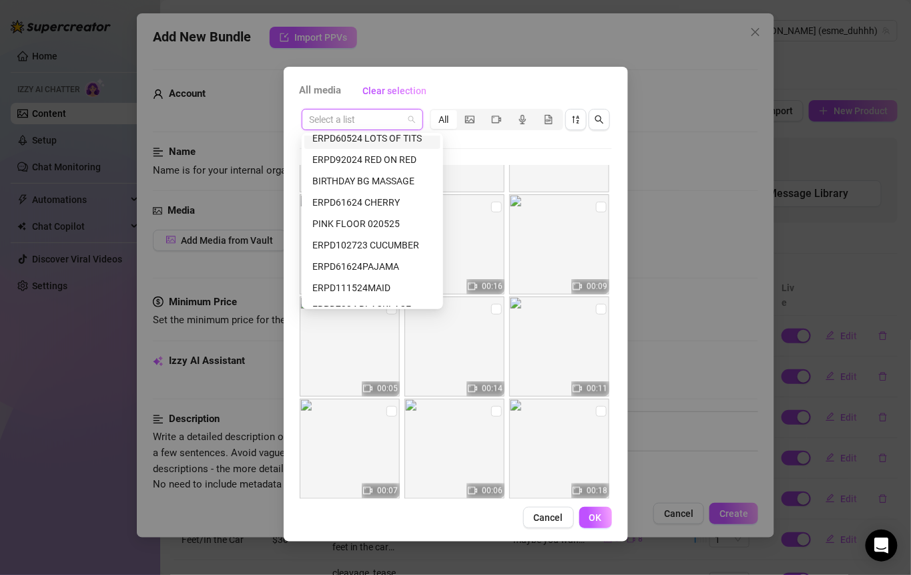
scroll to position [459, 0]
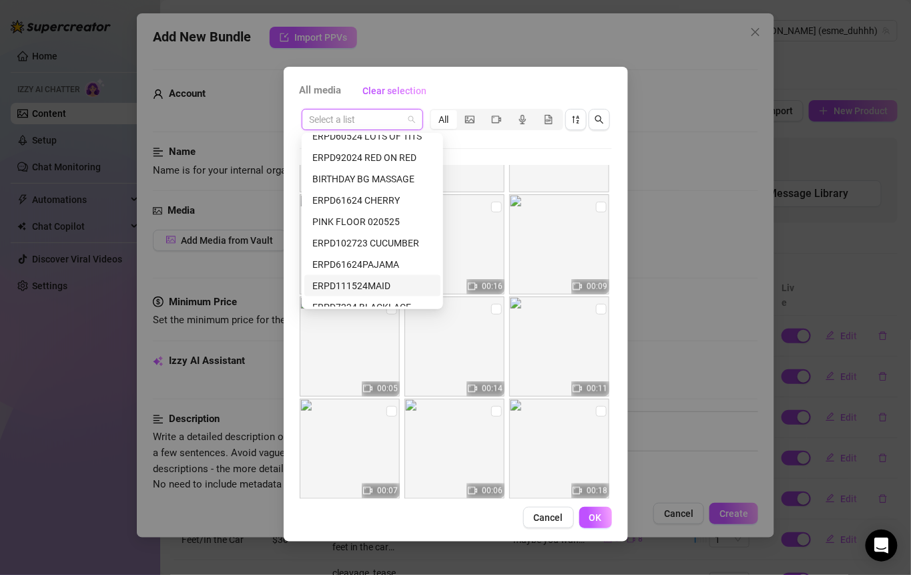
click at [391, 289] on div "ERPD111524MAID" at bounding box center [372, 285] width 120 height 15
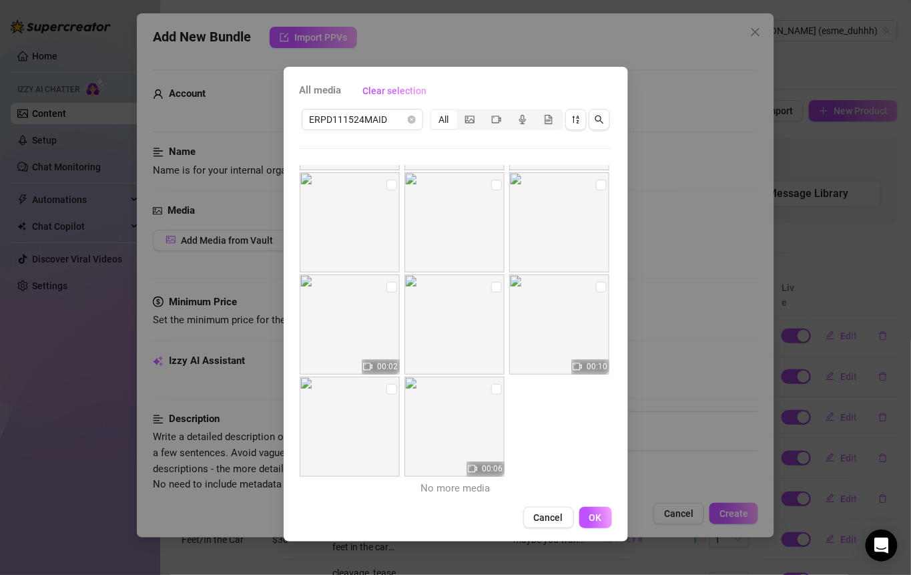
scroll to position [0, 0]
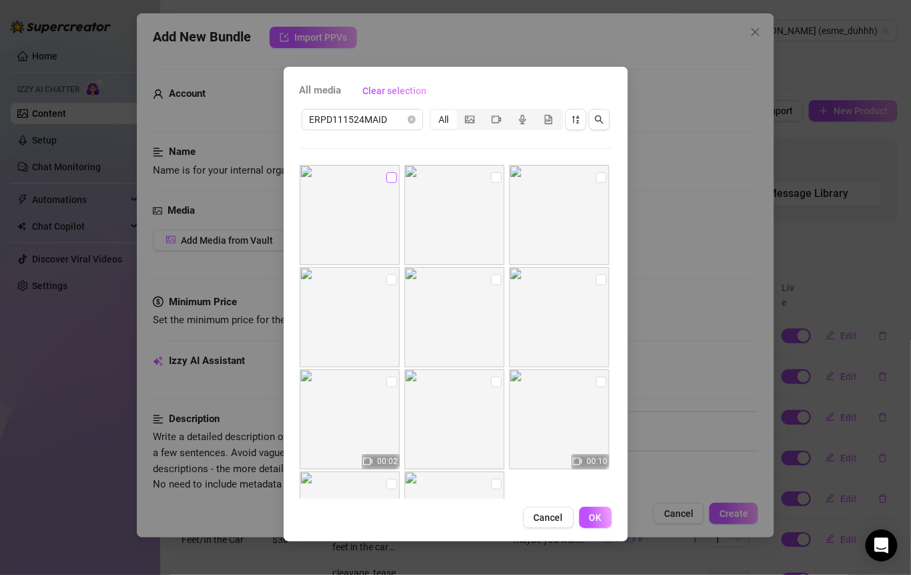
click at [387, 180] on input "checkbox" at bounding box center [392, 177] width 11 height 11
click at [500, 168] on img at bounding box center [455, 215] width 100 height 100
click at [495, 177] on input "checkbox" at bounding box center [496, 177] width 11 height 11
click at [596, 178] on input "checkbox" at bounding box center [601, 177] width 11 height 11
click at [596, 276] on input "checkbox" at bounding box center [601, 279] width 11 height 11
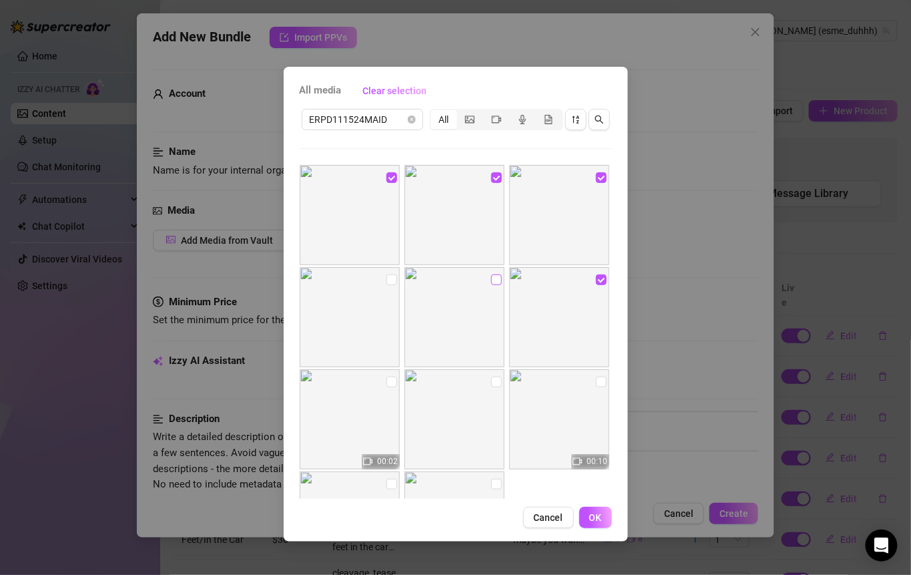
click at [491, 274] on input "checkbox" at bounding box center [496, 279] width 11 height 11
click at [393, 273] on label at bounding box center [392, 279] width 11 height 15
click at [393, 274] on input "checkbox" at bounding box center [392, 279] width 11 height 11
click at [391, 385] on input "checkbox" at bounding box center [392, 382] width 11 height 11
click at [491, 385] on input "checkbox" at bounding box center [496, 382] width 11 height 11
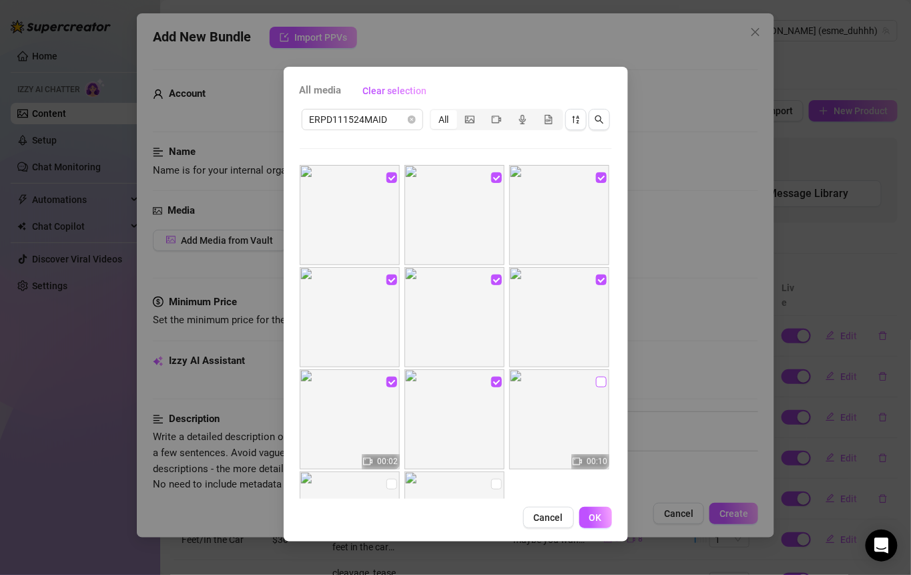
click at [596, 377] on input "checkbox" at bounding box center [601, 382] width 11 height 11
click at [495, 481] on input "checkbox" at bounding box center [496, 484] width 11 height 11
click at [394, 486] on input "checkbox" at bounding box center [392, 484] width 11 height 11
drag, startPoint x: 584, startPoint y: 515, endPoint x: 583, endPoint y: 505, distance: 10.1
click at [585, 516] on button "OK" at bounding box center [596, 517] width 33 height 21
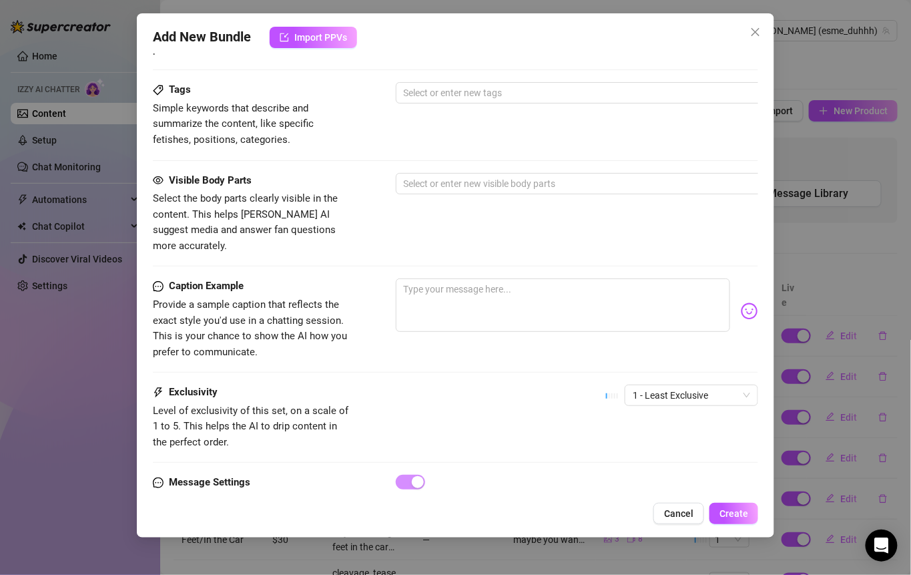
scroll to position [847, 0]
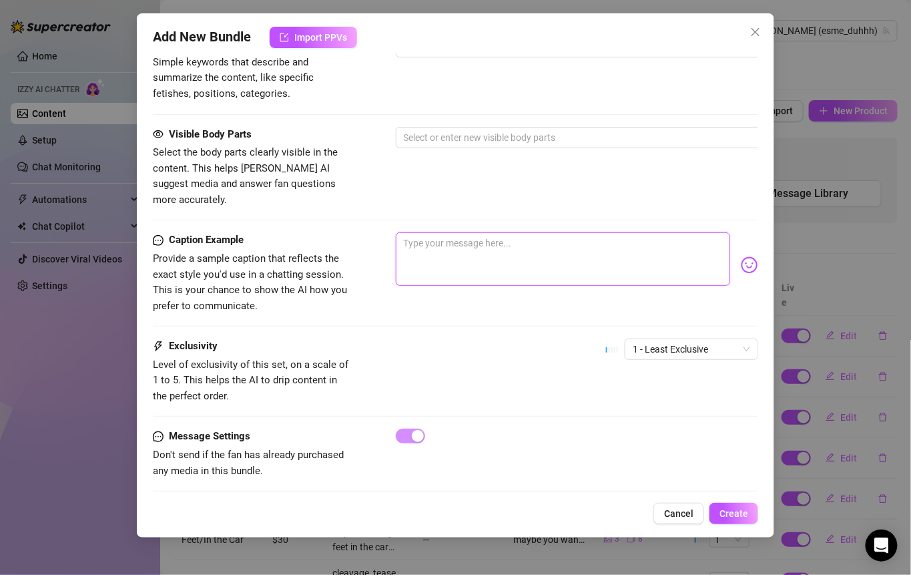
click at [455, 235] on textarea at bounding box center [563, 258] width 335 height 53
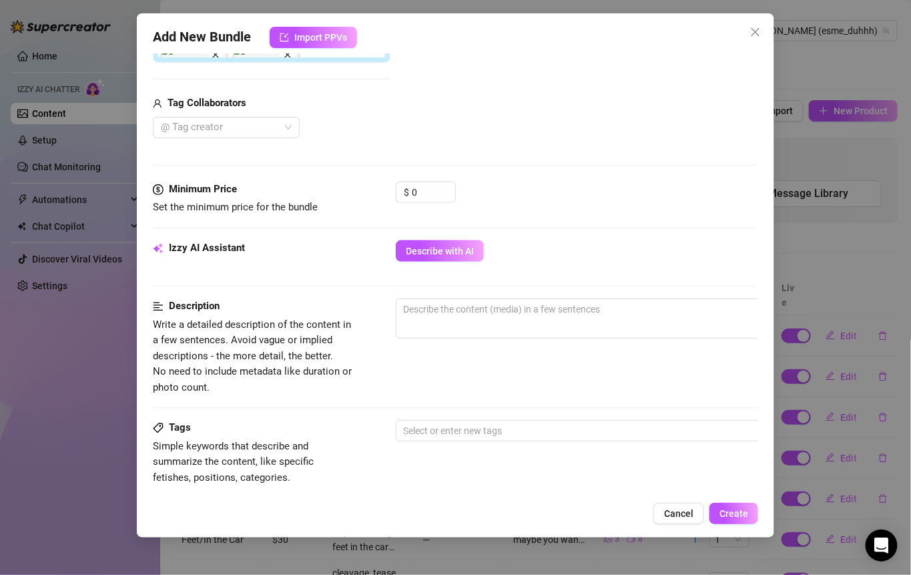
scroll to position [463, 0]
click at [447, 304] on textarea at bounding box center [630, 310] width 466 height 20
click at [544, 311] on textarea "serving you some naughty maid roleplay costume in bed" at bounding box center [630, 310] width 466 height 20
click at [598, 300] on textarea "serving you some naughty maid roleplay costume in bed" at bounding box center [630, 310] width 466 height 20
click at [648, 312] on textarea "serving you some naughty maid roleplay costume in bed" at bounding box center [630, 310] width 466 height 20
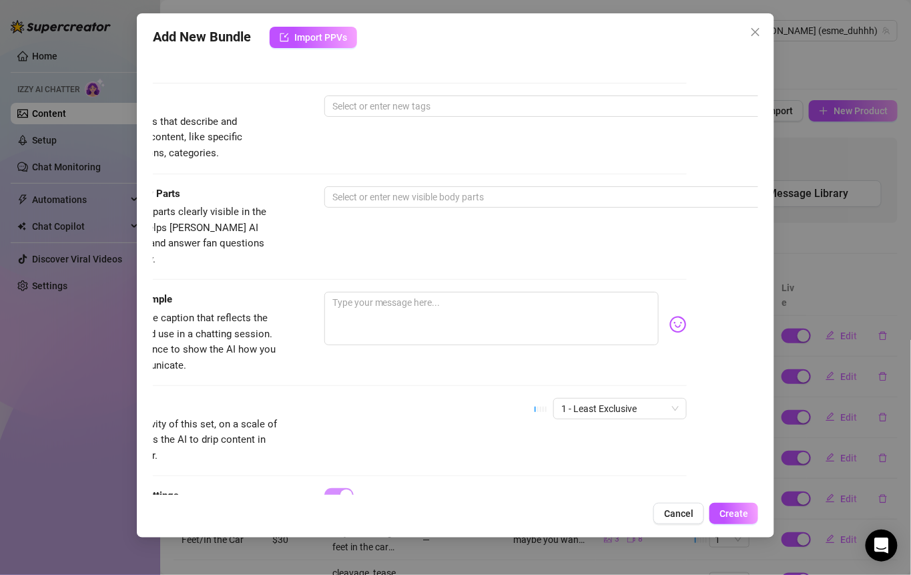
scroll to position [847, 71]
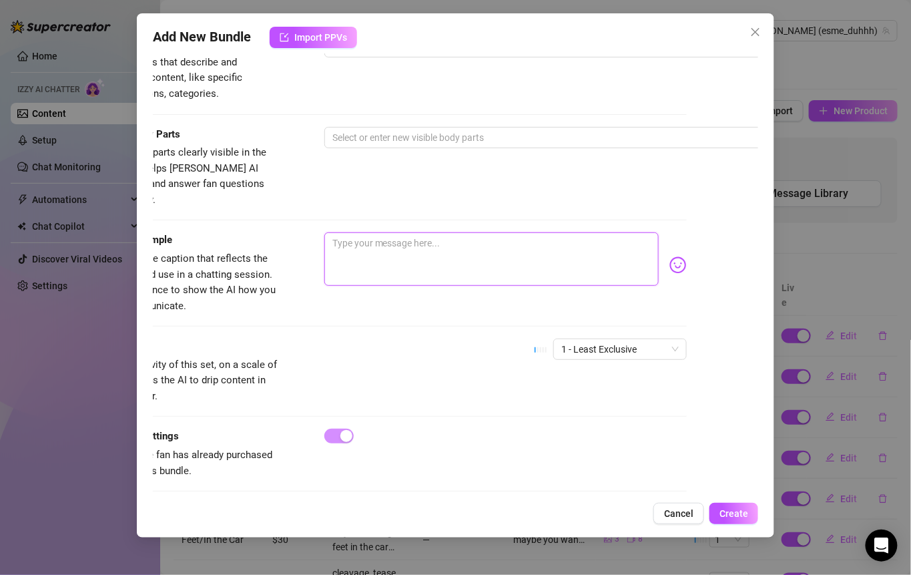
click at [398, 238] on textarea at bounding box center [491, 258] width 335 height 53
click at [377, 232] on textarea at bounding box center [491, 258] width 335 height 53
paste textarea "Just your favorite maid, making sure everything is… spotless 😉💖 Would you like …"
click at [336, 232] on textarea "Just your favorite maid, making sure everything is… spotless 😉💖 Would you like …" at bounding box center [491, 258] width 335 height 53
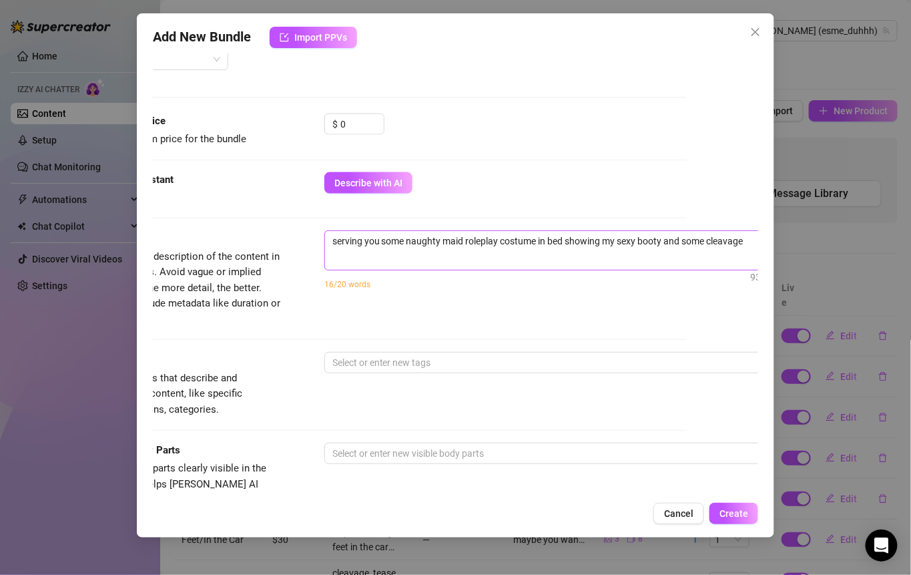
scroll to position [531, 116]
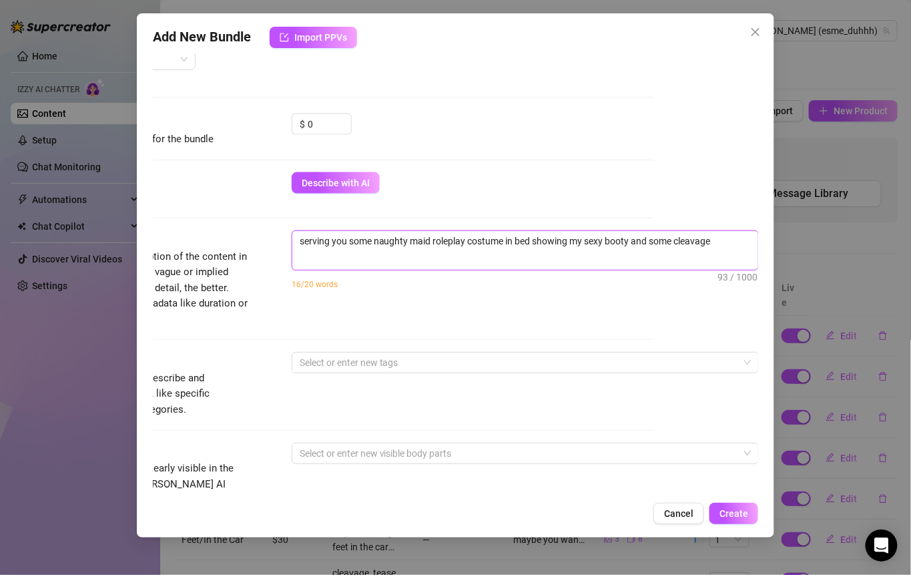
click at [710, 236] on textarea "serving you some naughty maid roleplay costume in bed showing my sexy booty and…" at bounding box center [525, 241] width 466 height 20
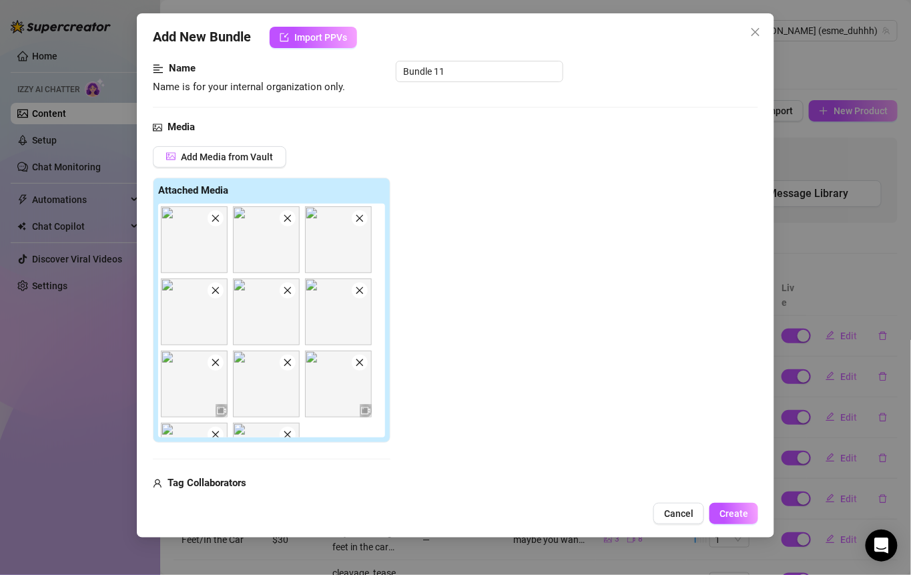
scroll to position [164, 0]
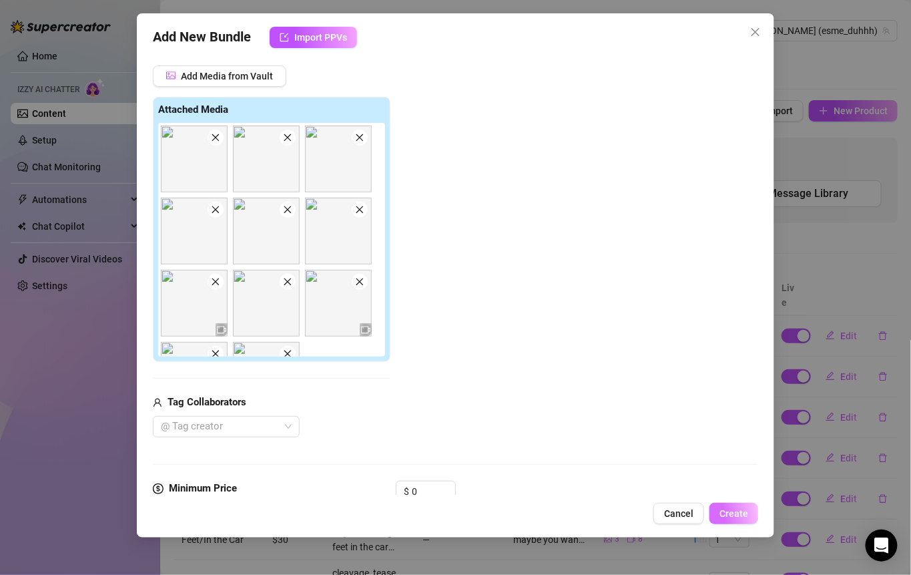
click at [733, 509] on span "Create" at bounding box center [734, 513] width 29 height 11
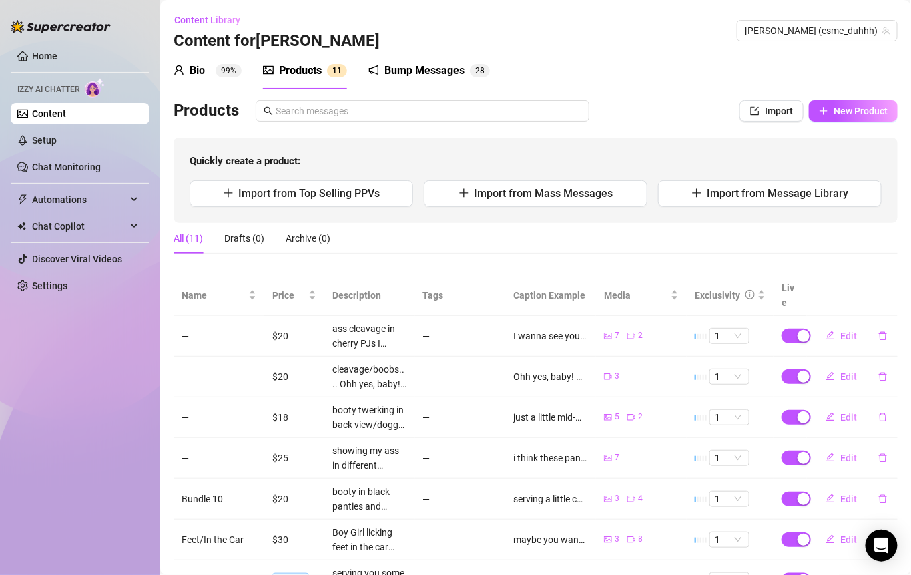
scroll to position [207, 0]
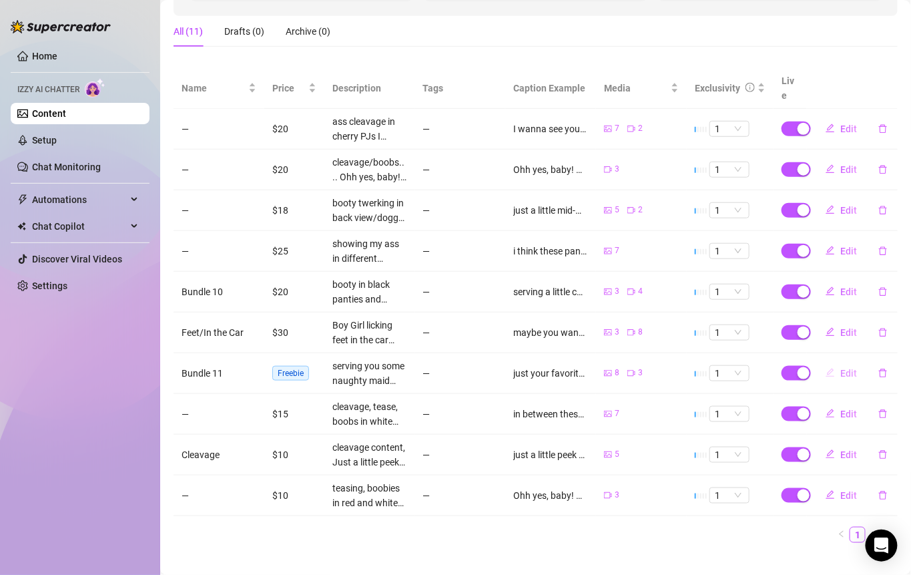
click at [826, 363] on button "Edit" at bounding box center [841, 373] width 53 height 21
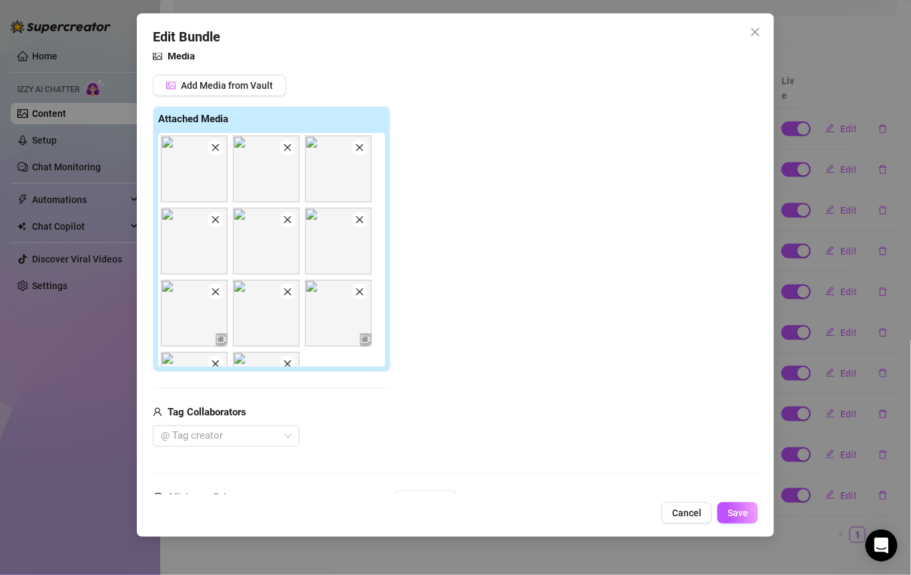
scroll to position [426, 0]
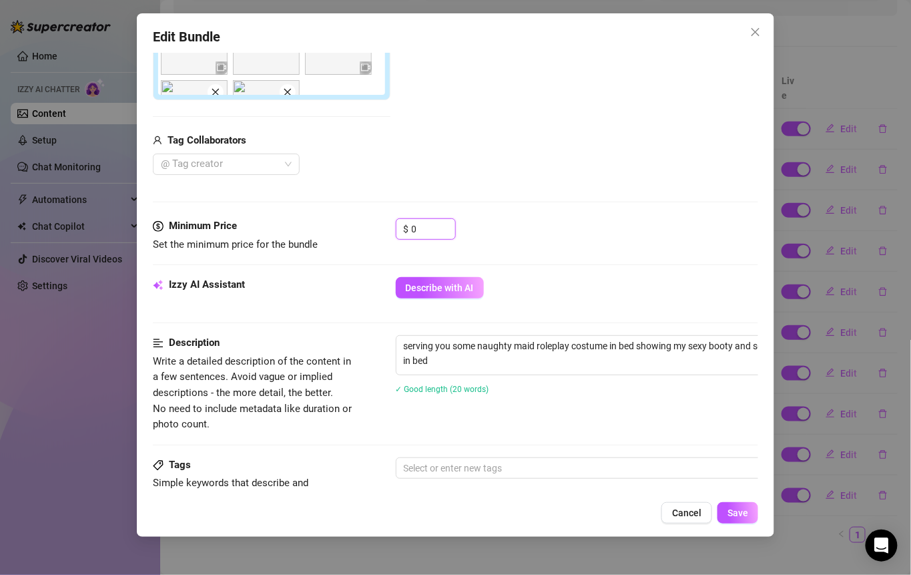
drag, startPoint x: 431, startPoint y: 222, endPoint x: 379, endPoint y: 220, distance: 52.1
click at [380, 220] on div "Minimum Price Set the minimum price for the bundle $ 0" at bounding box center [456, 235] width 606 height 34
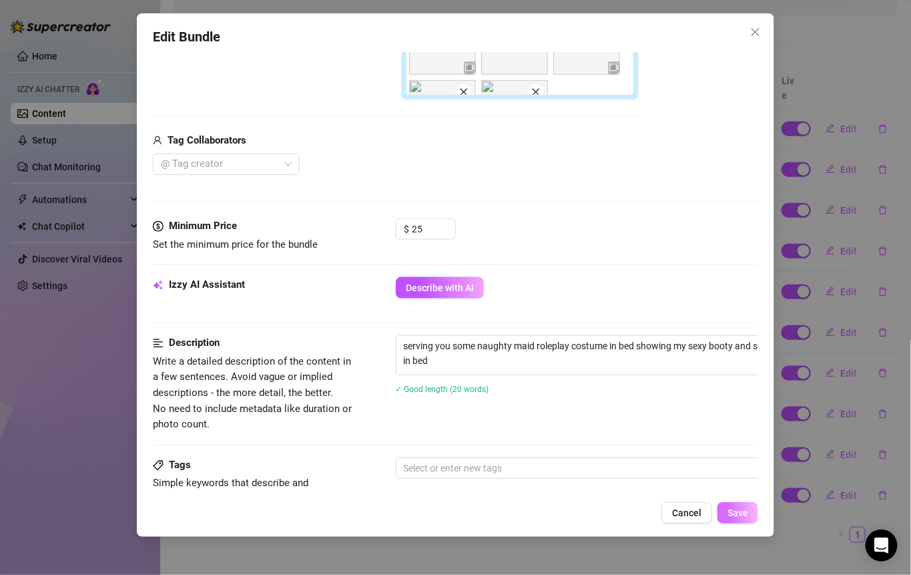
click at [738, 511] on span "Save" at bounding box center [738, 512] width 21 height 11
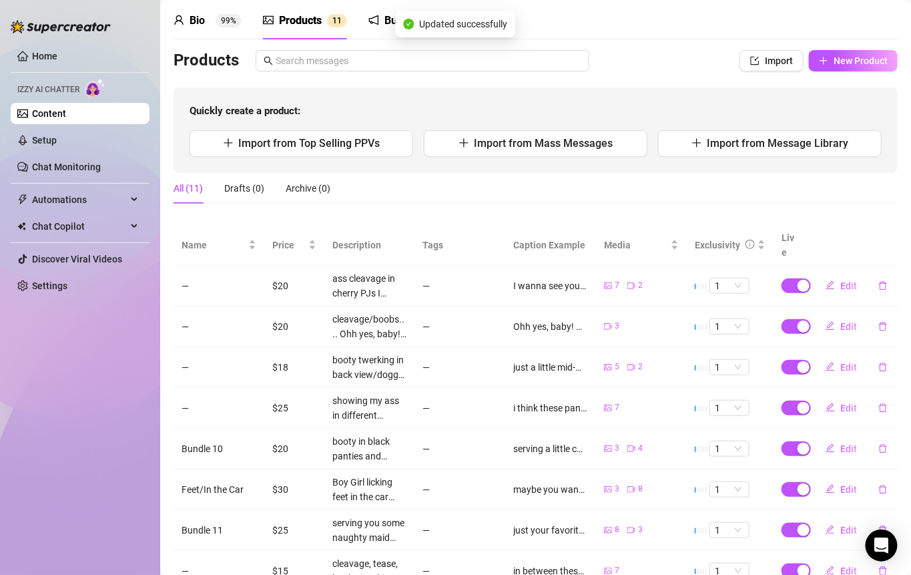
scroll to position [0, 0]
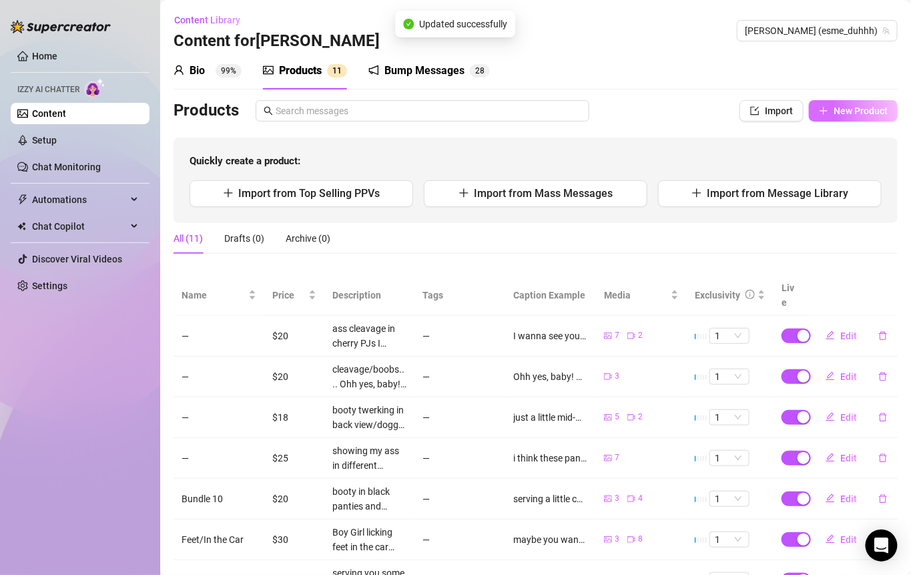
click at [837, 105] on span "New Product" at bounding box center [861, 110] width 54 height 11
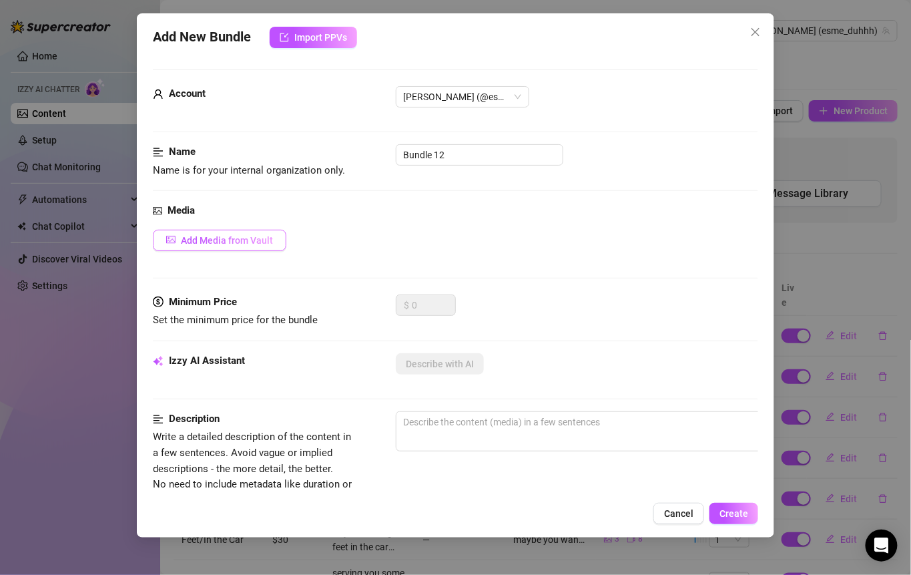
click at [240, 239] on span "Add Media from Vault" at bounding box center [227, 240] width 92 height 11
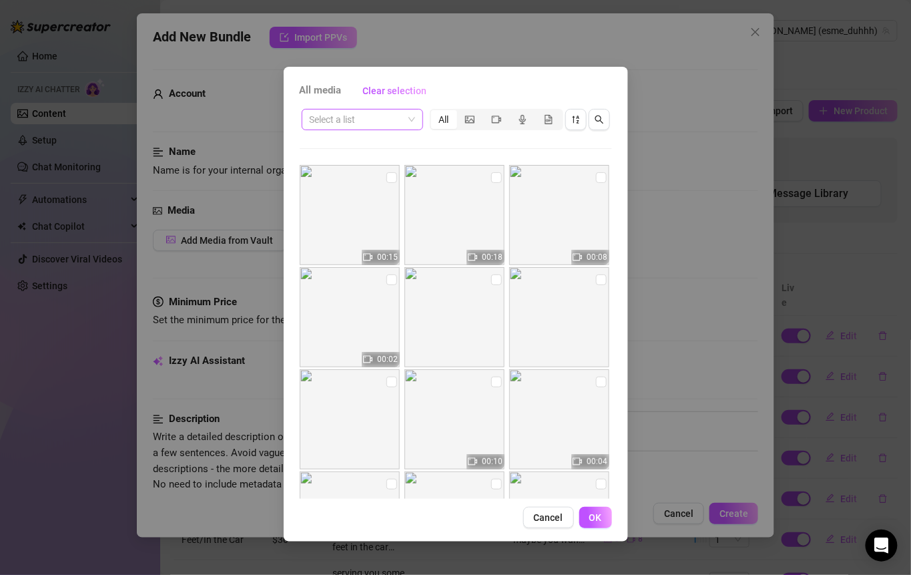
click at [407, 120] on span at bounding box center [362, 119] width 105 height 20
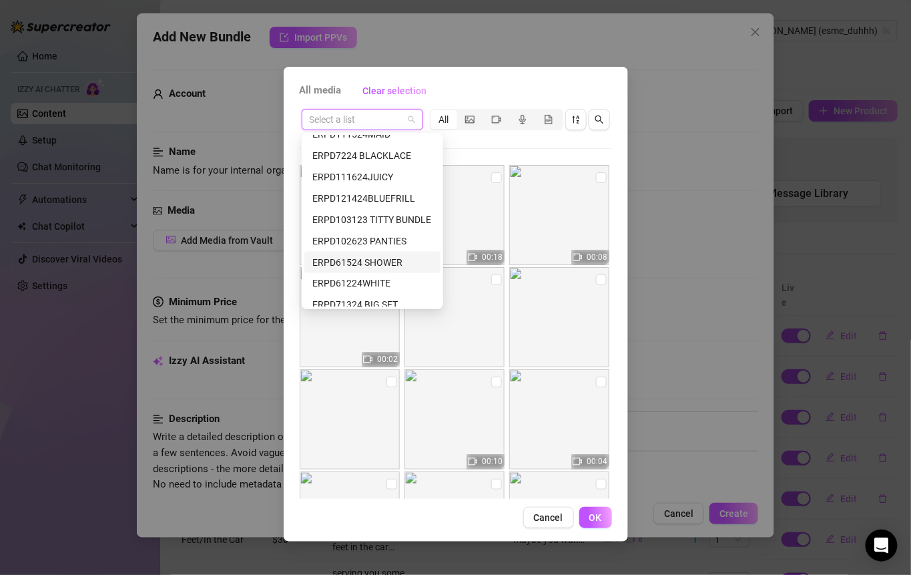
scroll to position [619, 0]
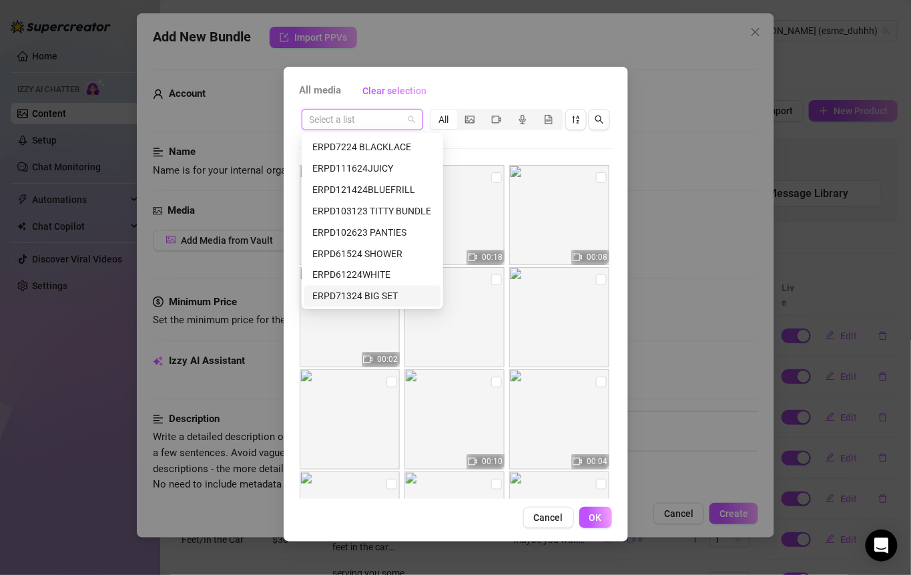
click at [387, 295] on div "ERPD71324 BIG SET" at bounding box center [372, 296] width 120 height 15
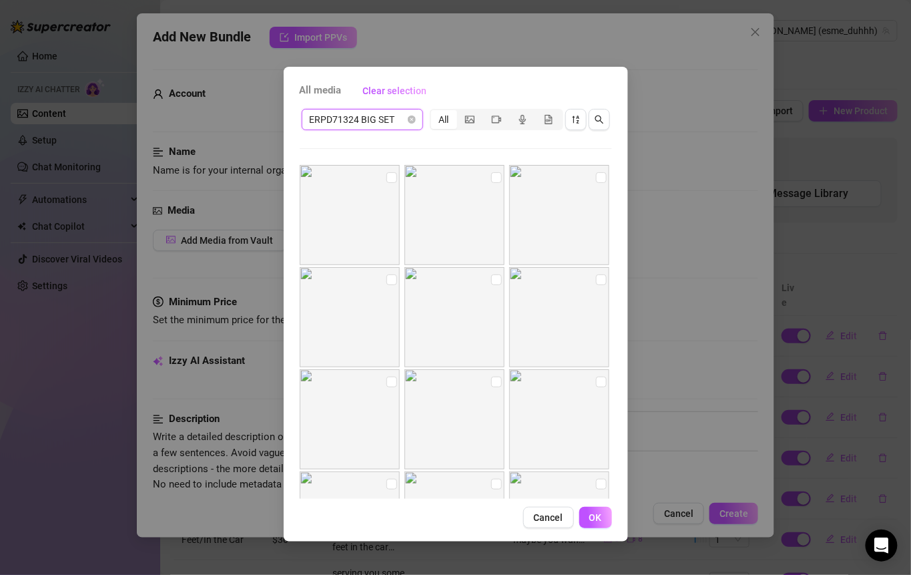
scroll to position [31, 0]
click at [381, 246] on img at bounding box center [350, 286] width 100 height 100
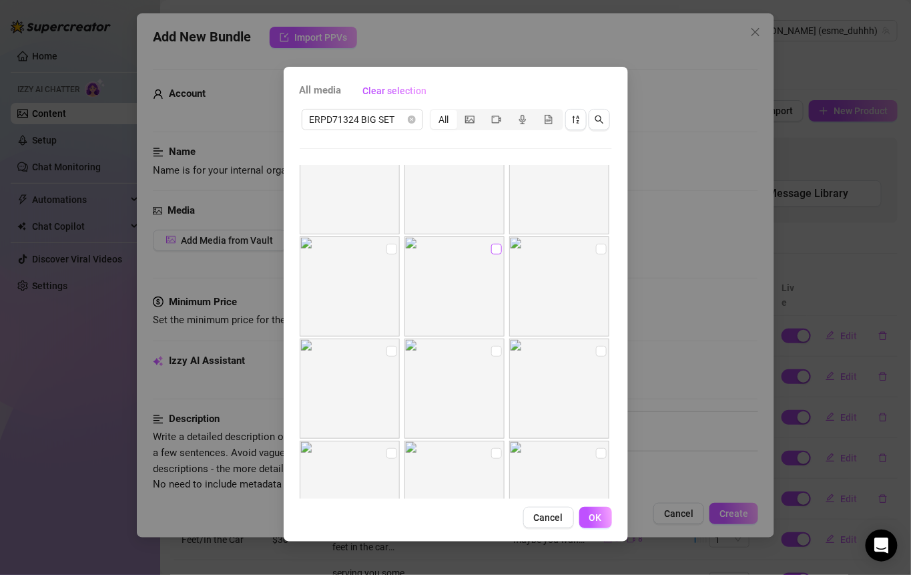
click at [491, 245] on input "checkbox" at bounding box center [496, 249] width 11 height 11
click at [596, 249] on input "checkbox" at bounding box center [601, 249] width 11 height 11
click at [596, 357] on label at bounding box center [601, 351] width 11 height 15
click at [596, 357] on input "checkbox" at bounding box center [601, 351] width 11 height 11
click at [491, 351] on input "checkbox" at bounding box center [496, 351] width 11 height 11
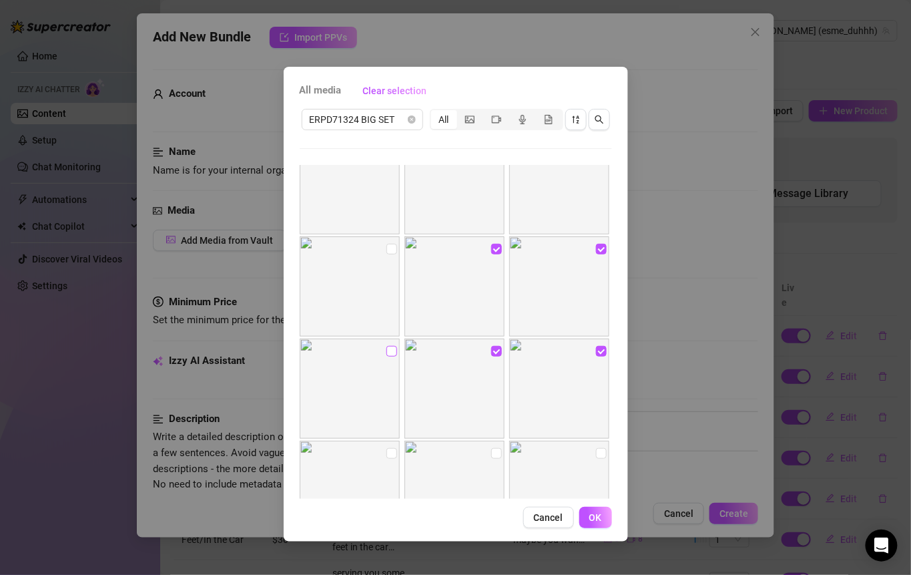
click at [390, 357] on label at bounding box center [392, 351] width 11 height 15
click at [390, 357] on input "checkbox" at bounding box center [392, 351] width 11 height 11
click at [392, 450] on input "checkbox" at bounding box center [392, 453] width 11 height 11
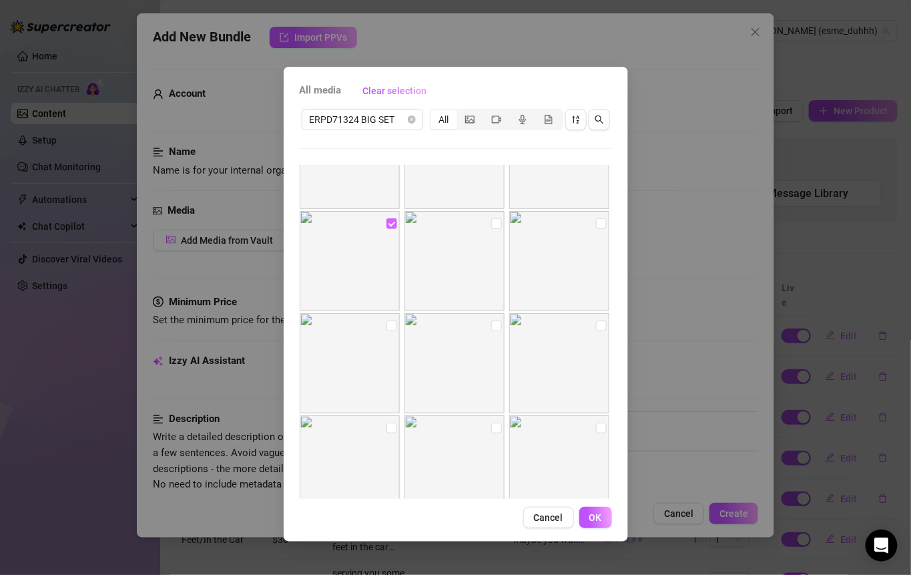
scroll to position [274, 0]
click at [491, 419] on input "checkbox" at bounding box center [496, 414] width 11 height 11
click at [603, 509] on button "OK" at bounding box center [596, 517] width 33 height 21
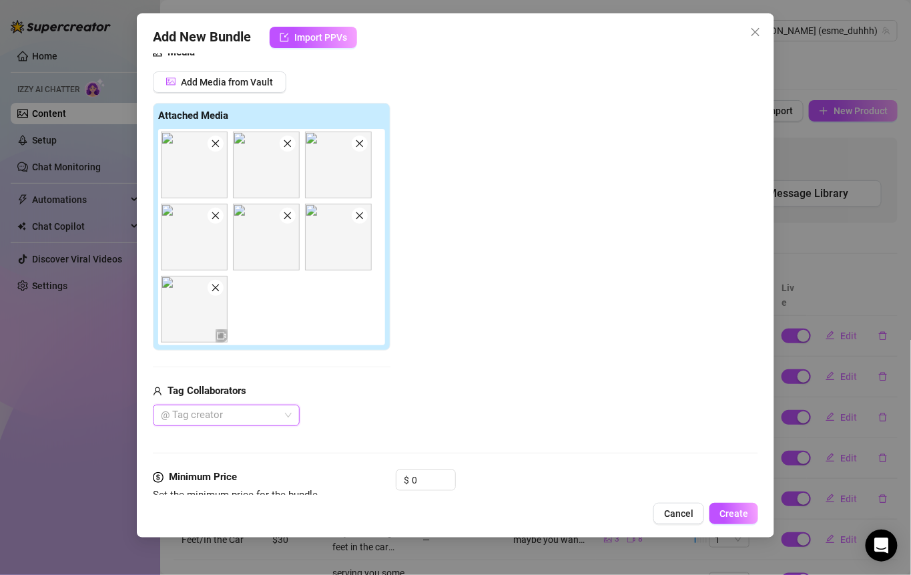
scroll to position [397, 0]
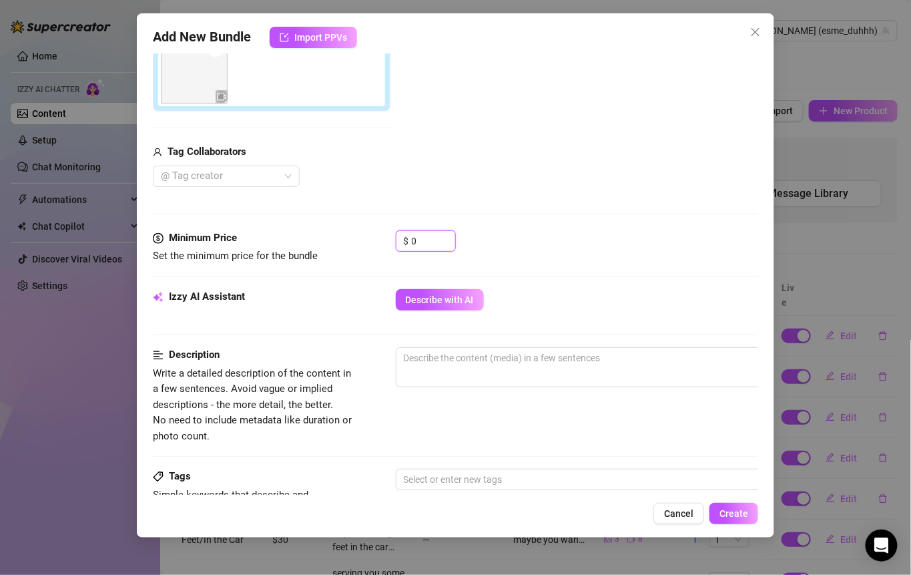
drag, startPoint x: 430, startPoint y: 232, endPoint x: 385, endPoint y: 232, distance: 45.4
click at [385, 232] on div "Minimum Price Set the minimum price for the bundle $ 0" at bounding box center [456, 247] width 606 height 34
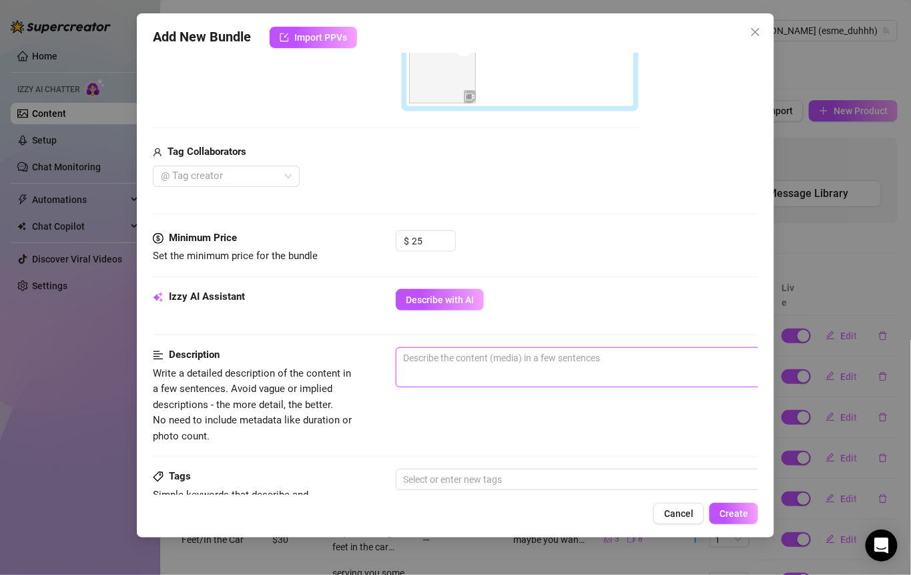
click at [475, 351] on textarea at bounding box center [630, 358] width 466 height 20
drag, startPoint x: 427, startPoint y: 237, endPoint x: 373, endPoint y: 234, distance: 54.2
click at [374, 236] on div "Minimum Price Set the minimum price for the bundle $ 25" at bounding box center [456, 247] width 606 height 34
click at [484, 369] on span "0 / 1000" at bounding box center [629, 367] width 467 height 40
click at [489, 362] on textarea at bounding box center [630, 358] width 466 height 20
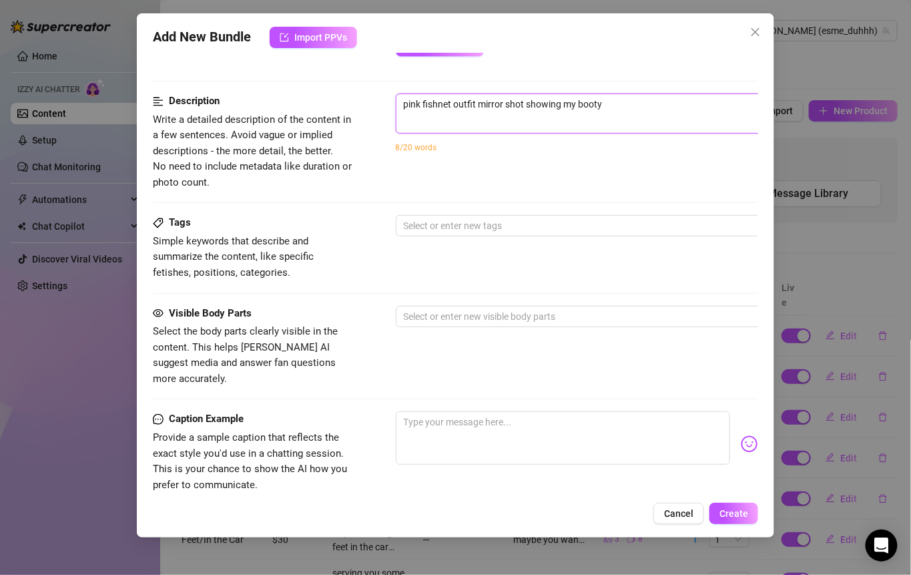
scroll to position [653, 0]
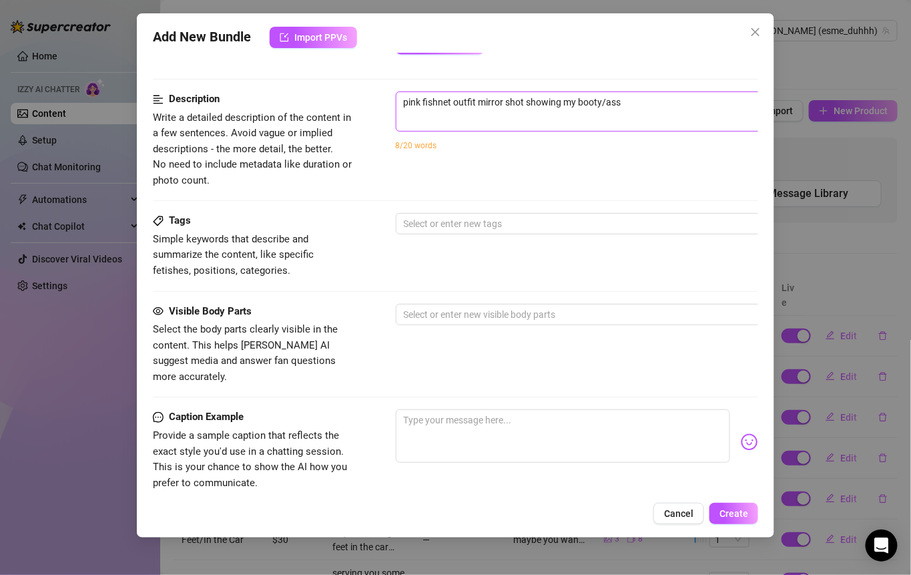
click at [457, 108] on textarea "pink fishnet outfit mirror shot showing my booty/ass" at bounding box center [630, 102] width 466 height 20
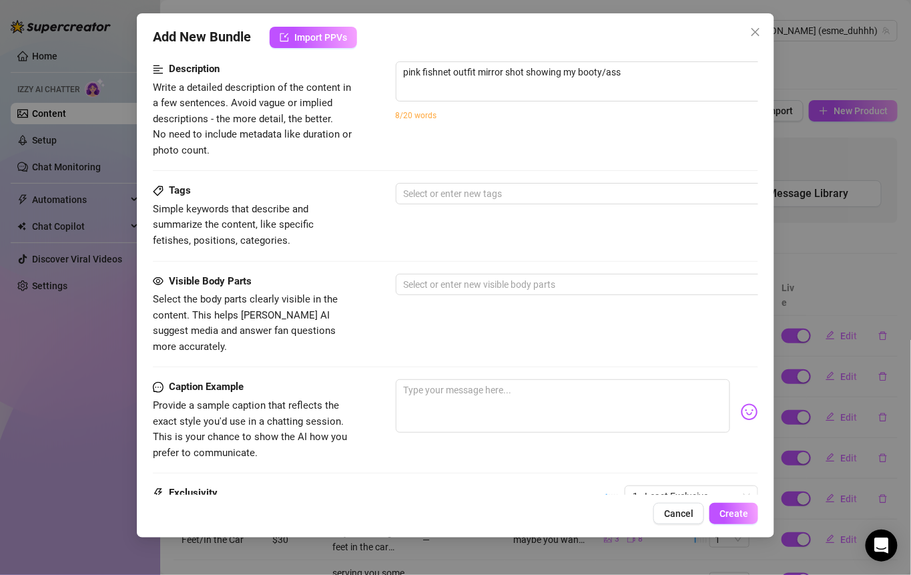
scroll to position [801, 0]
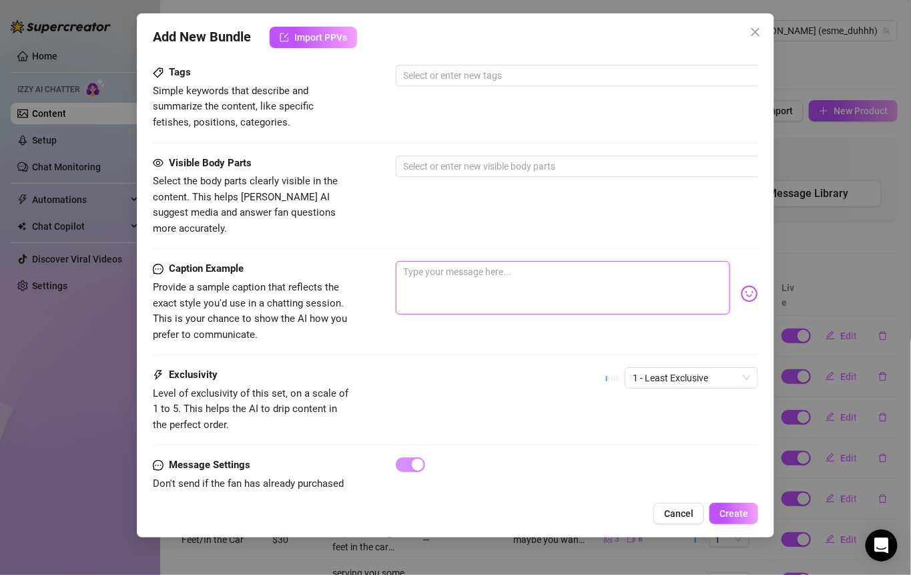
click at [455, 266] on textarea at bounding box center [563, 287] width 335 height 53
paste textarea "Pretty in pink 💕 This fishnet dress leaves just enough to the imagination… wait…"
click at [409, 261] on textarea "Pretty in pink 💕 This fishnet dress leaves just enough to the imagination… wait…" at bounding box center [563, 287] width 335 height 53
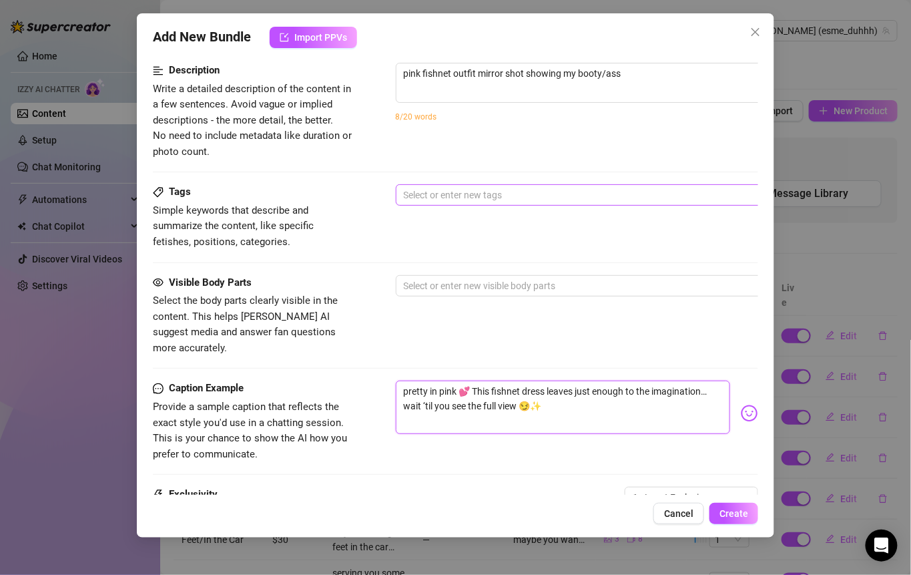
scroll to position [613, 0]
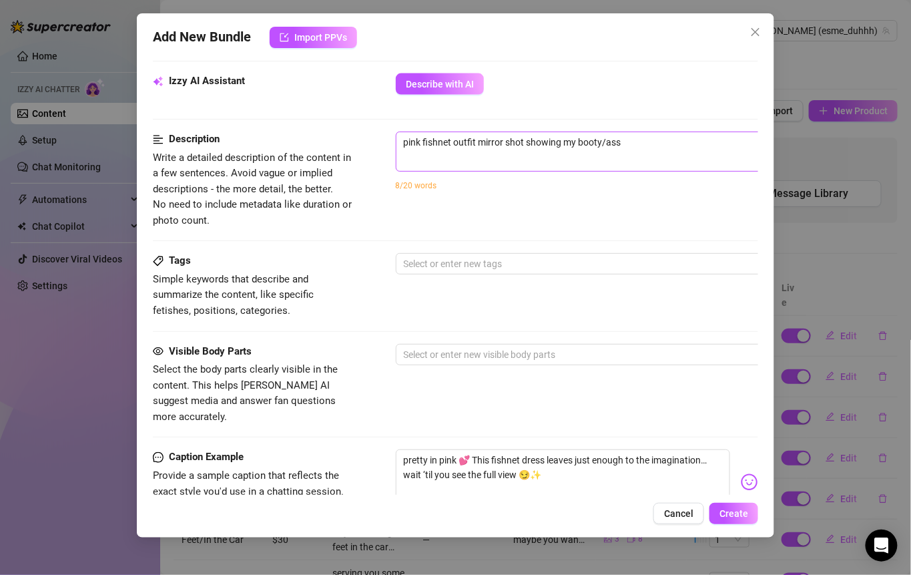
click at [640, 149] on span "pink fishnet outfit mirror shot showing my booty/ass 52 / 1000" at bounding box center [629, 152] width 467 height 40
click at [637, 146] on textarea "pink fishnet outfit mirror shot showing my booty/ass" at bounding box center [630, 142] width 466 height 20
paste textarea "Pretty in pink 💕 This fishnet dress leaves just enough to the imagination… wait…"
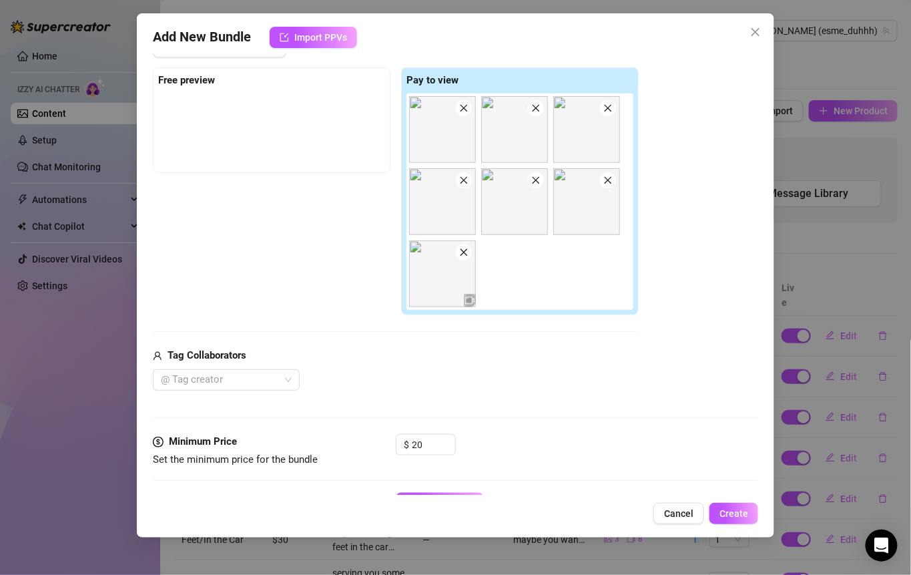
scroll to position [254, 0]
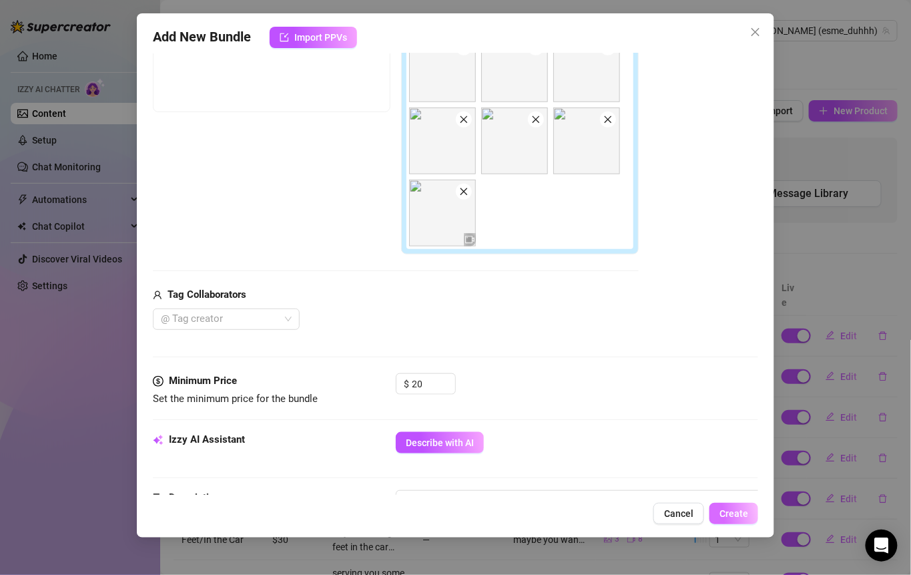
click at [727, 511] on span "Create" at bounding box center [734, 513] width 29 height 11
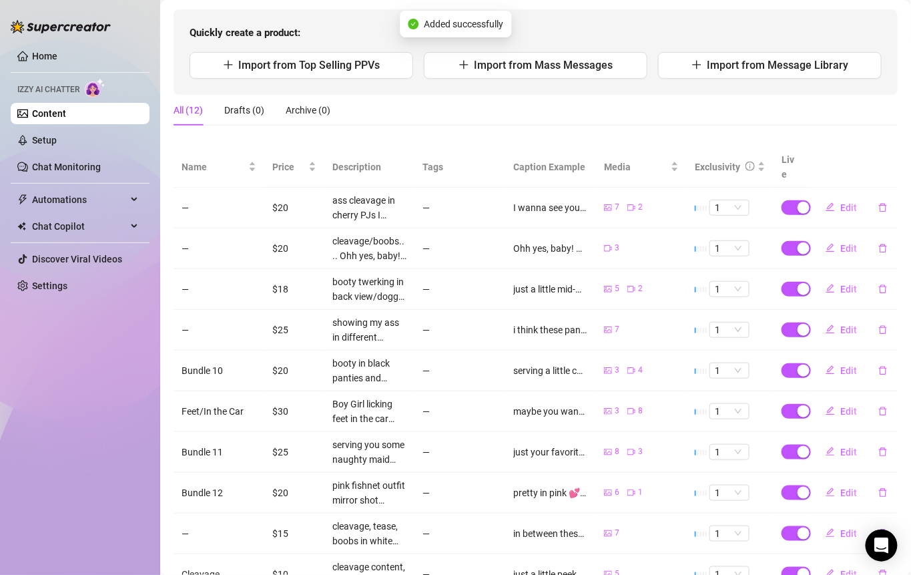
scroll to position [0, 0]
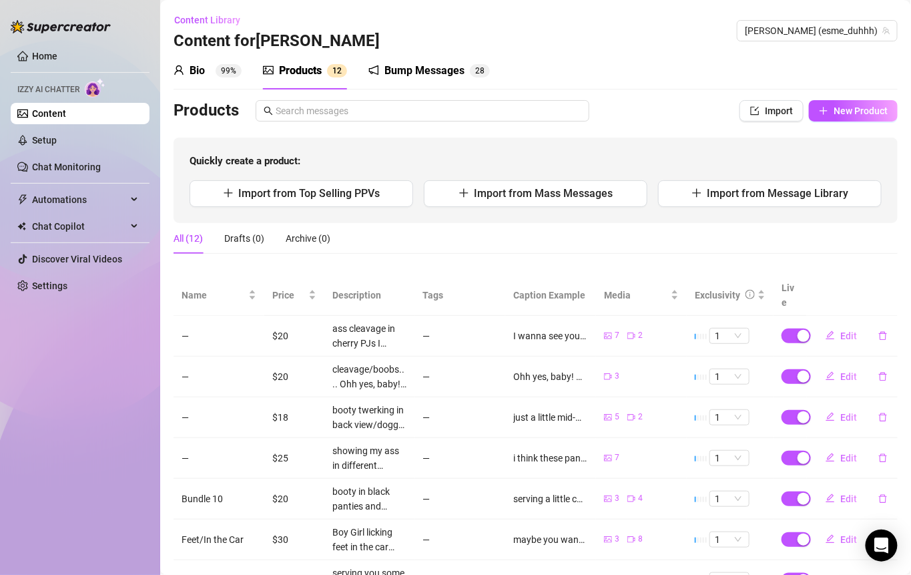
click at [66, 109] on link "Content" at bounding box center [49, 113] width 34 height 11
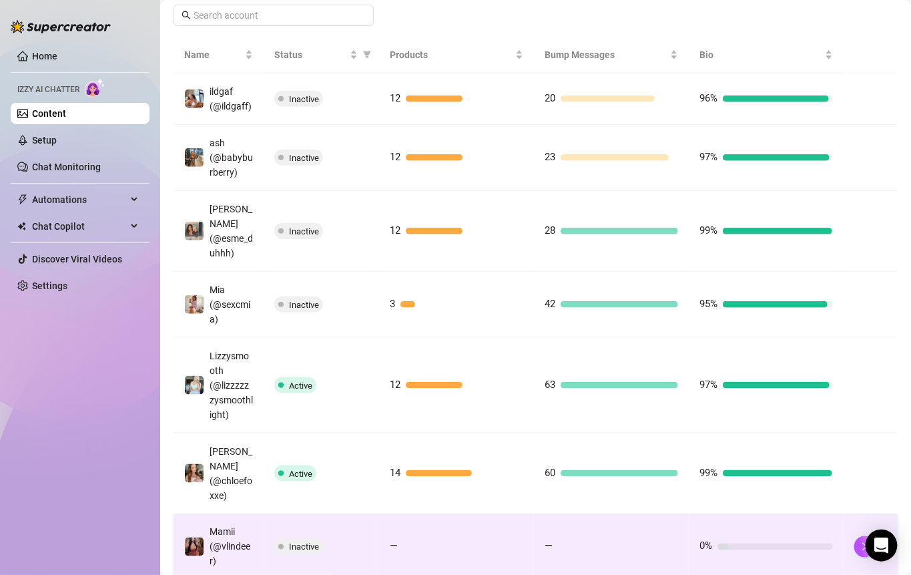
scroll to position [244, 0]
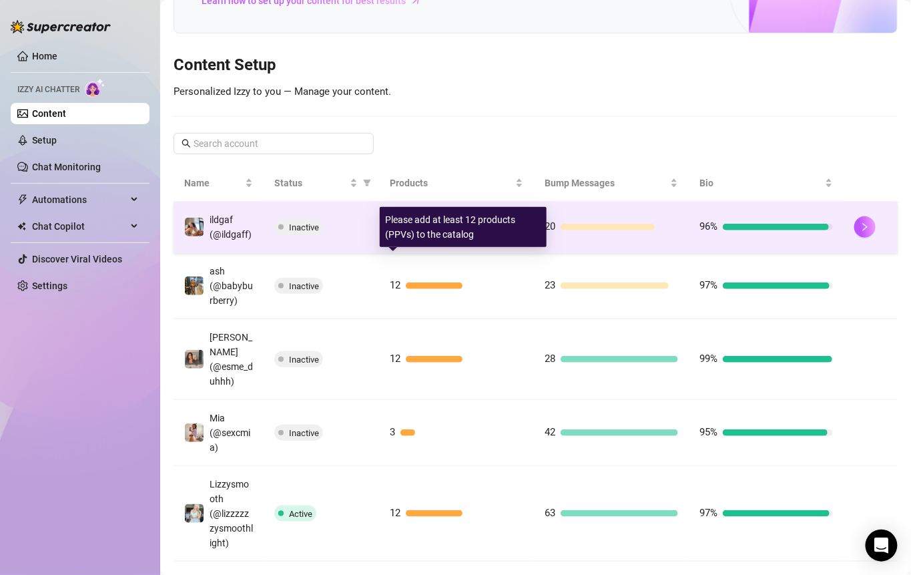
scroll to position [132, 0]
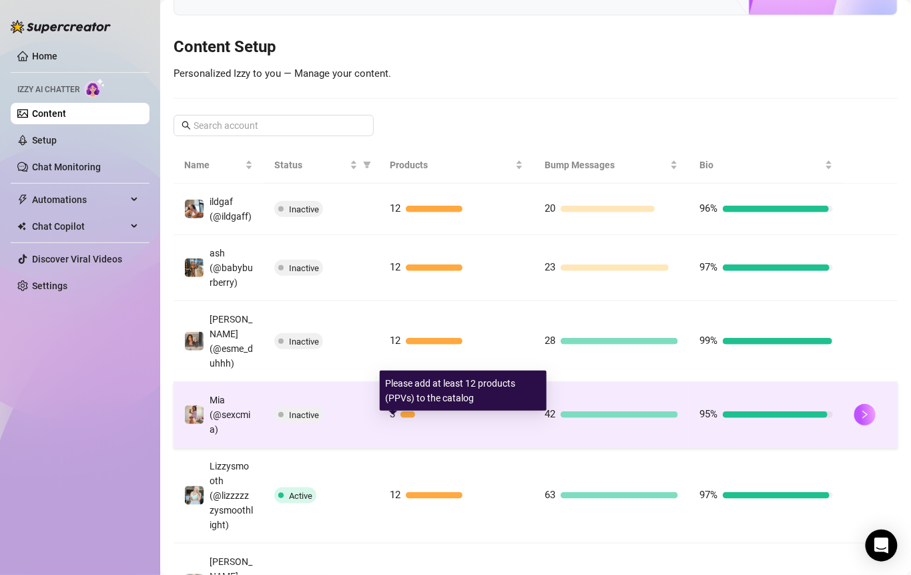
click at [401, 418] on div at bounding box center [408, 414] width 15 height 7
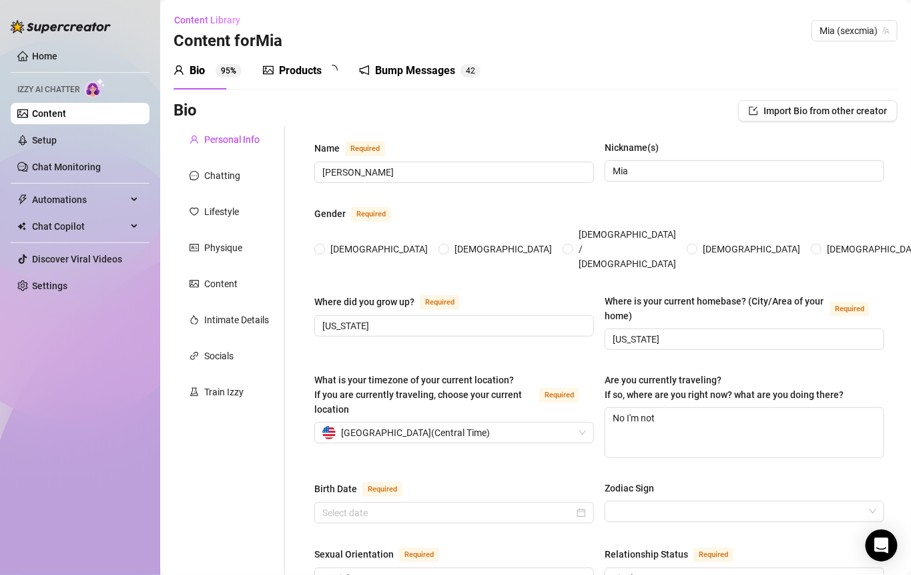
radio input "true"
click at [318, 70] on div "Products" at bounding box center [300, 71] width 43 height 16
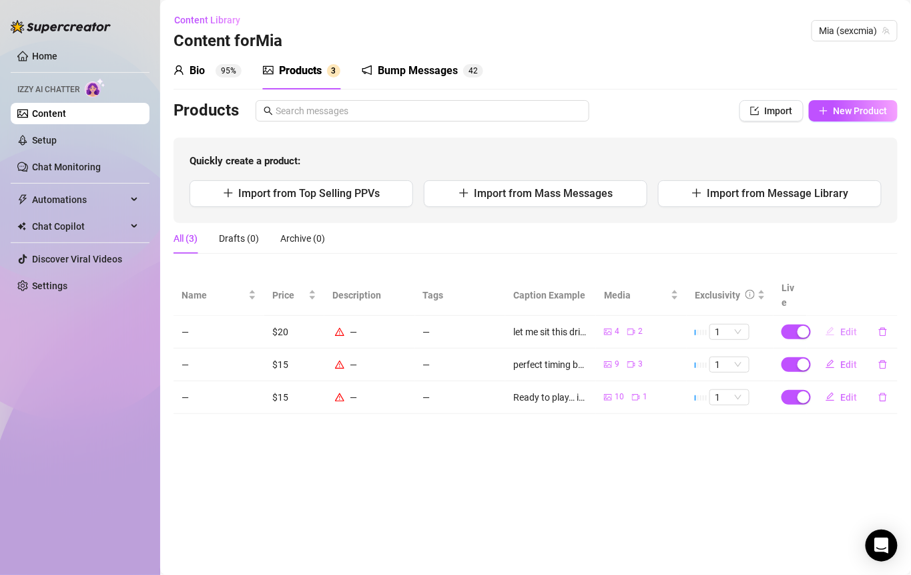
click at [851, 326] on span "Edit" at bounding box center [849, 331] width 17 height 11
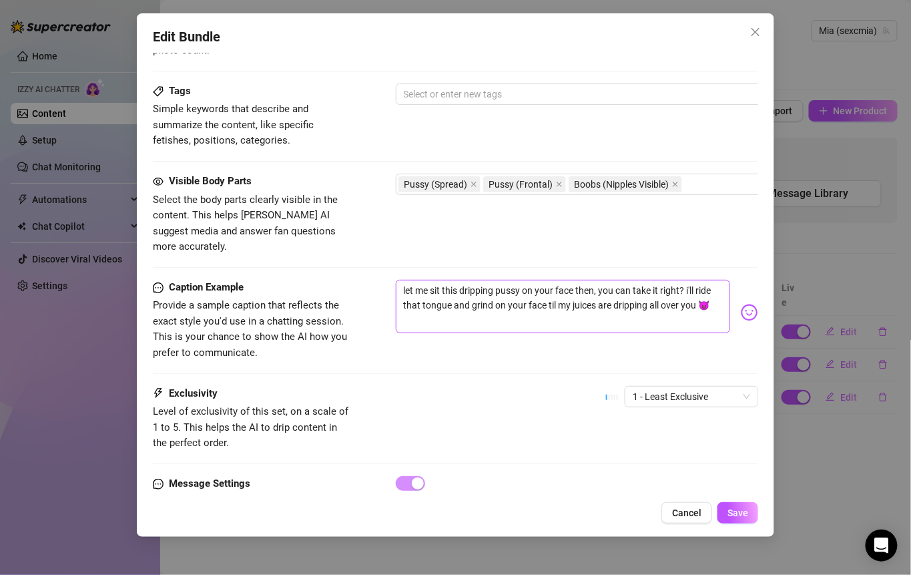
scroll to position [740, 0]
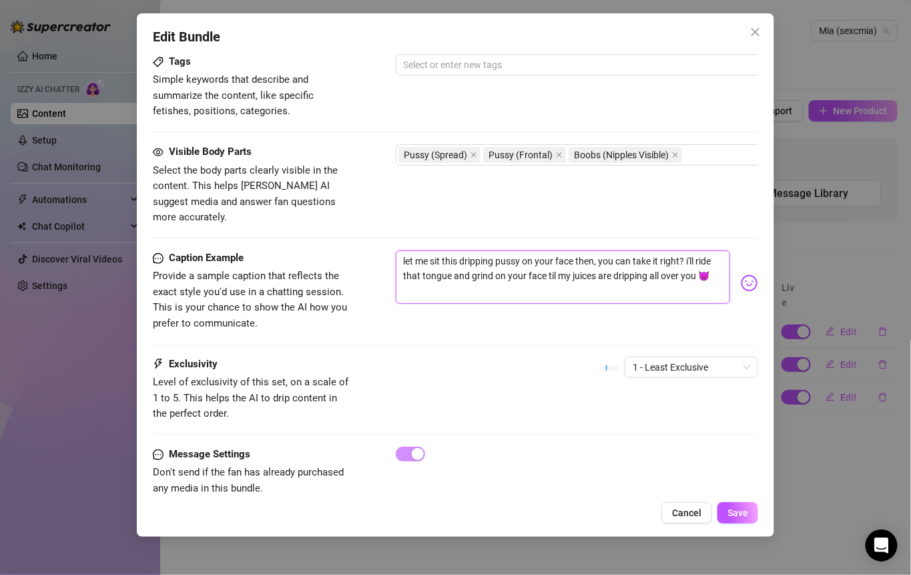
drag, startPoint x: 535, startPoint y: 272, endPoint x: 394, endPoint y: 234, distance: 146.4
click at [394, 250] on div "Caption Example Provide a sample caption that reflects the exact style you'd us…" at bounding box center [456, 290] width 606 height 81
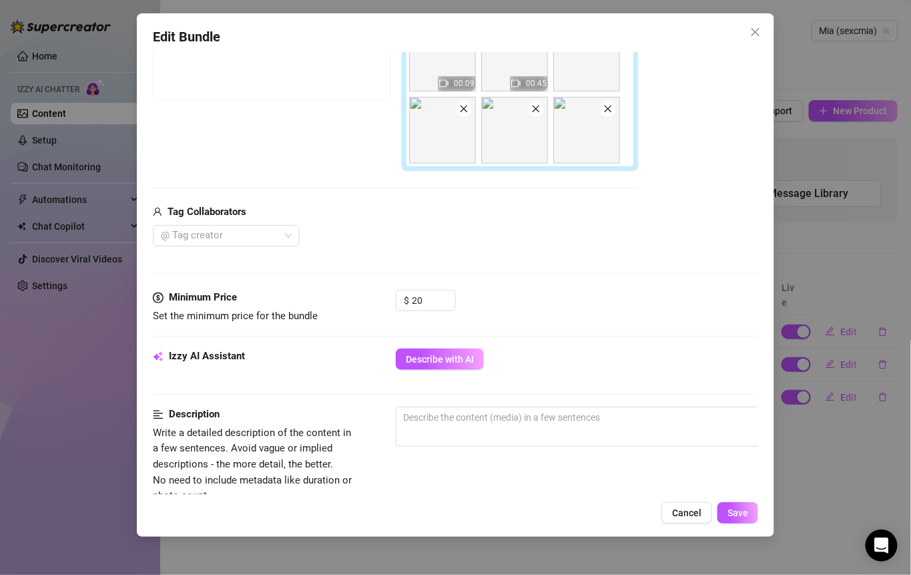
scroll to position [238, 0]
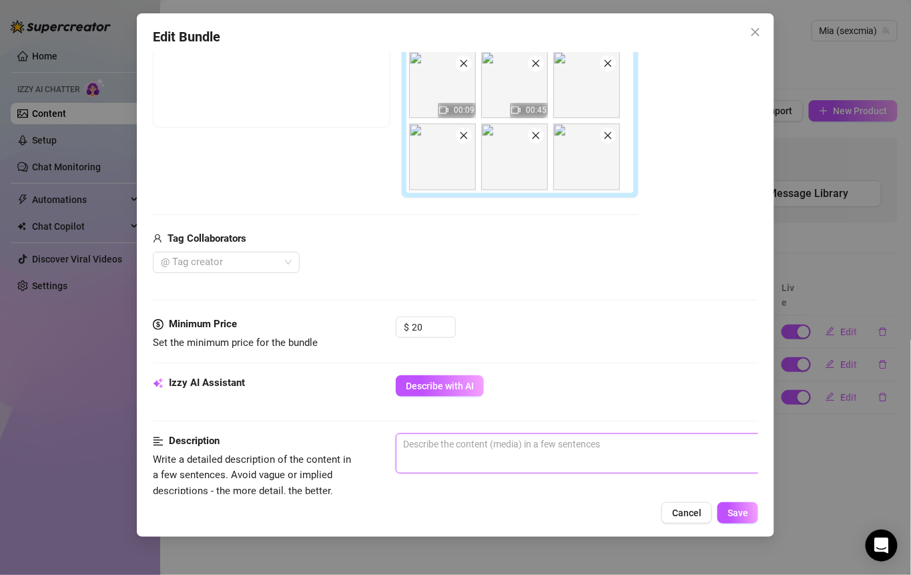
click at [425, 440] on textarea at bounding box center [630, 444] width 466 height 20
type textarea "f"
type textarea "fr"
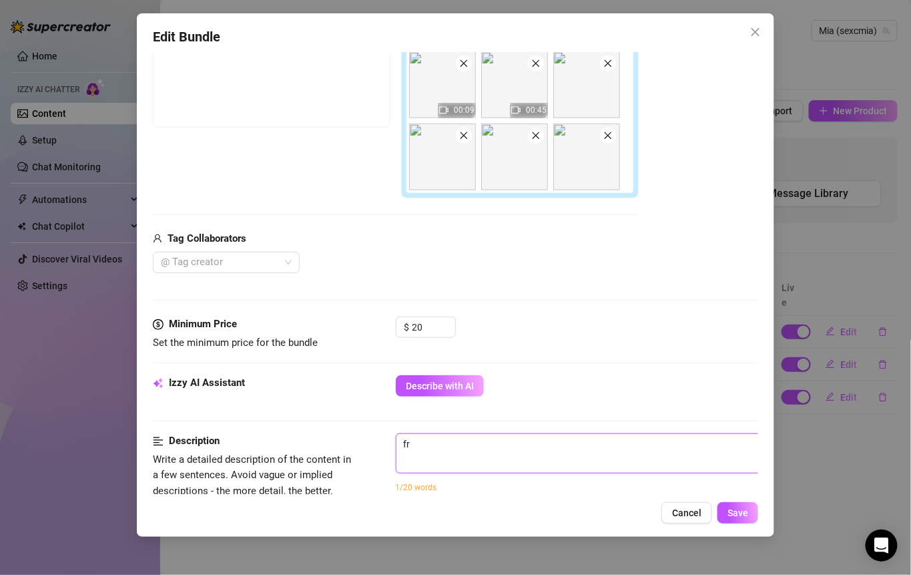
type textarea "fro"
type textarea "frot"
type textarea "frota"
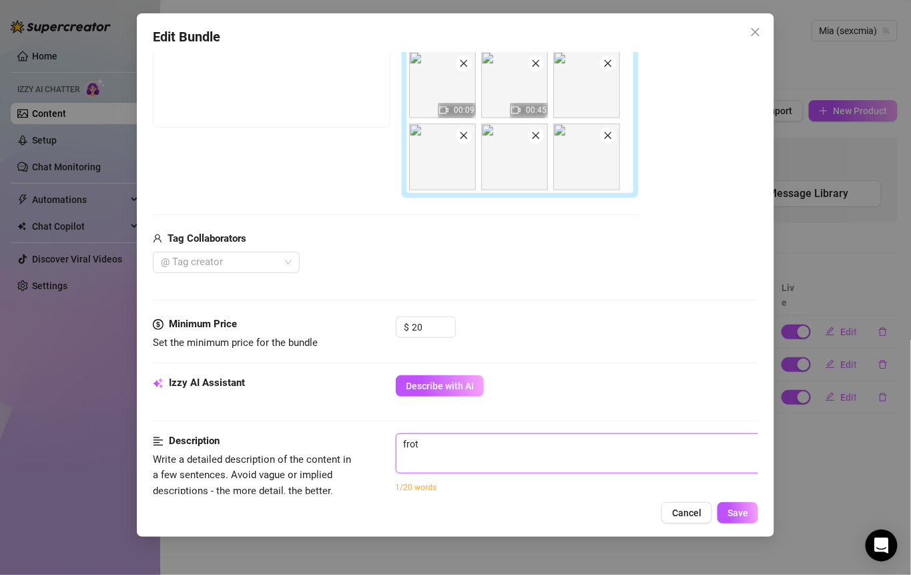
type textarea "frota"
type textarea "frot"
type textarea "fro"
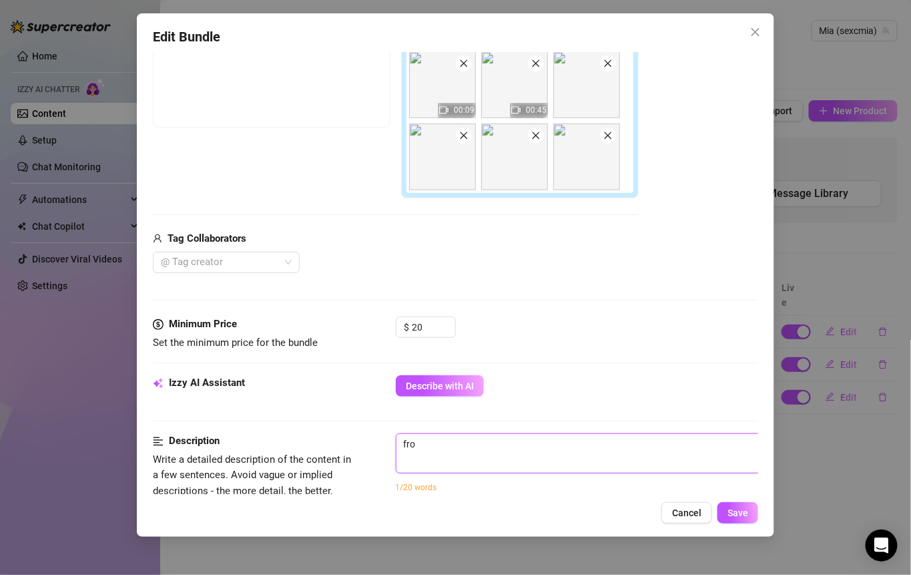
type textarea "fron"
type textarea "front"
type textarea "fronta"
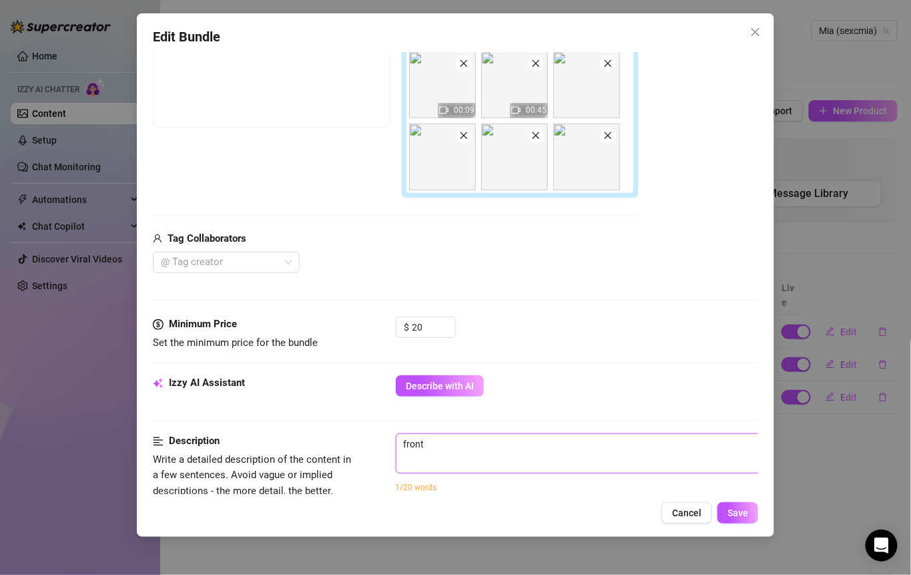
type textarea "fronta"
type textarea "frontal"
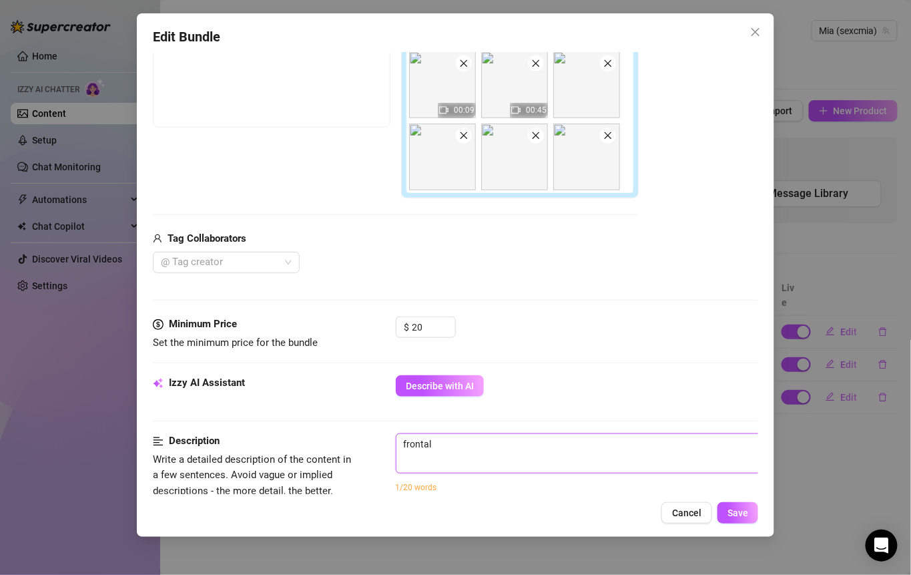
type textarea "frontal v"
type textarea "frontal vi"
type textarea "frontal vid"
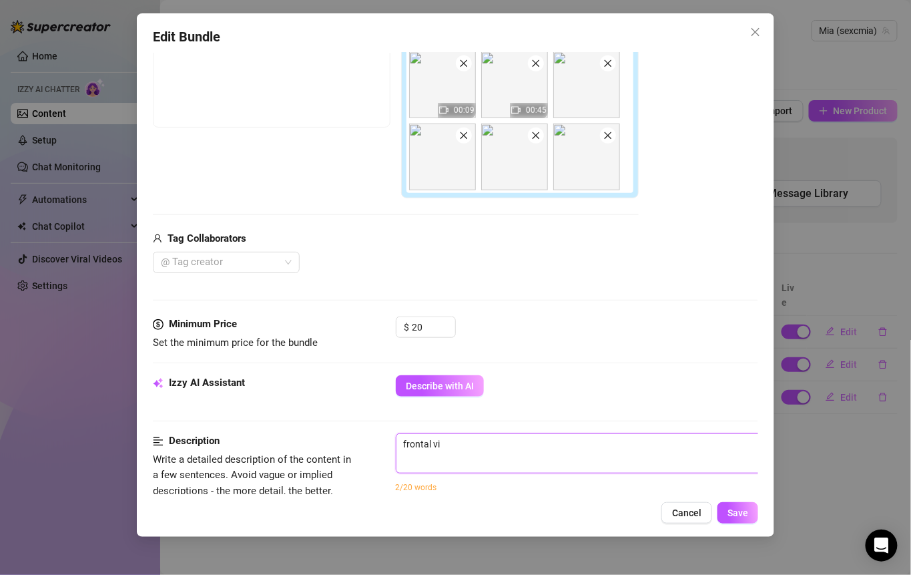
type textarea "frontal vid"
type textarea "frontal vide"
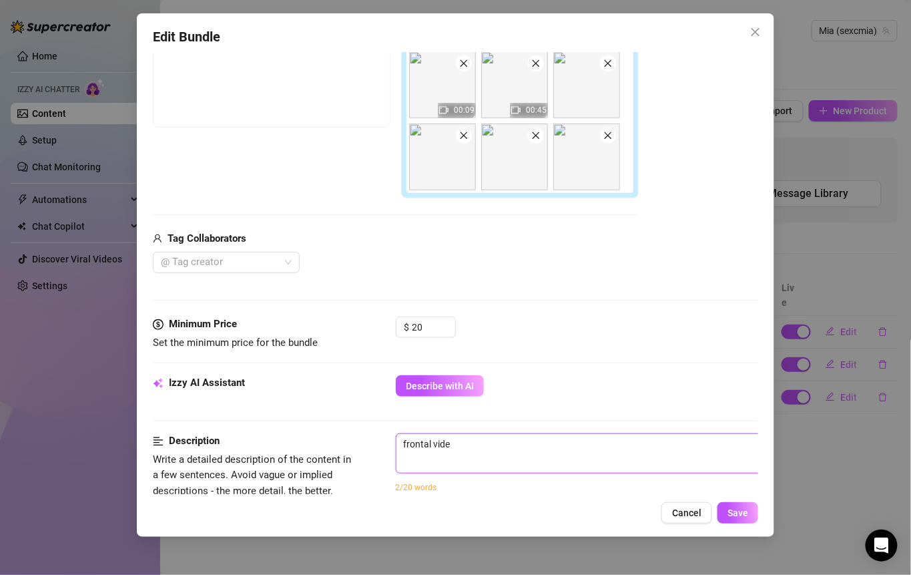
type textarea "frontal vide"
type textarea "frontal vid"
type textarea "frontal vi"
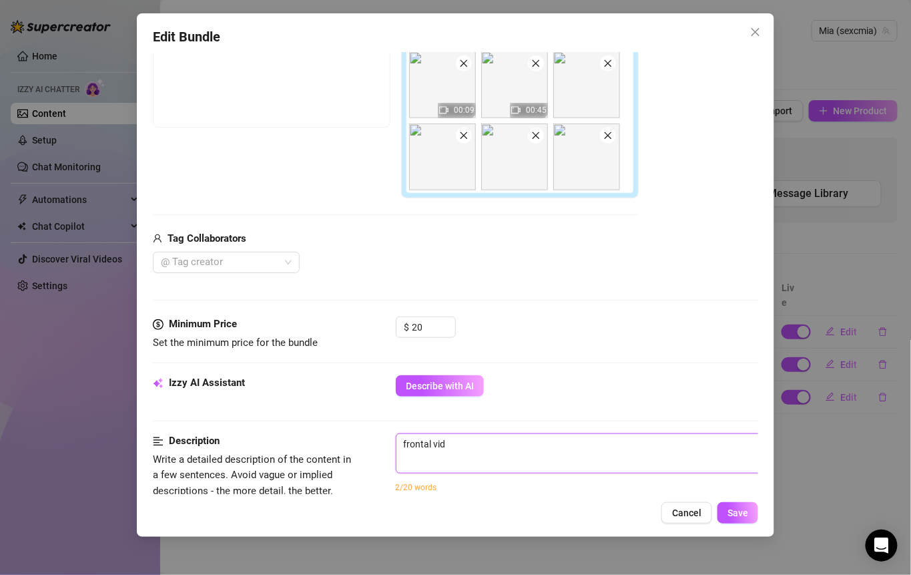
type textarea "frontal vi"
type textarea "frontal vie"
type textarea "frontal view"
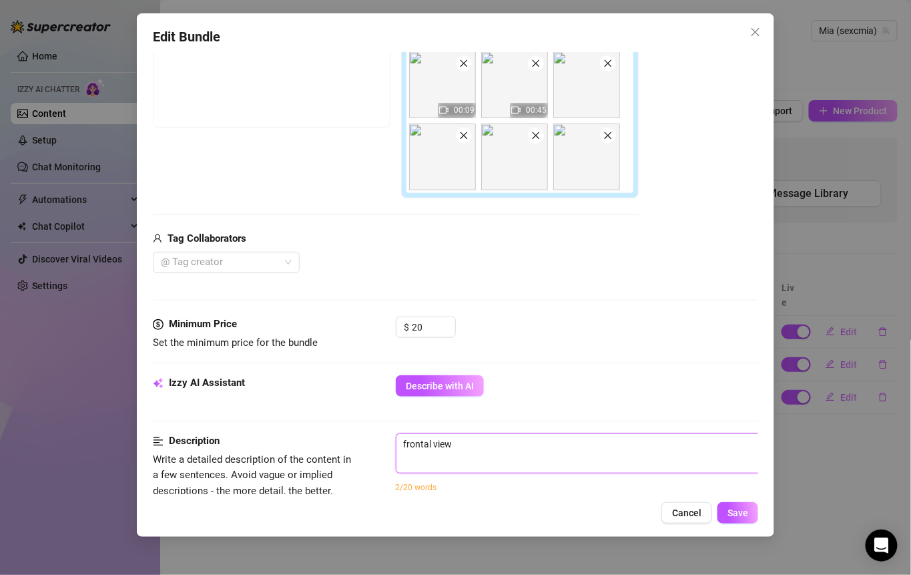
type textarea "frontal view"
type textarea "frontal view o"
type textarea "frontal view of"
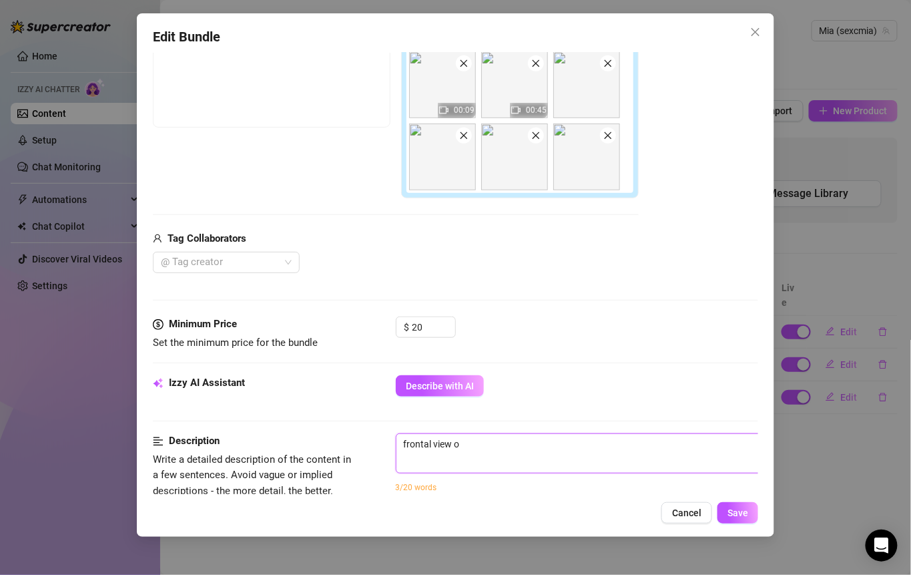
type textarea "frontal view of"
type textarea "Describe the content (media) in a few sentences"
type textarea "p"
type textarea "pu"
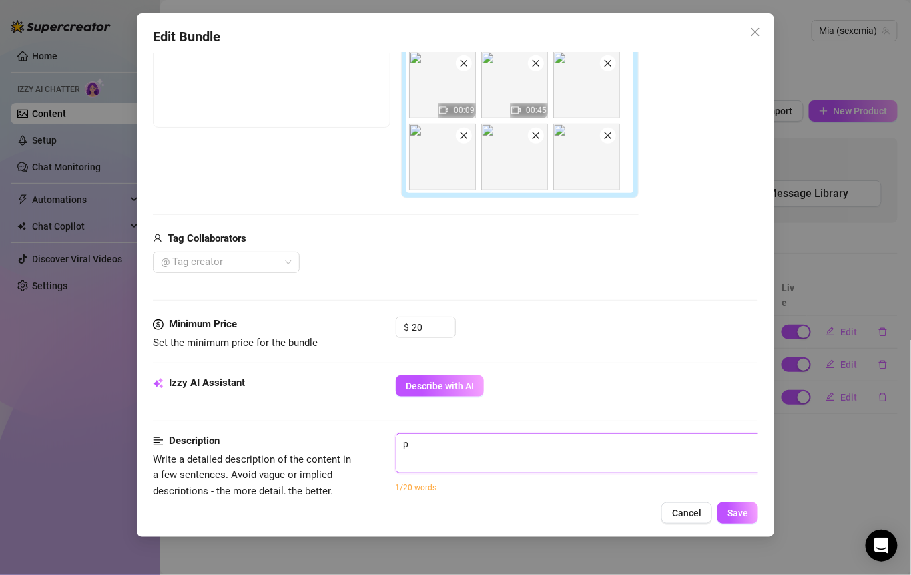
type textarea "pu"
type textarea "pus"
type textarea "puss"
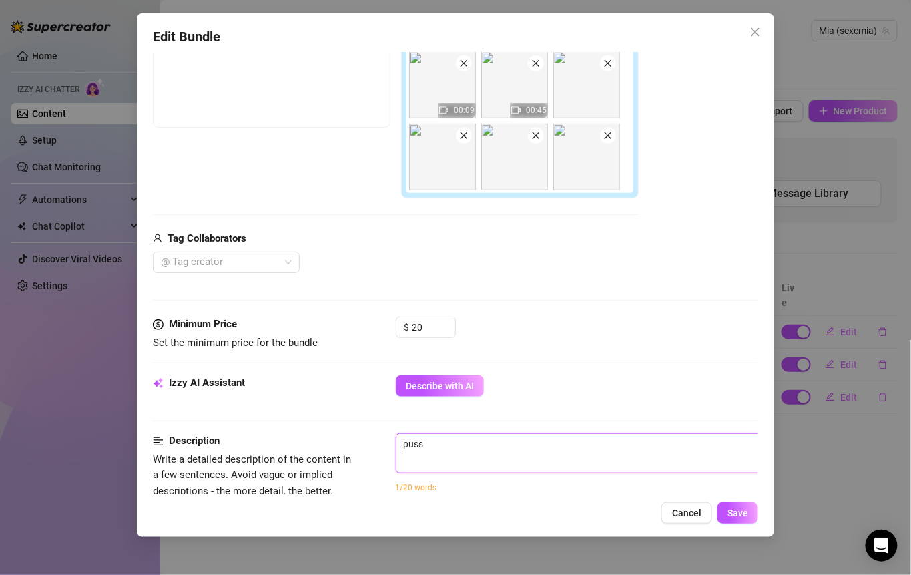
type textarea "pussy"
type textarea "pussy f"
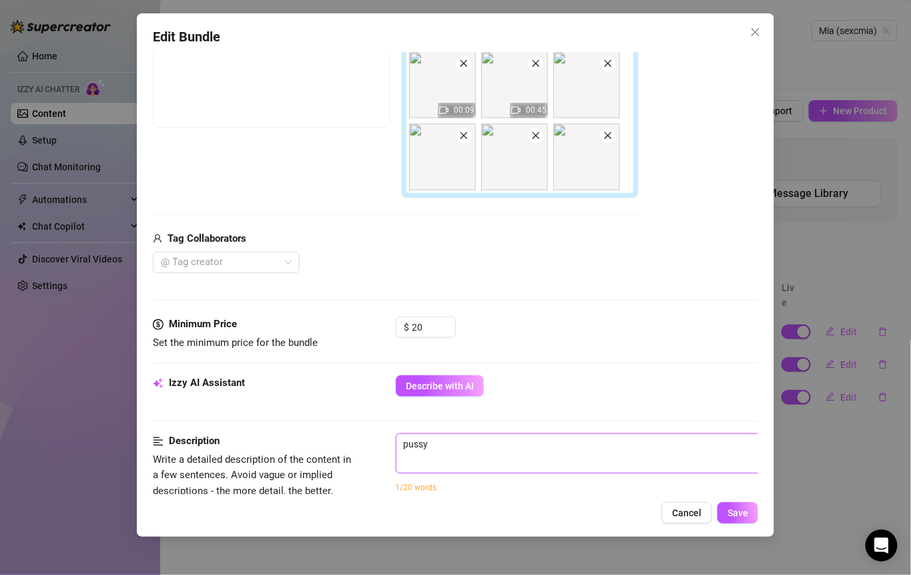
type textarea "pussy f"
type textarea "pussy fr"
type textarea "pussy fro"
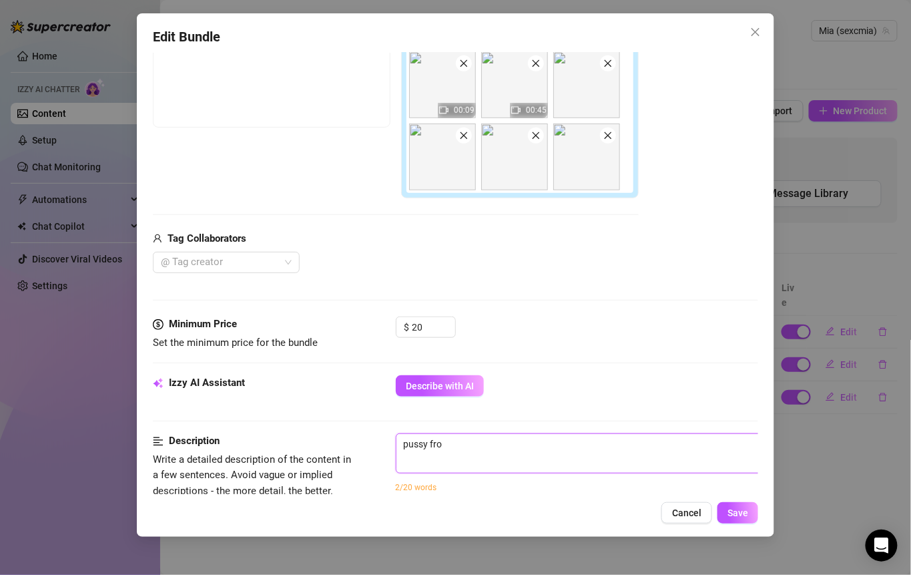
type textarea "pussy fron"
type textarea "pussy front"
type textarea "pussy fronta"
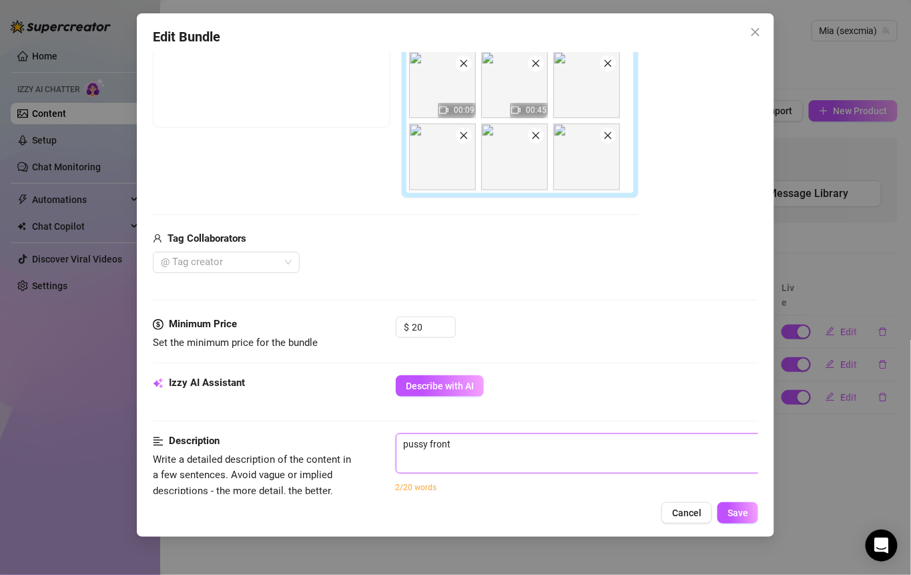
type textarea "pussy fronta"
type textarea "pussy frontal"
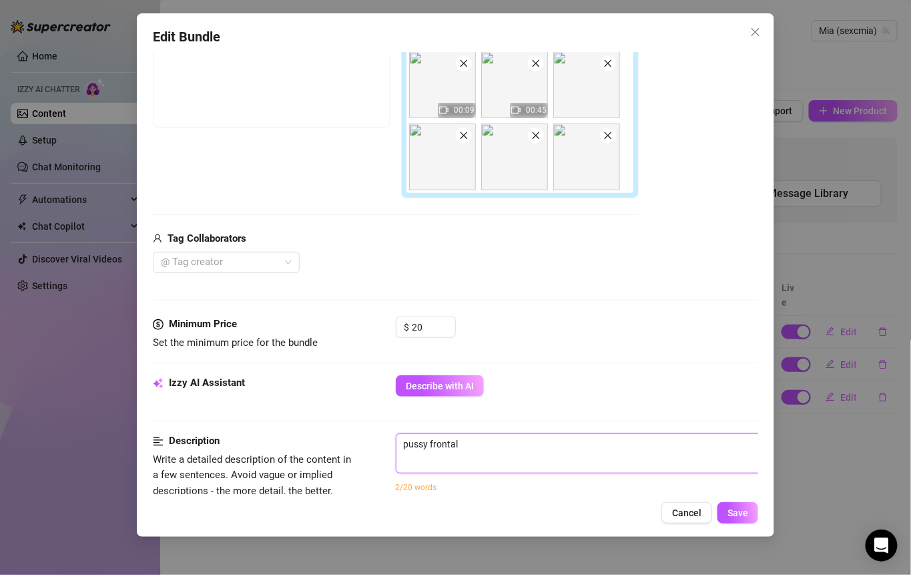
type textarea "pussy frontal v"
type textarea "pussy frontal vi"
type textarea "pussy frontal vie"
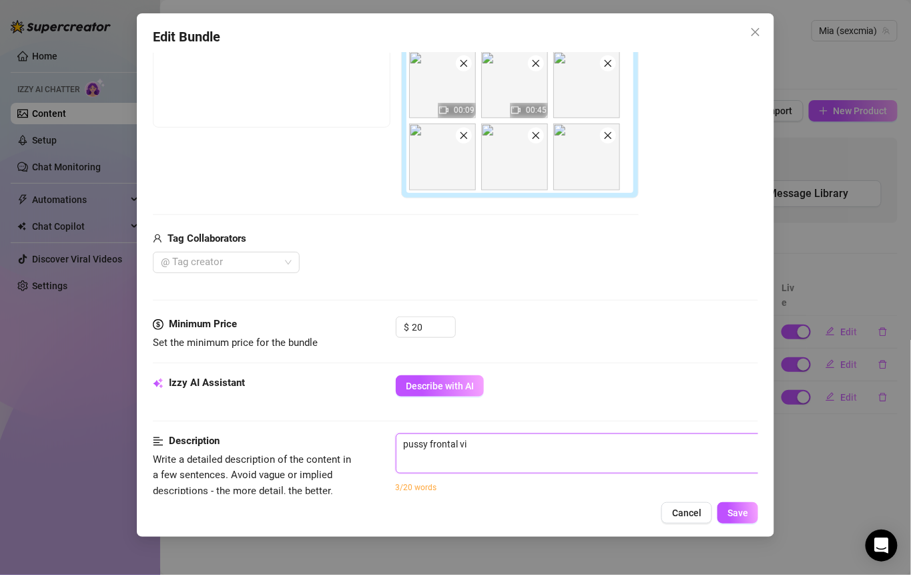
type textarea "pussy frontal vie"
type textarea "pussy frontal view"
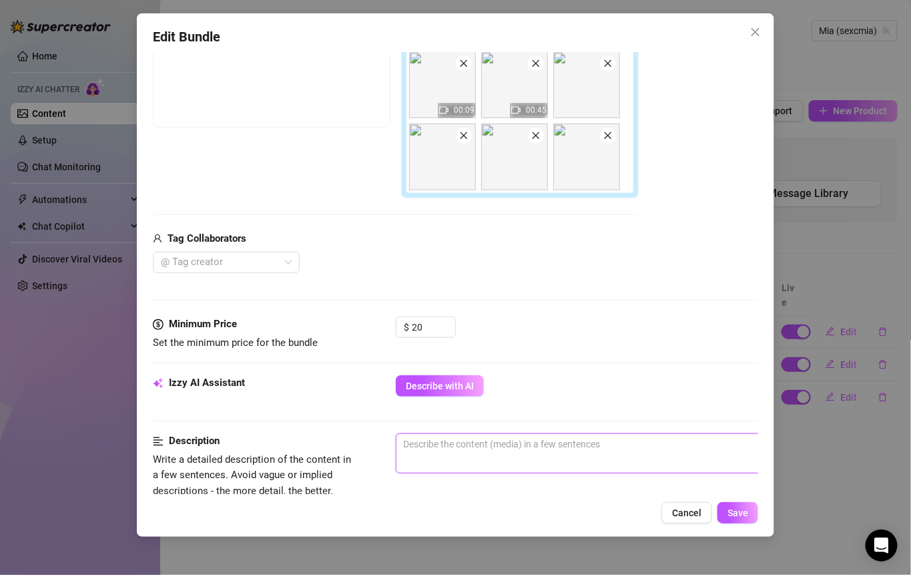
type textarea "d"
type textarea "do"
type textarea "don"
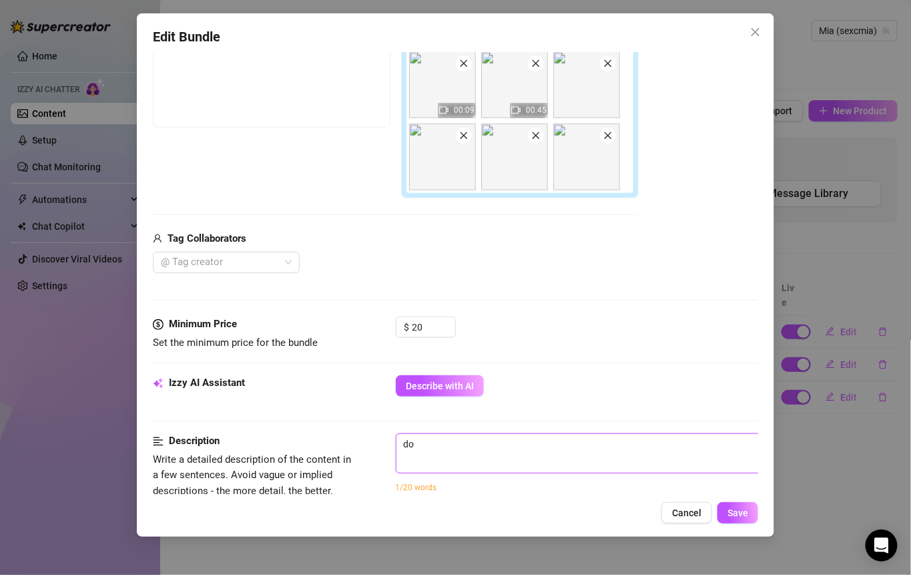
type textarea "don"
type textarea "do"
type textarea "d"
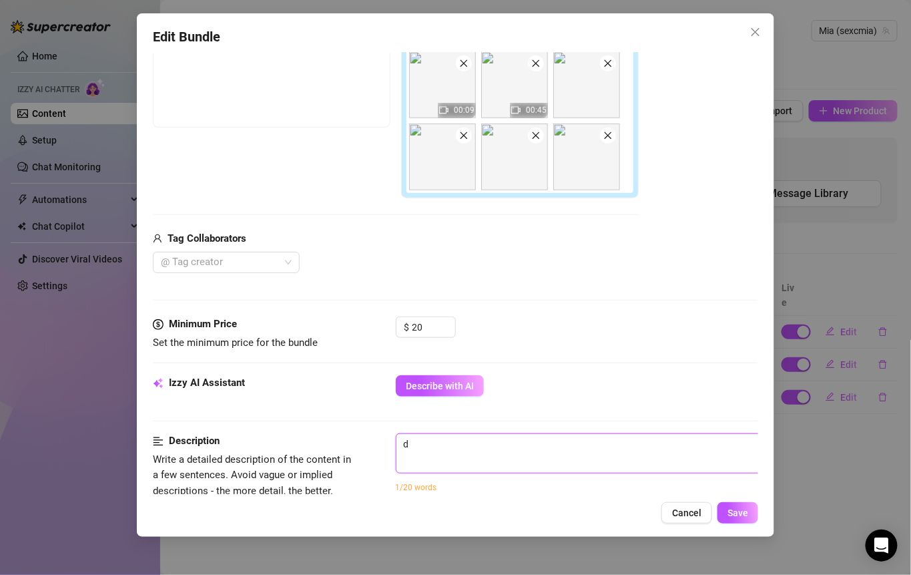
type textarea "Describe the content (media) in a few sentences"
type textarea "f"
type textarea "fr"
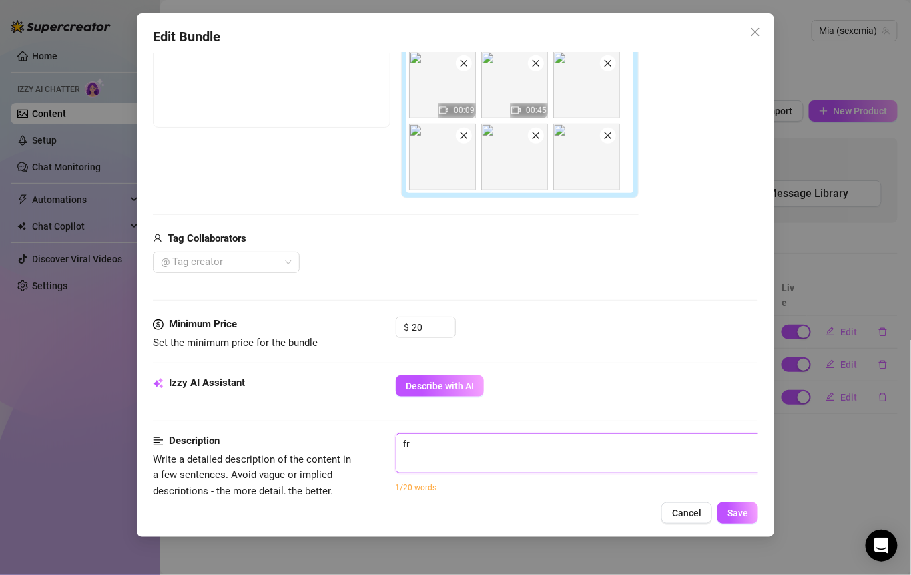
type textarea "fro"
type textarea "fron"
type textarea "front"
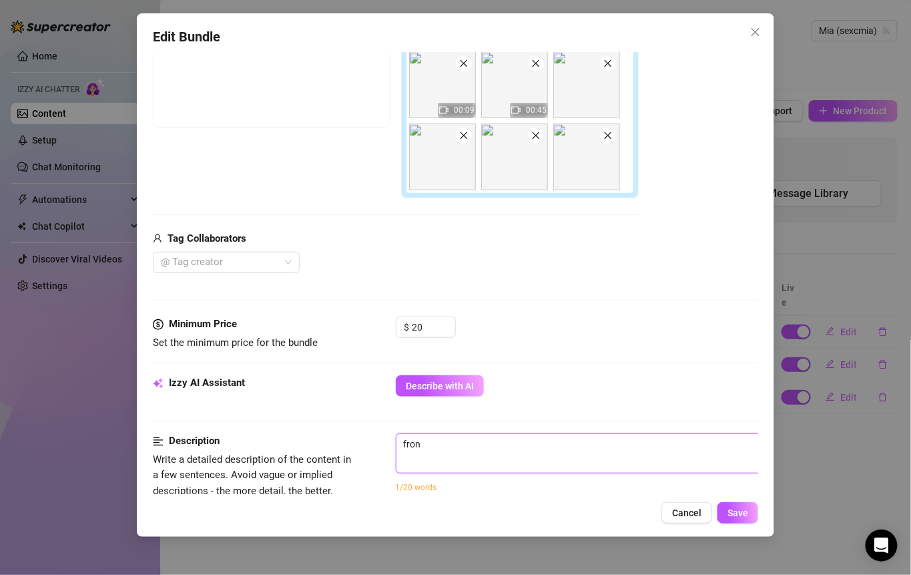
type textarea "front"
type textarea "fronta"
type textarea "frontal"
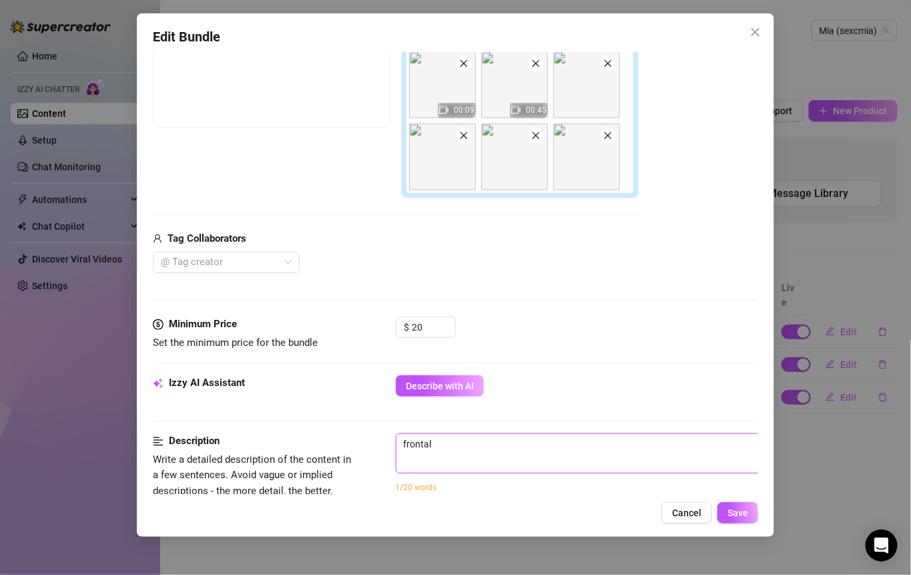
type textarea "frontal"
type textarea "frontal v"
type textarea "frontal vi"
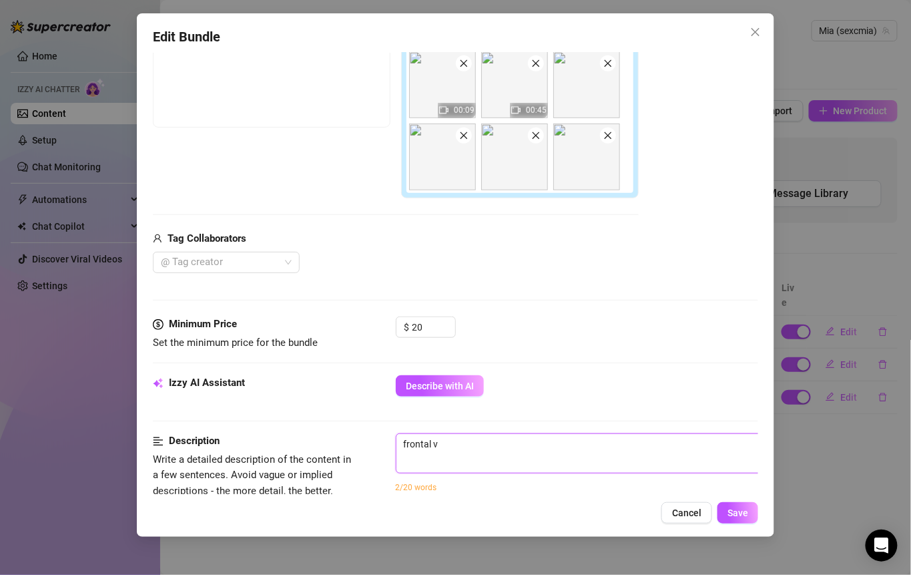
type textarea "frontal vi"
type textarea "frontal vie"
type textarea "frontal view"
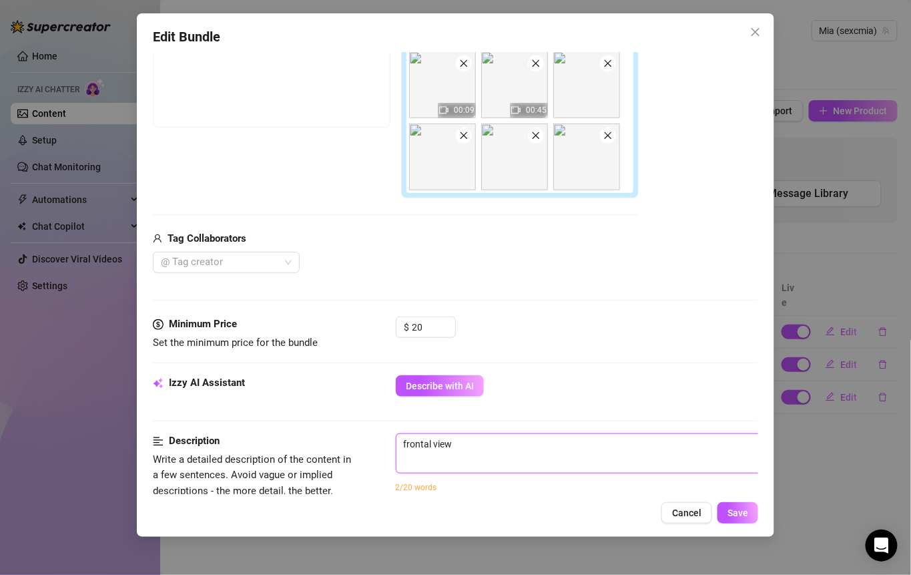
type textarea "frontal view s"
type textarea "frontal view sh"
type textarea "frontal view sho"
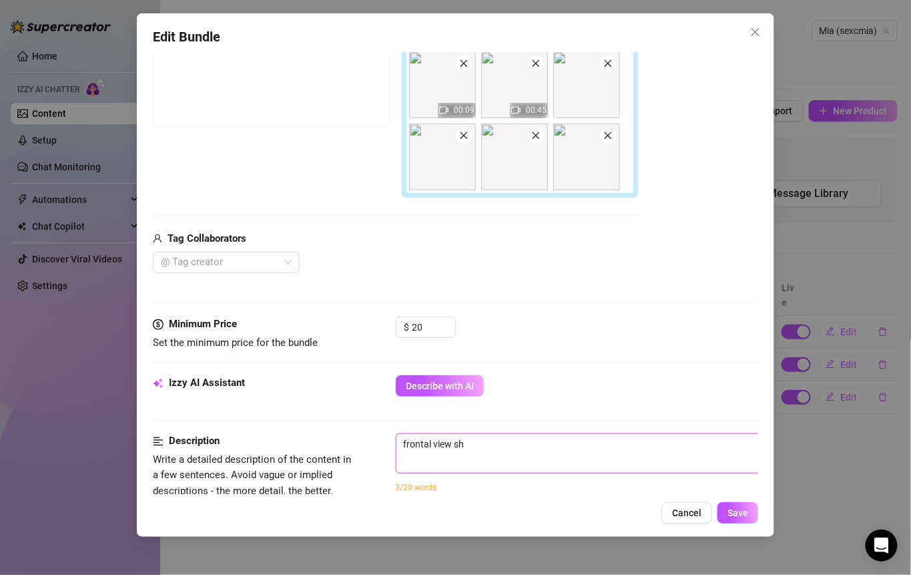
type textarea "frontal view sho"
type textarea "frontal view show"
type textarea "frontal view showi"
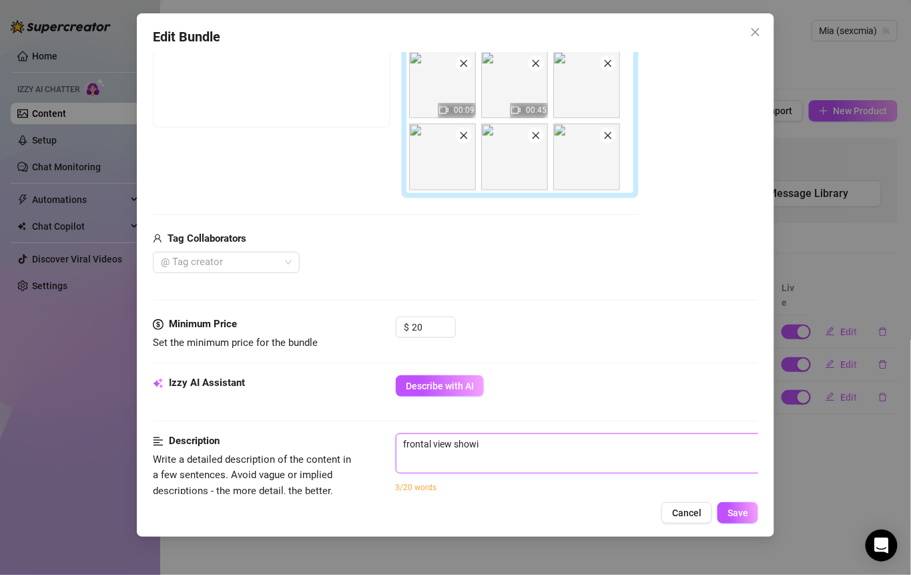
type textarea "frontal view showin"
type textarea "frontal view showing"
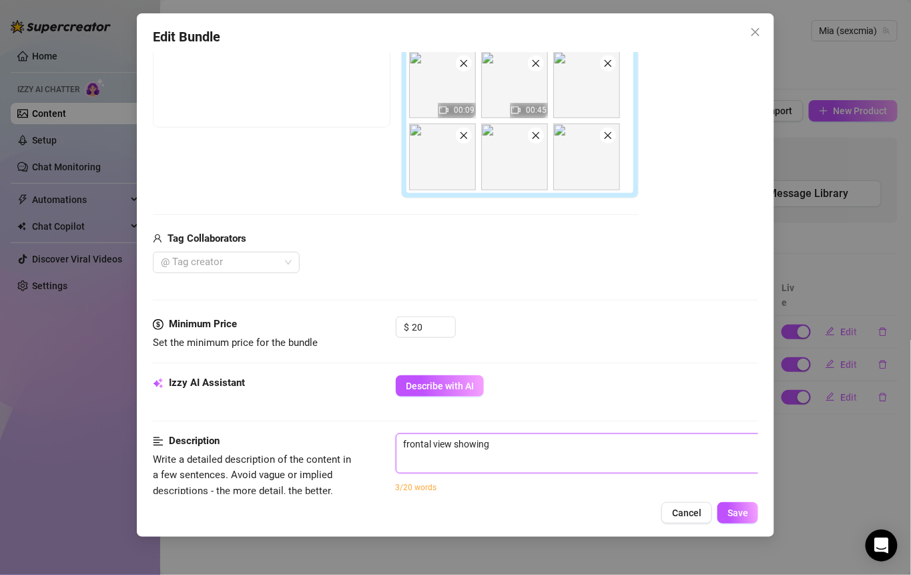
type textarea "frontal view showing"
type textarea "frontal view showing m"
type textarea "frontal view showing my"
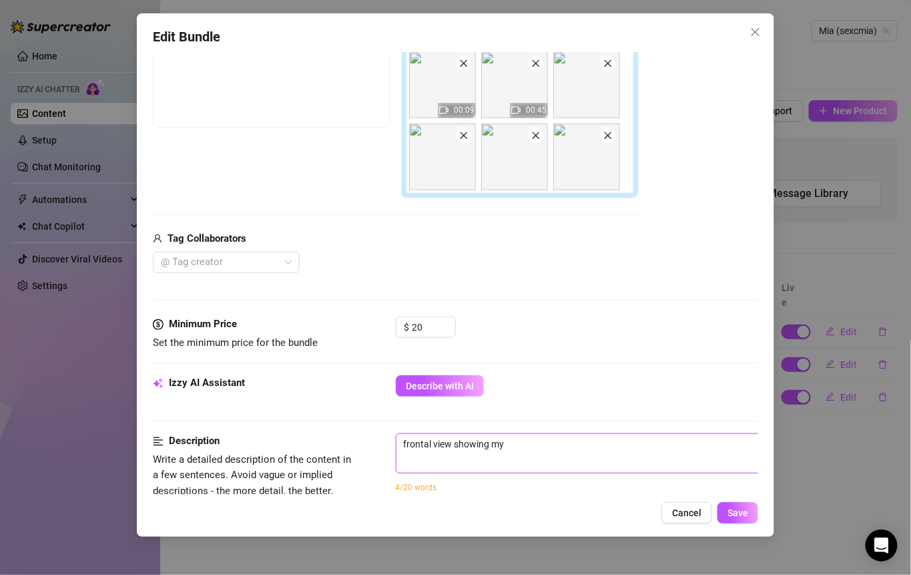
type textarea "frontal view showing my"
type textarea "frontal view showing my p"
type textarea "frontal view showing my pu"
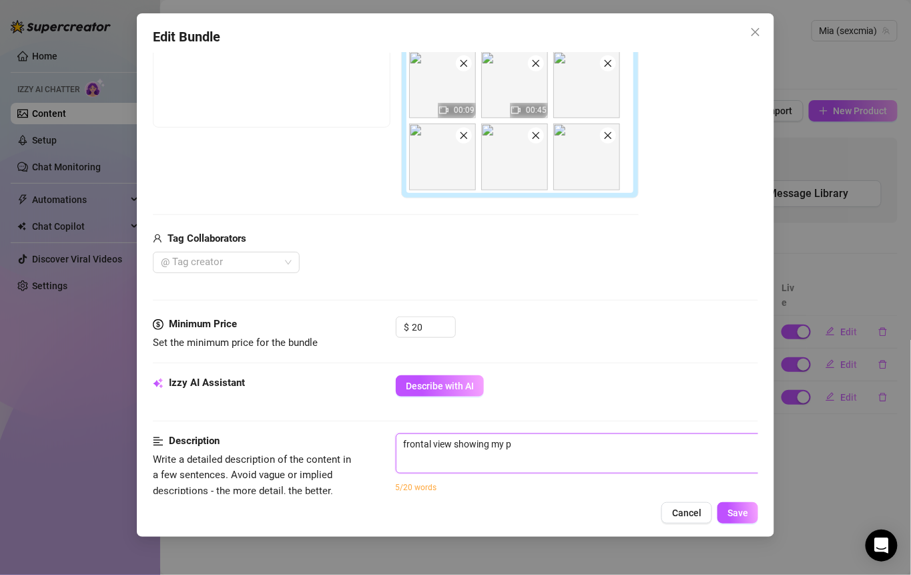
type textarea "frontal view showing my pu"
type textarea "frontal view showing my pus"
type textarea "frontal view showing my puss"
type textarea "frontal view showing my pussy"
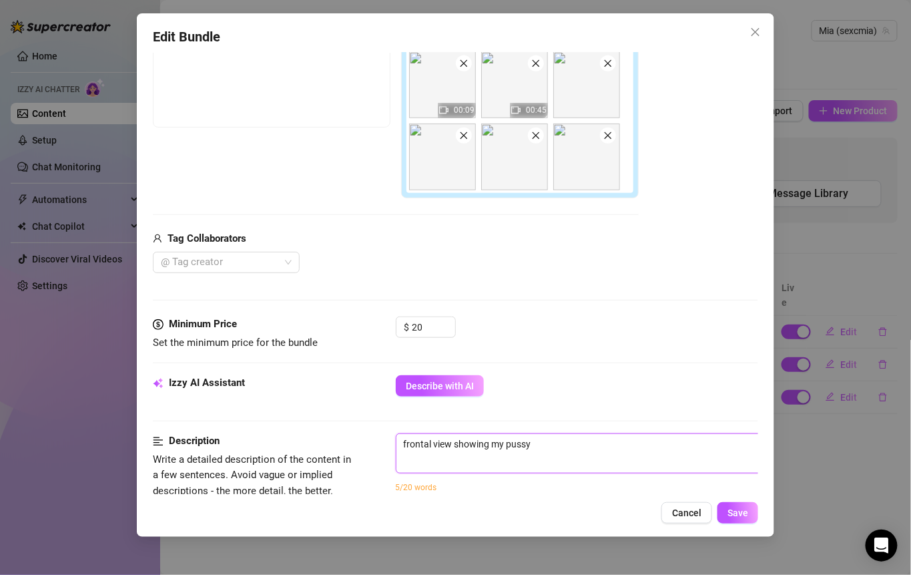
type textarea "frontal view showing my pussy"
type textarea "frontal view showing my pussy a"
type textarea "frontal view showing my pussy an"
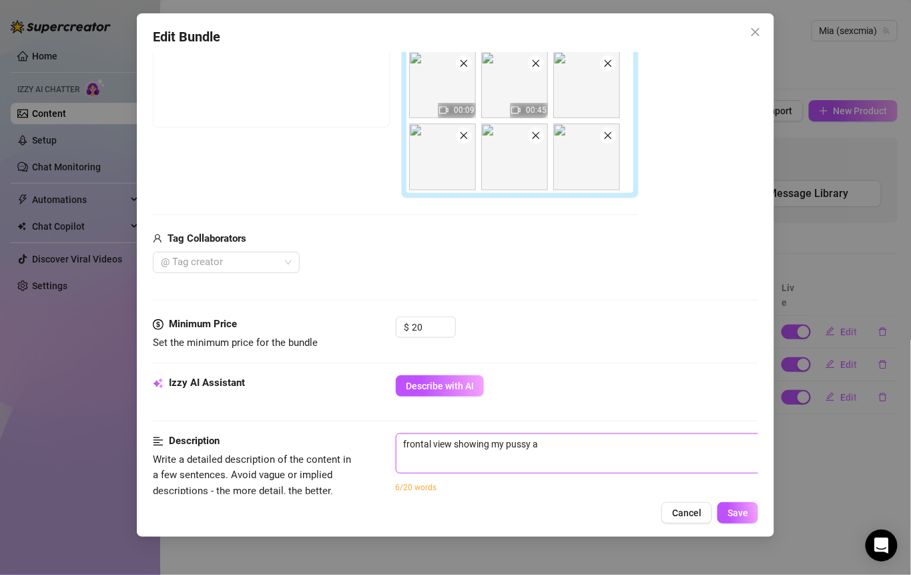
type textarea "frontal view showing my pussy an"
type textarea "frontal view showing my pussy and"
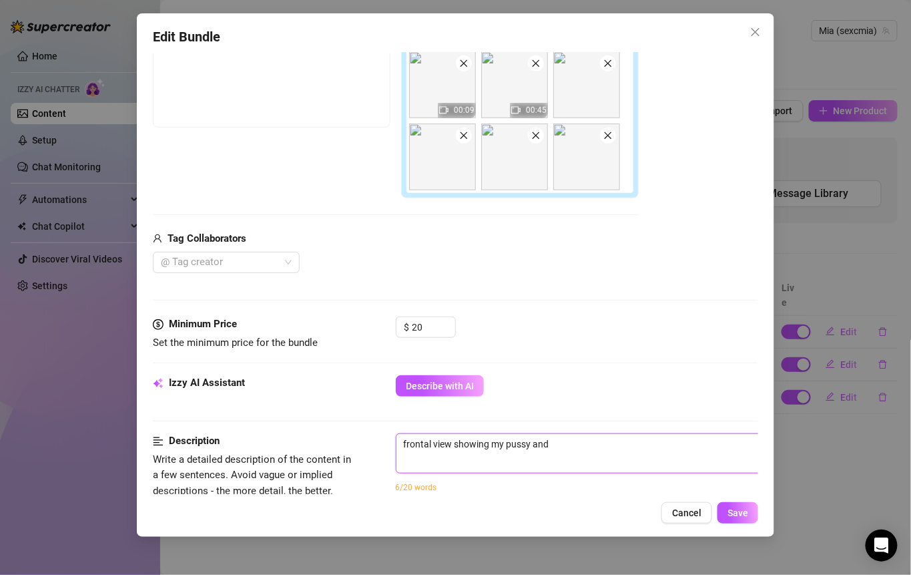
type textarea "frontal view showing my pussy and b"
type textarea "frontal view showing my pussy and bo"
type textarea "frontal view showing my pussy and boo"
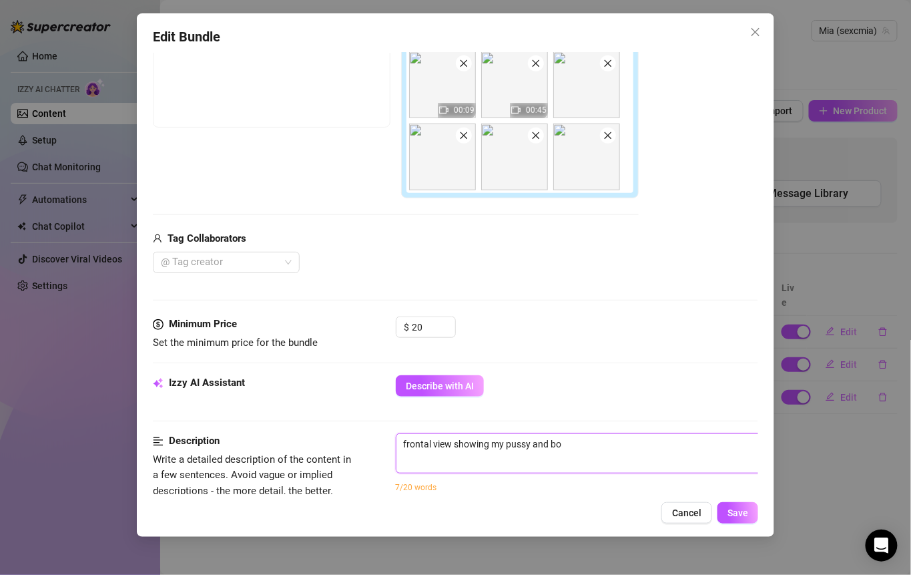
type textarea "frontal view showing my pussy and boo"
type textarea "frontal view showing my pussy and boob"
type textarea "frontal view showing my pussy and boobi"
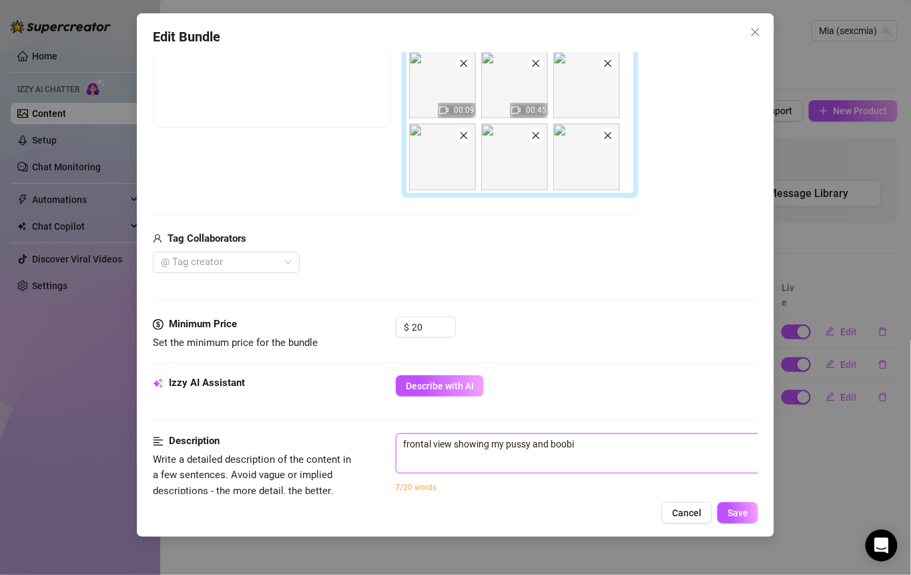
type textarea "frontal view showing my pussy and boobie"
type textarea "frontal view showing my pussy and boobies"
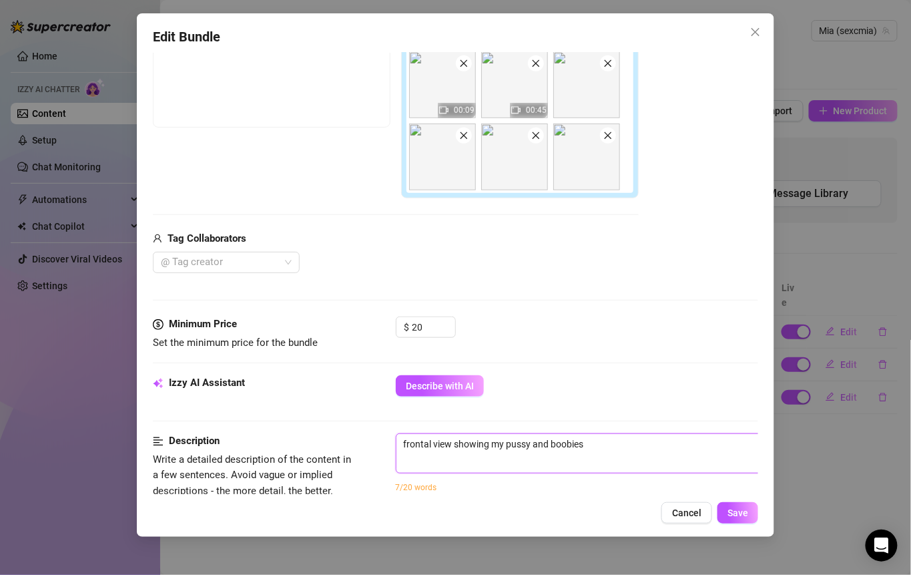
type textarea "frontal view showing my pussy and boobies"
type textarea "frontal view showing my pussy and boobies s"
type textarea "frontal view showing my pussy and boobies sp"
type textarea "frontal view showing my pussy and boobies spr"
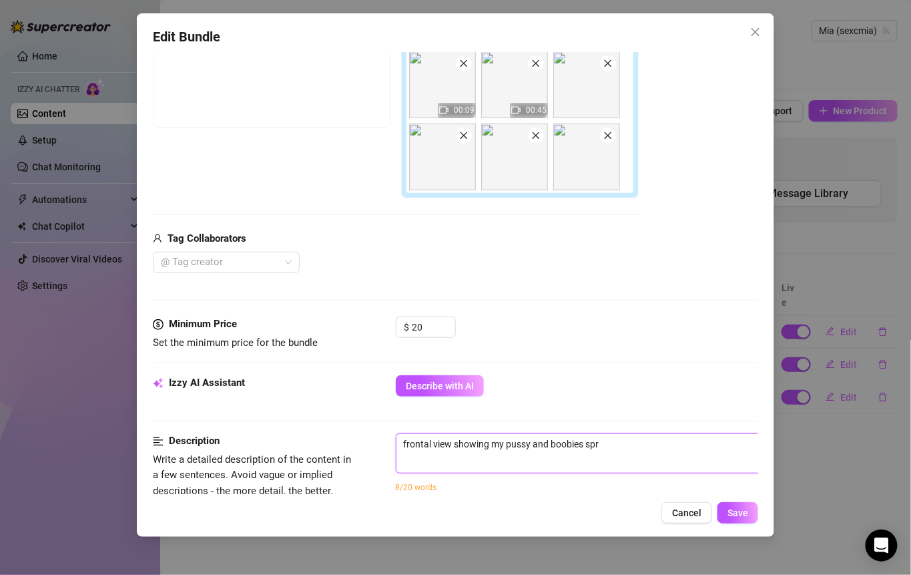
type textarea "frontal view showing my pussy and boobies spre"
type textarea "frontal view showing my pussy and boobies sprea"
type textarea "frontal view showing my pussy and boobies spread"
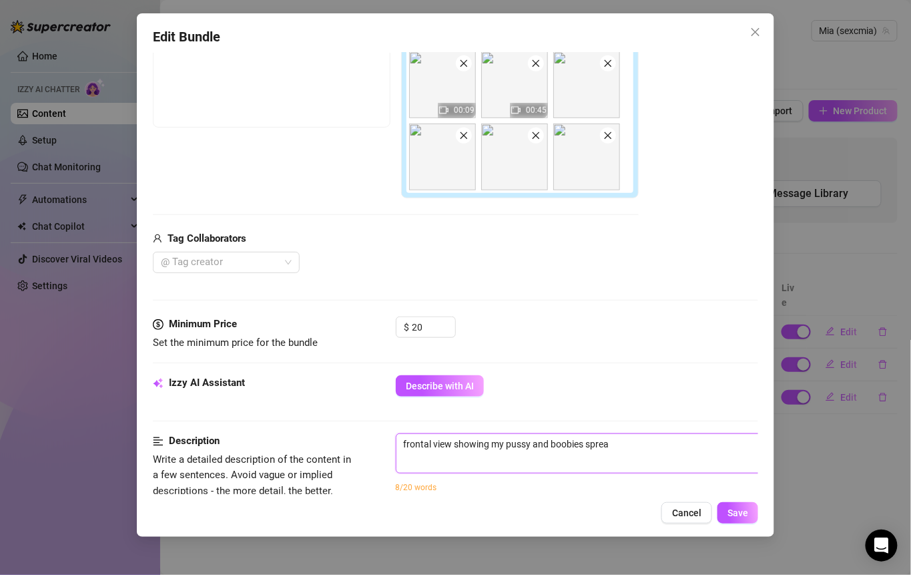
type textarea "frontal view showing my pussy and boobies spread"
type textarea "frontal view showing my pussy and boobies spreadi"
type textarea "frontal view showing my pussy and boobies spreadin"
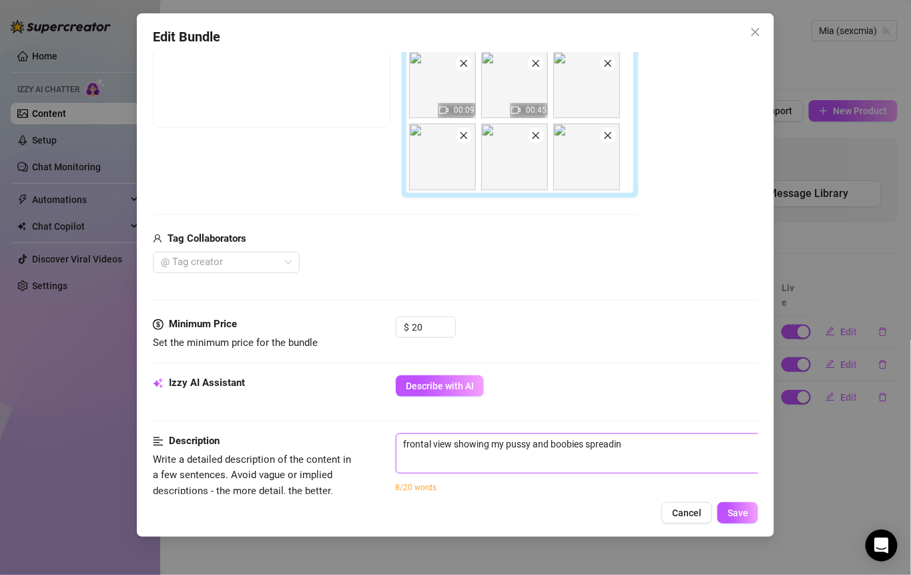
type textarea "frontal view showing my pussy and boobies spreading"
drag, startPoint x: 533, startPoint y: 440, endPoint x: 685, endPoint y: 439, distance: 151.6
click at [685, 441] on textarea "frontal view showing my pussy and boobies spreading" at bounding box center [630, 444] width 466 height 20
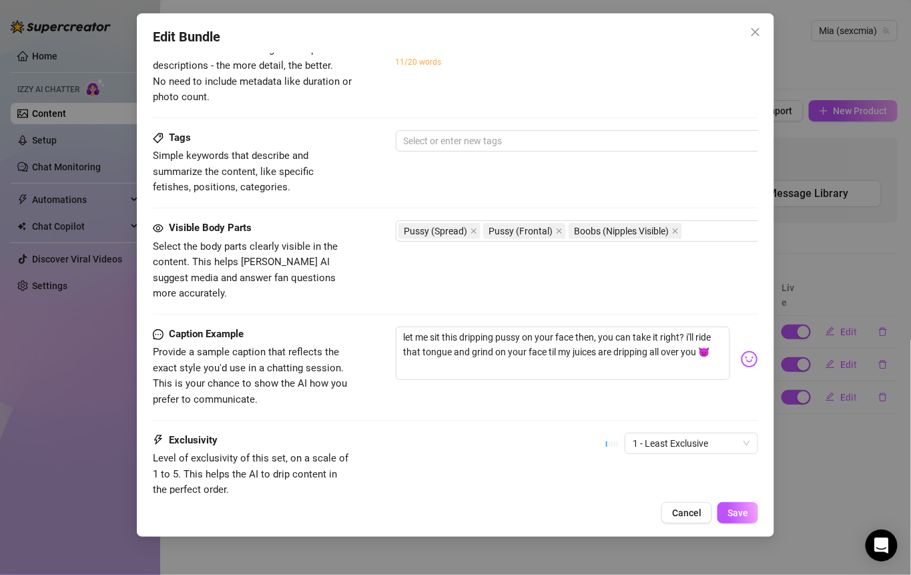
scroll to position [677, 0]
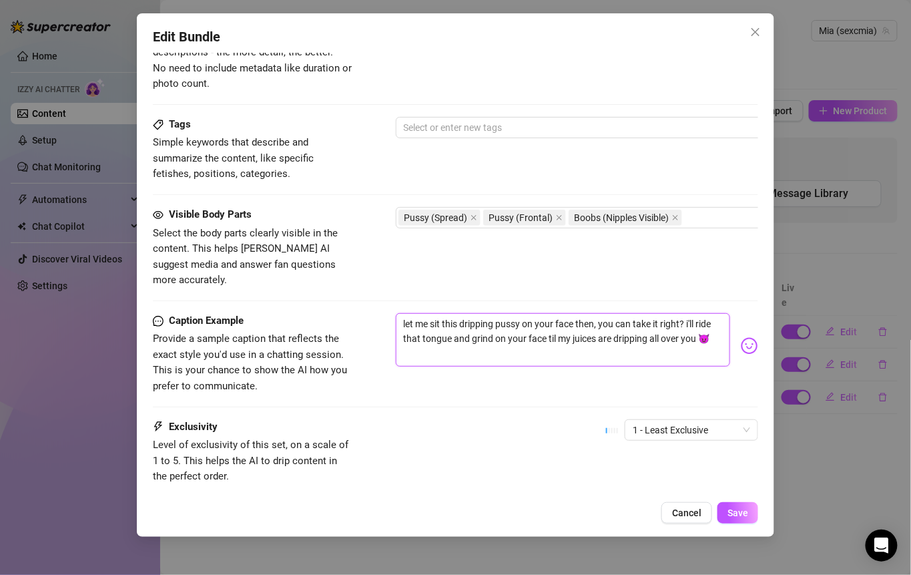
drag, startPoint x: 401, startPoint y: 303, endPoint x: 686, endPoint y: 301, distance: 285.1
click at [686, 313] on textarea "let me sit this dripping pussy on your face then, you can take it right? i'll r…" at bounding box center [563, 339] width 335 height 53
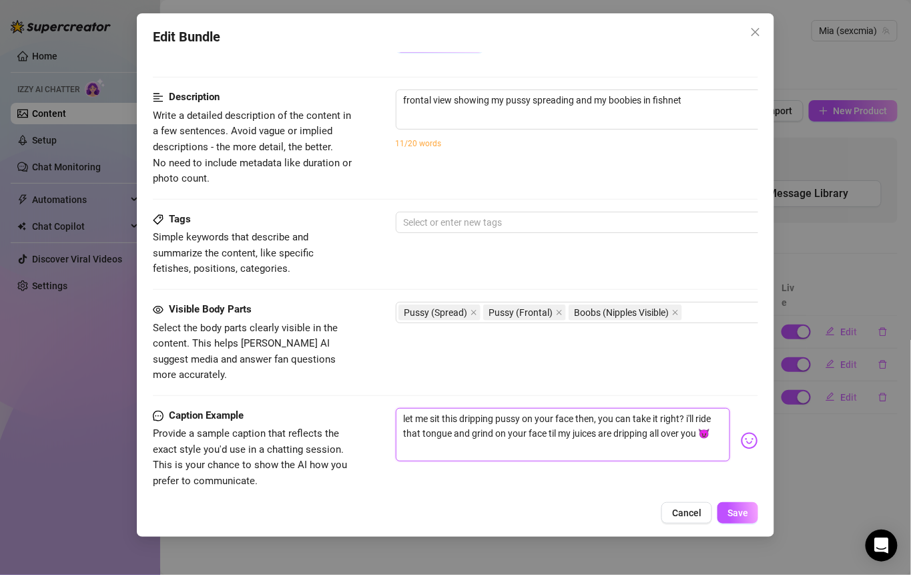
scroll to position [491, 0]
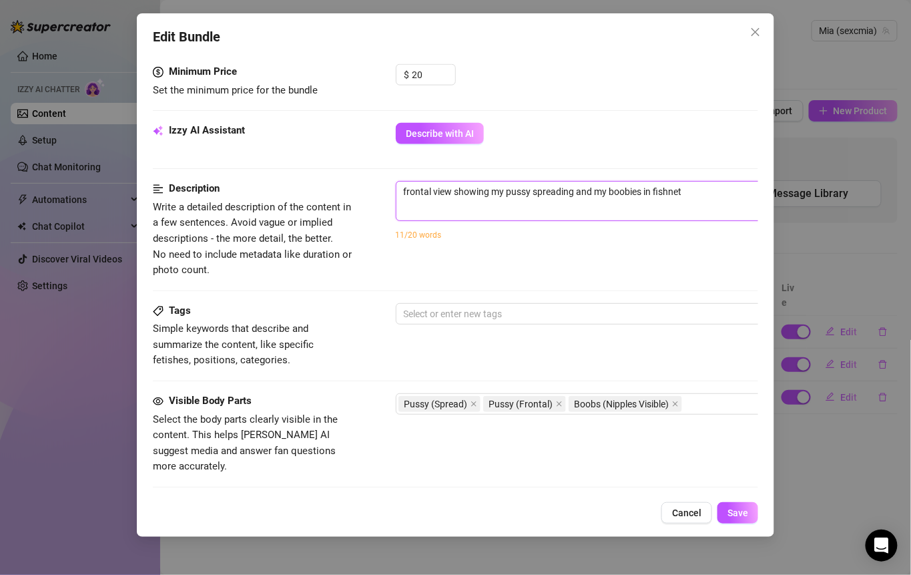
click at [692, 194] on textarea "frontal view showing my pussy spreading and my boobies in fishnet" at bounding box center [630, 192] width 466 height 20
paste textarea "let me sit this dripping pussy on your face then, you can take it right?"
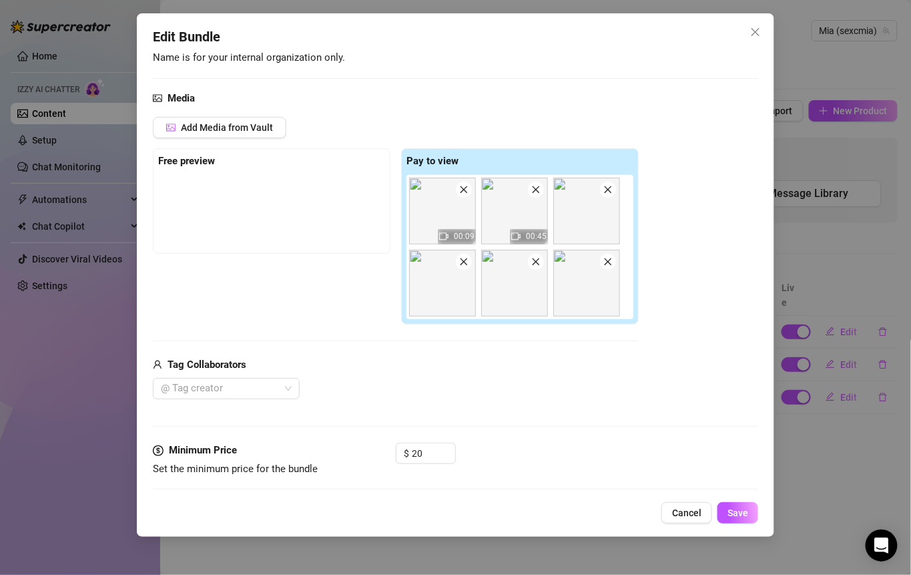
scroll to position [343, 0]
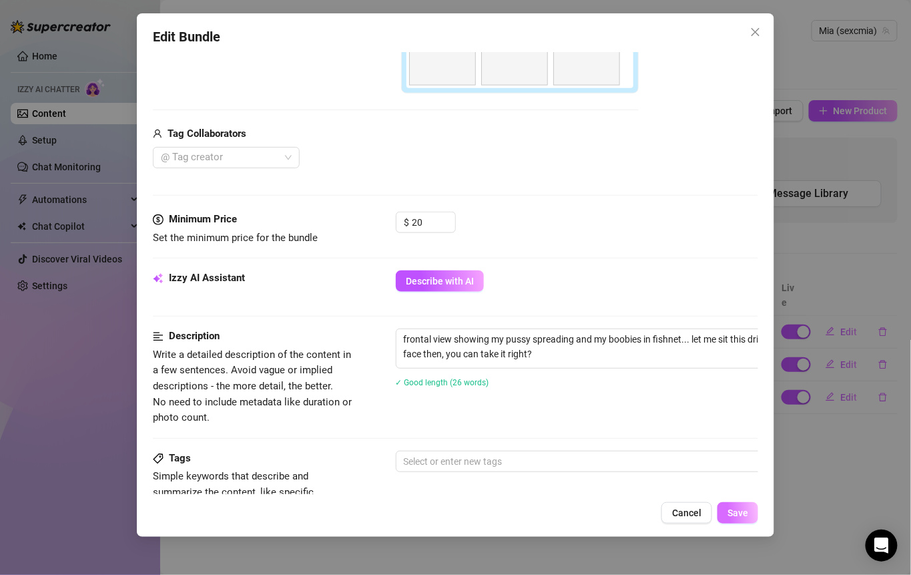
click at [739, 517] on span "Save" at bounding box center [738, 512] width 21 height 11
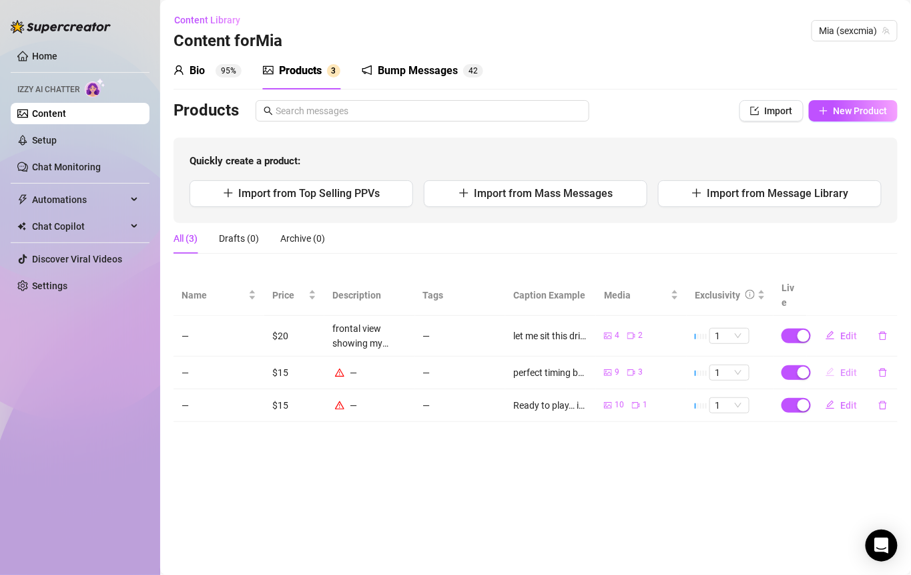
click at [841, 367] on span "Edit" at bounding box center [849, 372] width 17 height 11
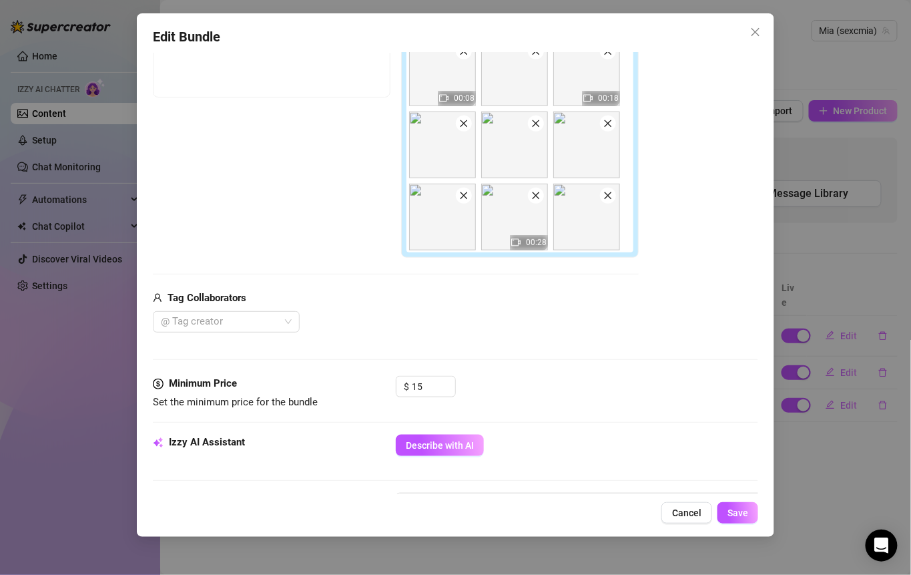
scroll to position [299, 0]
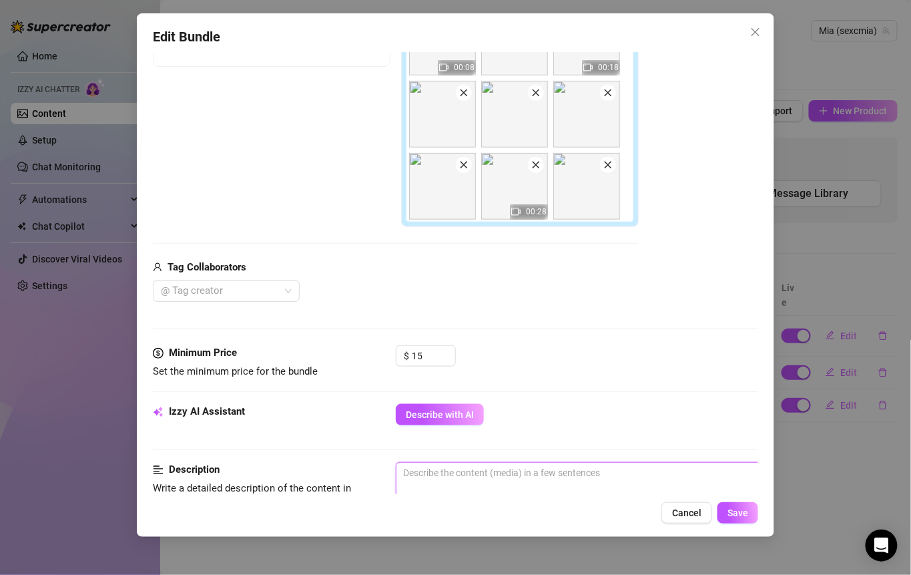
click at [456, 465] on textarea at bounding box center [630, 473] width 466 height 20
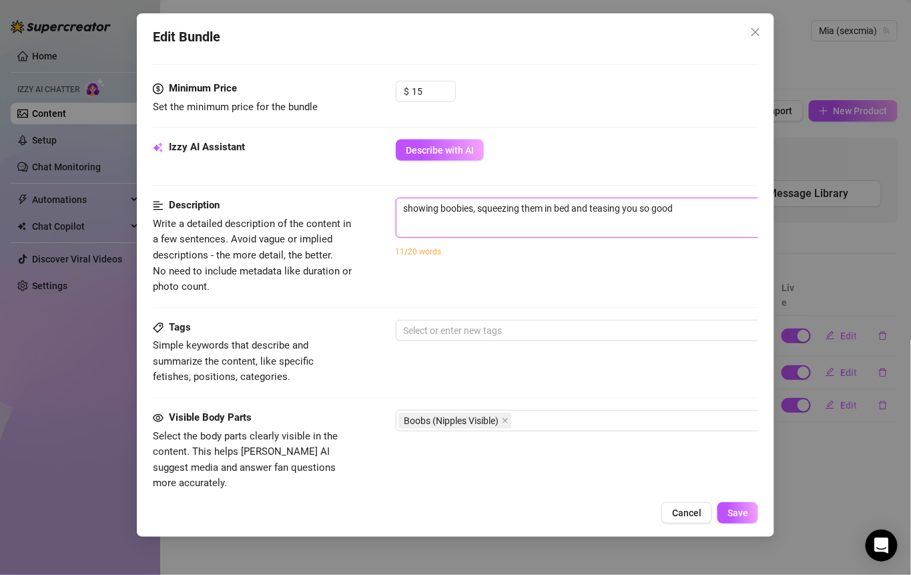
scroll to position [706, 0]
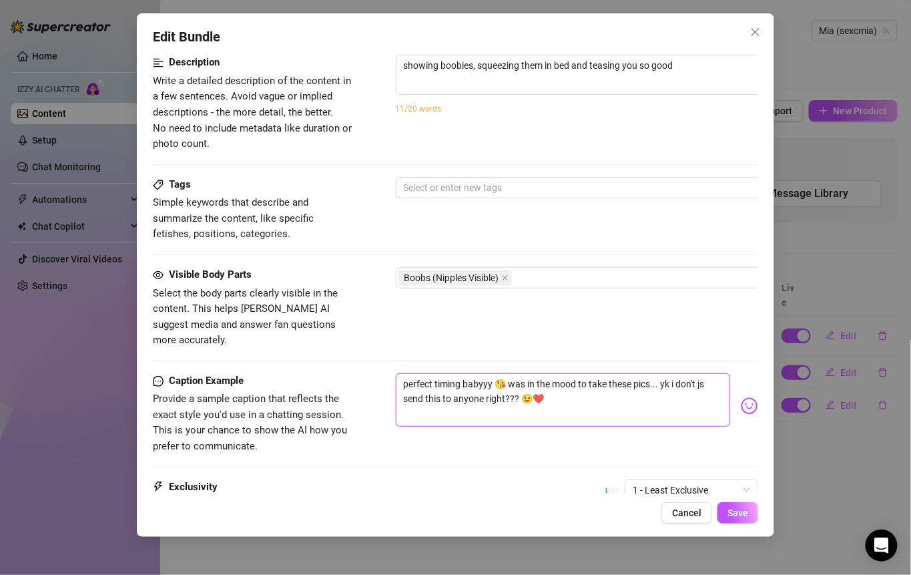
drag, startPoint x: 551, startPoint y: 381, endPoint x: 391, endPoint y: 363, distance: 160.7
click at [391, 373] on div "Caption Example Provide a sample caption that reflects the exact style you'd us…" at bounding box center [456, 413] width 606 height 81
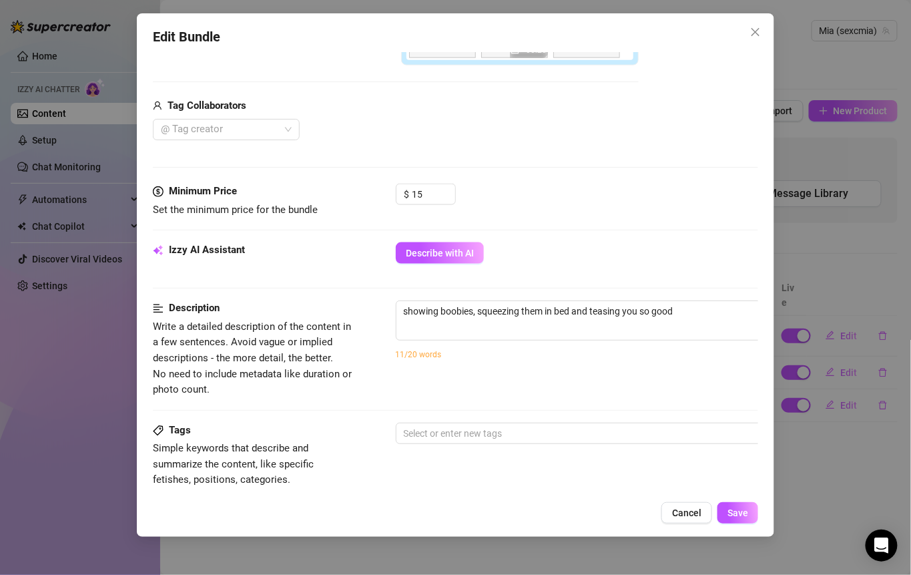
scroll to position [431, 0]
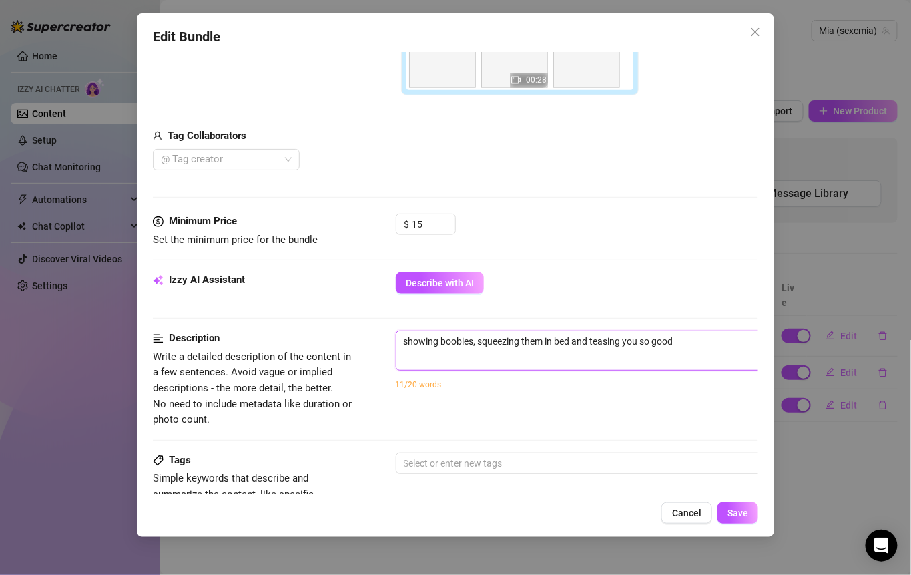
click at [693, 331] on textarea "showing boobies, squeezing them in bed and teasing you so good" at bounding box center [630, 341] width 466 height 20
click at [693, 334] on textarea "showing boobies, squeezing them in bed and teasing you so good" at bounding box center [630, 341] width 466 height 20
paste textarea "perfect timing babyyy 😘 was in the mood to take these pics... yk i don't js sen…"
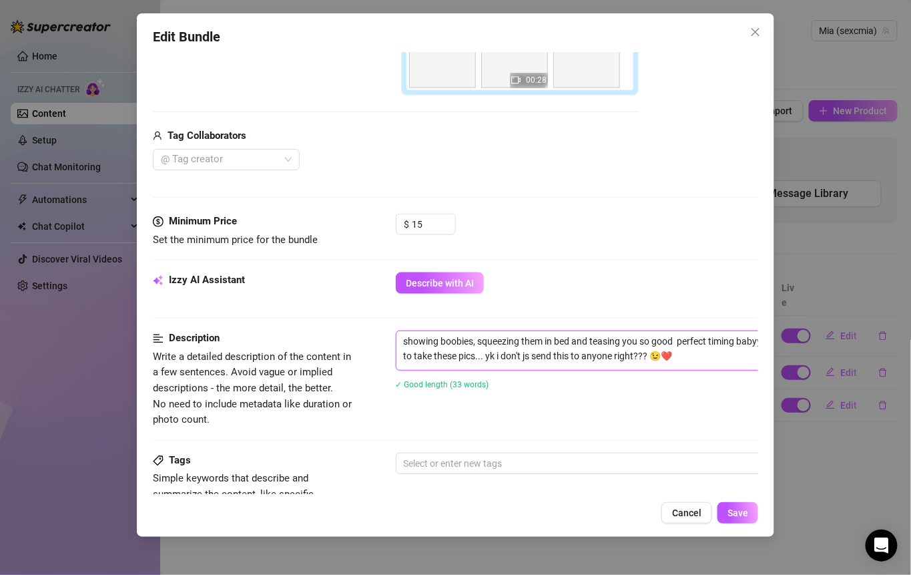
scroll to position [0, 0]
click at [655, 337] on textarea "showing boobies, squeezing them in bed and teasing you so good perfect timing b…" at bounding box center [630, 348] width 466 height 35
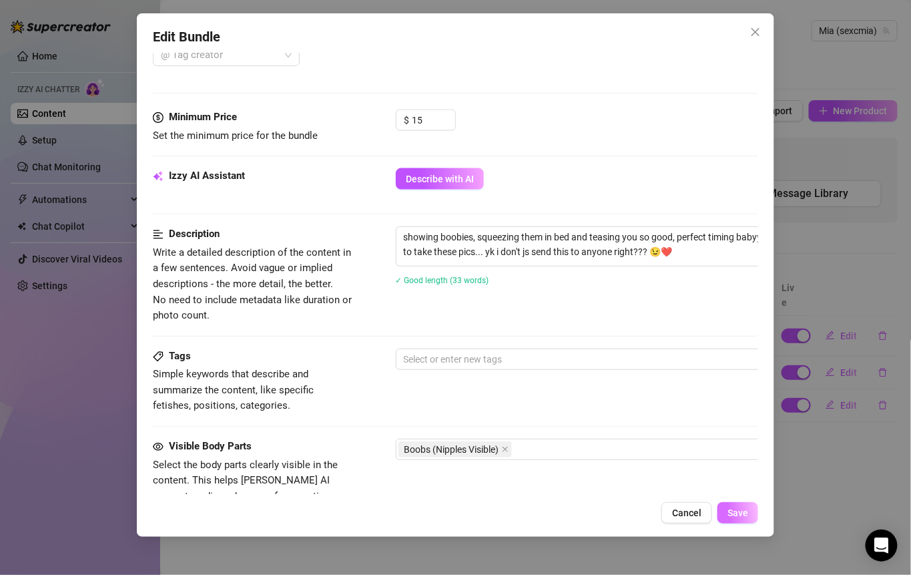
click at [734, 513] on span "Save" at bounding box center [738, 512] width 21 height 11
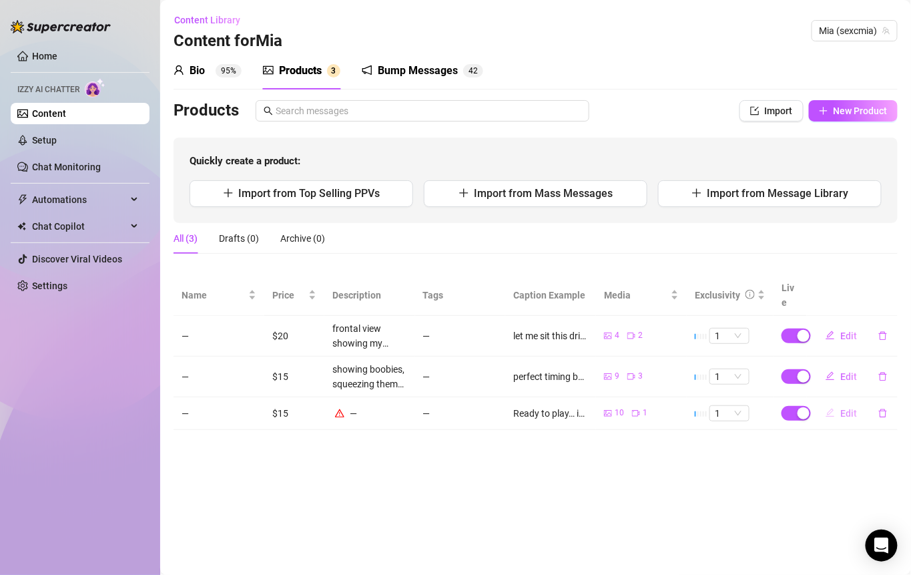
click at [838, 403] on button "Edit" at bounding box center [841, 413] width 53 height 21
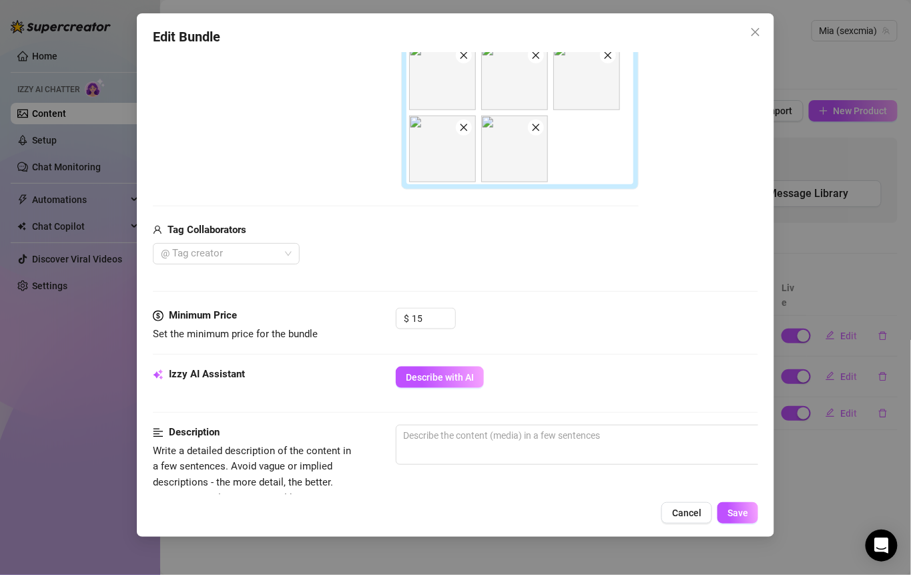
scroll to position [387, 0]
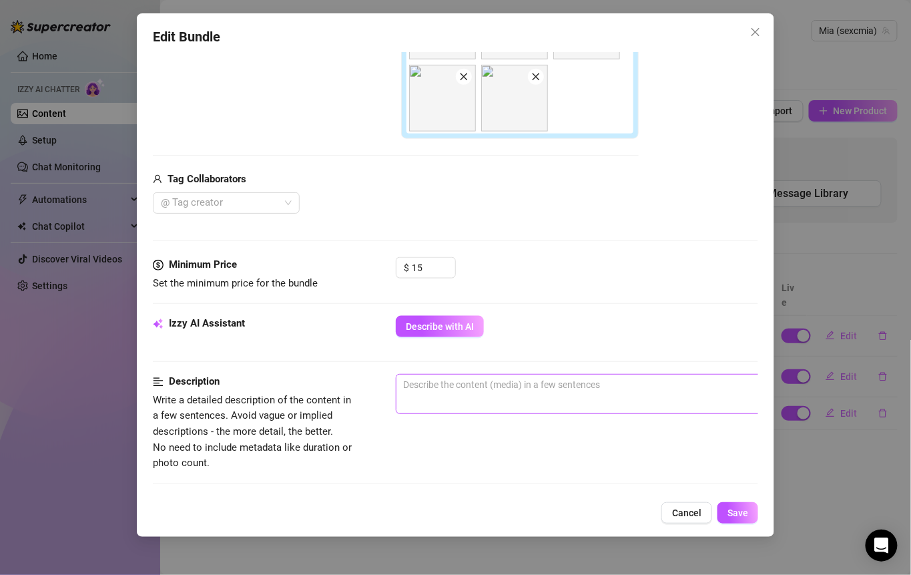
click at [441, 392] on span "0 / 1000" at bounding box center [629, 394] width 467 height 40
click at [425, 383] on textarea at bounding box center [630, 385] width 466 height 20
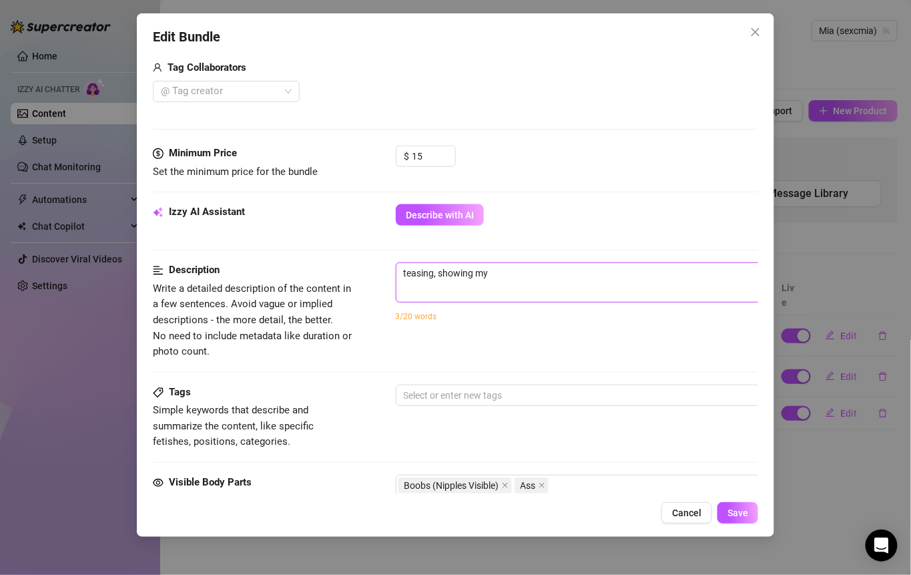
scroll to position [497, 0]
click at [551, 274] on textarea "teasing, showing my nipples" at bounding box center [630, 274] width 466 height 20
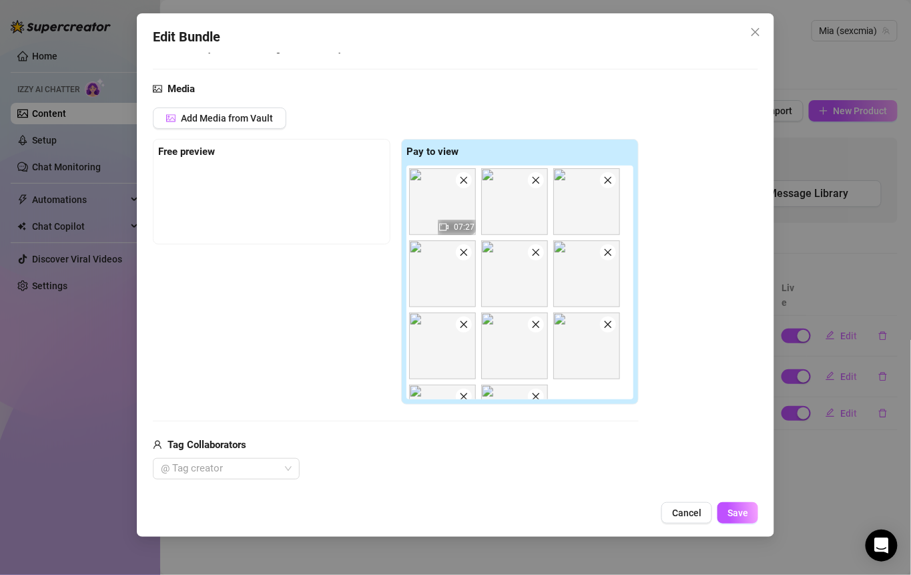
scroll to position [10, 0]
click at [443, 188] on img at bounding box center [442, 191] width 67 height 67
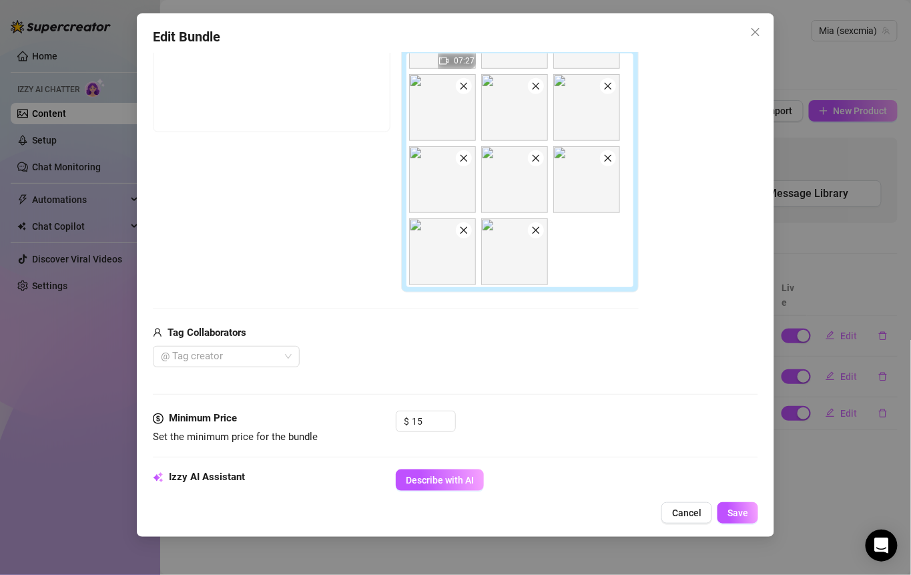
scroll to position [312, 0]
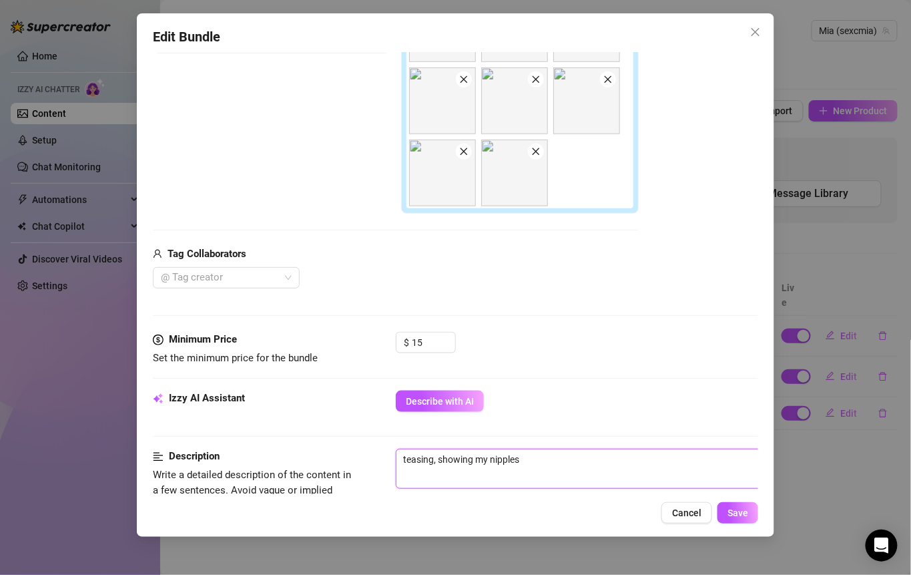
click at [528, 452] on textarea "teasing, showing my nipples" at bounding box center [630, 459] width 466 height 20
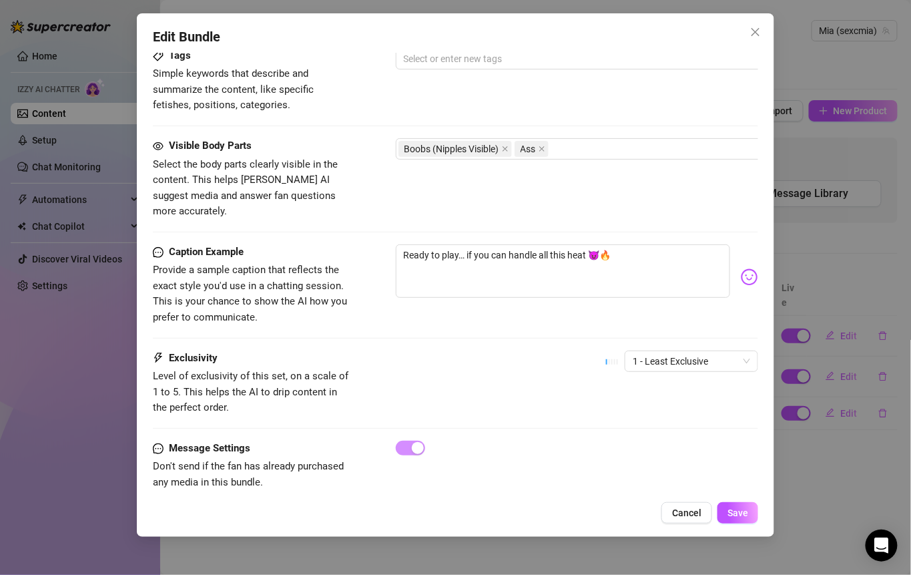
scroll to position [847, 0]
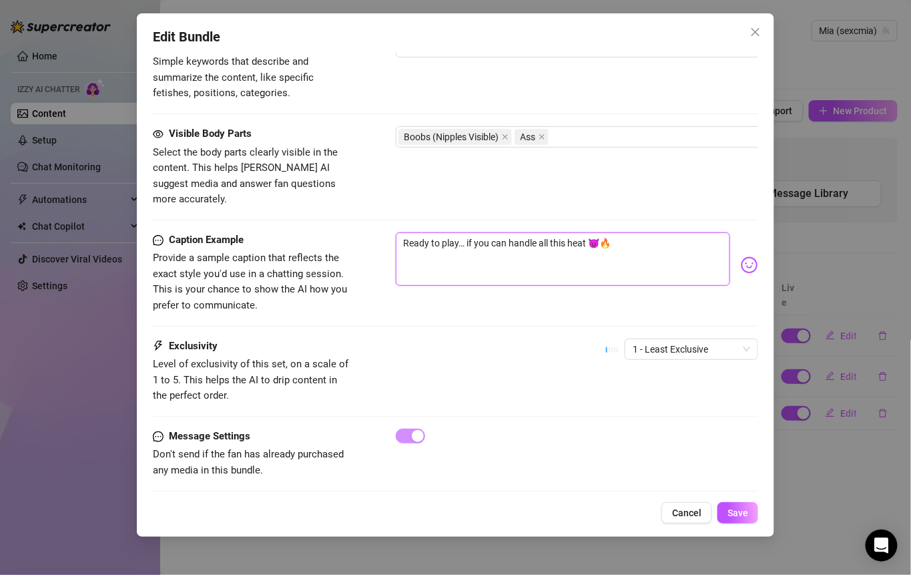
click at [574, 232] on textarea "Ready to play… if you can handle all this heat 😈🔥" at bounding box center [563, 258] width 335 height 53
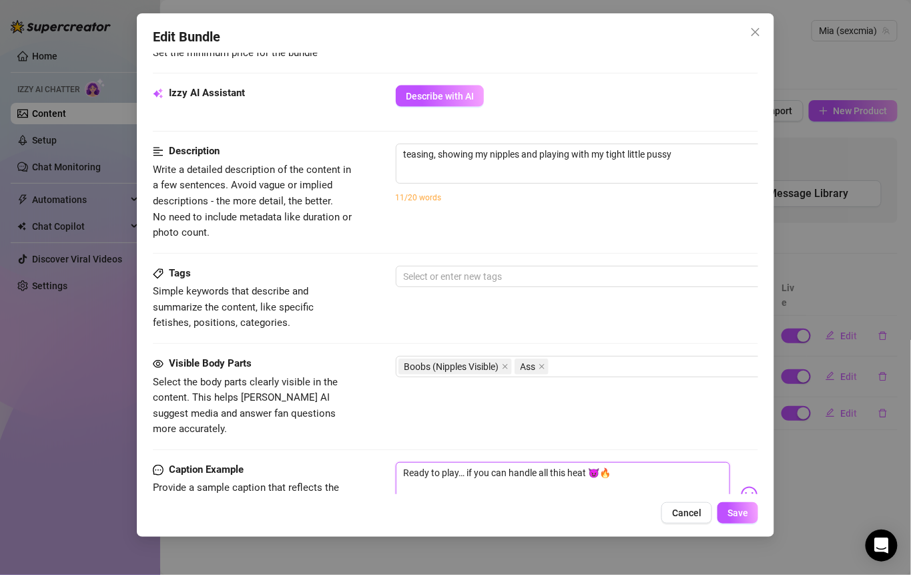
scroll to position [607, 0]
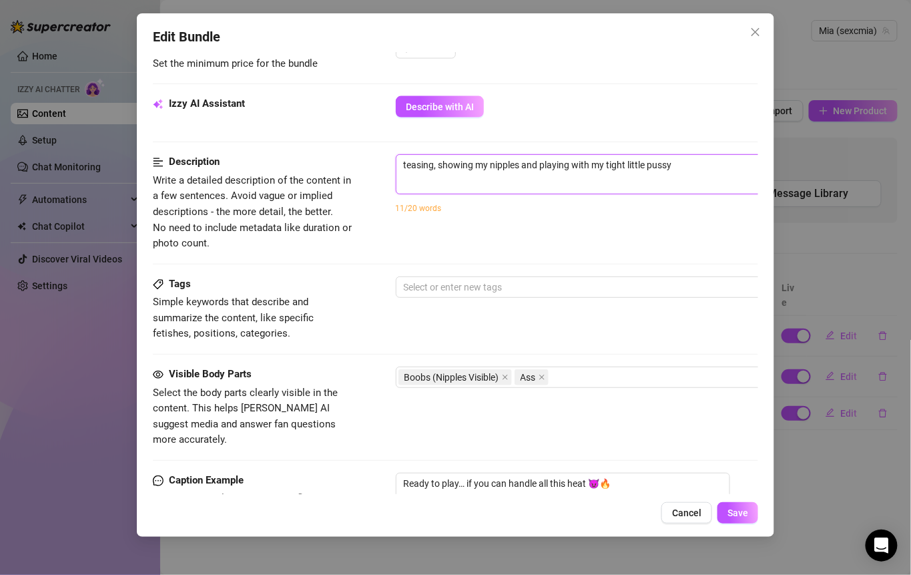
click at [689, 158] on textarea "teasing, showing my nipples and playing with my tight little pussy" at bounding box center [630, 165] width 466 height 20
paste textarea "Ready to play… if you can handle all this heat 😈🔥"
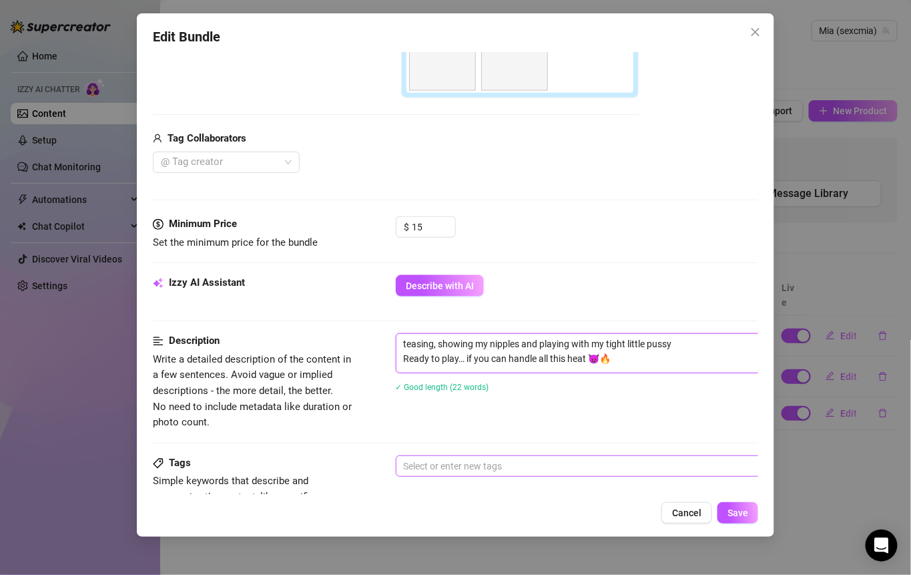
scroll to position [521, 0]
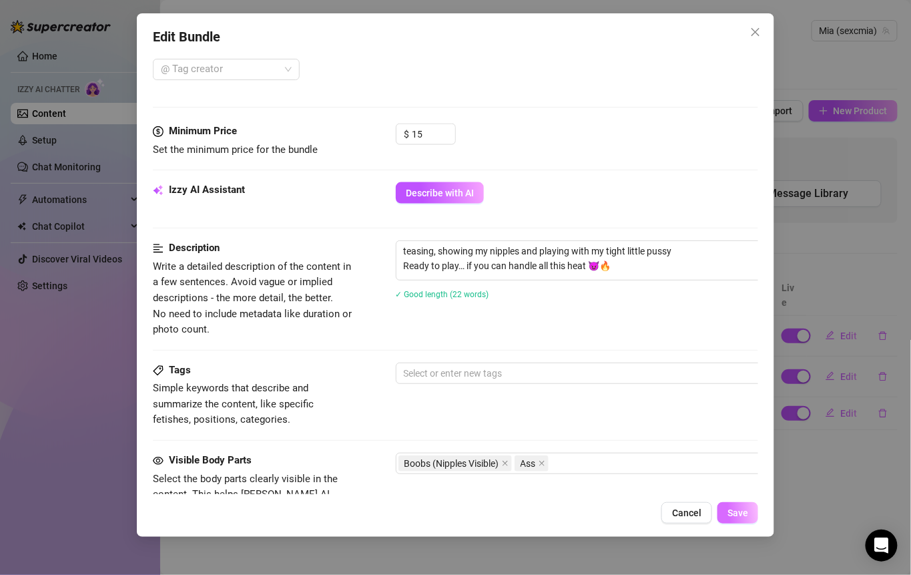
click at [733, 502] on button "Save" at bounding box center [738, 512] width 41 height 21
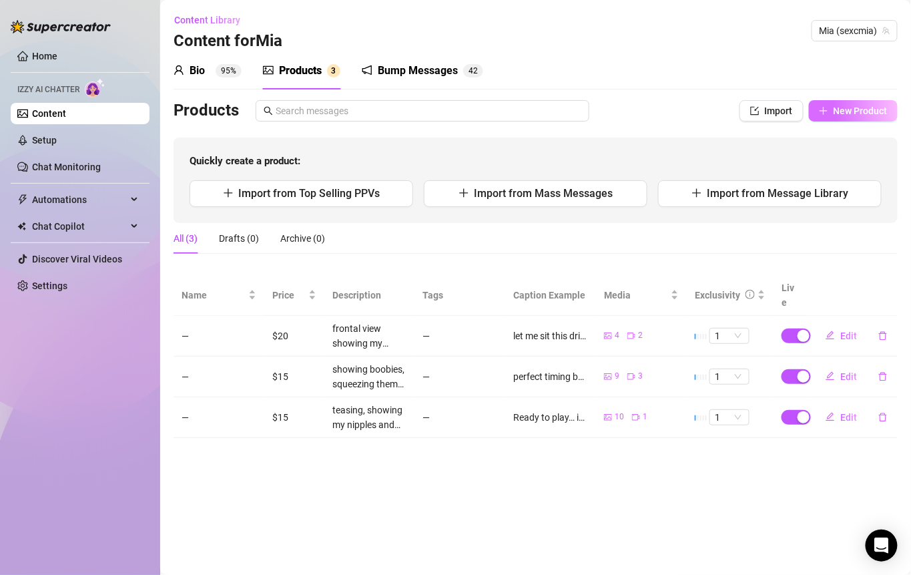
click at [835, 107] on span "New Product" at bounding box center [861, 110] width 54 height 11
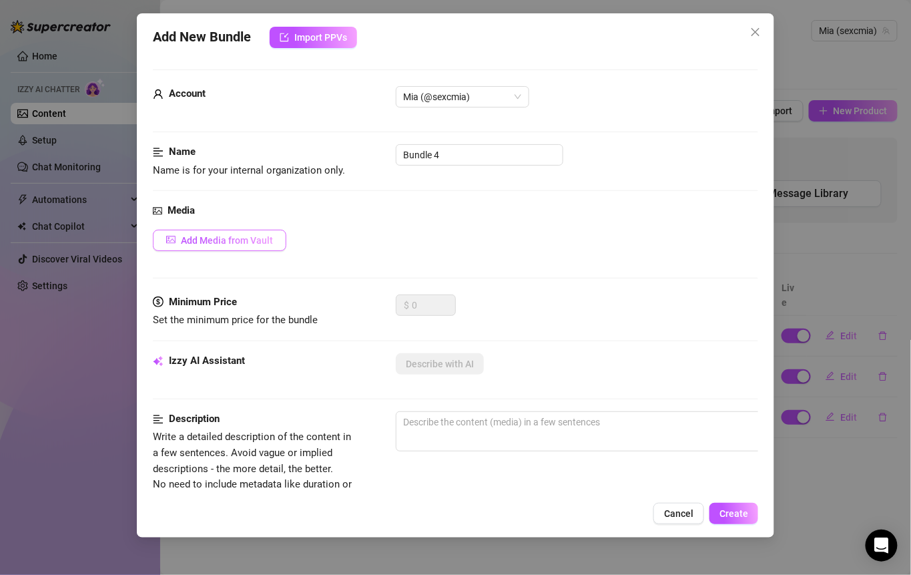
click at [266, 236] on span "Add Media from Vault" at bounding box center [227, 240] width 92 height 11
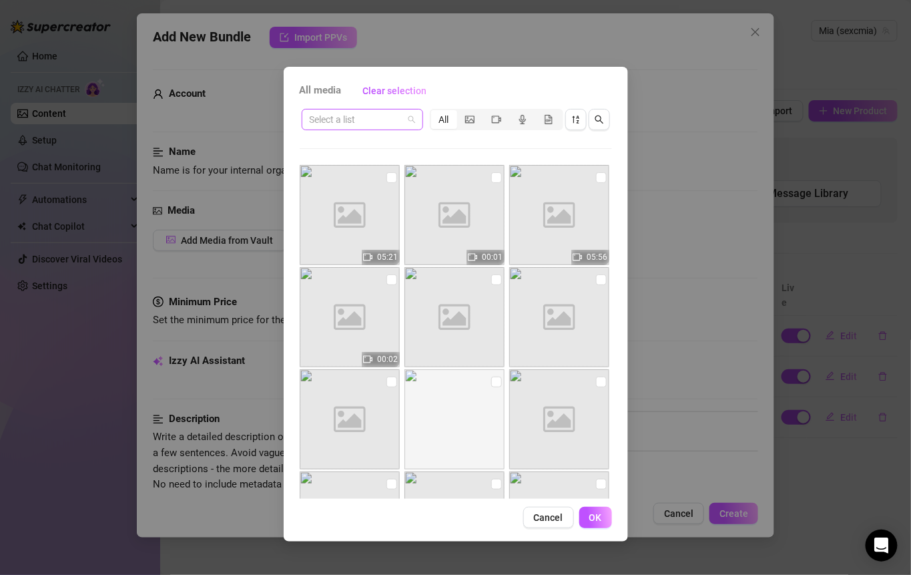
click at [402, 125] on input "search" at bounding box center [356, 119] width 93 height 20
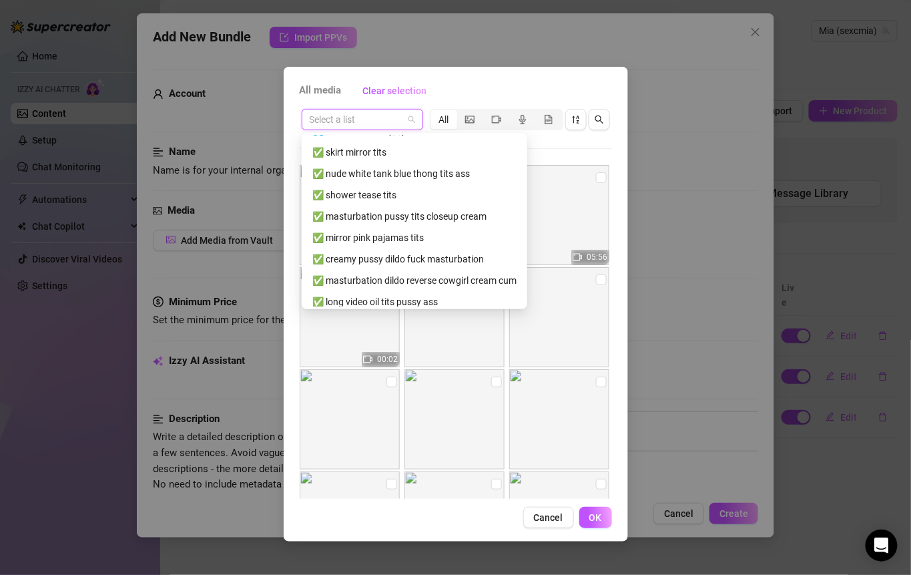
scroll to position [288, 0]
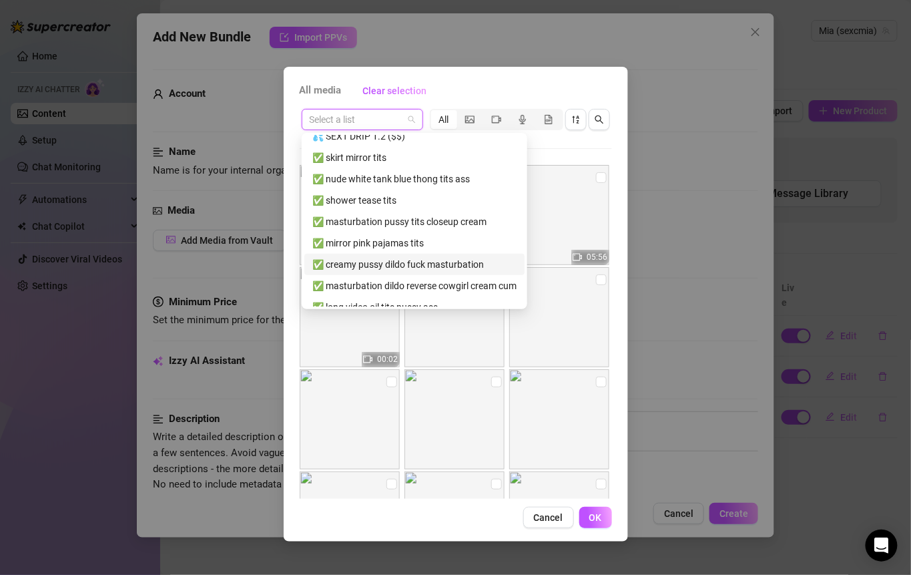
click at [395, 262] on div "✅ creamy pussy dildo fuck masturbation" at bounding box center [414, 264] width 204 height 15
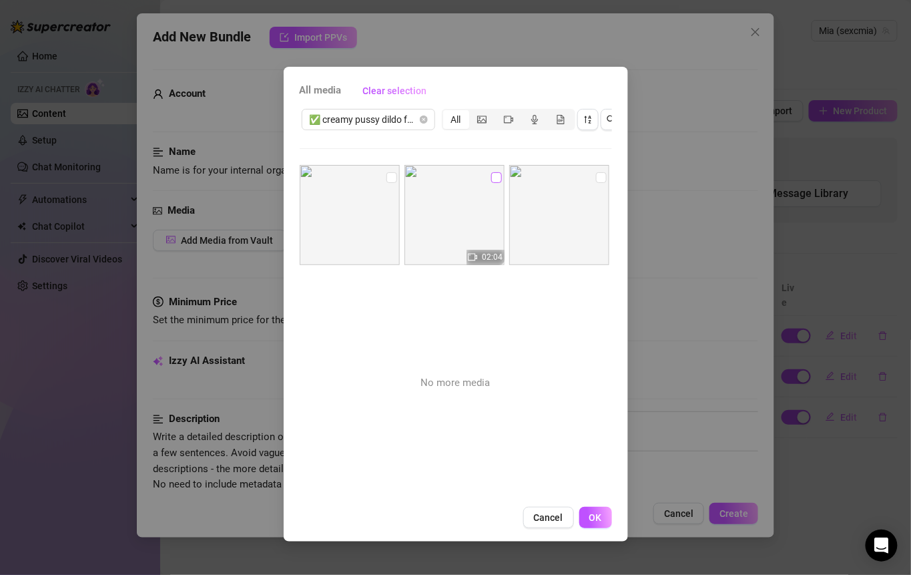
click at [496, 176] on input "checkbox" at bounding box center [496, 177] width 11 height 11
click at [596, 174] on input "checkbox" at bounding box center [601, 177] width 11 height 11
click at [391, 175] on input "checkbox" at bounding box center [392, 177] width 11 height 11
click at [586, 523] on button "OK" at bounding box center [596, 517] width 33 height 21
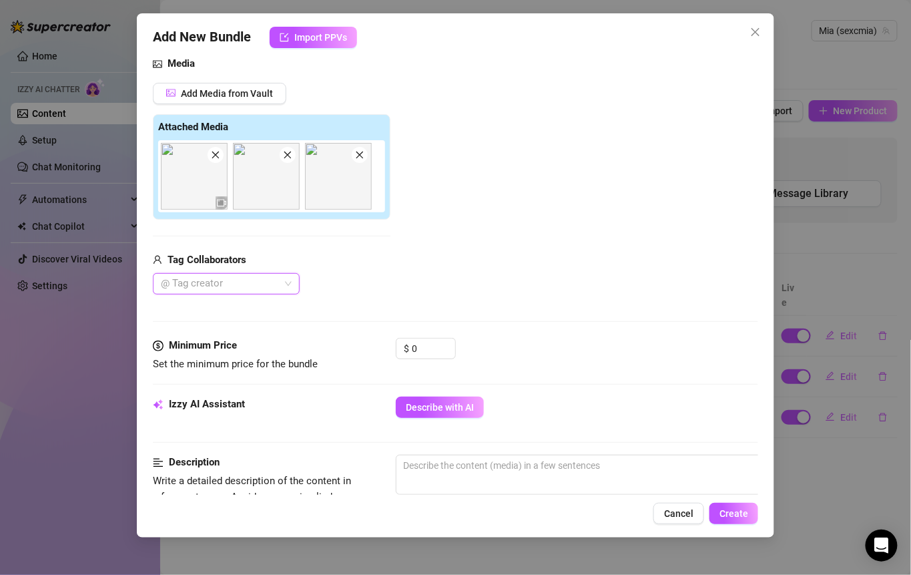
scroll to position [142, 0]
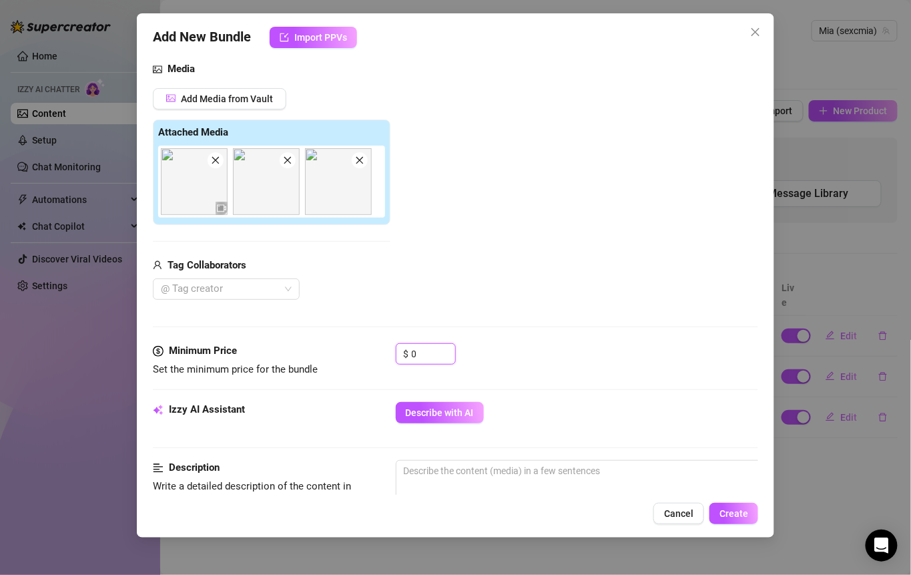
drag, startPoint x: 429, startPoint y: 349, endPoint x: 385, endPoint y: 348, distance: 44.7
click at [385, 349] on div "Minimum Price Set the minimum price for the bundle $ 0" at bounding box center [456, 360] width 606 height 34
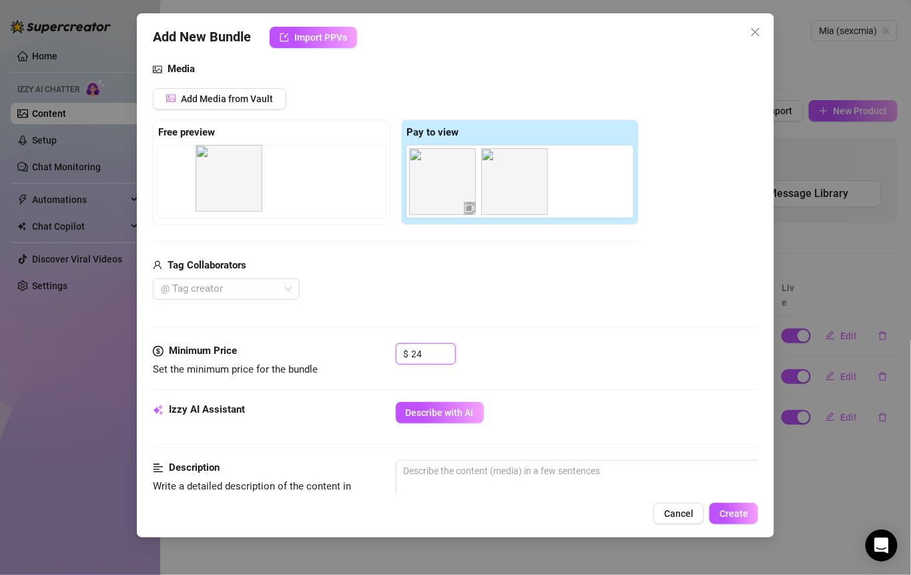
drag, startPoint x: 569, startPoint y: 195, endPoint x: 206, endPoint y: 193, distance: 362.6
click at [206, 193] on div "Free preview Pay to view" at bounding box center [396, 172] width 486 height 105
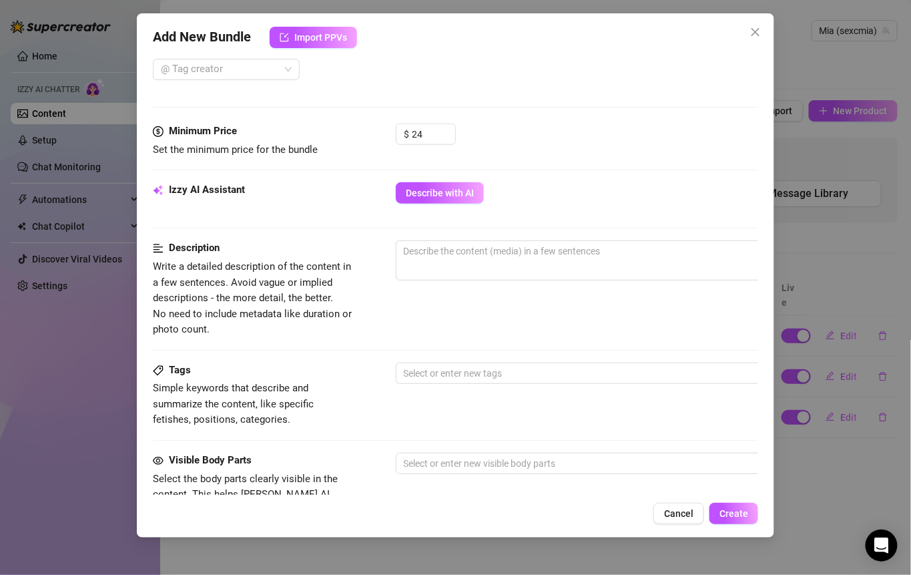
scroll to position [363, 0]
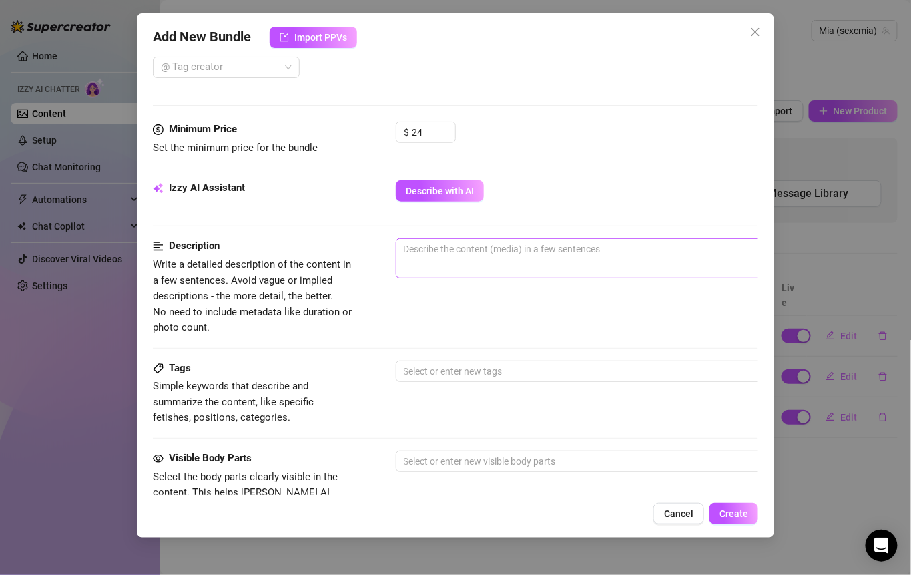
click at [516, 258] on span "0 / 1000" at bounding box center [629, 258] width 467 height 40
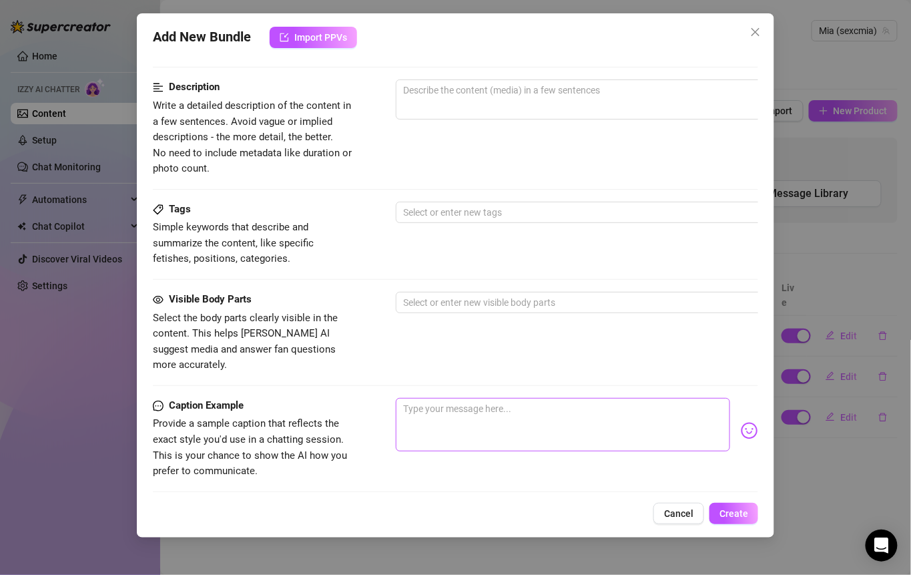
scroll to position [531, 0]
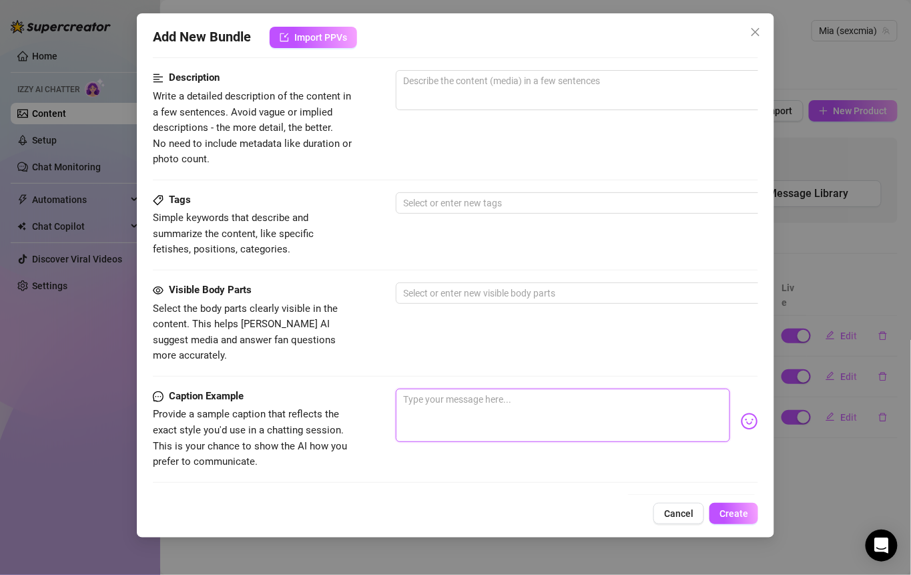
click at [454, 389] on textarea at bounding box center [563, 415] width 335 height 53
paste textarea "So close you can almost taste it… watch me stretch and fuck myself slow until I…"
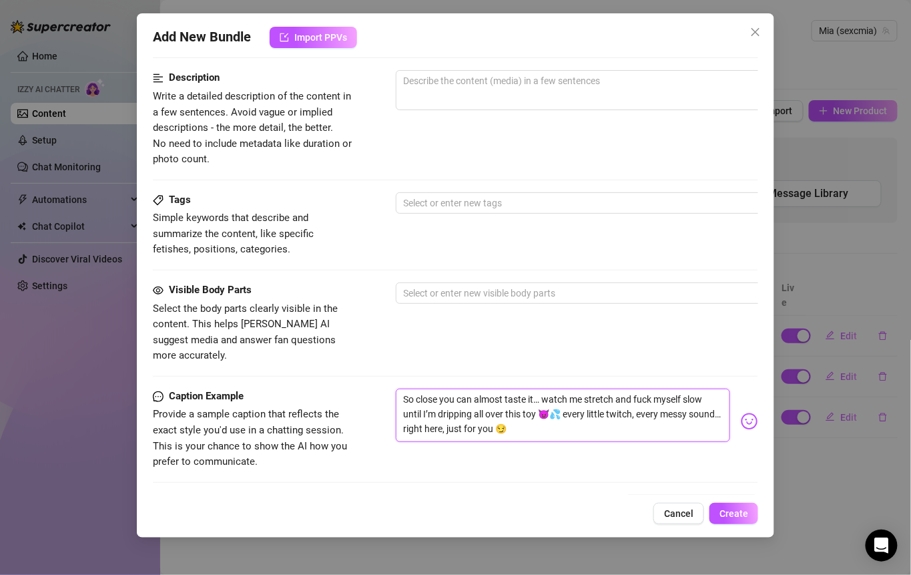
click at [408, 389] on textarea "So close you can almost taste it… watch me stretch and fuck myself slow until I…" at bounding box center [563, 415] width 335 height 53
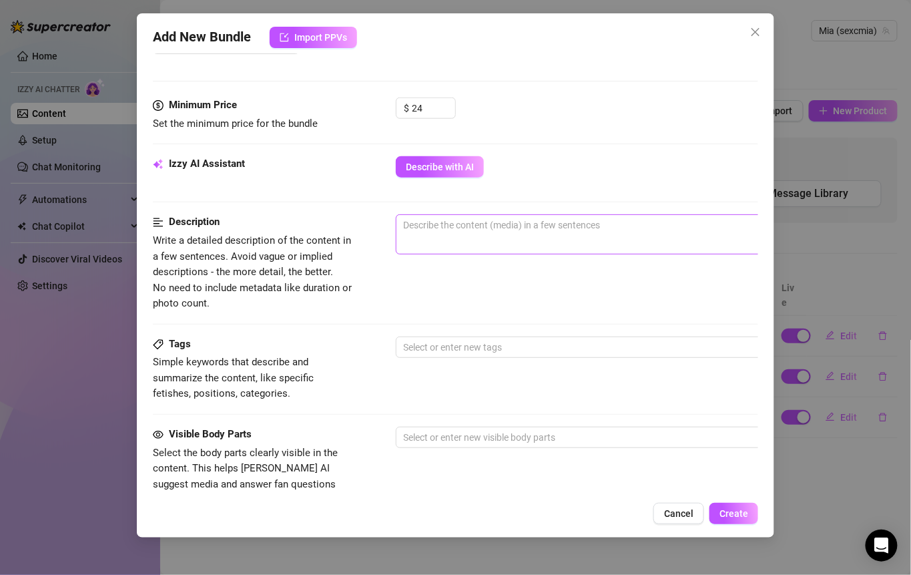
click at [435, 242] on span "0 / 1000" at bounding box center [629, 234] width 467 height 40
click at [431, 230] on textarea at bounding box center [630, 225] width 466 height 20
paste textarea "So close you can almost taste it… watch me stretch and fuck myself slow until I…"
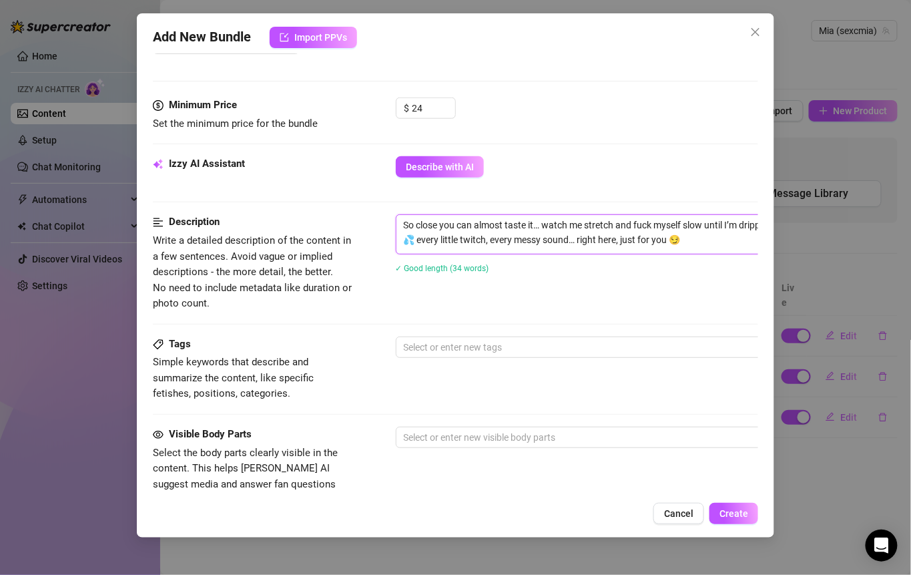
scroll to position [281, 0]
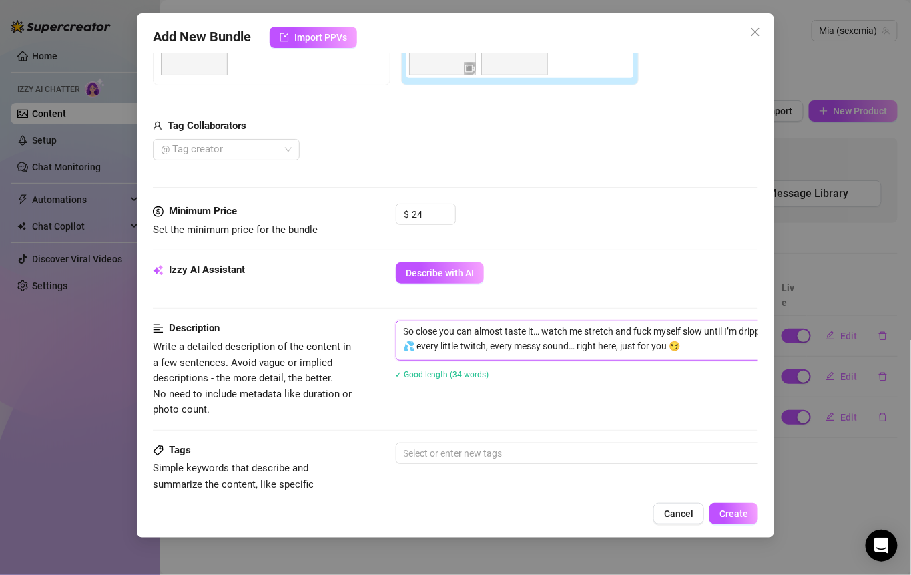
click at [408, 331] on textarea "So close you can almost taste it… watch me stretch and fuck myself slow until I…" at bounding box center [630, 338] width 466 height 35
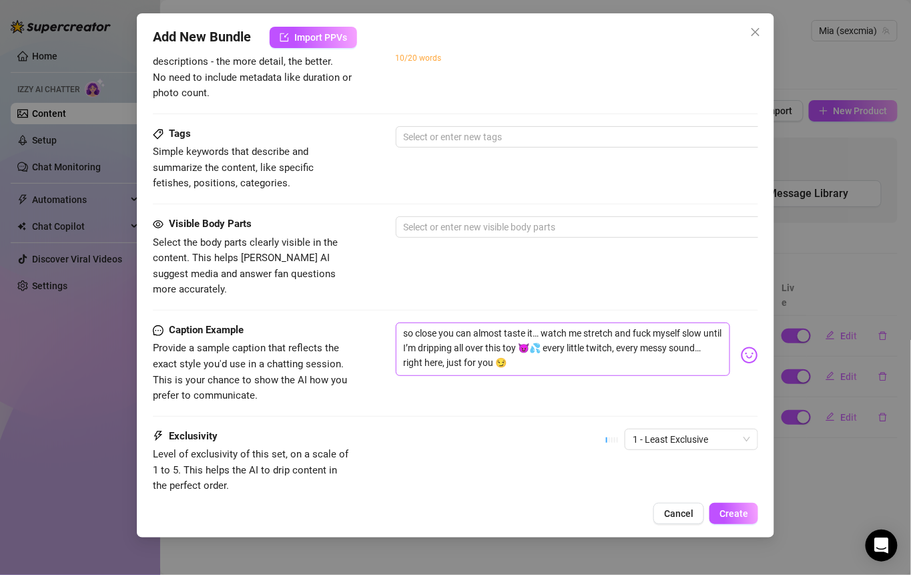
scroll to position [599, 0]
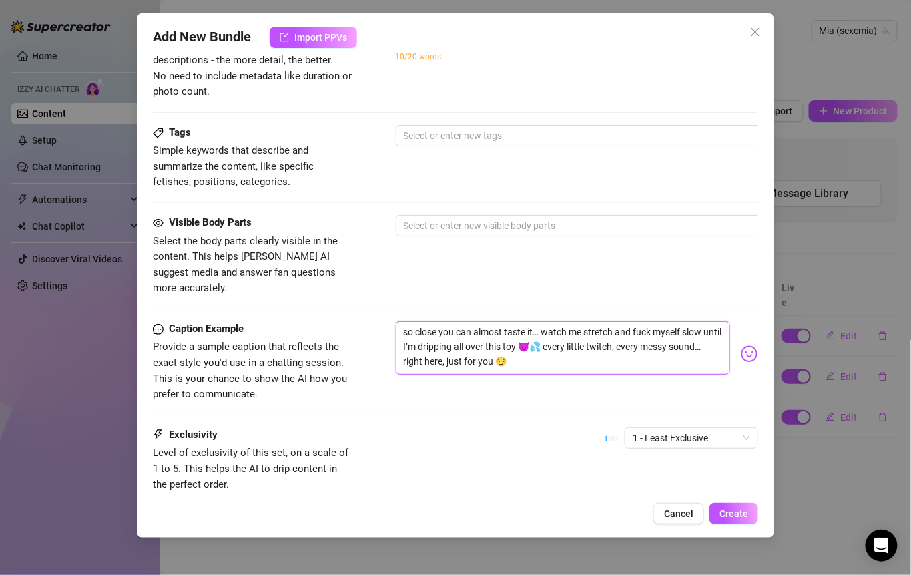
drag, startPoint x: 547, startPoint y: 311, endPoint x: 536, endPoint y: 331, distance: 22.4
click at [536, 331] on textarea "so close you can almost taste it… watch me stretch and fuck myself slow until I…" at bounding box center [563, 347] width 335 height 53
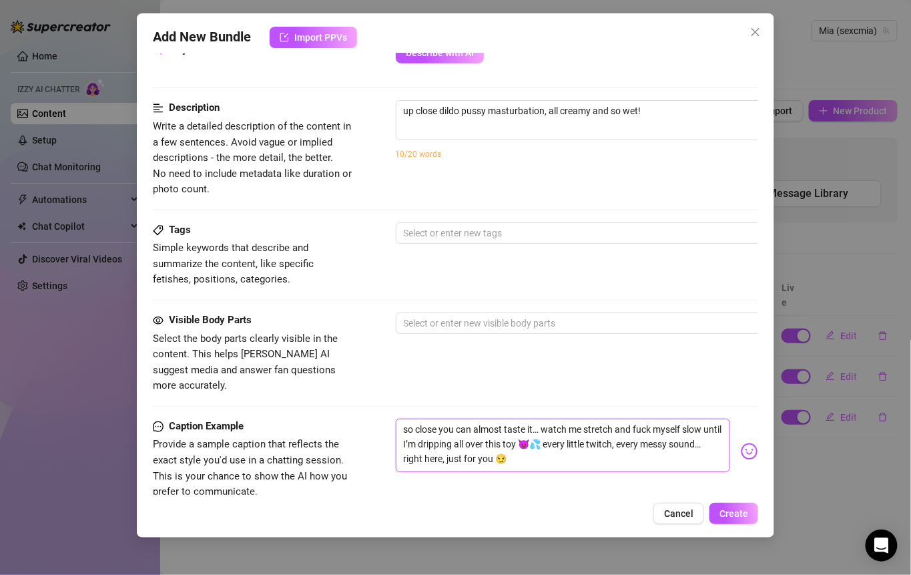
scroll to position [357, 0]
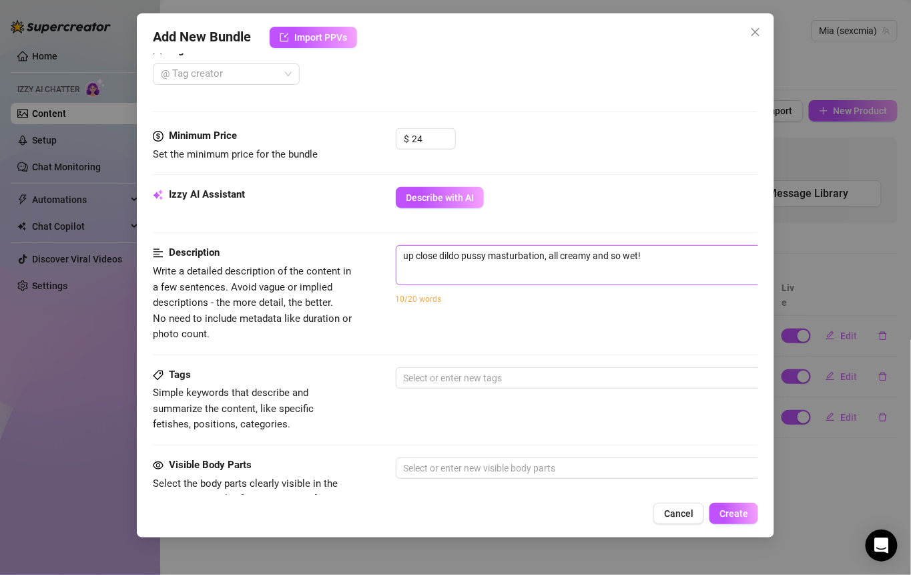
click at [697, 266] on span "up close dildo pussy masturbation, all creamy and so wet! 58 / 1000" at bounding box center [629, 265] width 467 height 40
click at [690, 250] on textarea "up close dildo pussy masturbation, all creamy and so wet!" at bounding box center [630, 256] width 466 height 20
paste textarea "atch me stretch and fuck myself slow until I’m dripping all over this toy"
click at [644, 253] on textarea "up close dildo pussy masturbation, all creamy and so wet! atch me stretch and f…" at bounding box center [630, 263] width 466 height 35
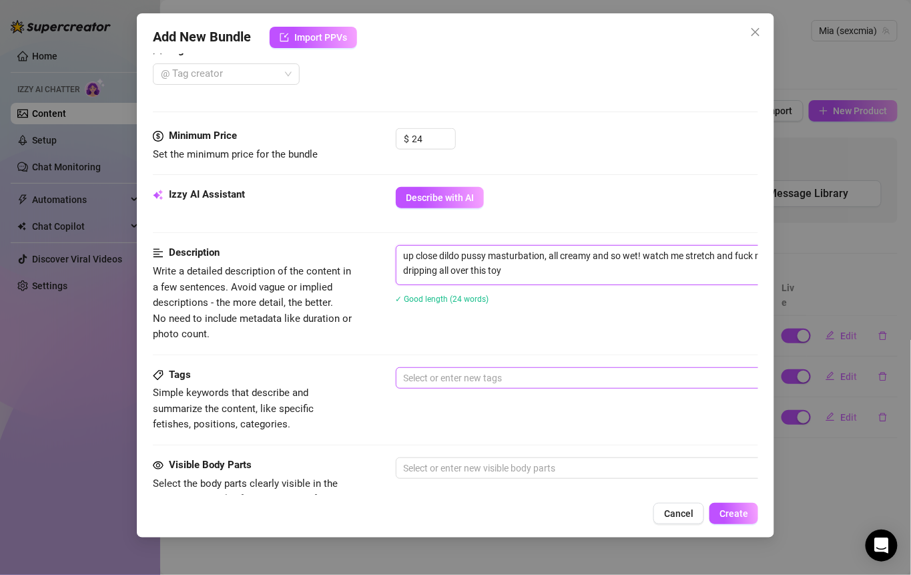
scroll to position [688, 0]
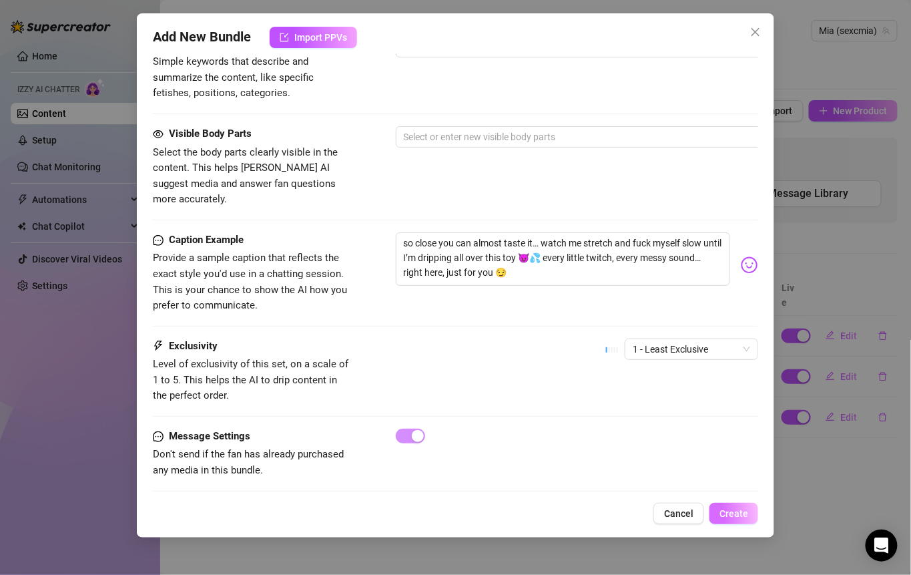
click at [728, 520] on button "Create" at bounding box center [734, 513] width 49 height 21
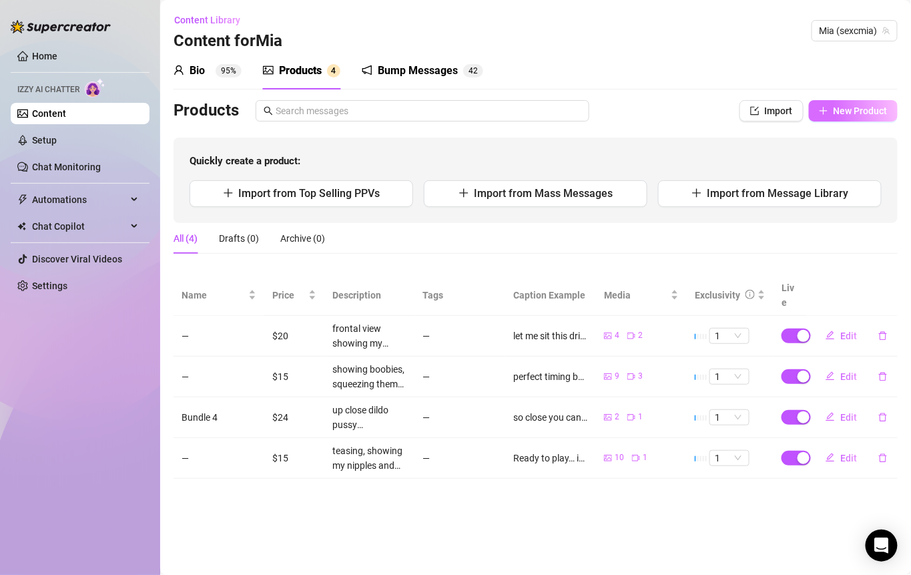
click at [845, 116] on span "New Product" at bounding box center [861, 110] width 54 height 11
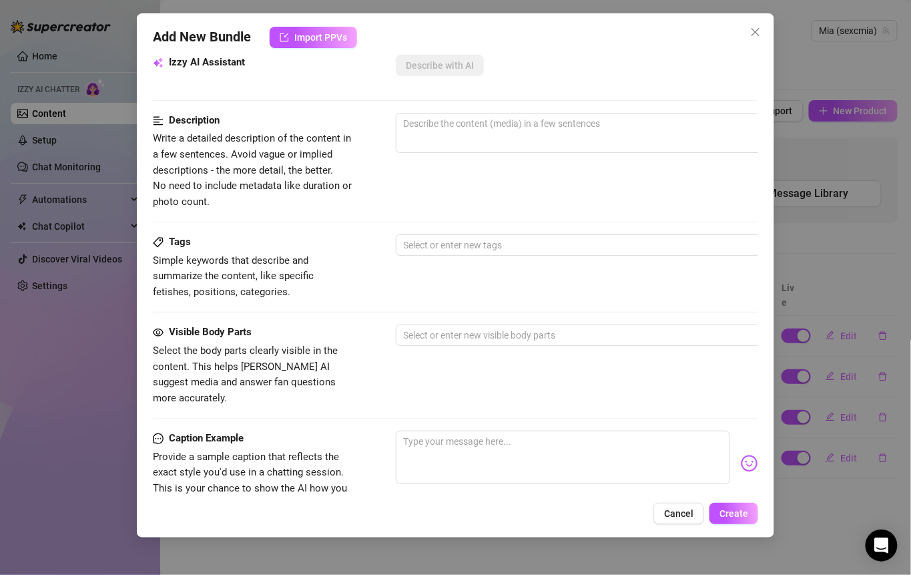
scroll to position [35, 0]
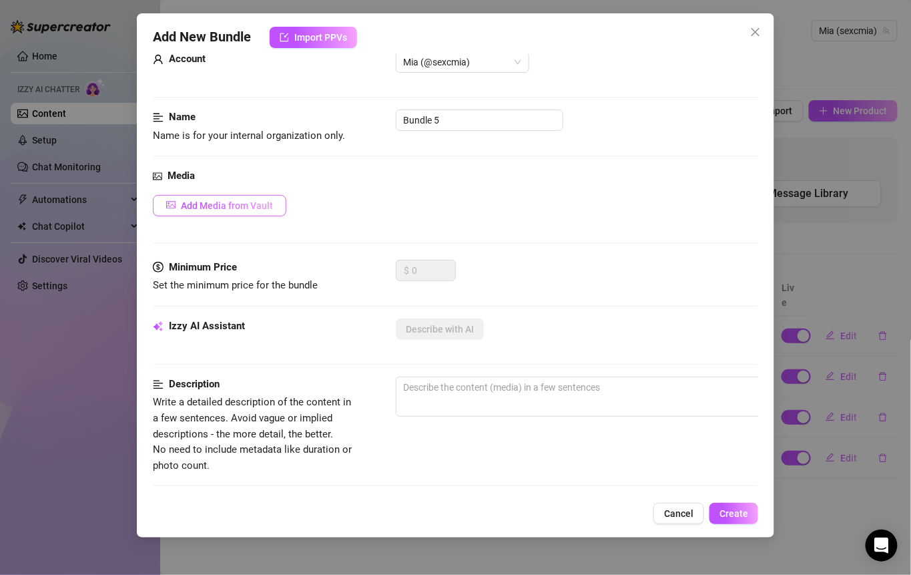
click at [229, 200] on span "Add Media from Vault" at bounding box center [227, 205] width 92 height 11
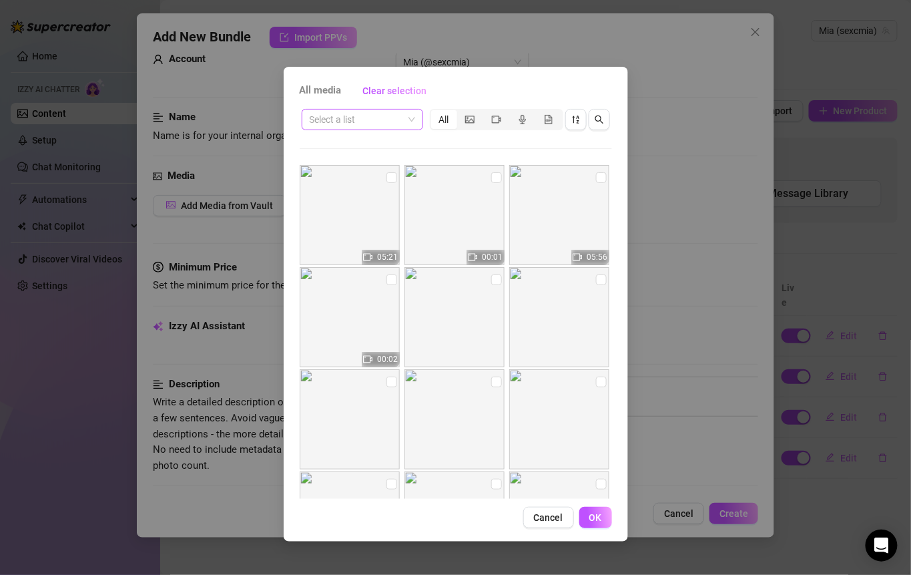
click at [394, 125] on input "search" at bounding box center [356, 119] width 93 height 20
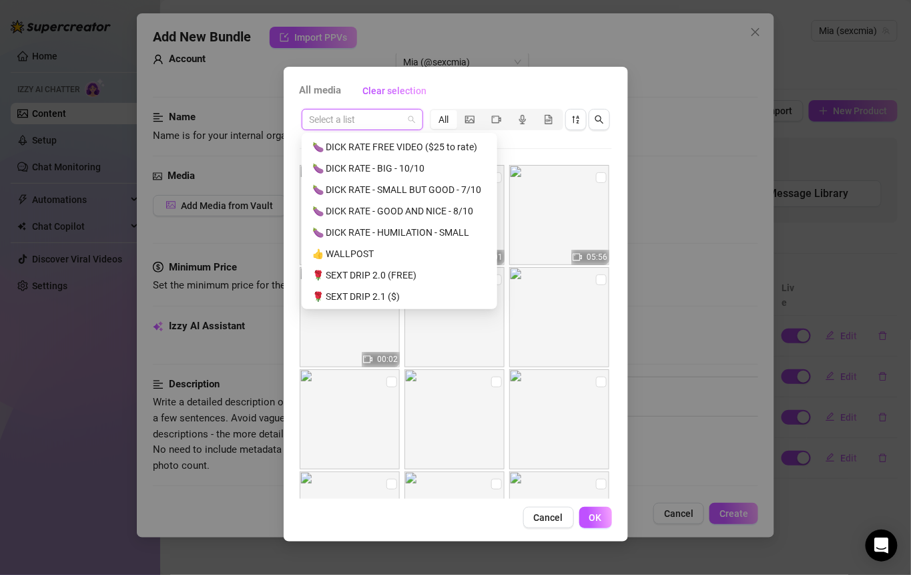
scroll to position [256, 0]
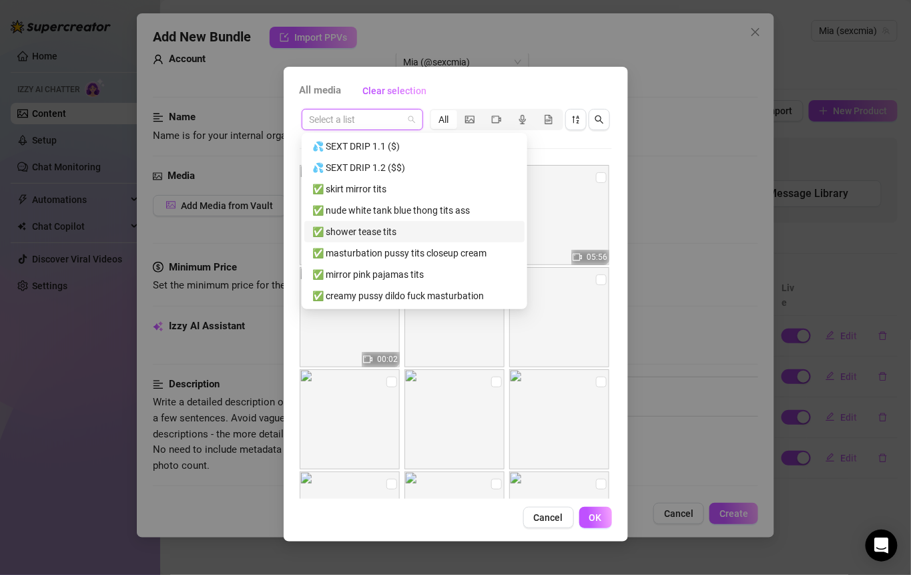
click at [385, 230] on div "✅ shower tease tits" at bounding box center [414, 231] width 204 height 15
